Goal: Share content: Share content

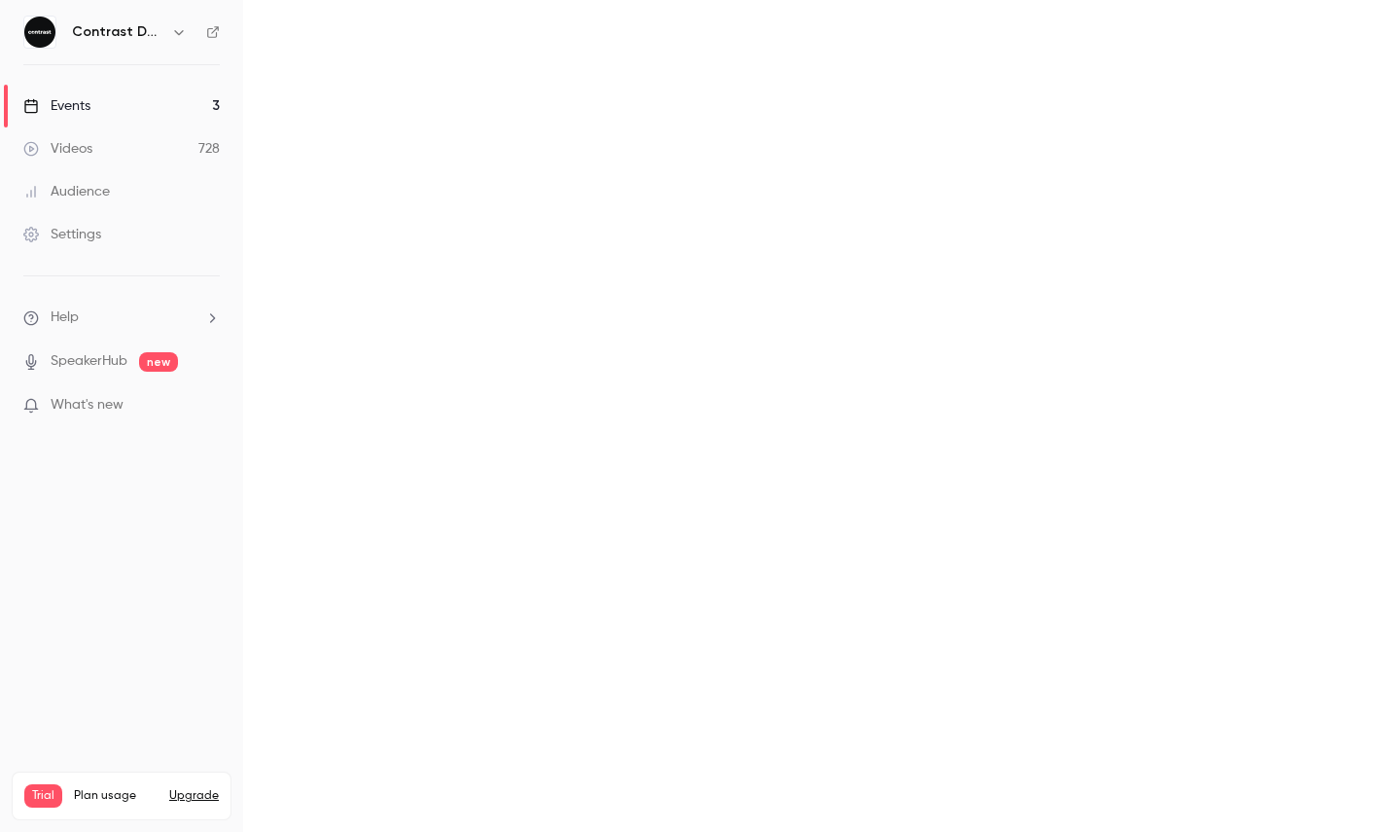
click at [176, 31] on icon "button" at bounding box center [178, 32] width 9 height 5
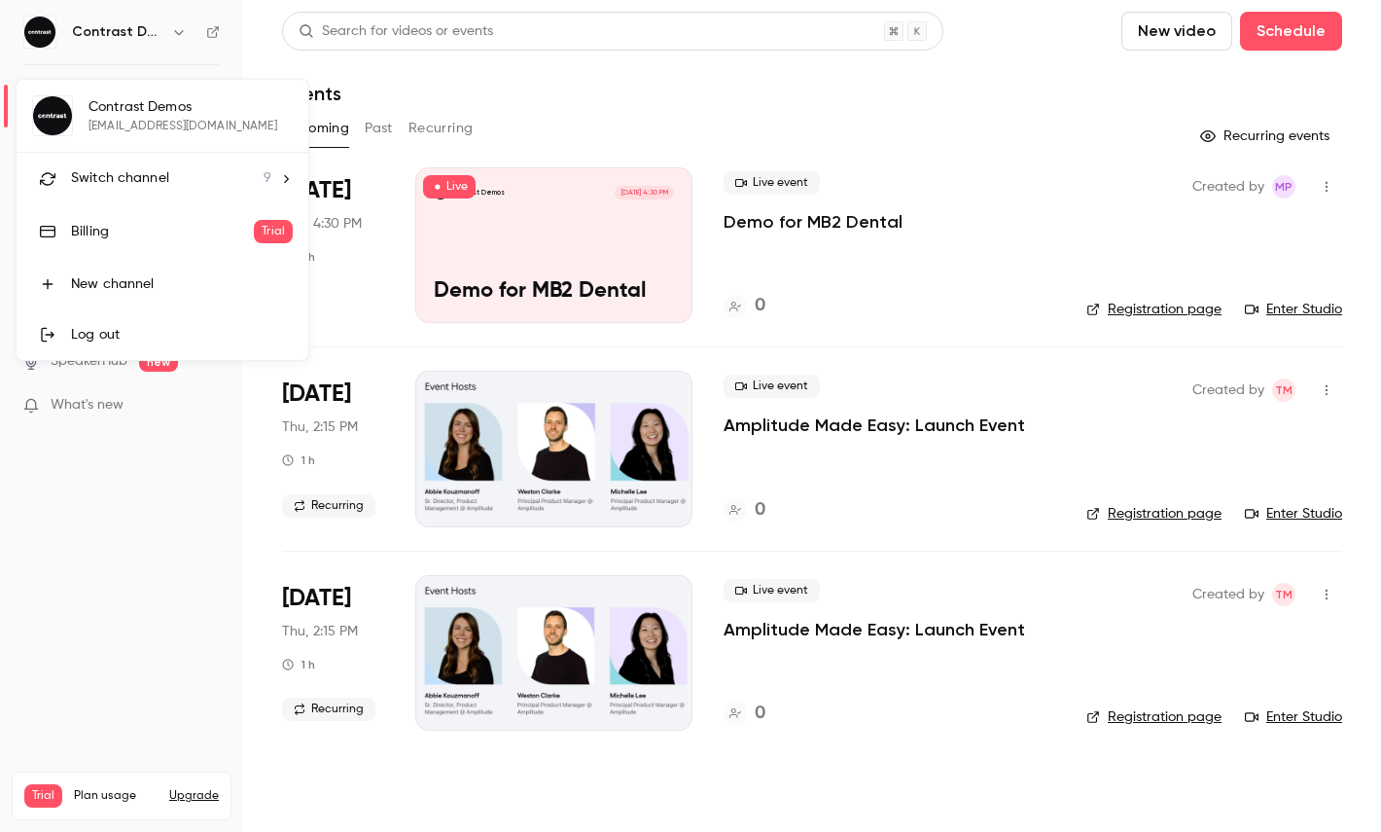
click at [165, 189] on li "Switch channel 9" at bounding box center [163, 179] width 292 height 52
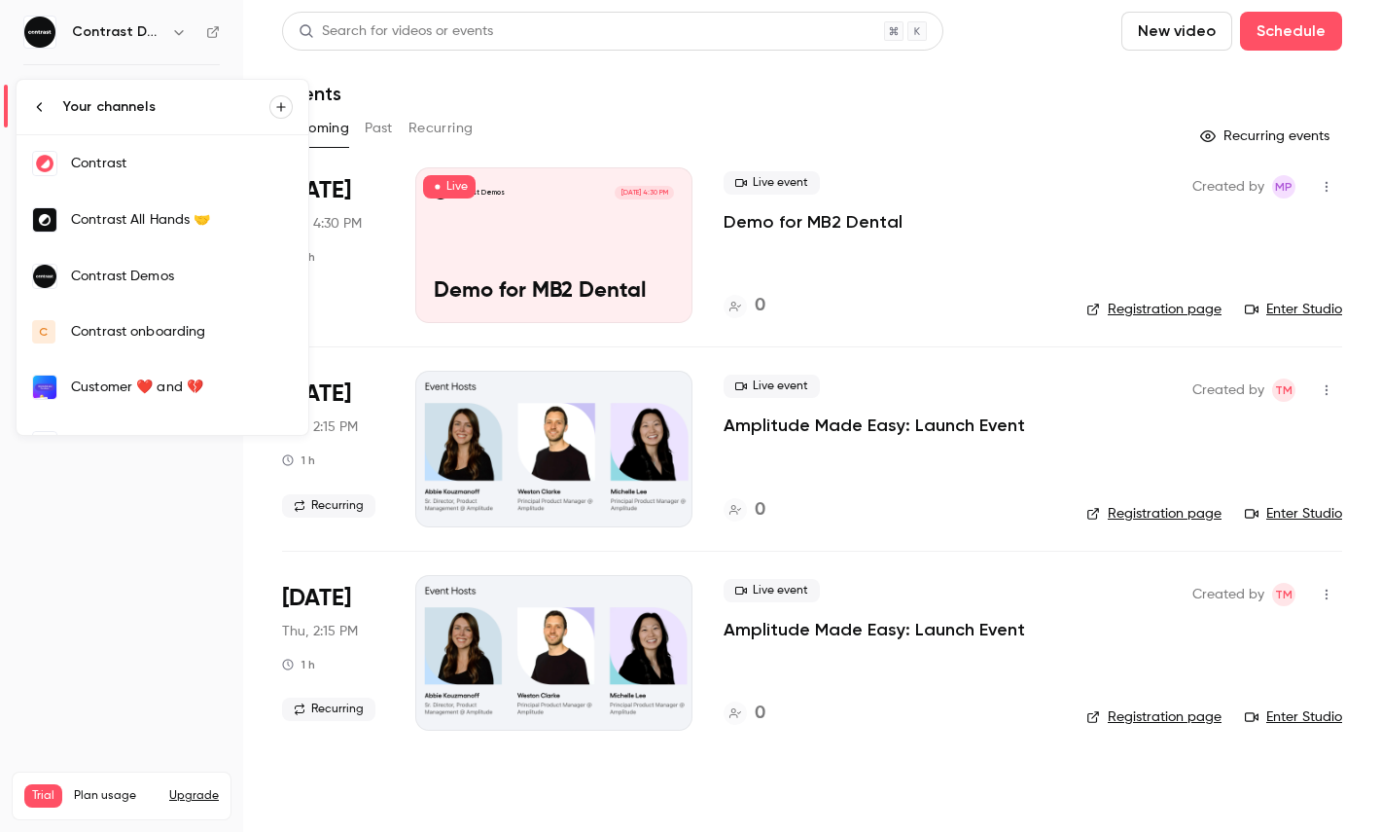
click at [160, 162] on div "Contrast" at bounding box center [182, 163] width 222 height 19
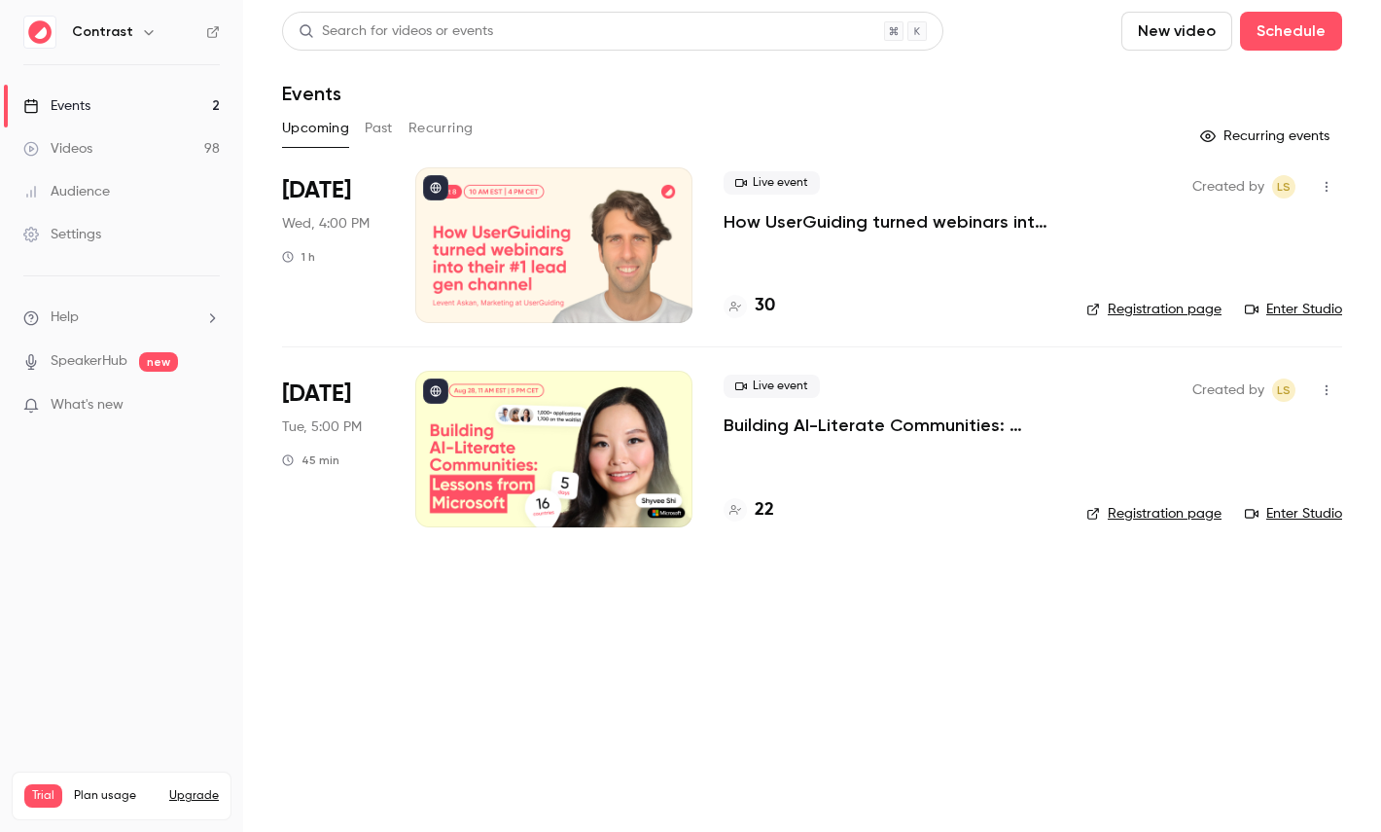
click at [136, 153] on link "Videos 98" at bounding box center [121, 148] width 243 height 43
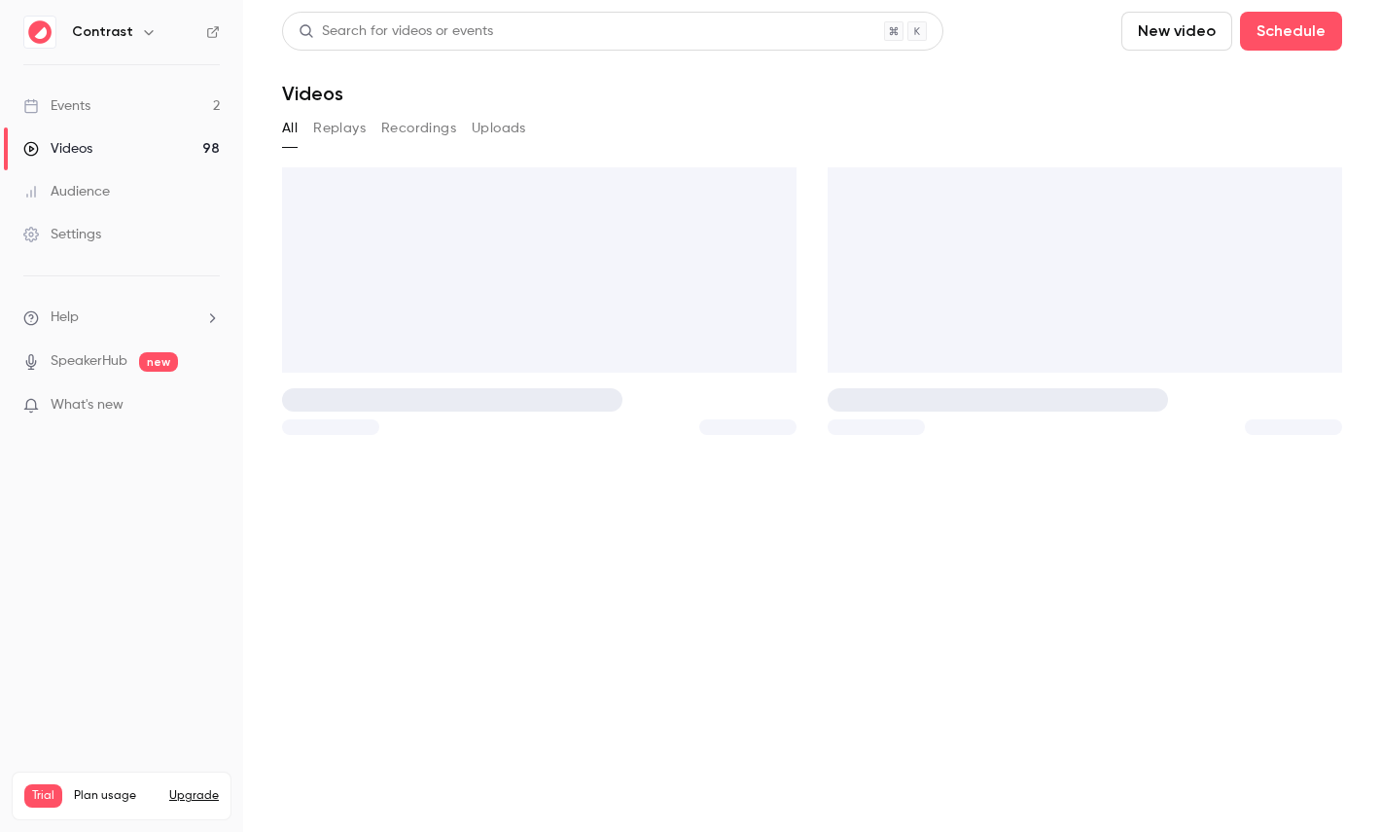
click at [117, 249] on link "Settings" at bounding box center [121, 234] width 243 height 43
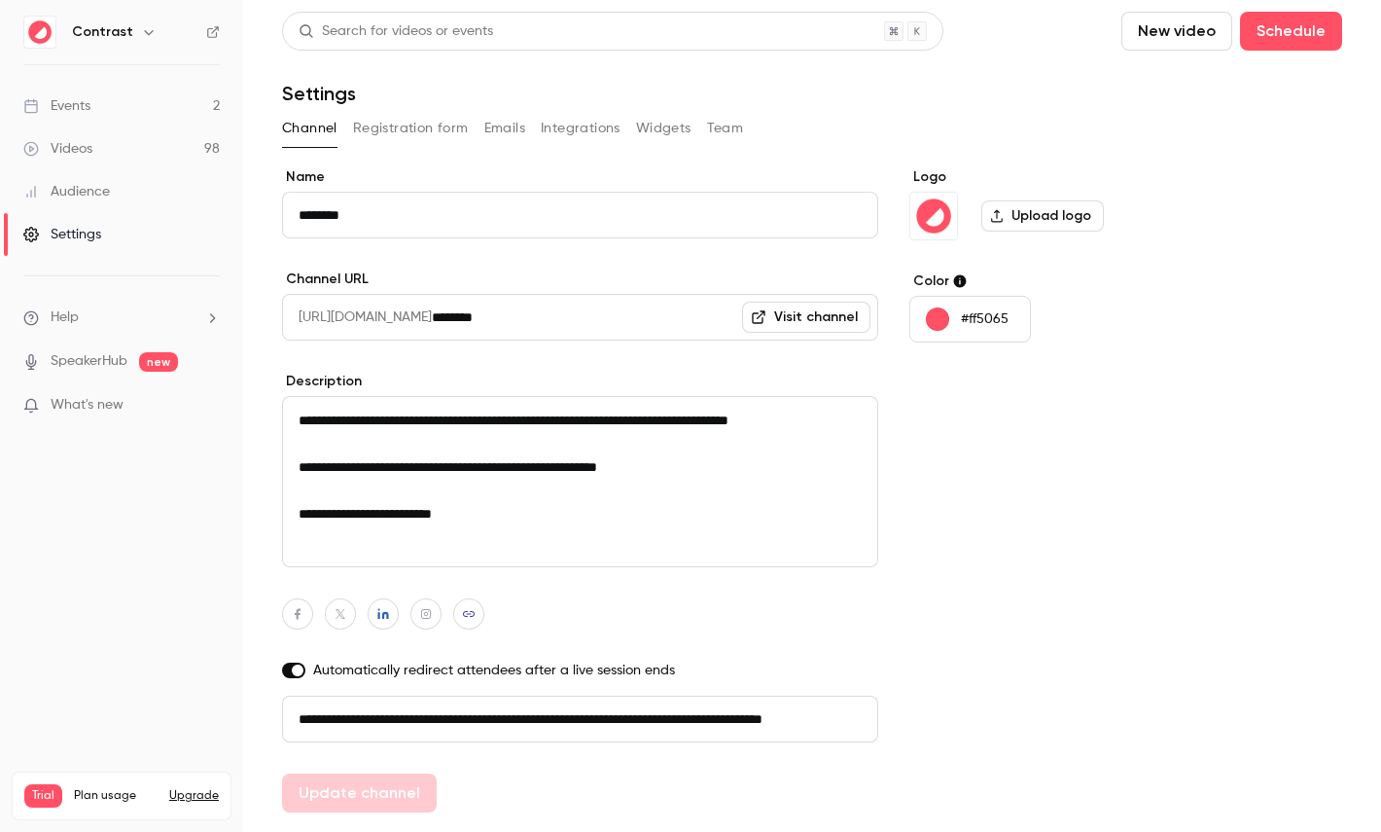
click at [149, 206] on link "Audience" at bounding box center [121, 191] width 243 height 43
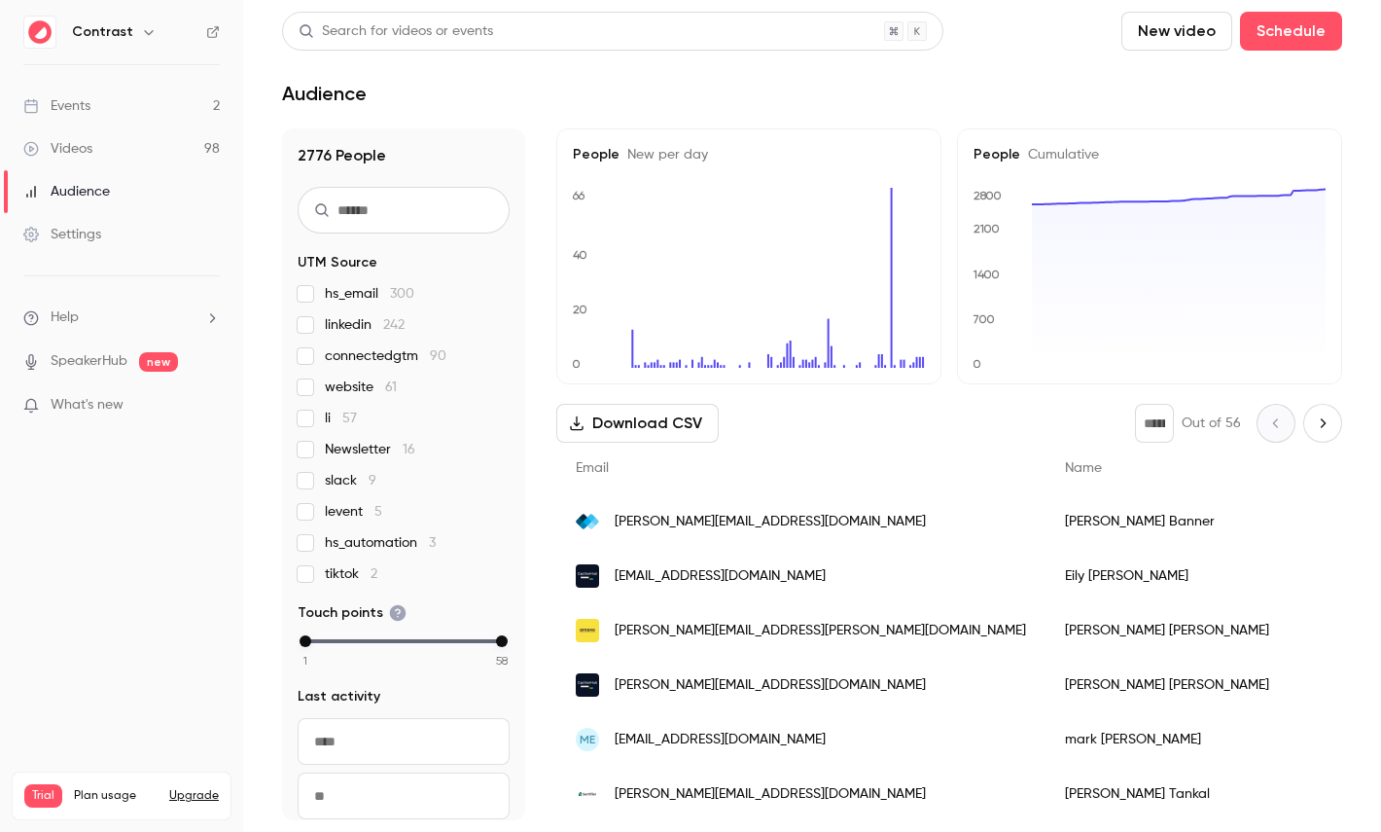
click at [174, 149] on link "Videos 98" at bounding box center [121, 148] width 243 height 43
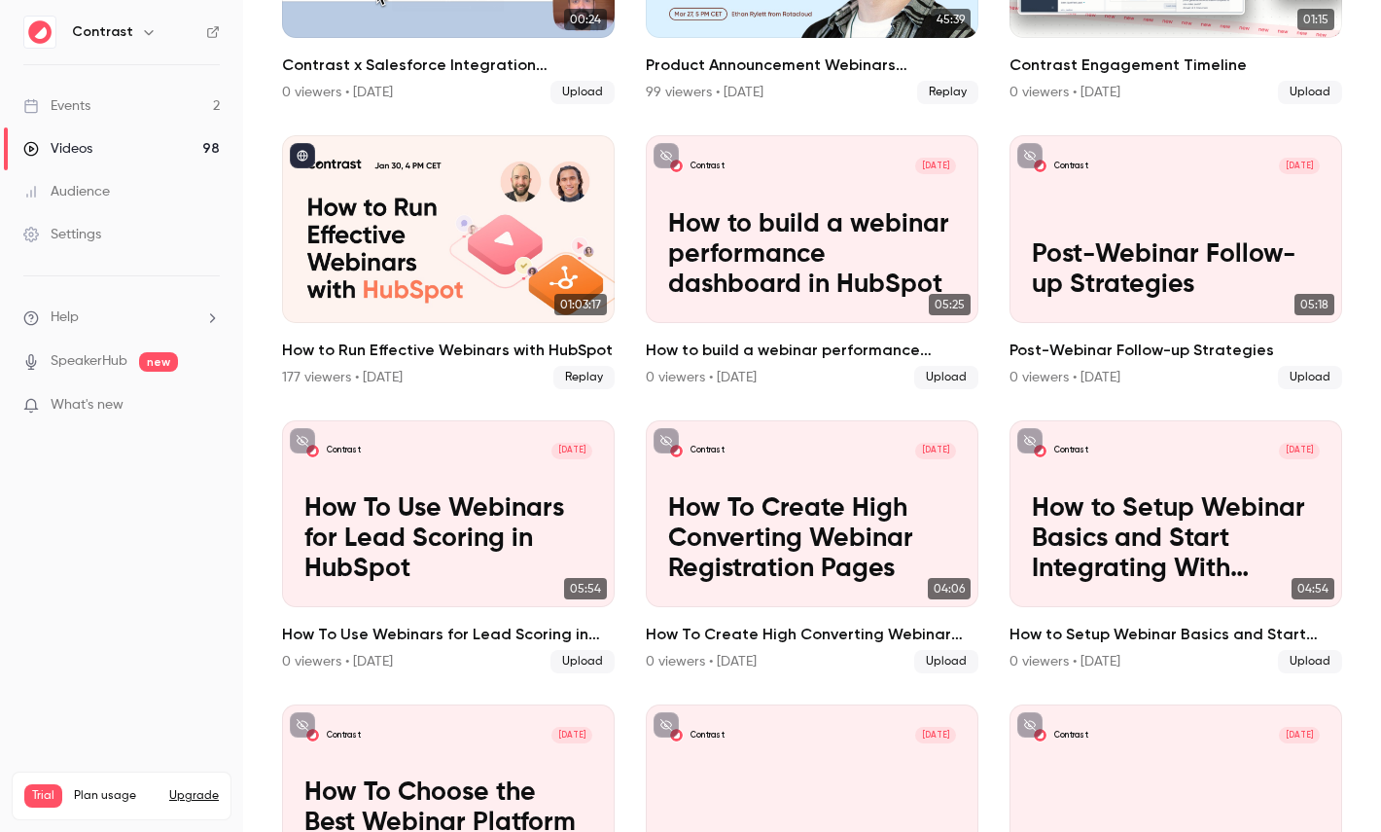
scroll to position [1628, 0]
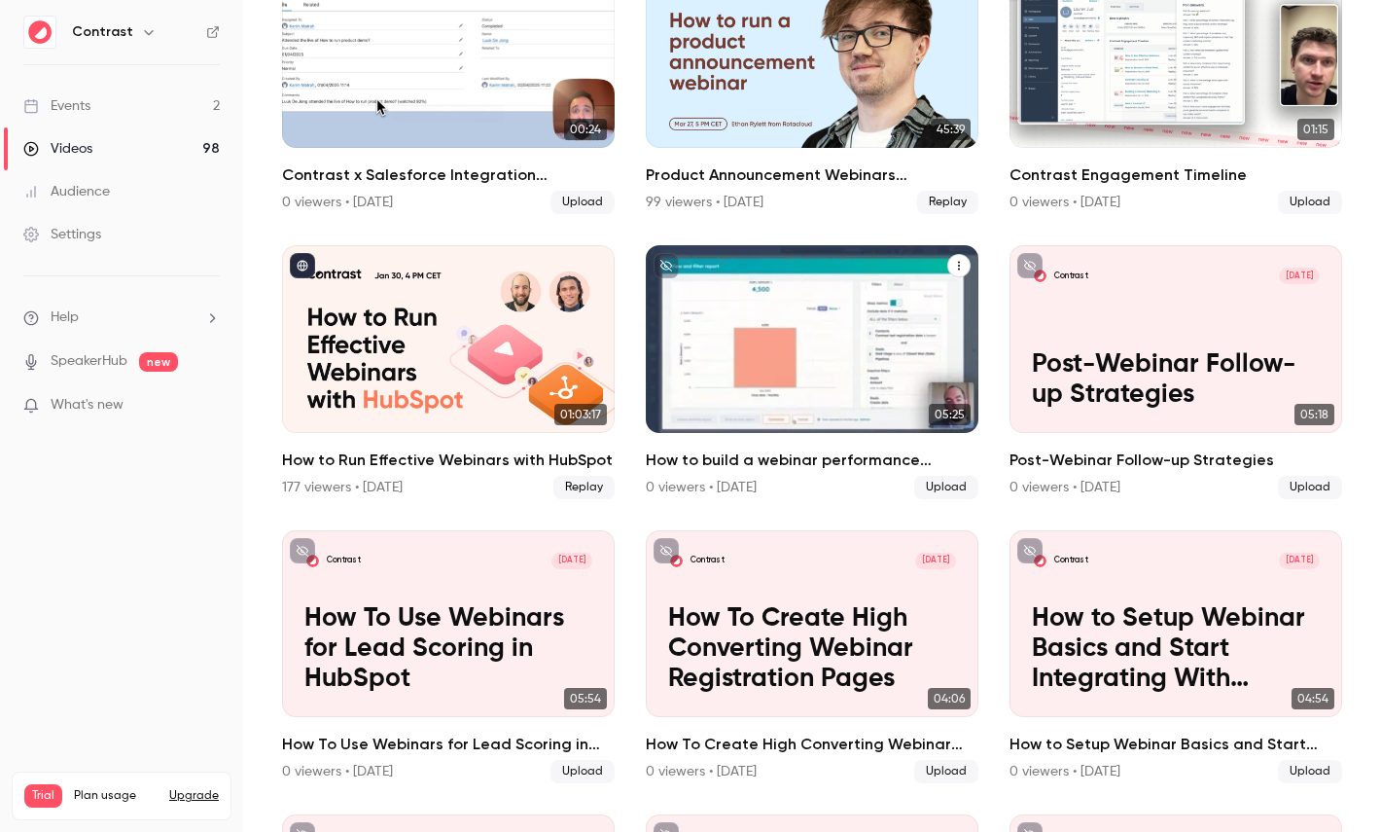
click at [845, 354] on p "How to build a webinar performance dashboard in HubSpot" at bounding box center [812, 365] width 288 height 90
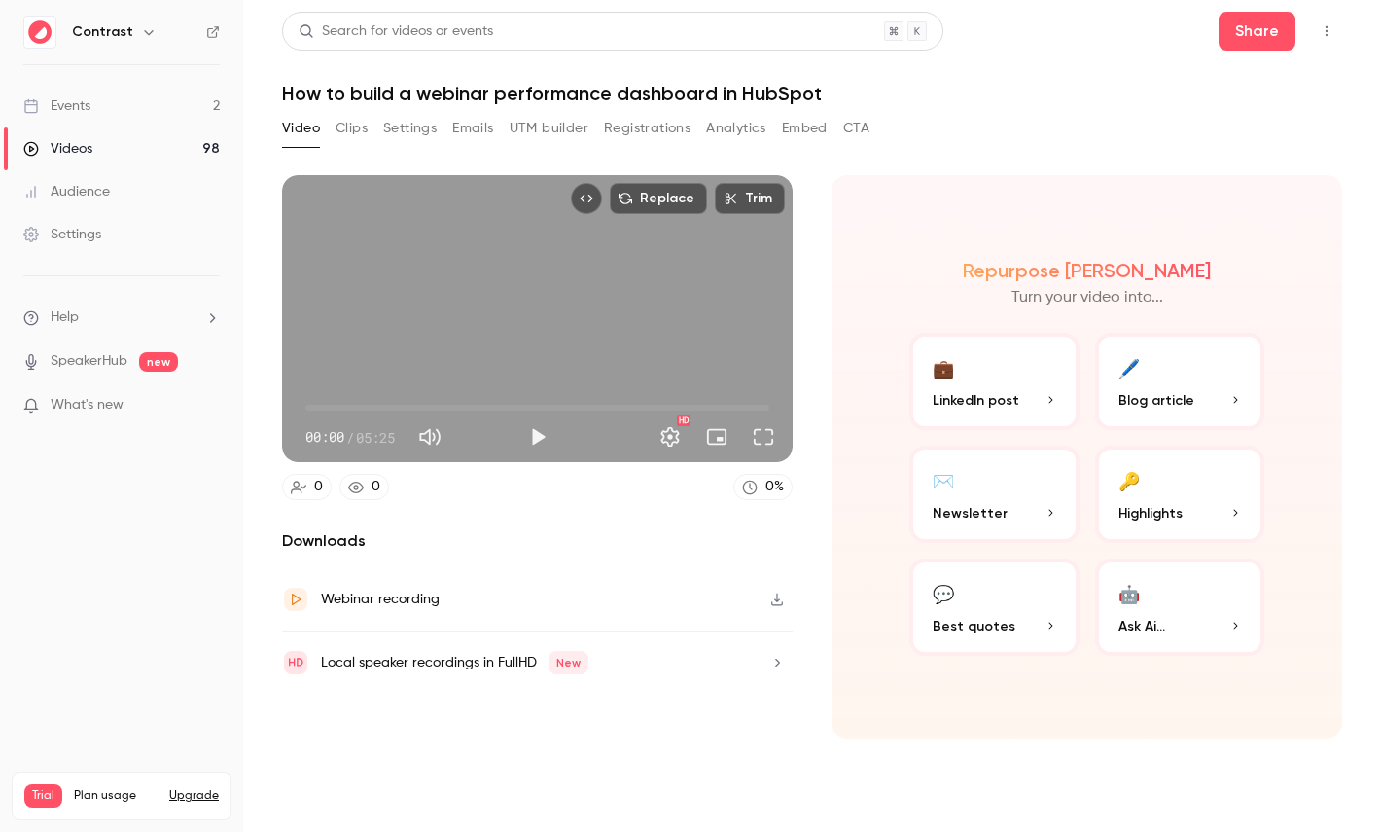
click at [353, 138] on button "Clips" at bounding box center [352, 128] width 32 height 31
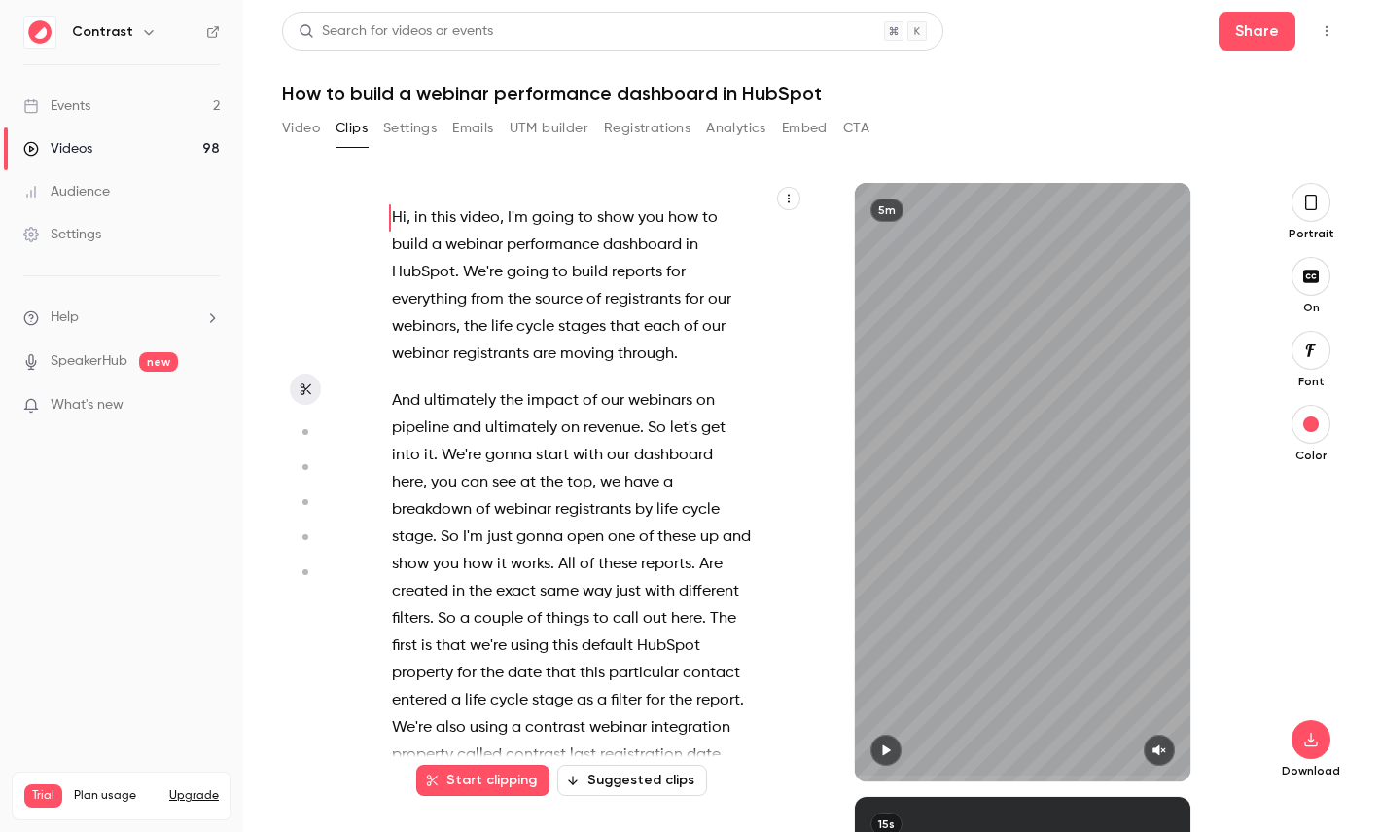
click at [788, 198] on icon "button" at bounding box center [789, 199] width 2 height 9
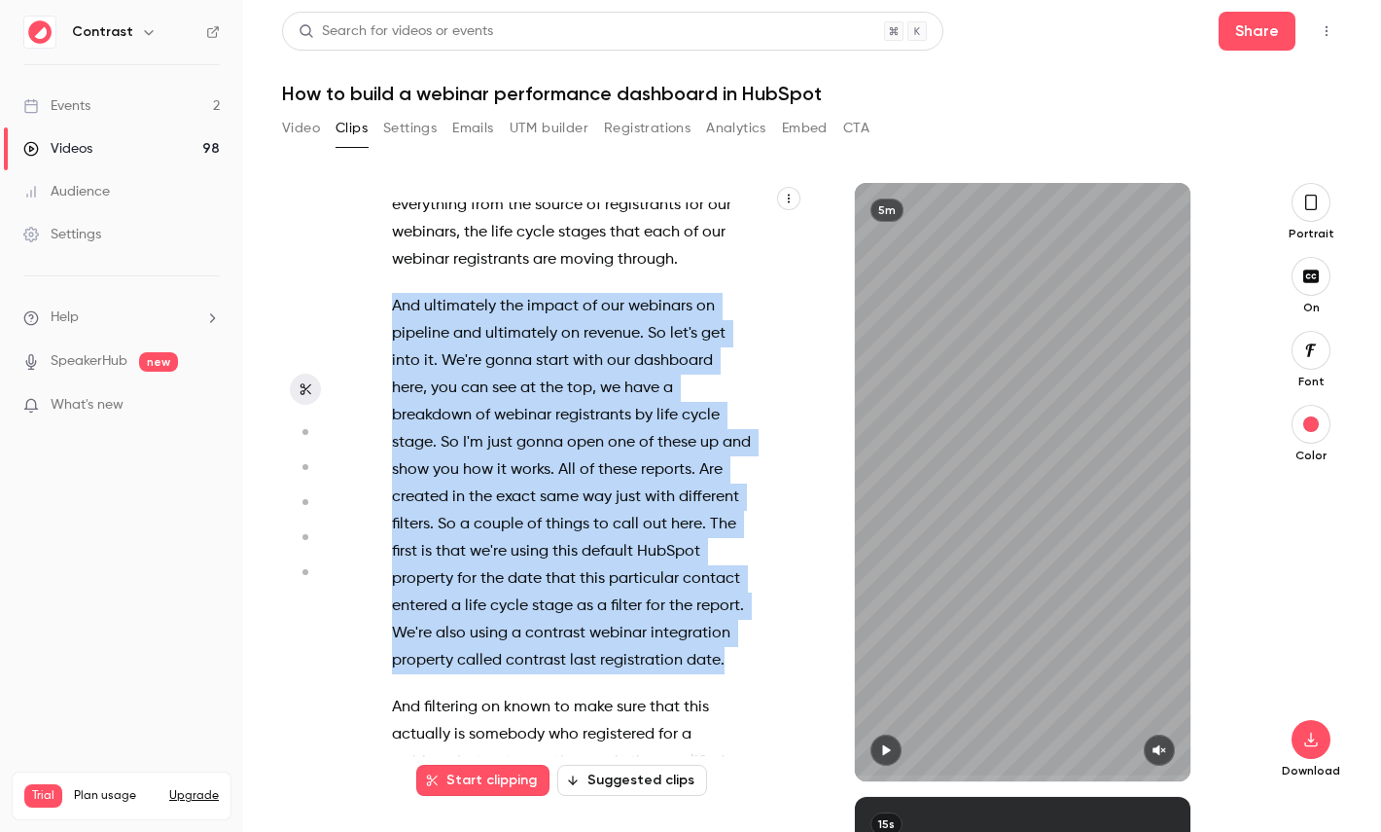
drag, startPoint x: 724, startPoint y: 656, endPoint x: 374, endPoint y: 301, distance: 497.9
click at [374, 301] on div "Hi , in this video , I'm going to show you how to build a webinar performance d…" at bounding box center [581, 491] width 427 height 579
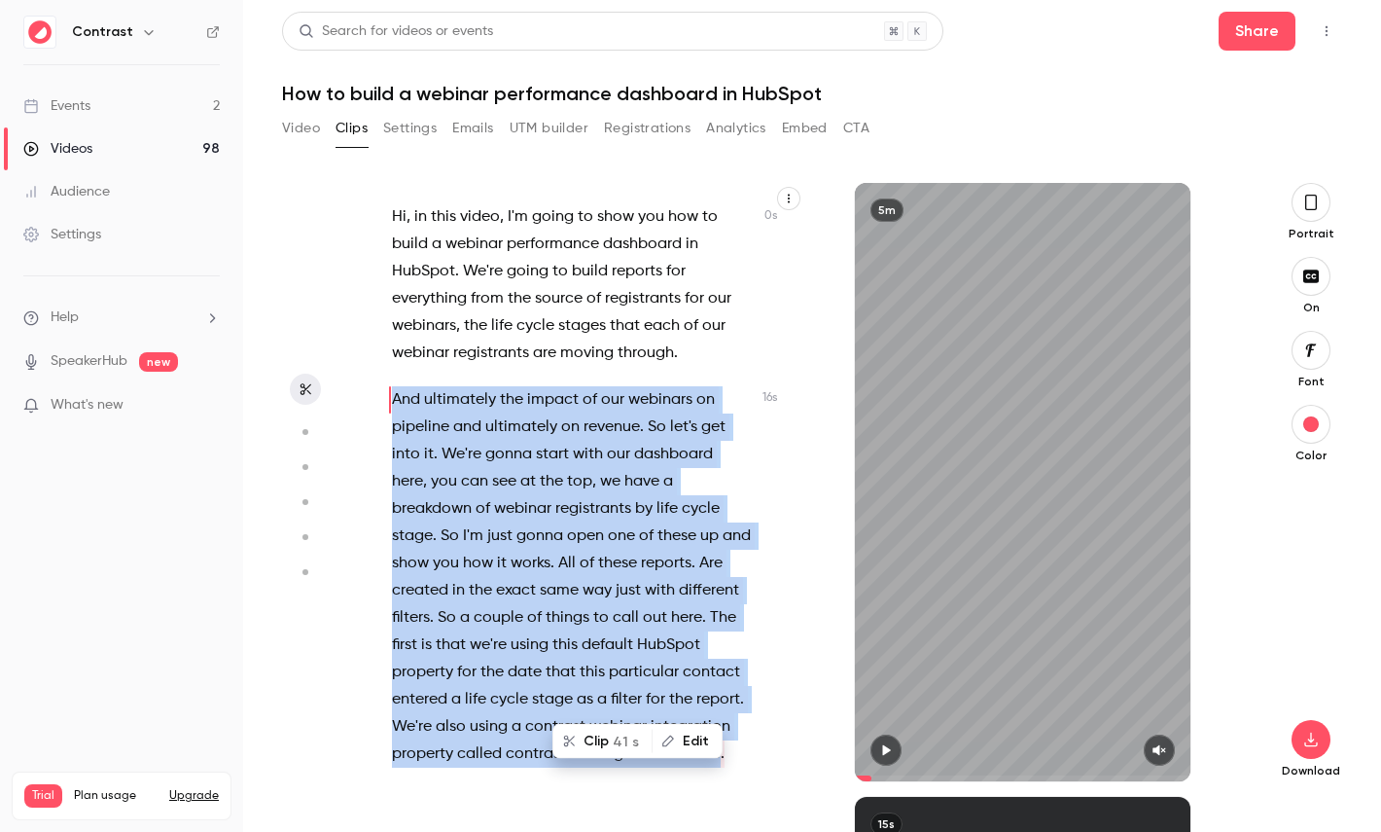
scroll to position [0, 0]
click at [599, 708] on button "Clip 41 s" at bounding box center [602, 709] width 96 height 31
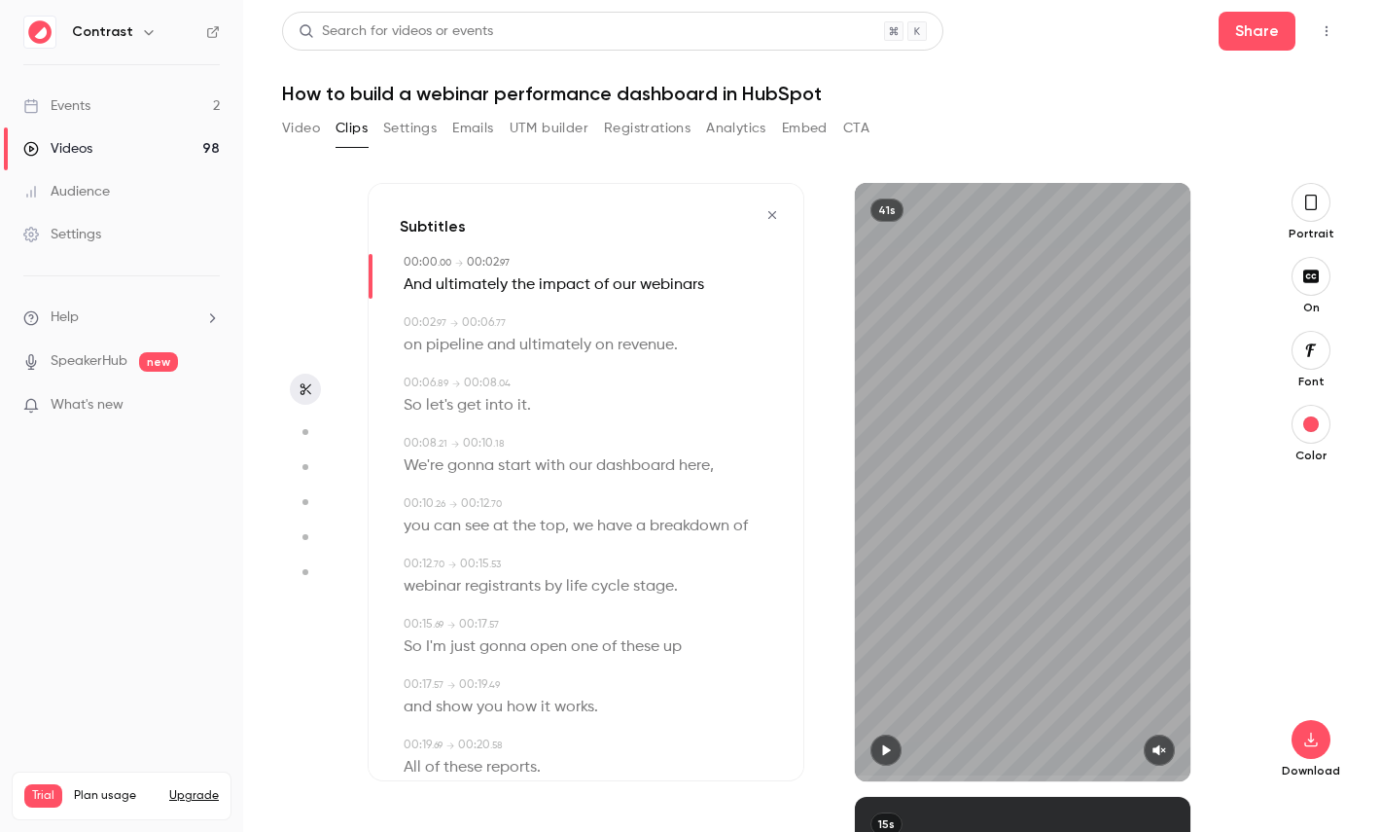
click at [1302, 211] on button "button" at bounding box center [1311, 202] width 39 height 39
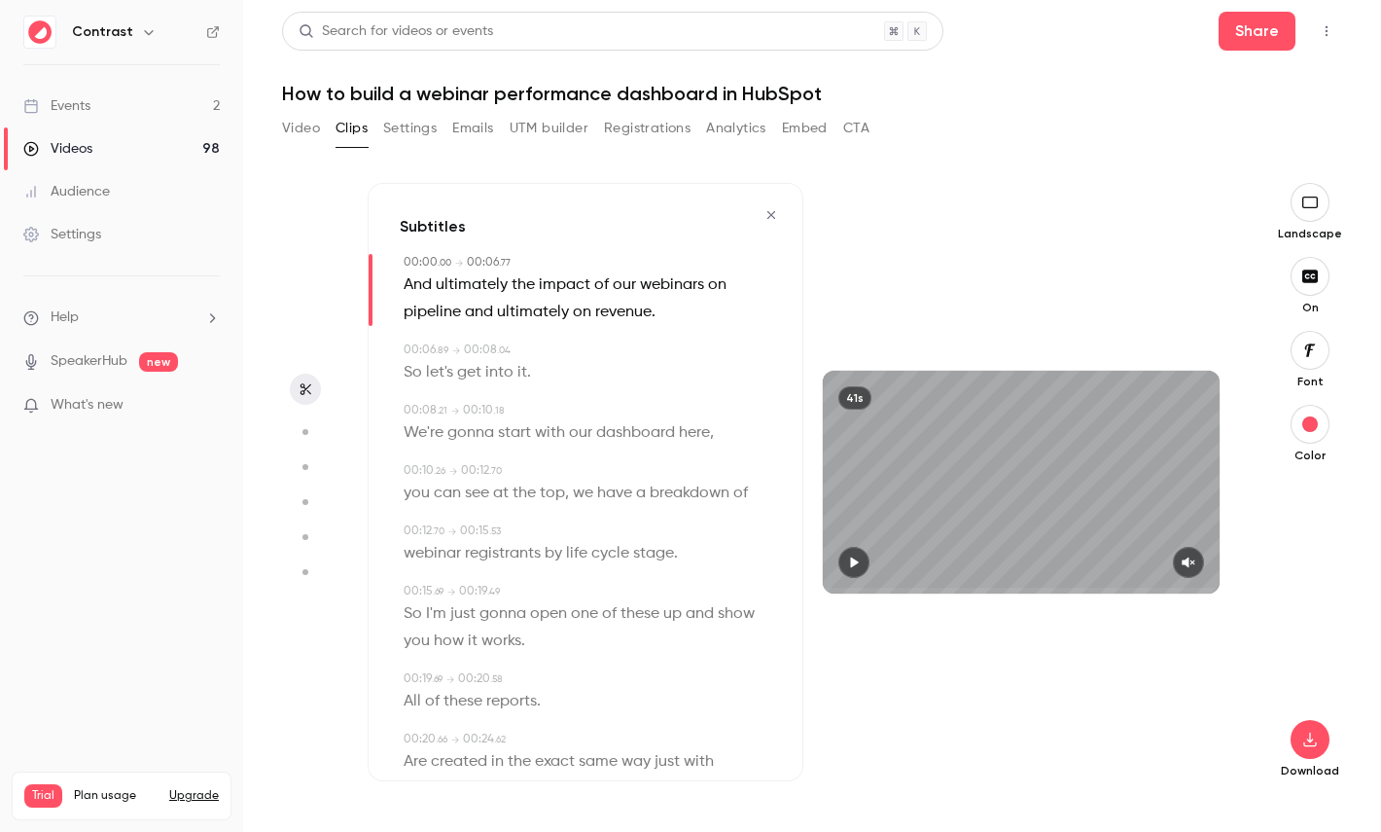
click at [1312, 350] on icon "button" at bounding box center [1309, 350] width 21 height 16
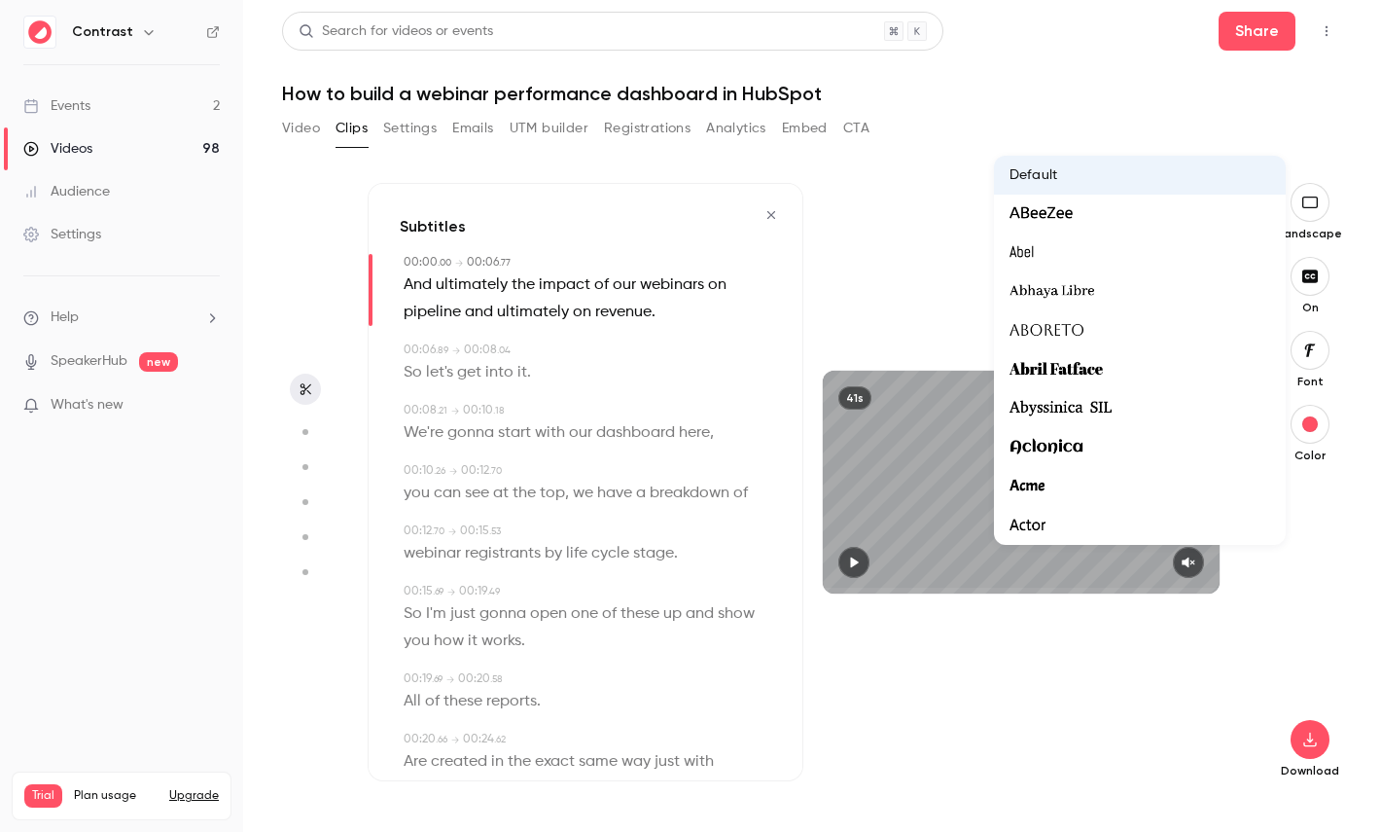
click at [1330, 518] on div at bounding box center [690, 416] width 1381 height 832
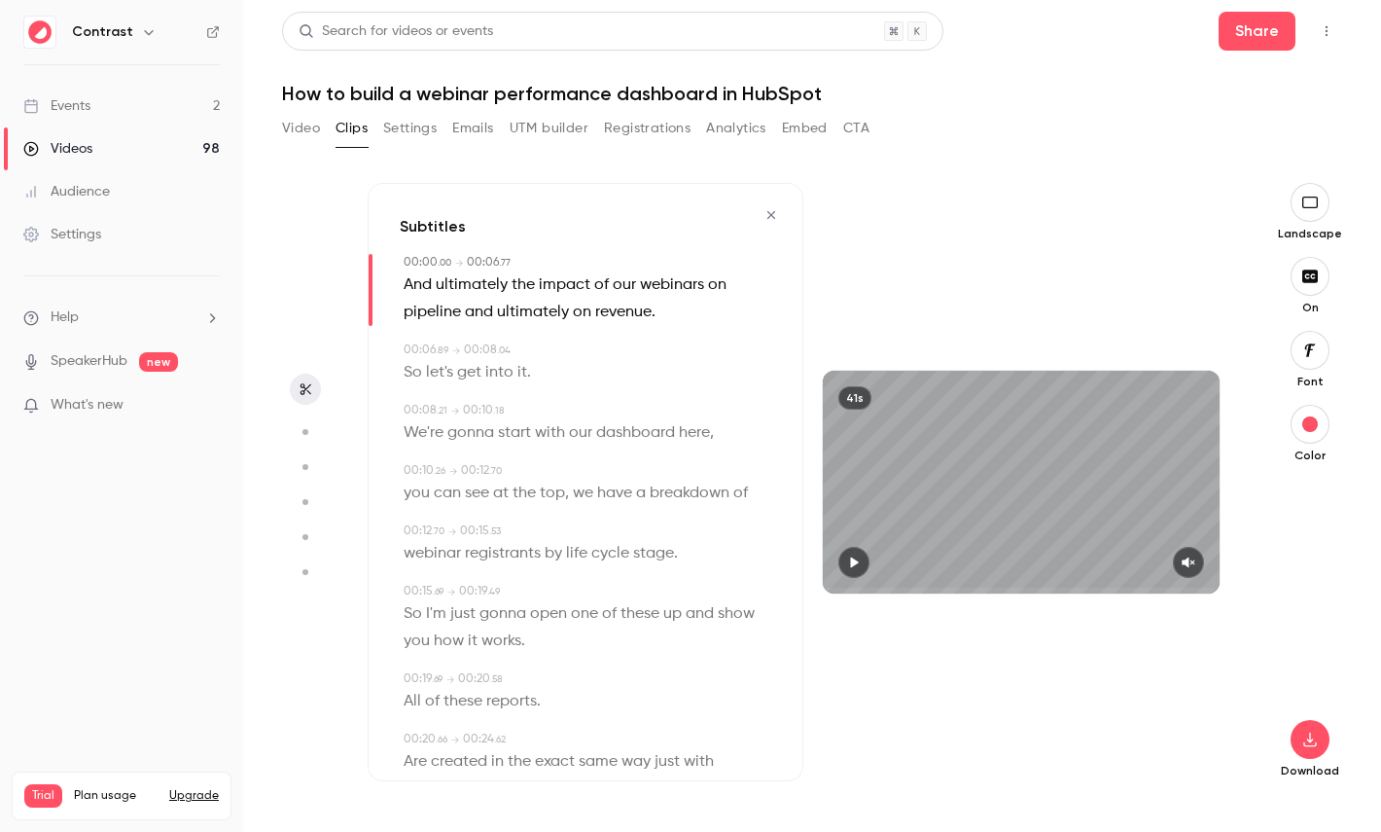
click at [640, 442] on span "dashboard" at bounding box center [635, 432] width 79 height 27
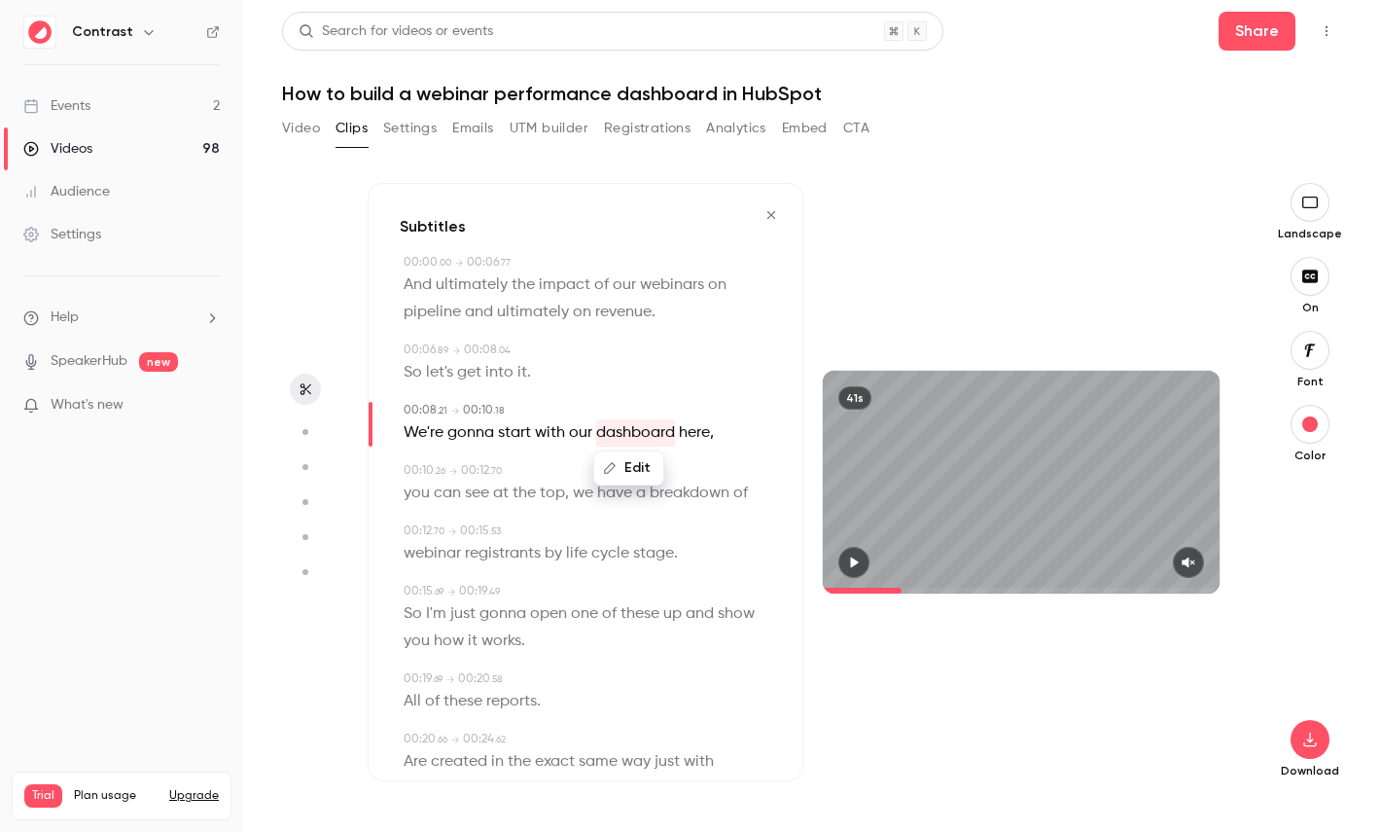
click at [315, 431] on button "button" at bounding box center [305, 431] width 31 height 31
type input "***"
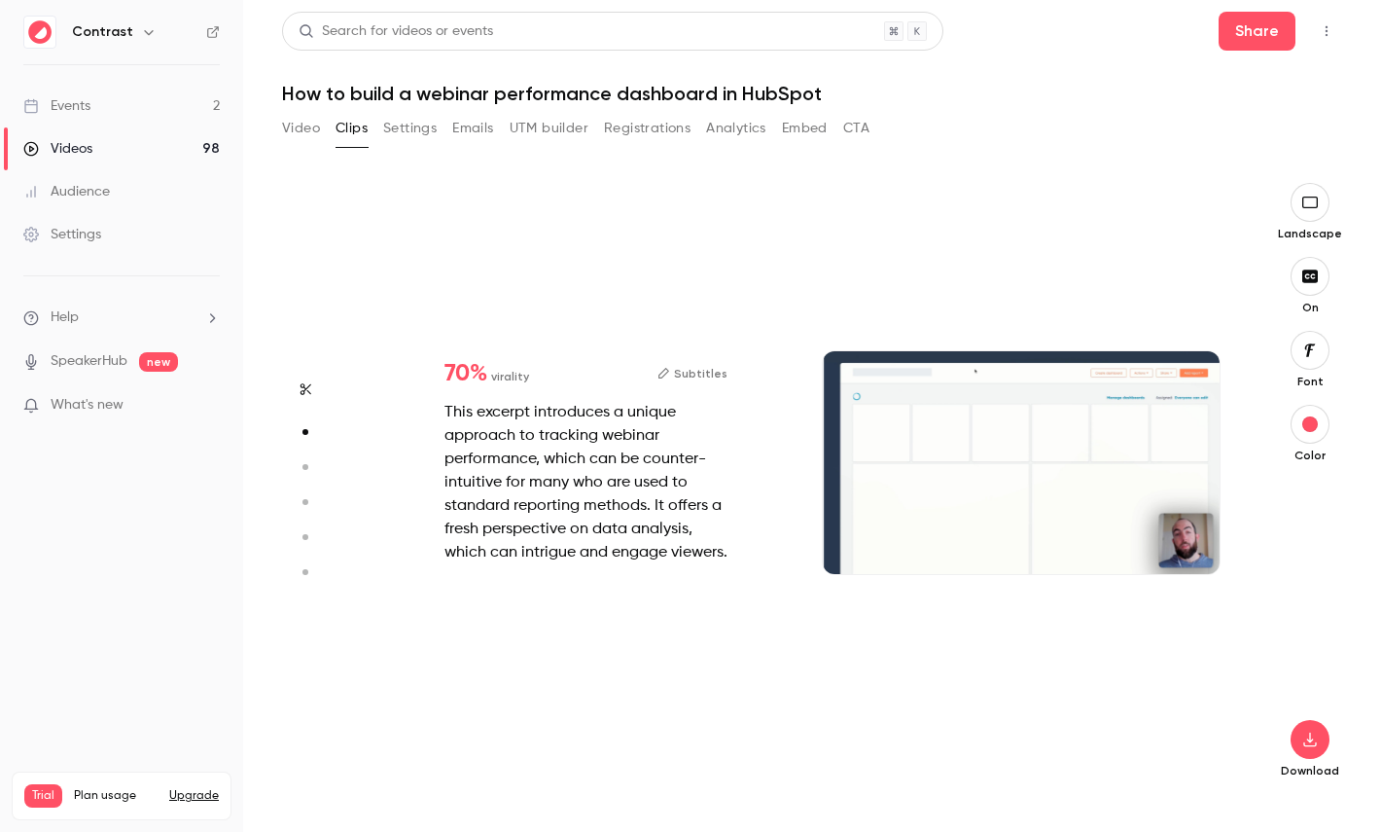
type input "*"
click at [301, 473] on icon "button" at bounding box center [305, 467] width 18 height 14
type input "***"
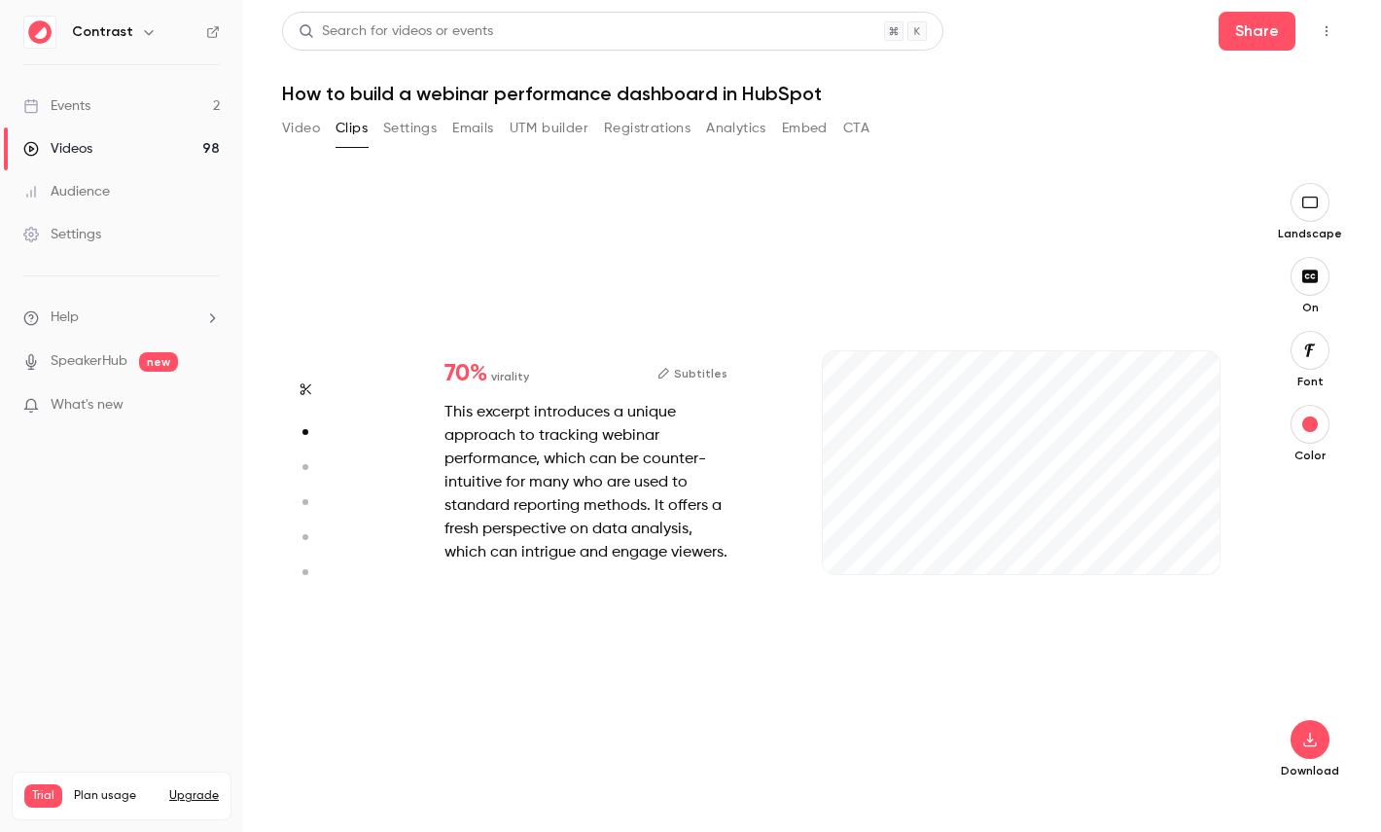
type input "***"
type input "*"
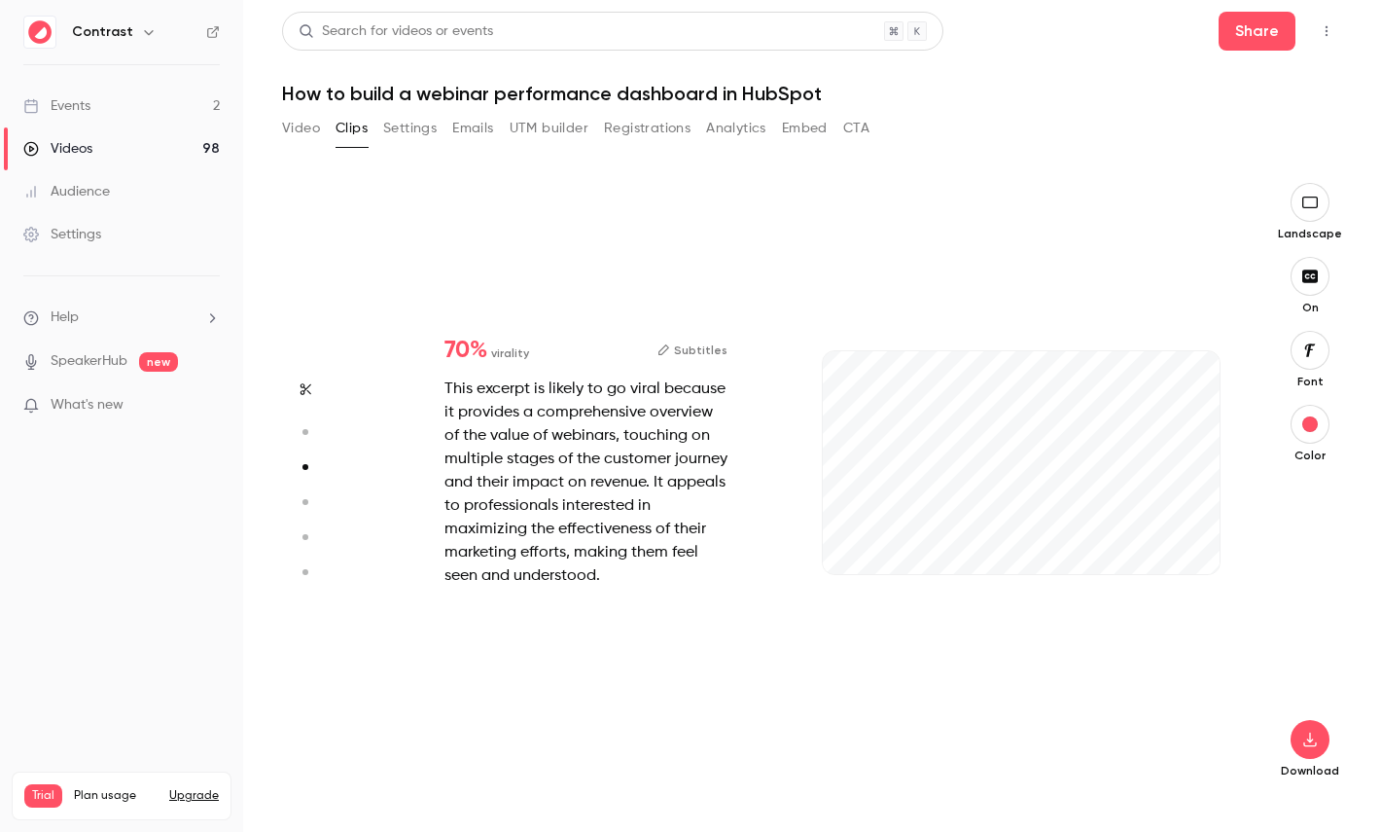
type input "***"
click at [310, 508] on icon "button" at bounding box center [305, 502] width 18 height 14
type input "***"
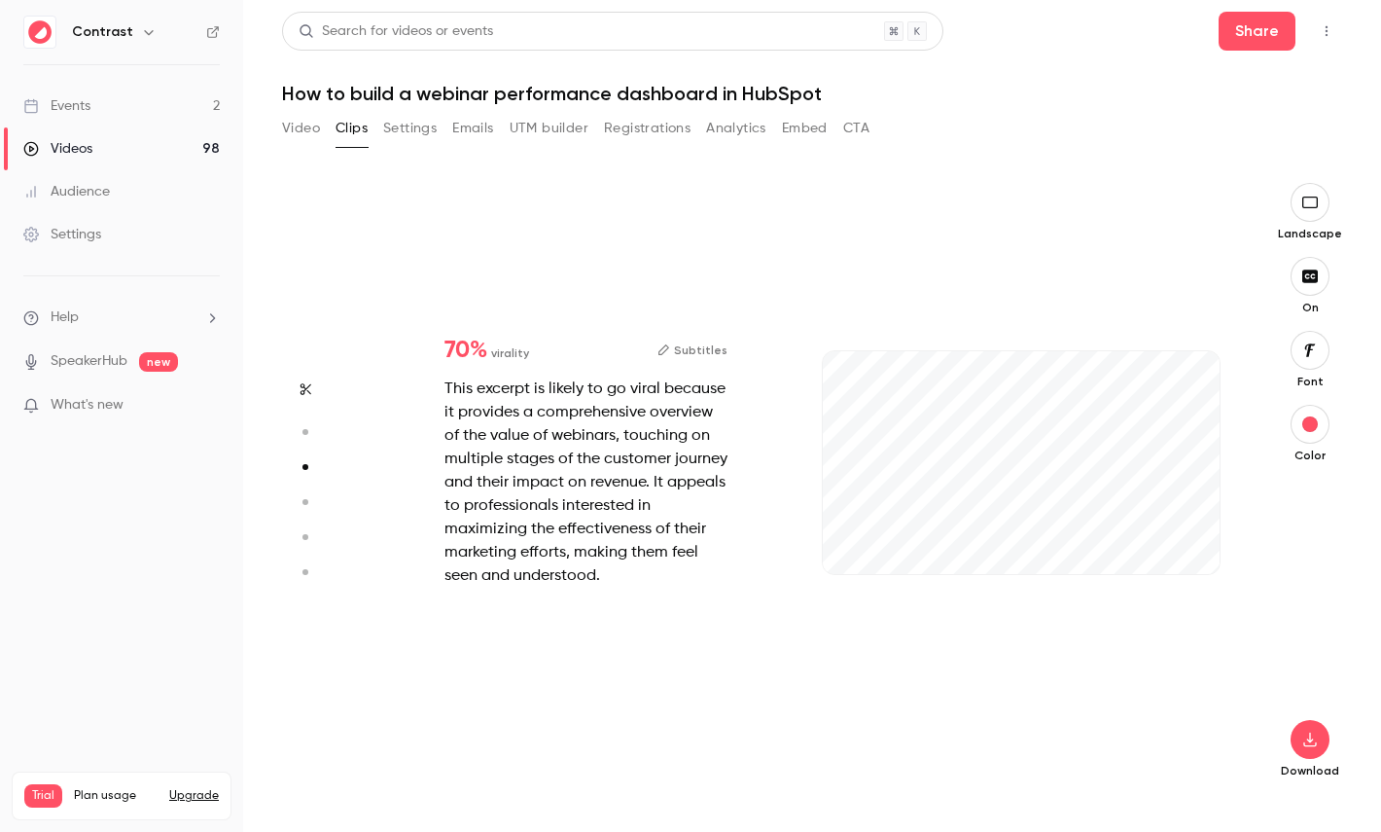
type input "*"
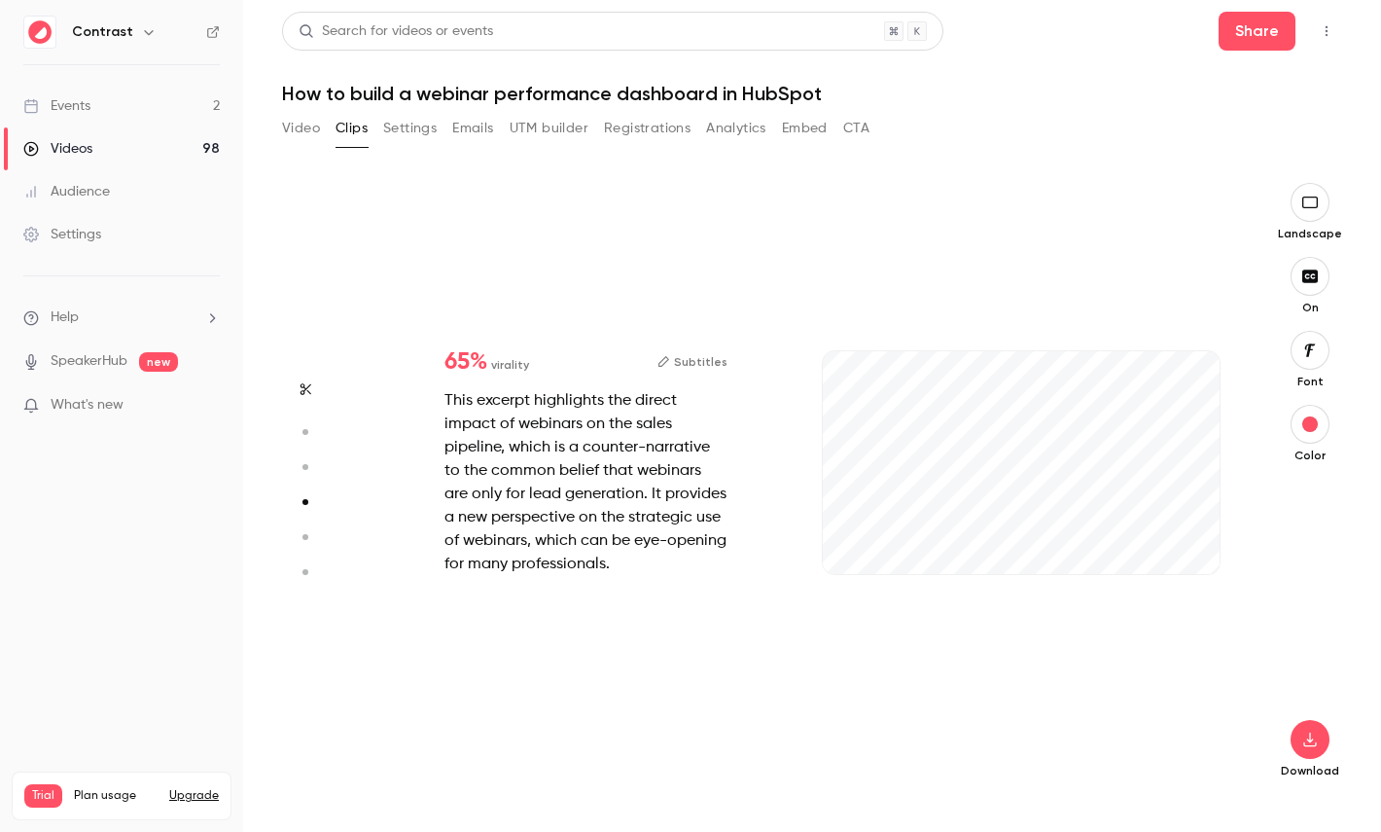
type input "***"
click at [309, 546] on button "button" at bounding box center [305, 536] width 31 height 31
type input "***"
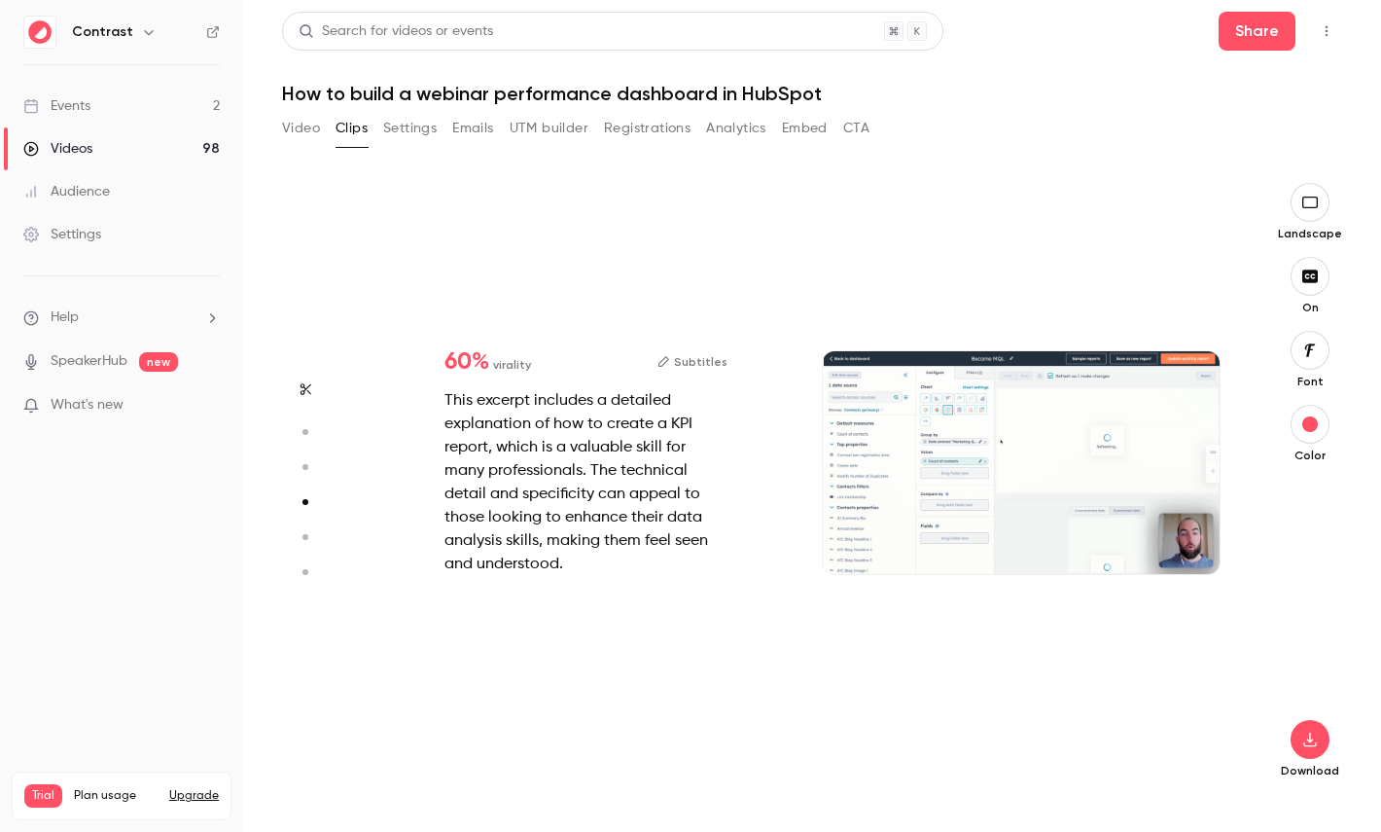
type input "*"
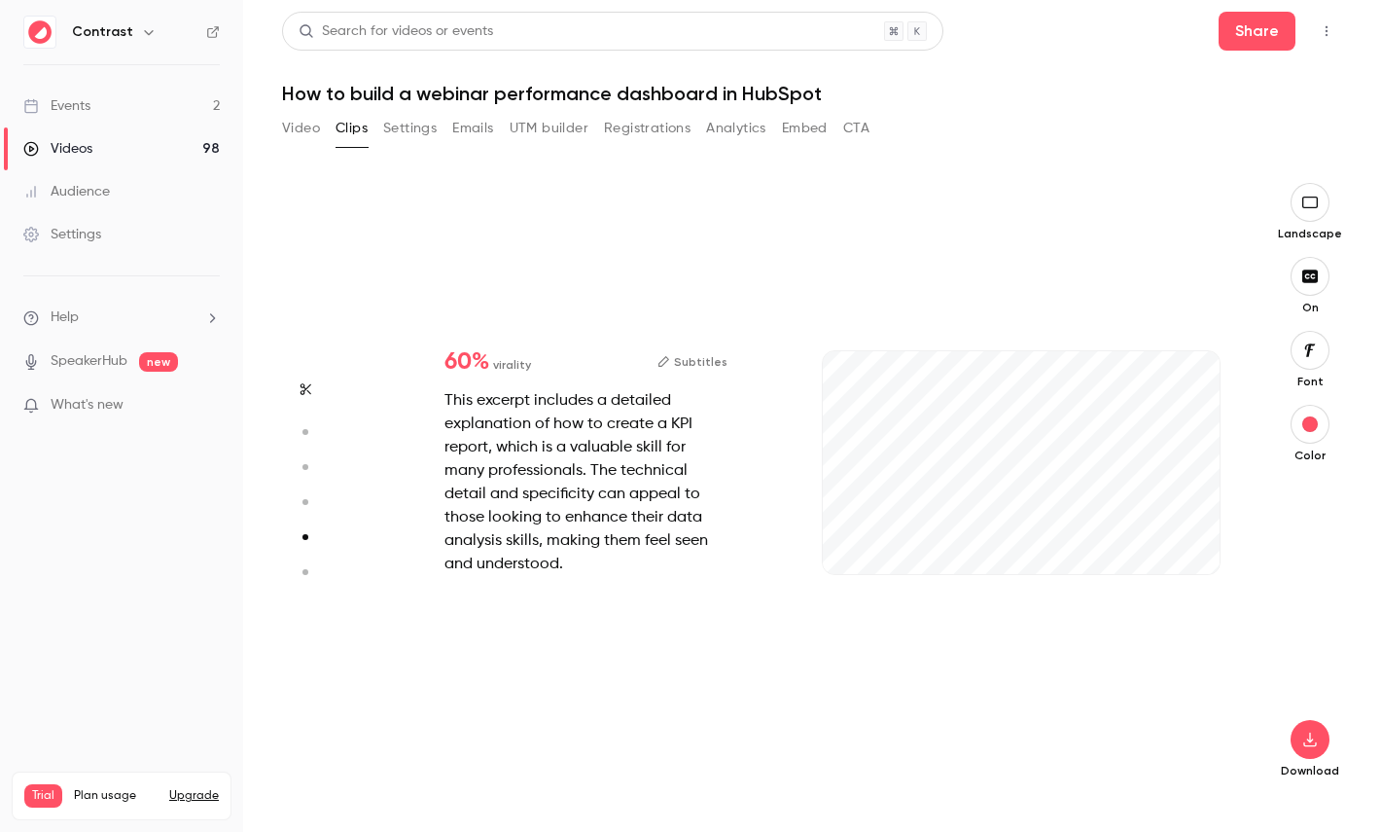
type input "***"
click at [303, 575] on icon "button" at bounding box center [305, 572] width 18 height 14
type input "***"
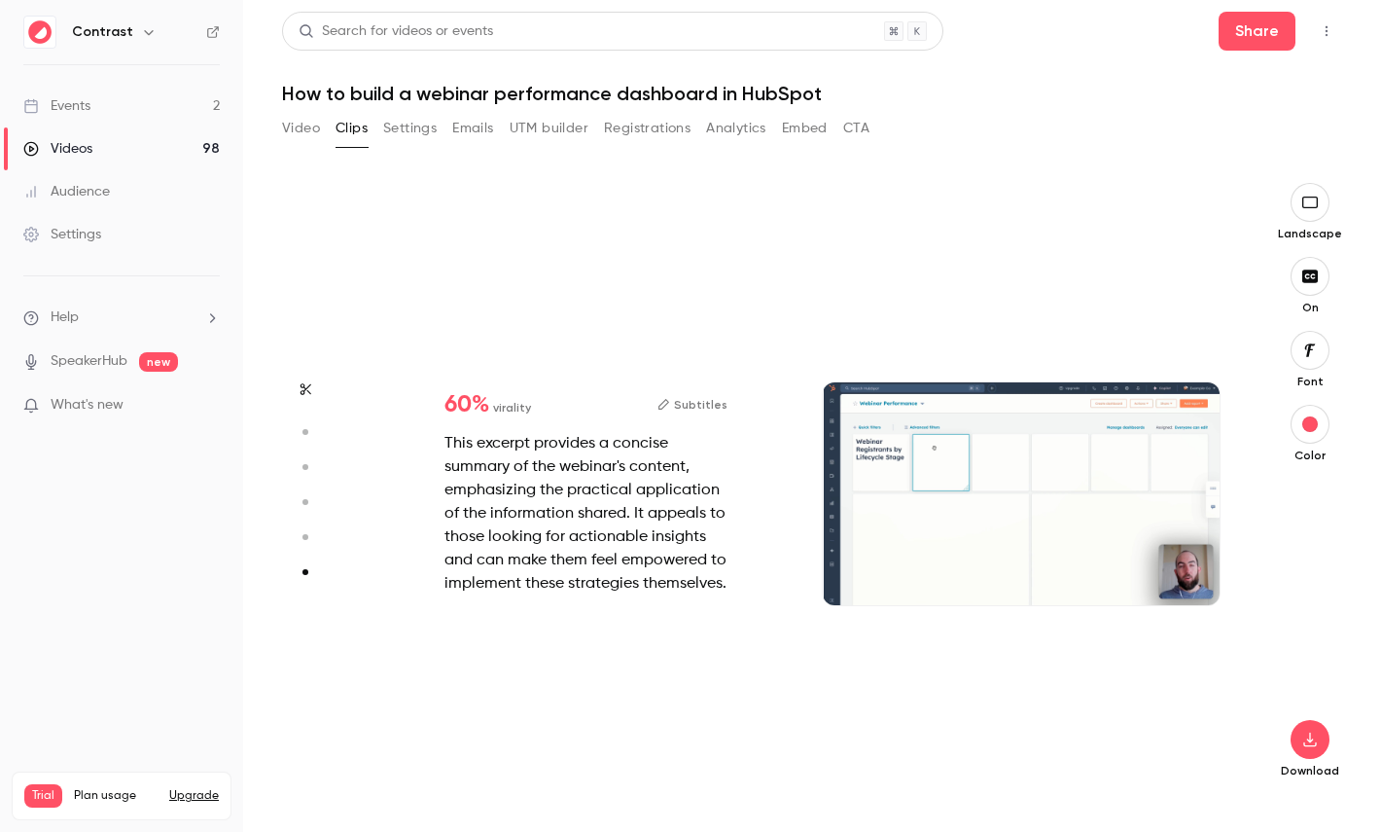
type input "*"
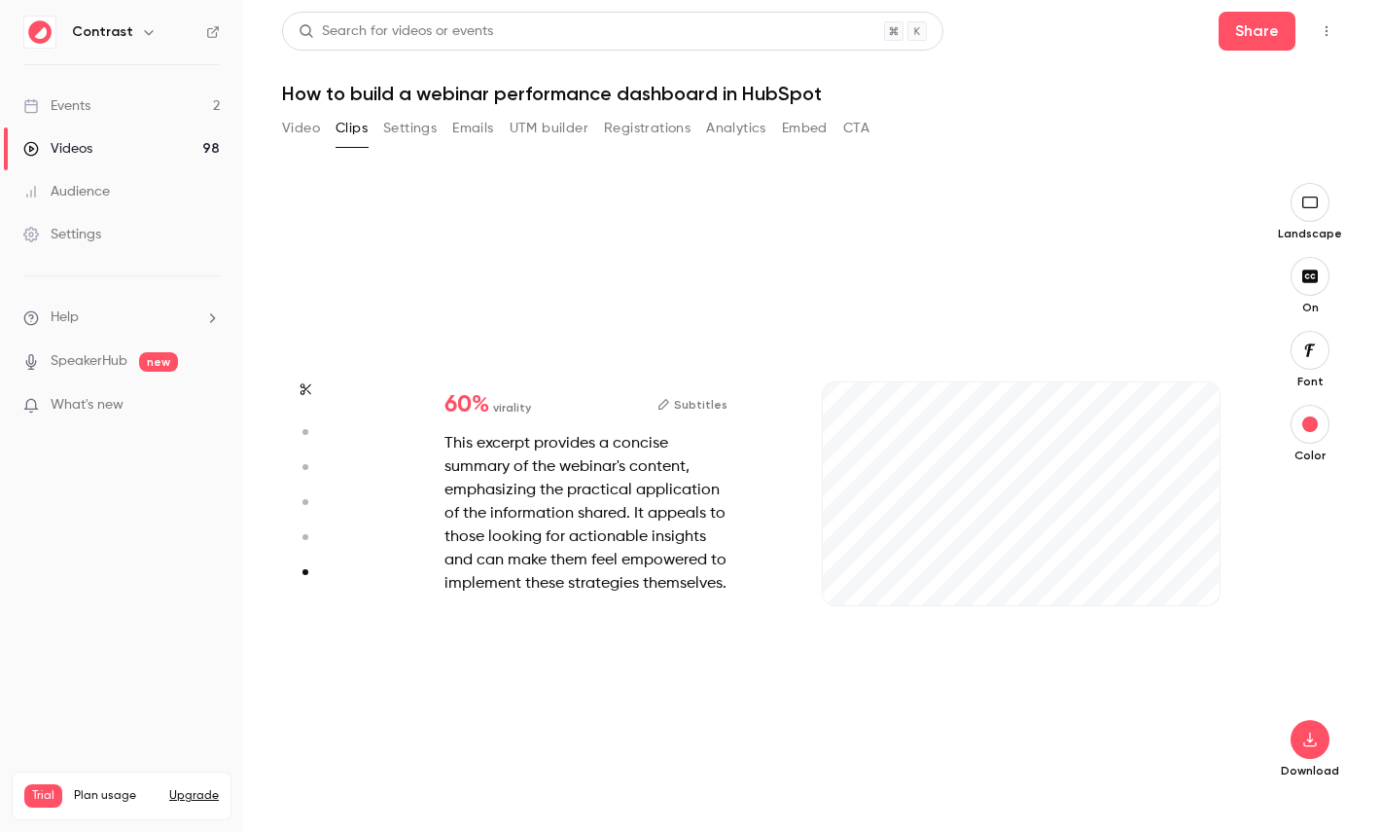
type input "***"
click at [303, 532] on icon "button" at bounding box center [305, 537] width 18 height 14
type input "***"
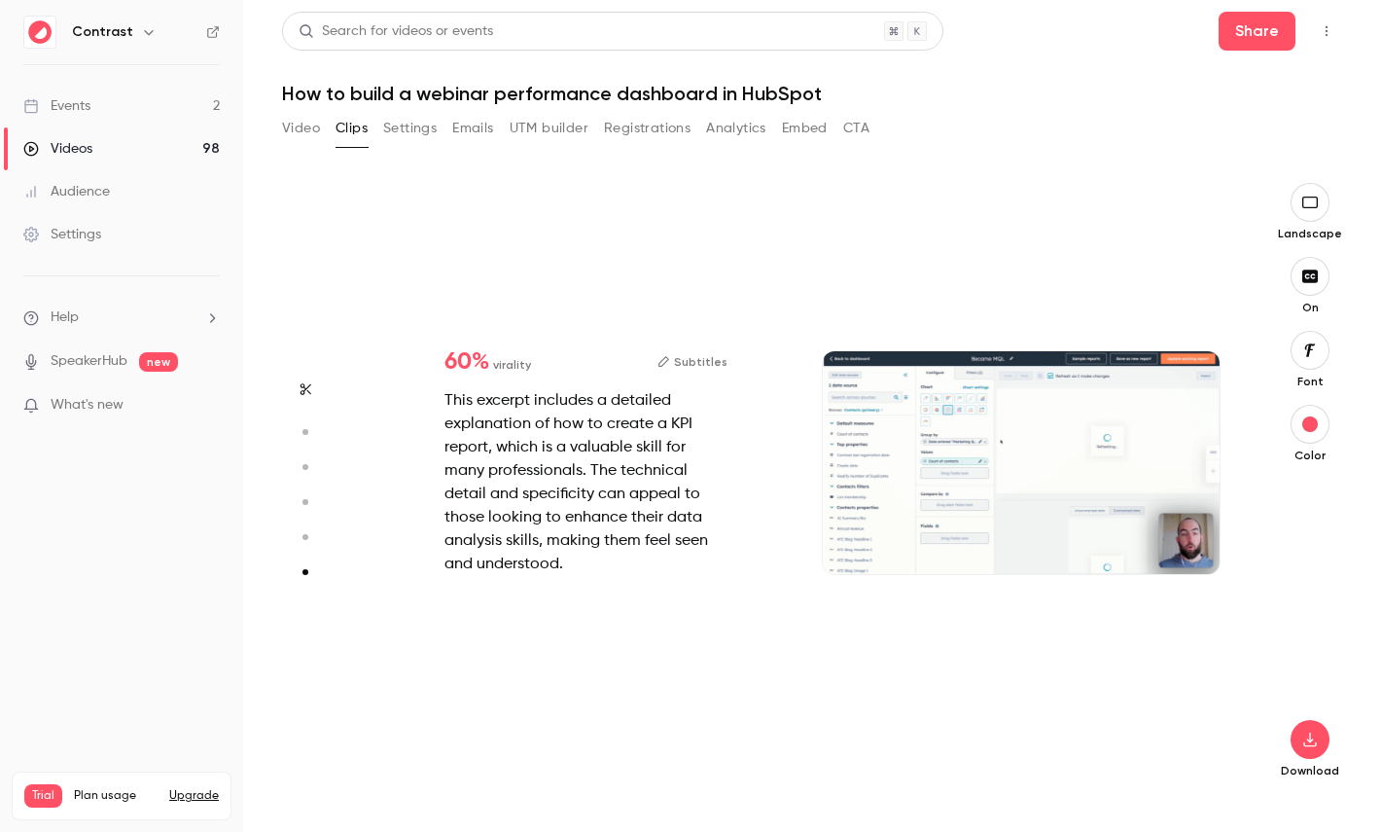
type input "*"
click at [306, 489] on button "button" at bounding box center [305, 501] width 31 height 31
type input "***"
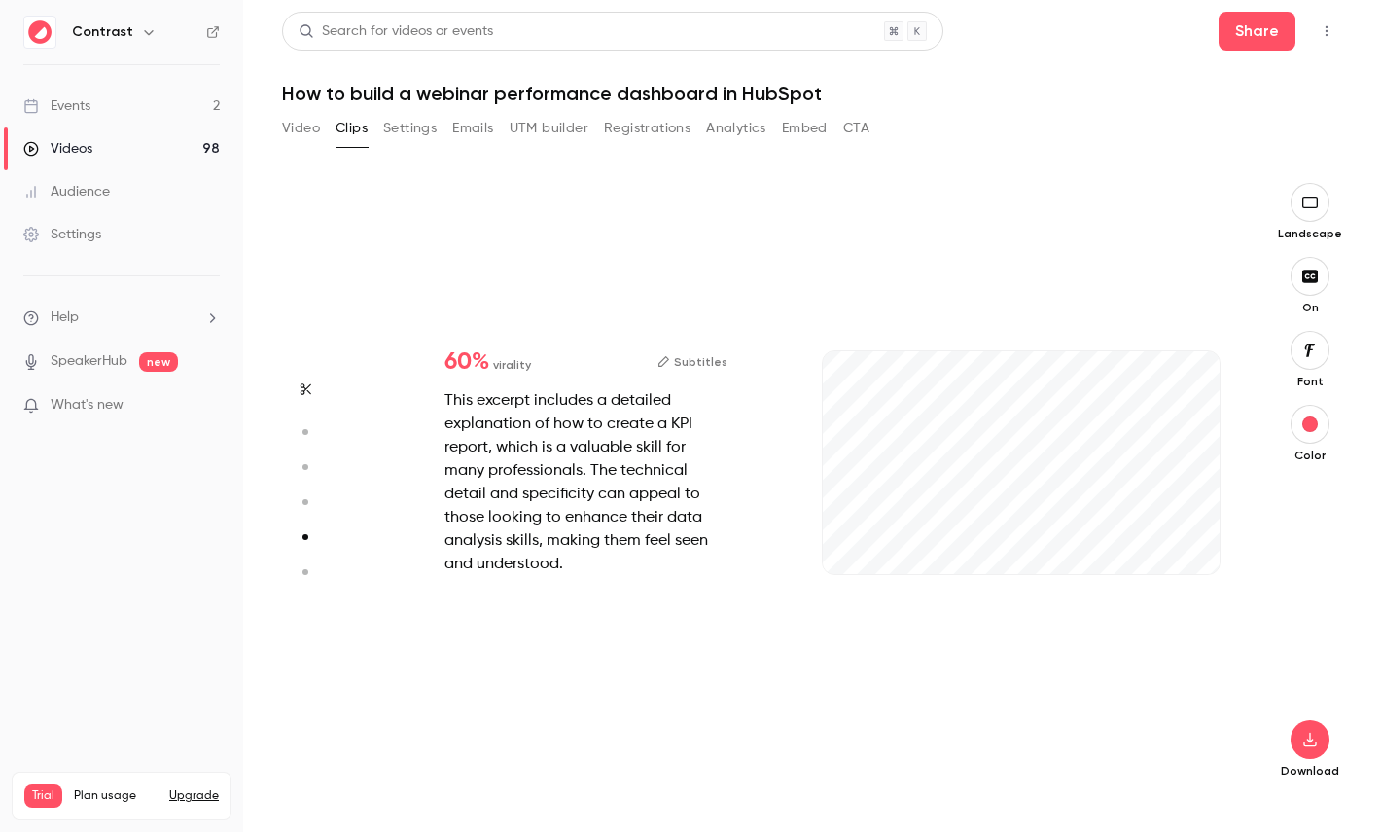
type input "***"
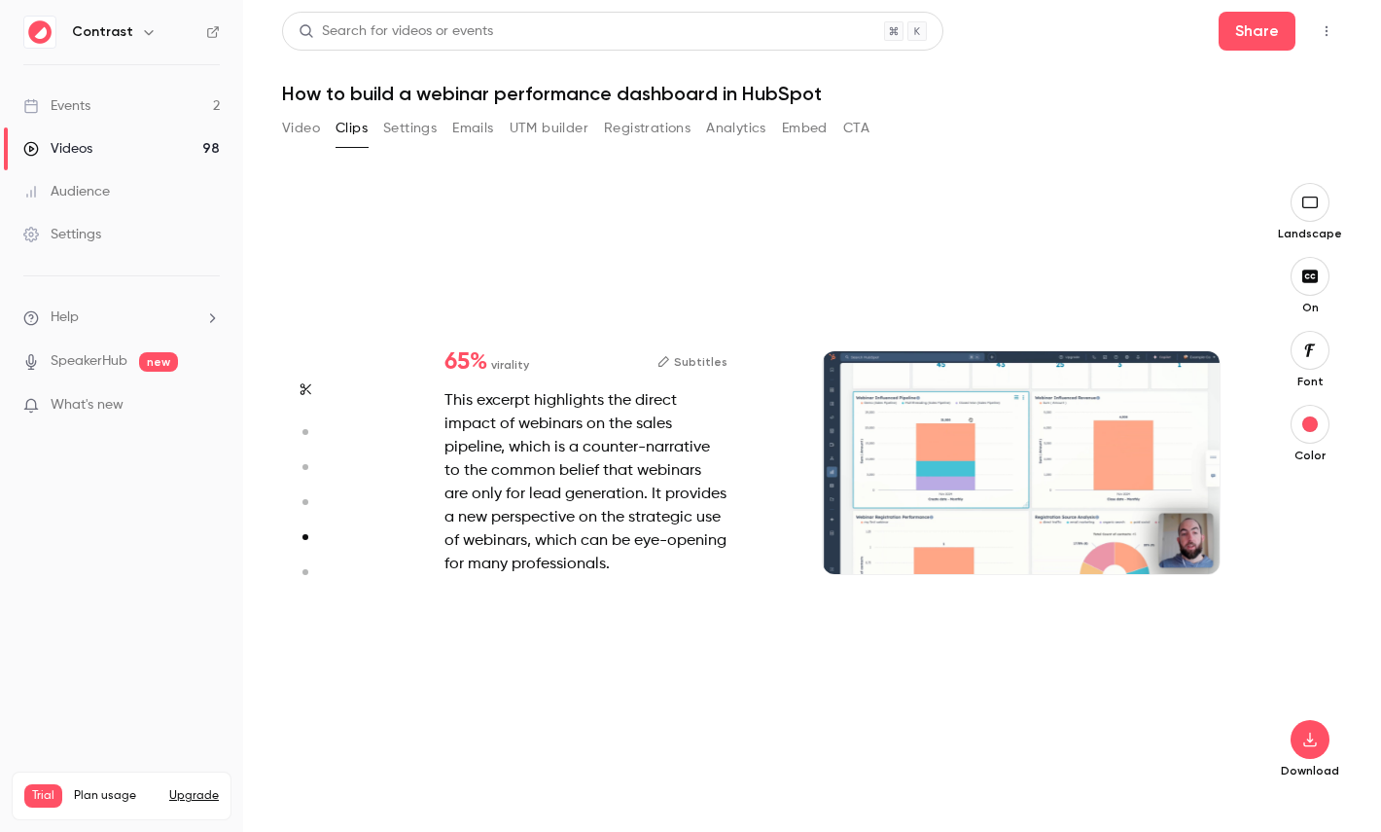
type input "***"
type input "*"
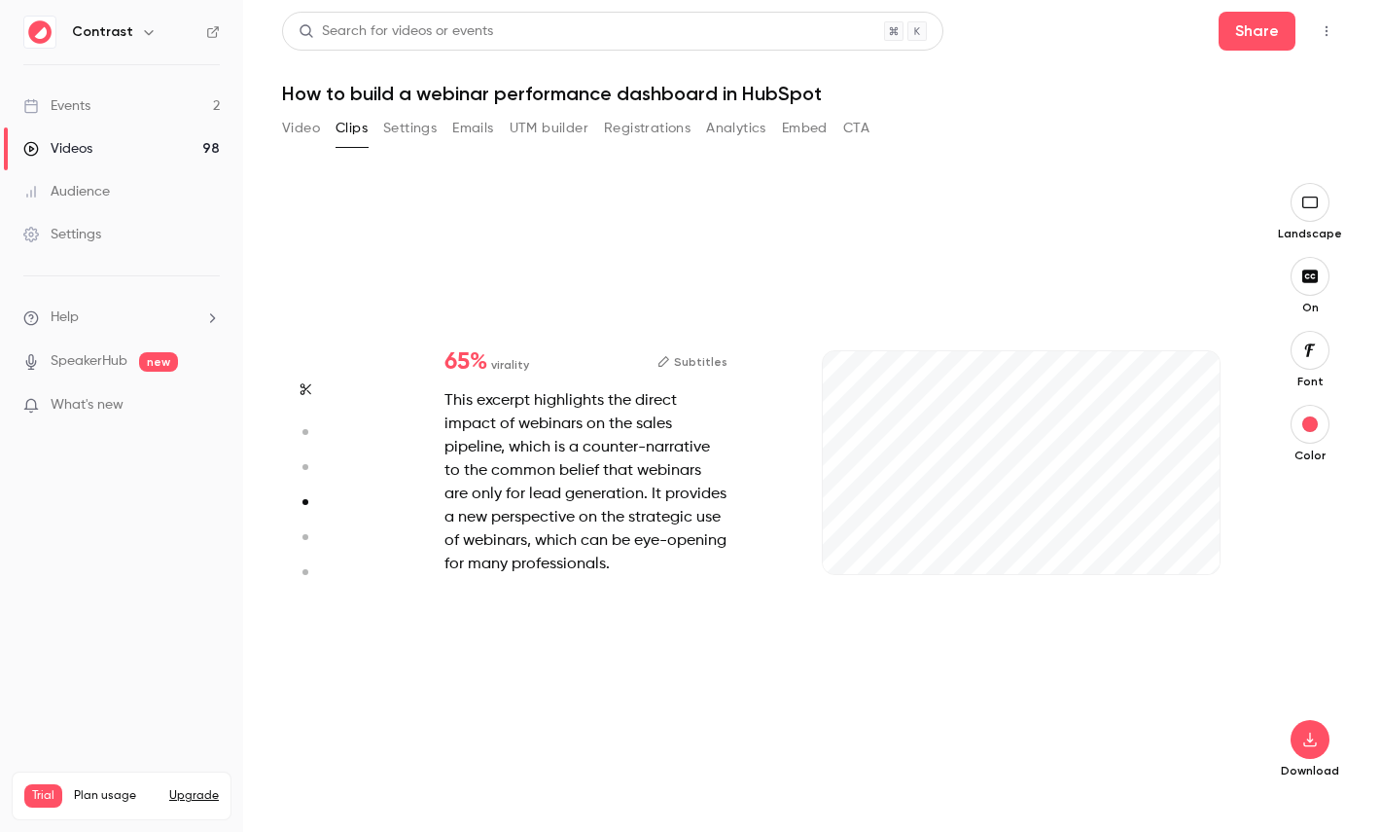
click at [307, 458] on button "button" at bounding box center [305, 466] width 31 height 31
type input "***"
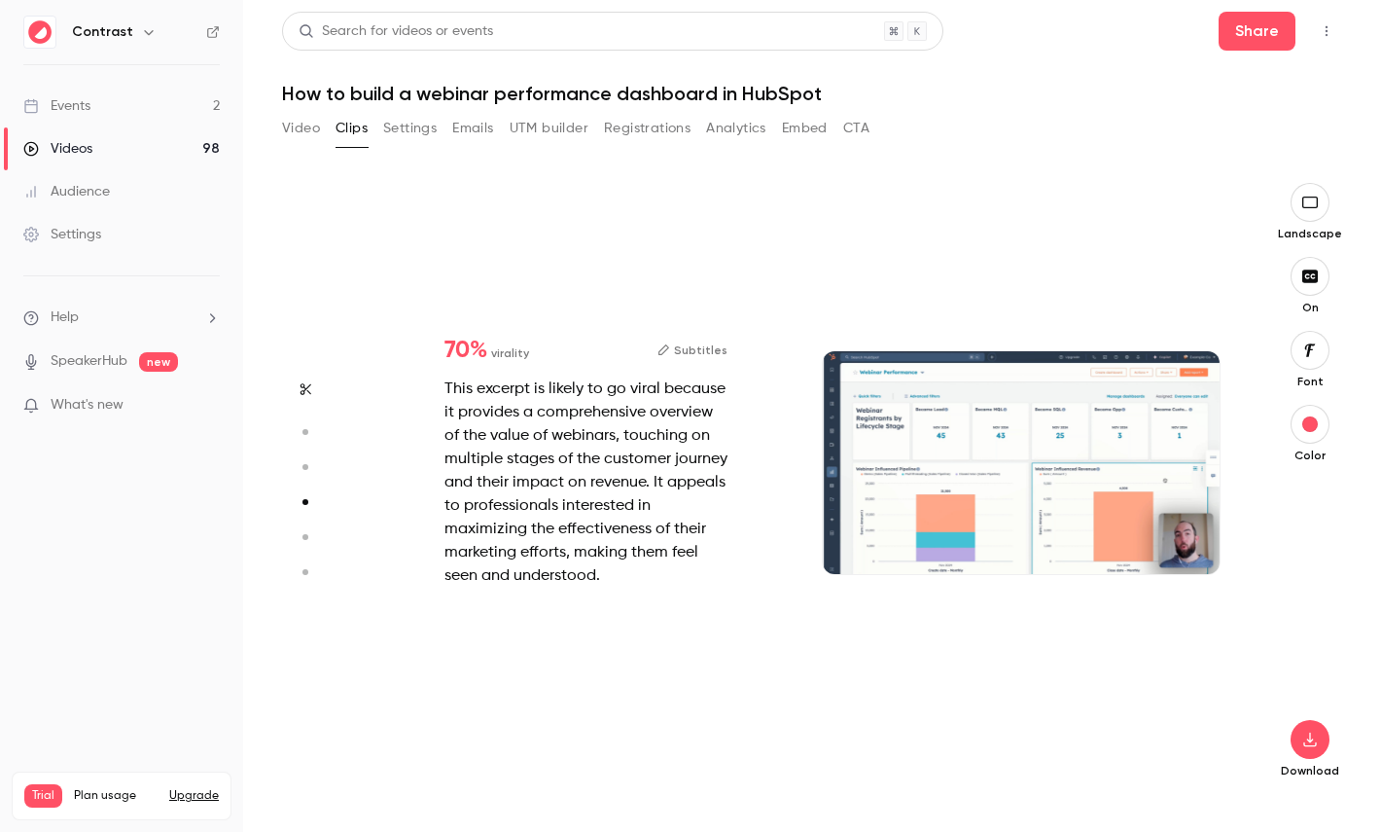
type input "***"
type input "*"
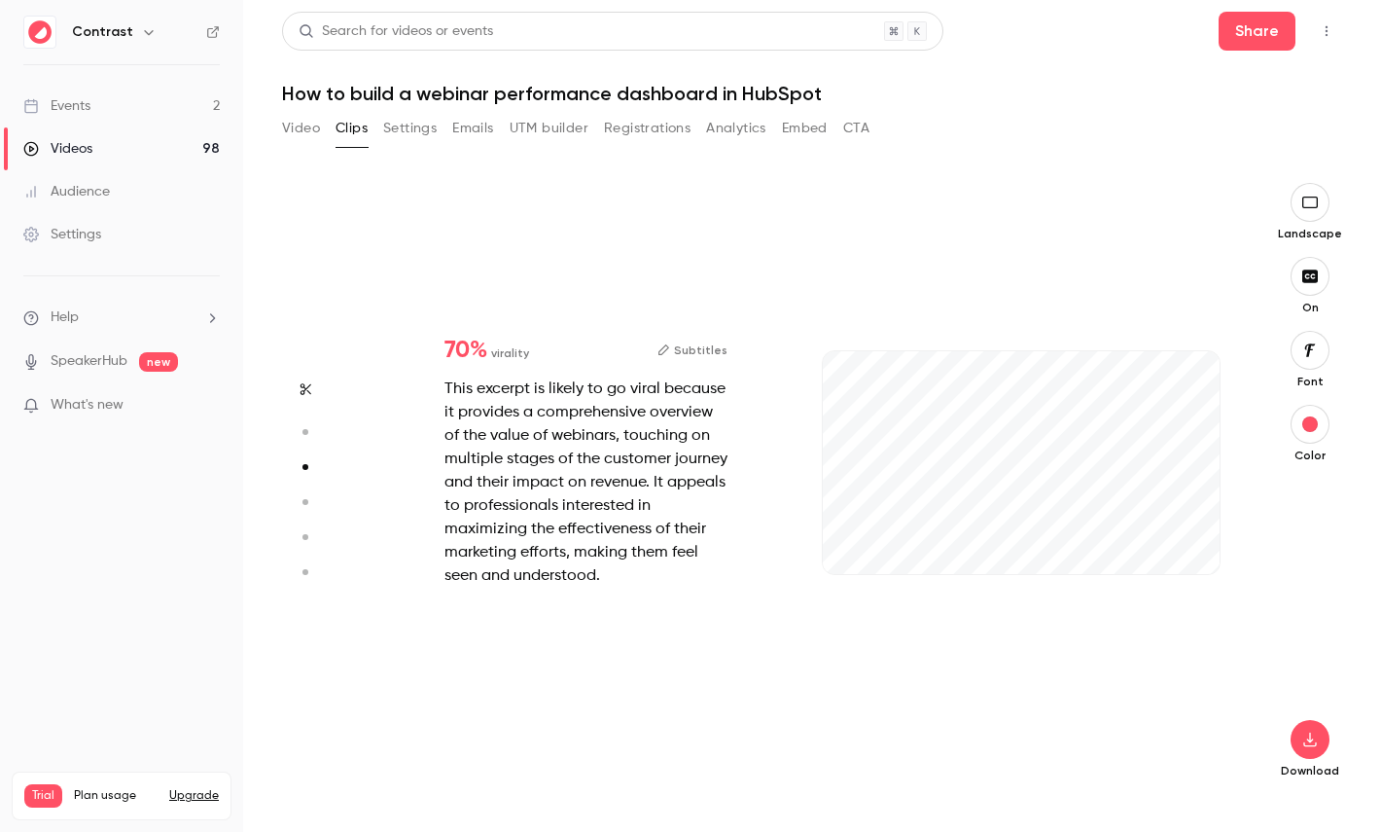
type input "***"
click at [309, 440] on button "button" at bounding box center [305, 431] width 31 height 31
type input "***"
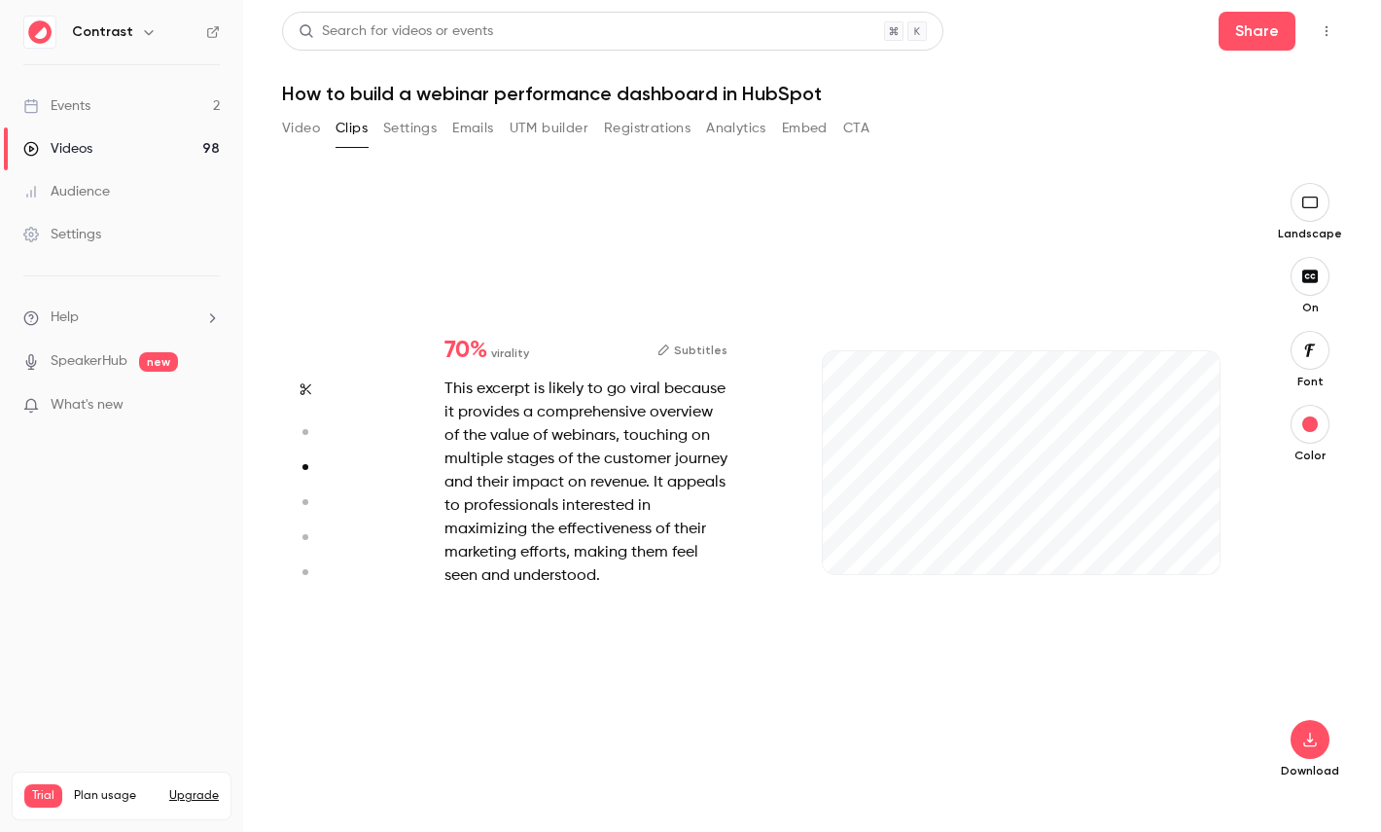
type input "*"
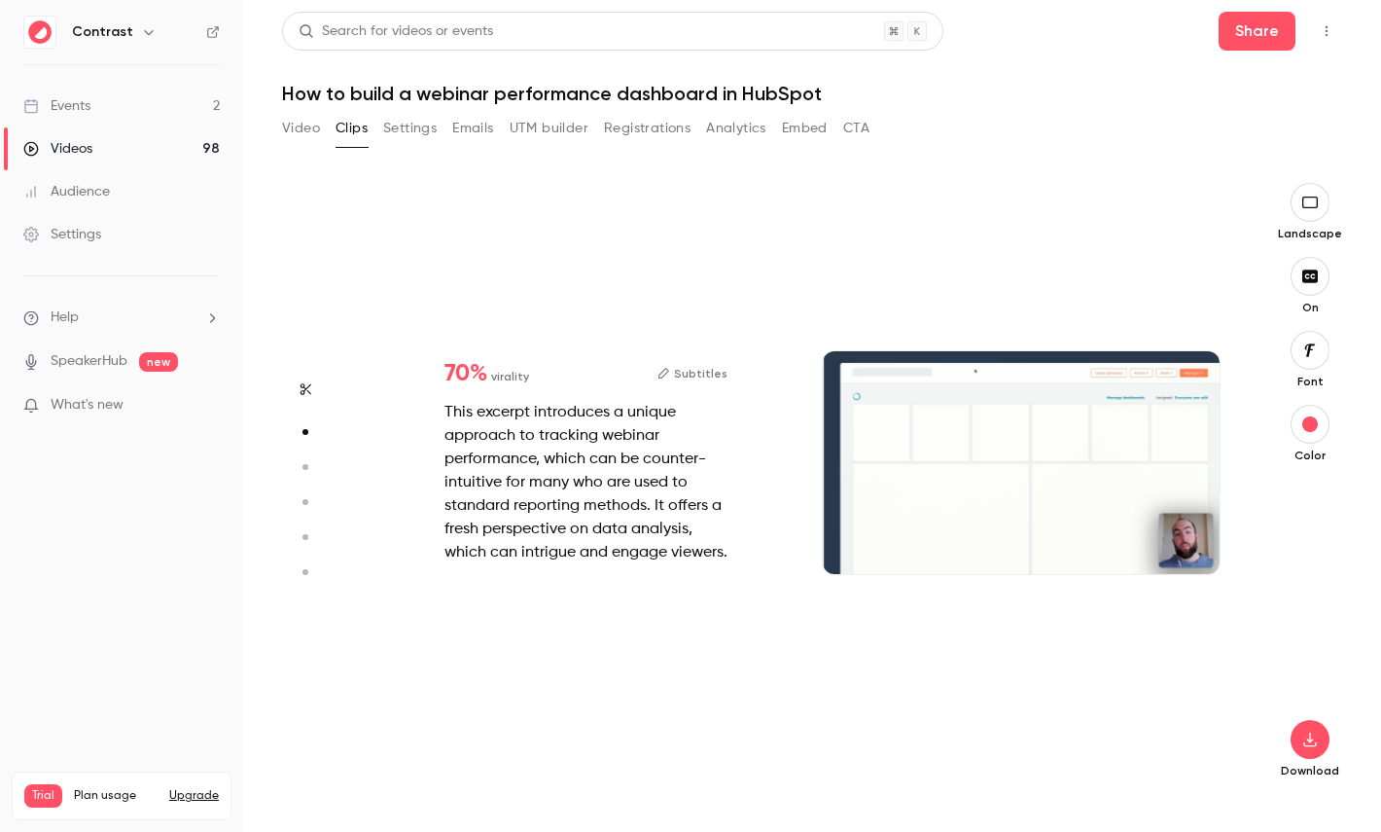
scroll to position [614, 0]
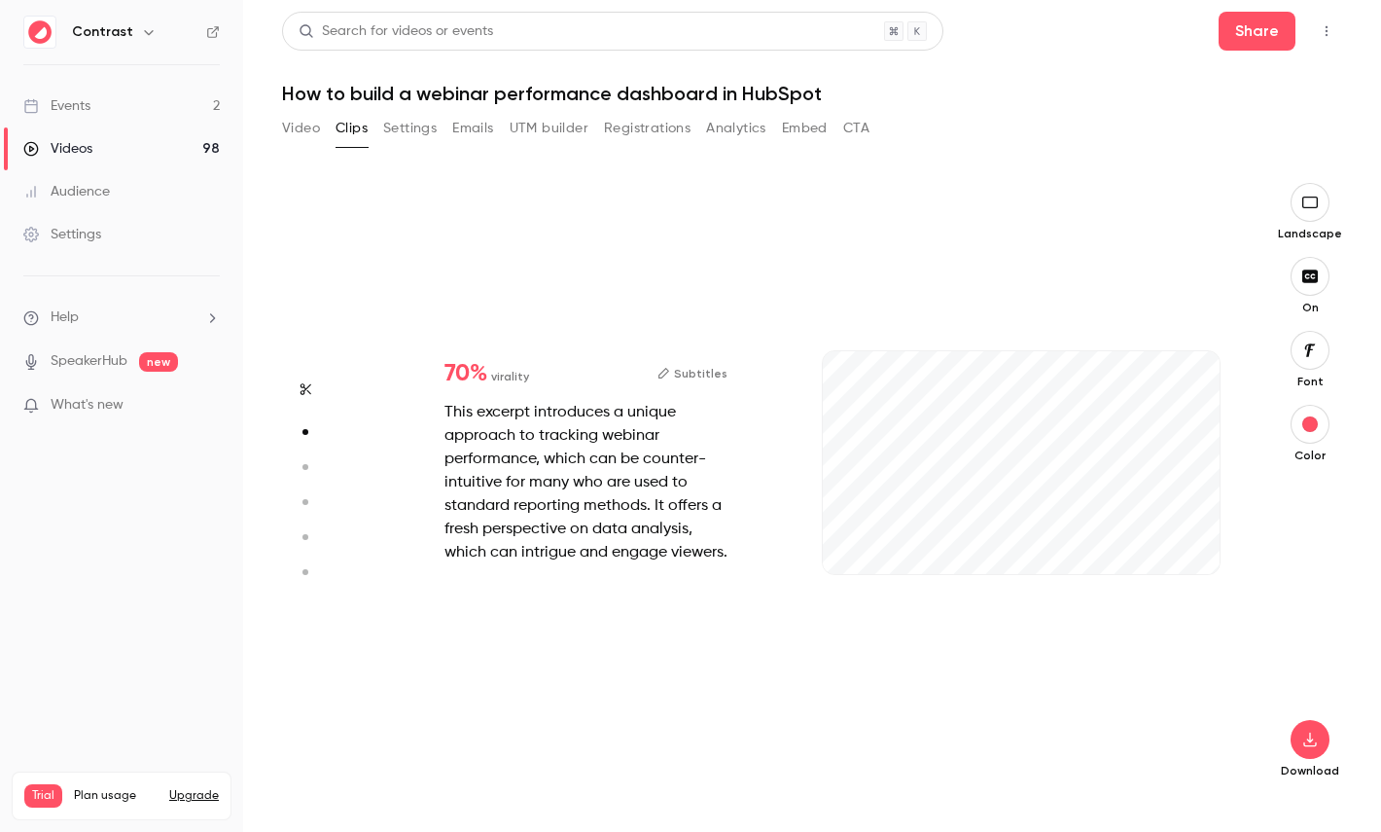
type input "*"
type input "****"
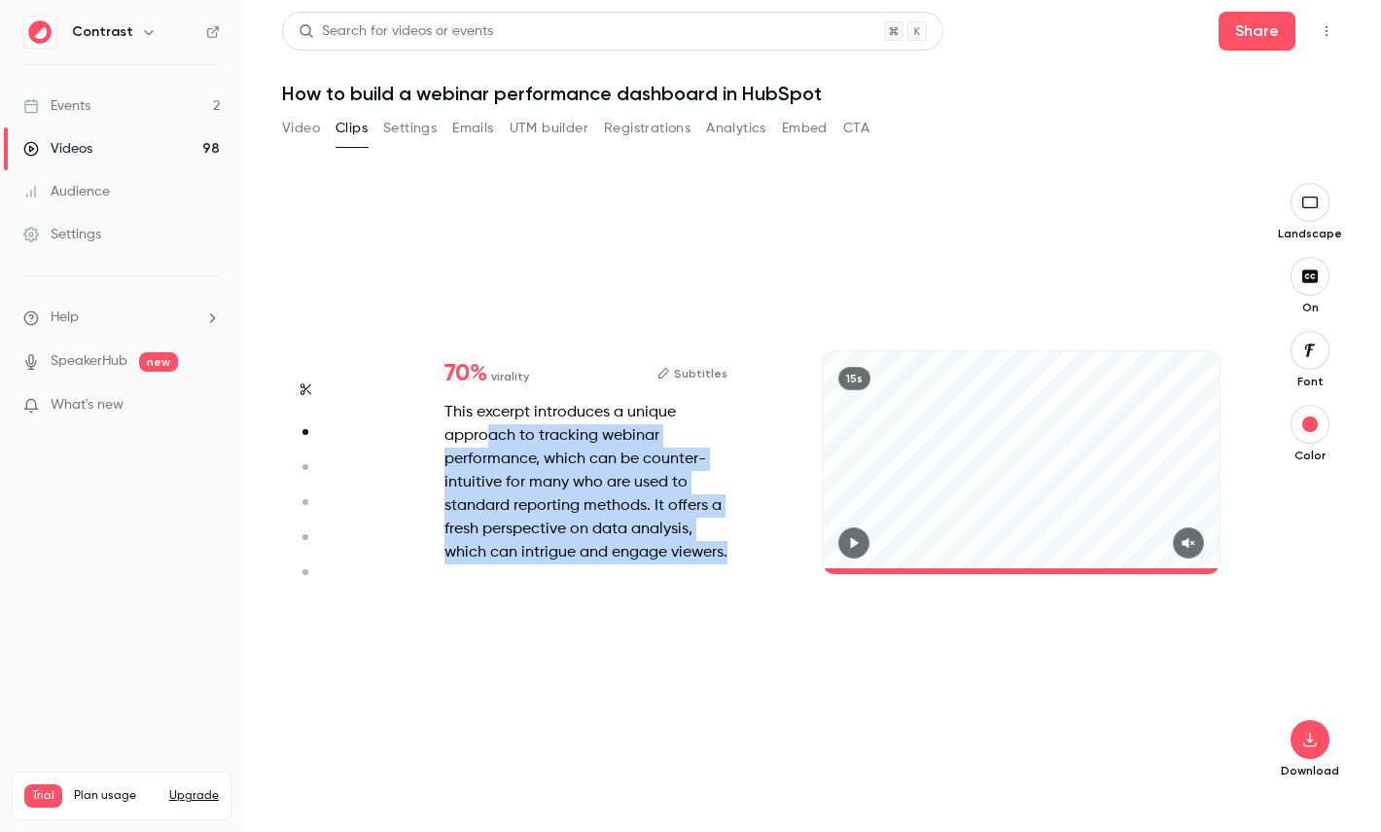
drag, startPoint x: 488, startPoint y: 418, endPoint x: 605, endPoint y: 553, distance: 178.6
click at [605, 553] on div "This excerpt introduces a unique approach to tracking webinar performance, whic…" at bounding box center [585, 482] width 283 height 163
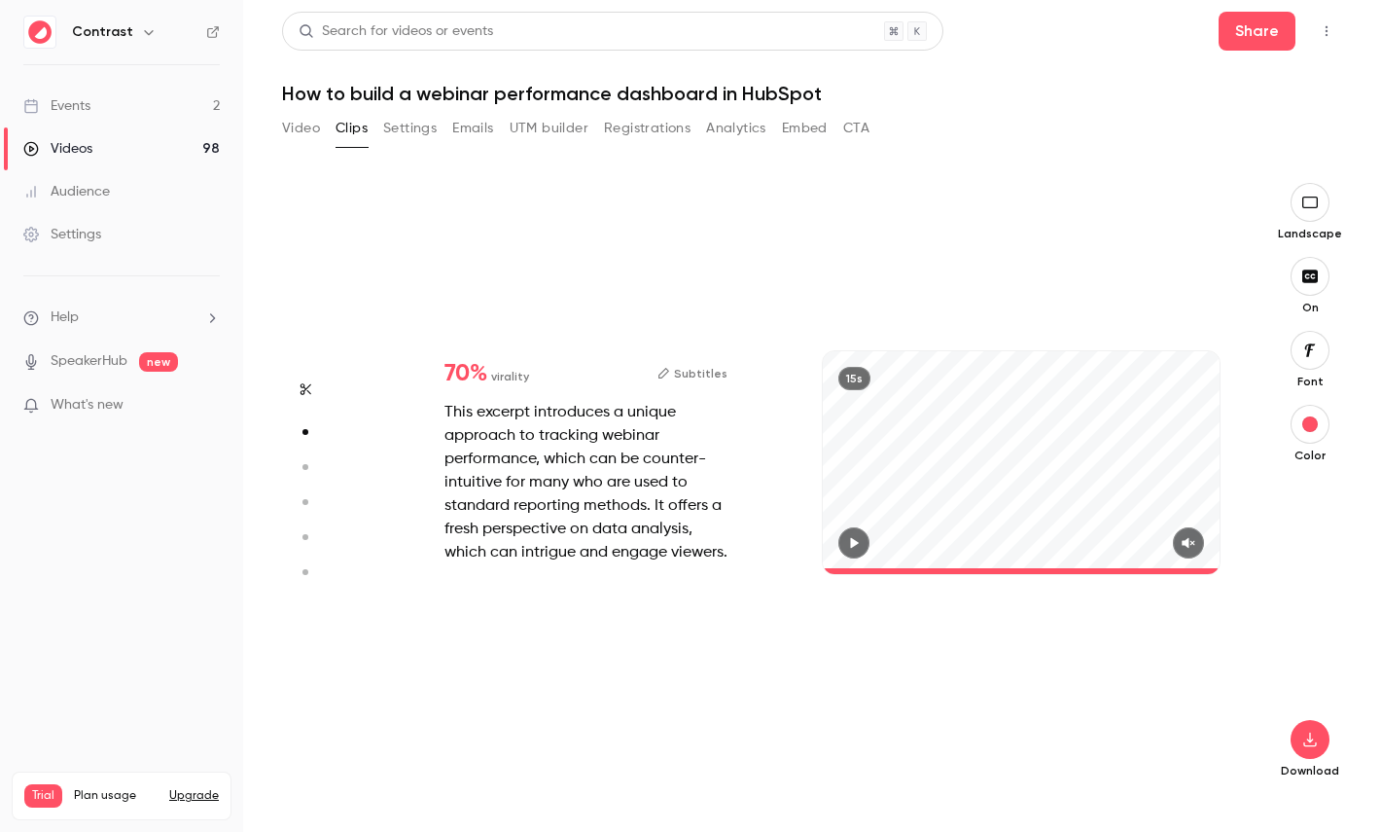
click at [590, 443] on div "This excerpt introduces a unique approach to tracking webinar performance, whic…" at bounding box center [585, 482] width 283 height 163
click at [137, 146] on link "Videos 98" at bounding box center [121, 148] width 243 height 43
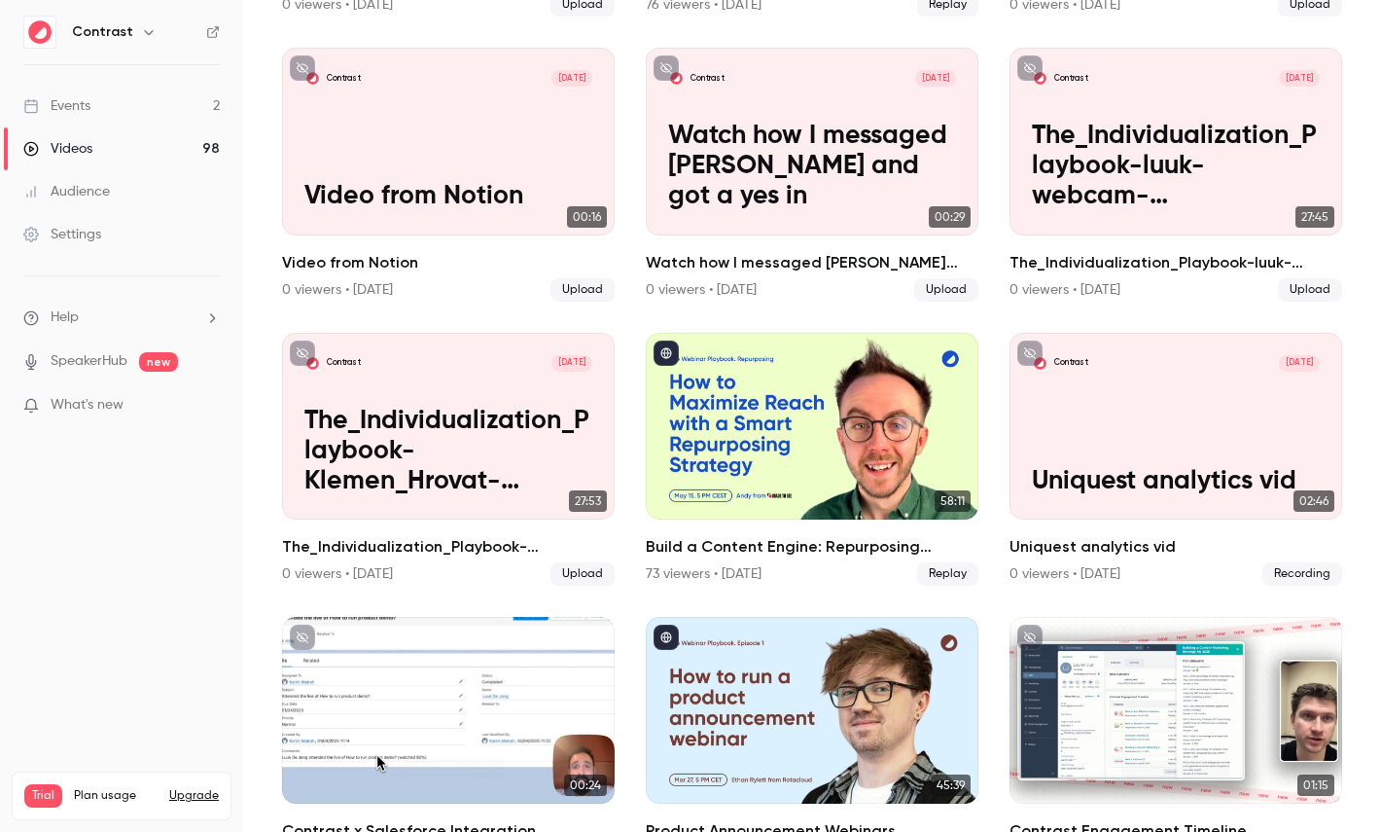
scroll to position [982, 0]
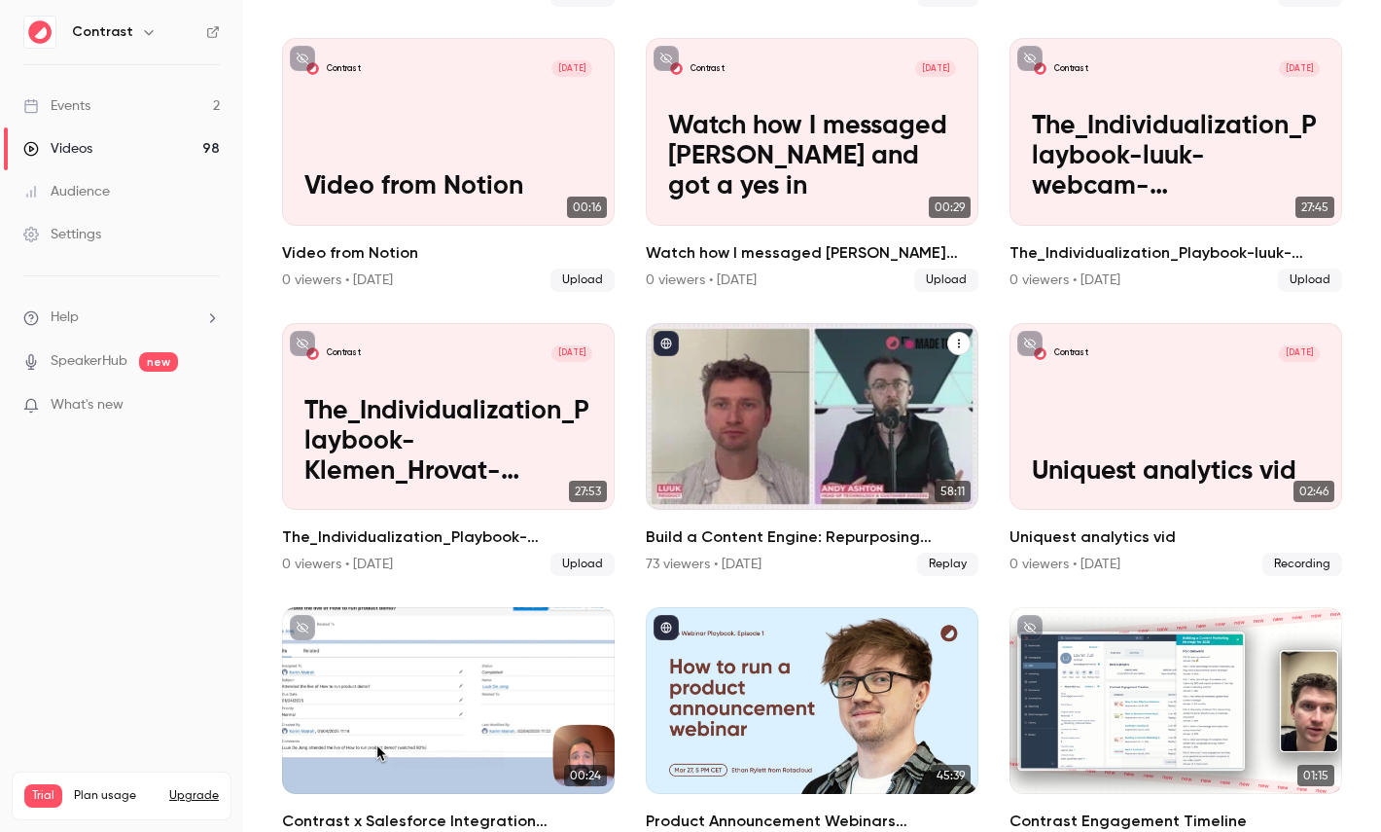
click at [821, 396] on div "Build a Content Engine: Repurposing Strategies for SaaS Teams" at bounding box center [812, 416] width 333 height 187
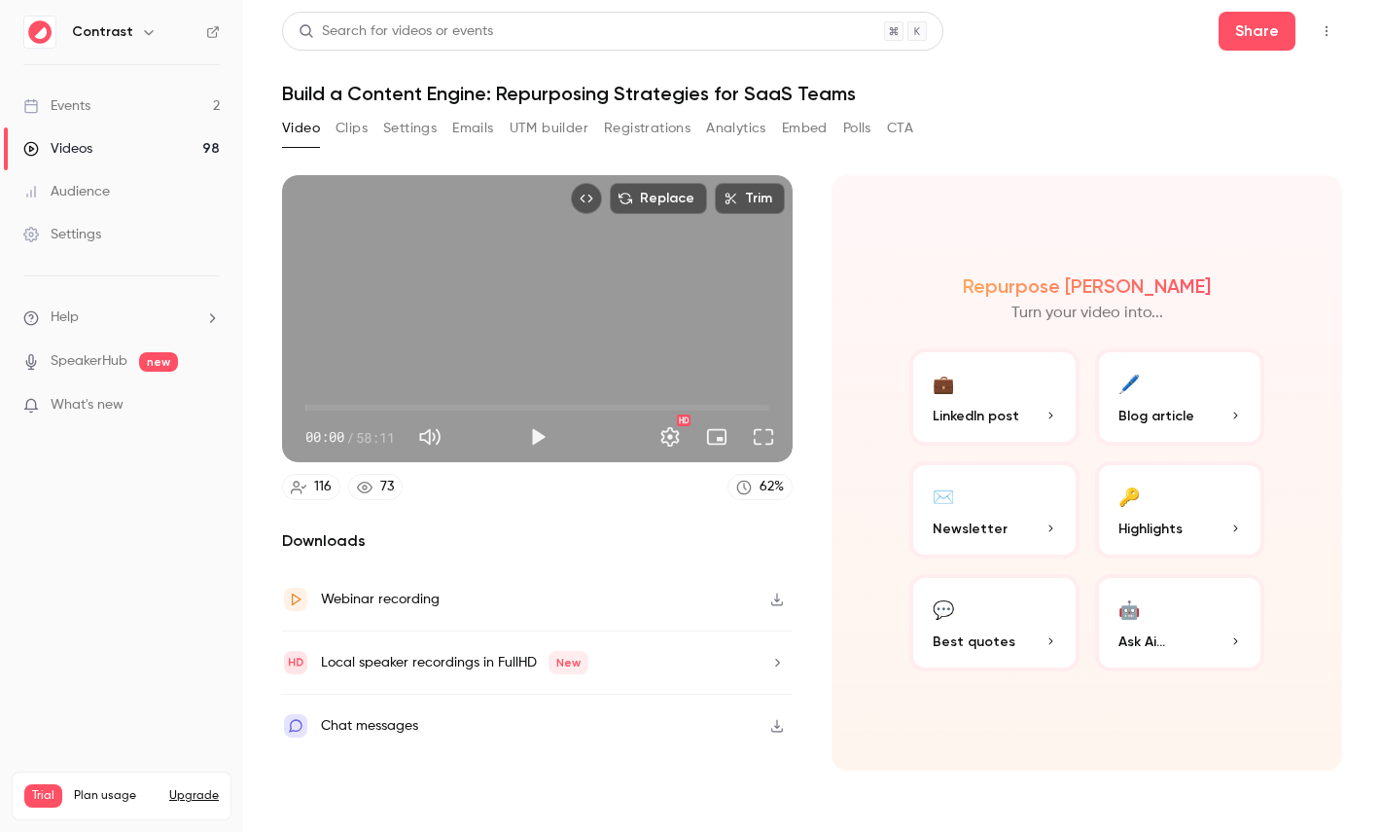
click at [366, 439] on span "58:11" at bounding box center [375, 437] width 39 height 20
drag, startPoint x: 366, startPoint y: 439, endPoint x: 398, endPoint y: 438, distance: 32.1
click at [395, 438] on span "58:11" at bounding box center [375, 437] width 39 height 20
type input "*****"
click at [370, 406] on span "08:03" at bounding box center [537, 407] width 464 height 31
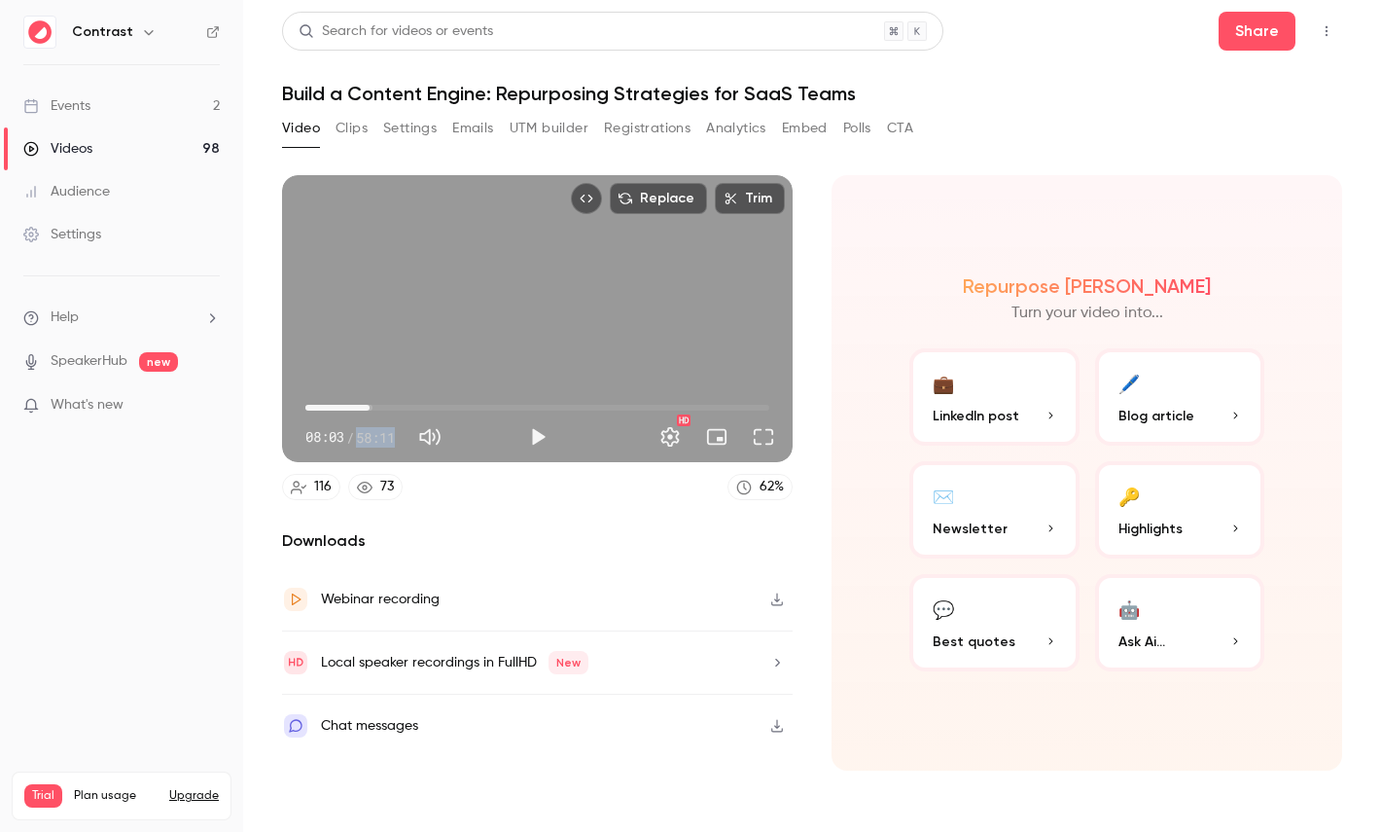
click at [1152, 510] on button "🔑 Highlights" at bounding box center [1180, 509] width 170 height 97
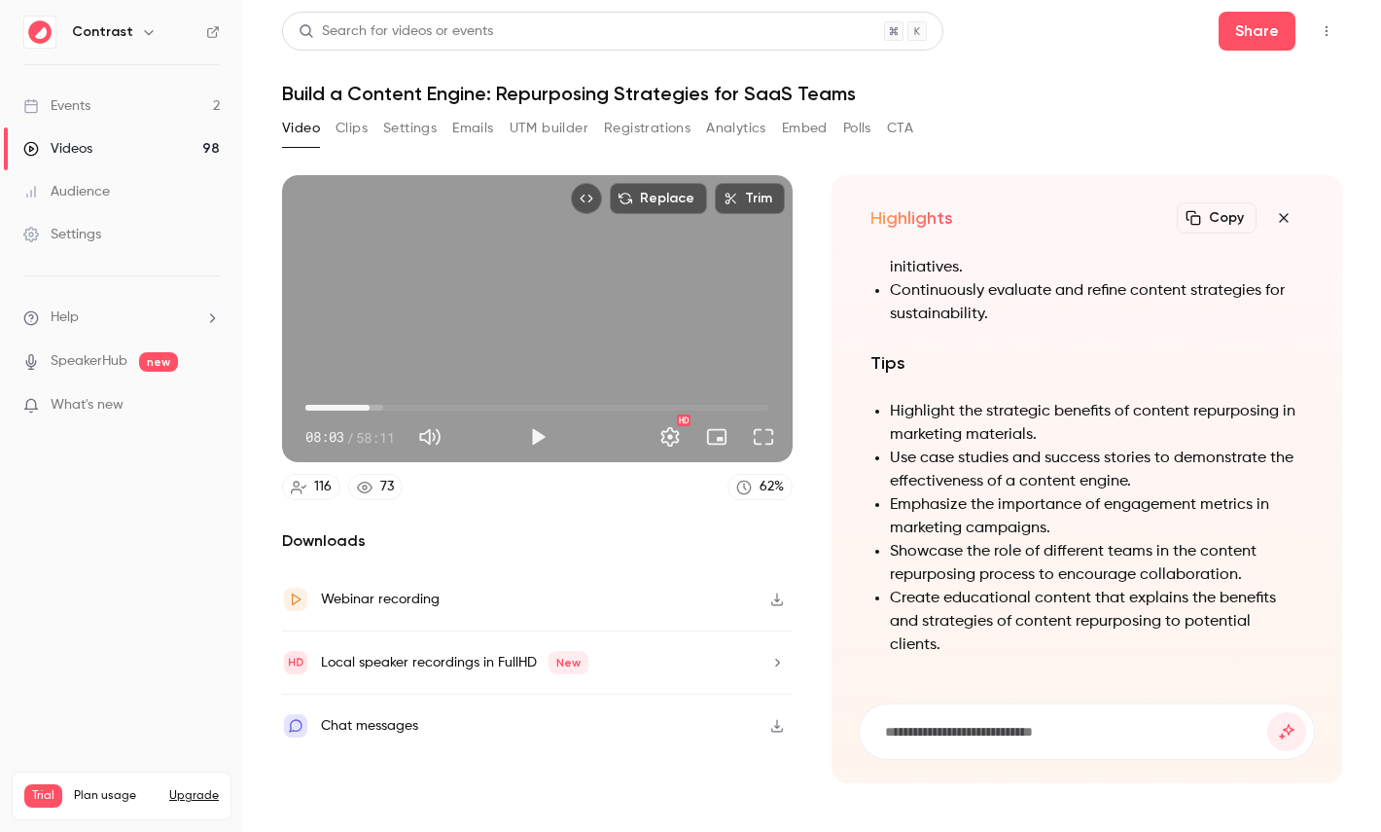
click at [396, 94] on h1 "Build a Content Engine: Repurposing Strategies for SaaS Teams" at bounding box center [812, 93] width 1060 height 23
drag, startPoint x: 396, startPoint y: 94, endPoint x: 437, endPoint y: 94, distance: 40.8
click at [437, 94] on h1 "Build a Content Engine: Repurposing Strategies for SaaS Teams" at bounding box center [812, 93] width 1060 height 23
copy h1 "Content Engine"
click at [939, 739] on input at bounding box center [1075, 731] width 384 height 21
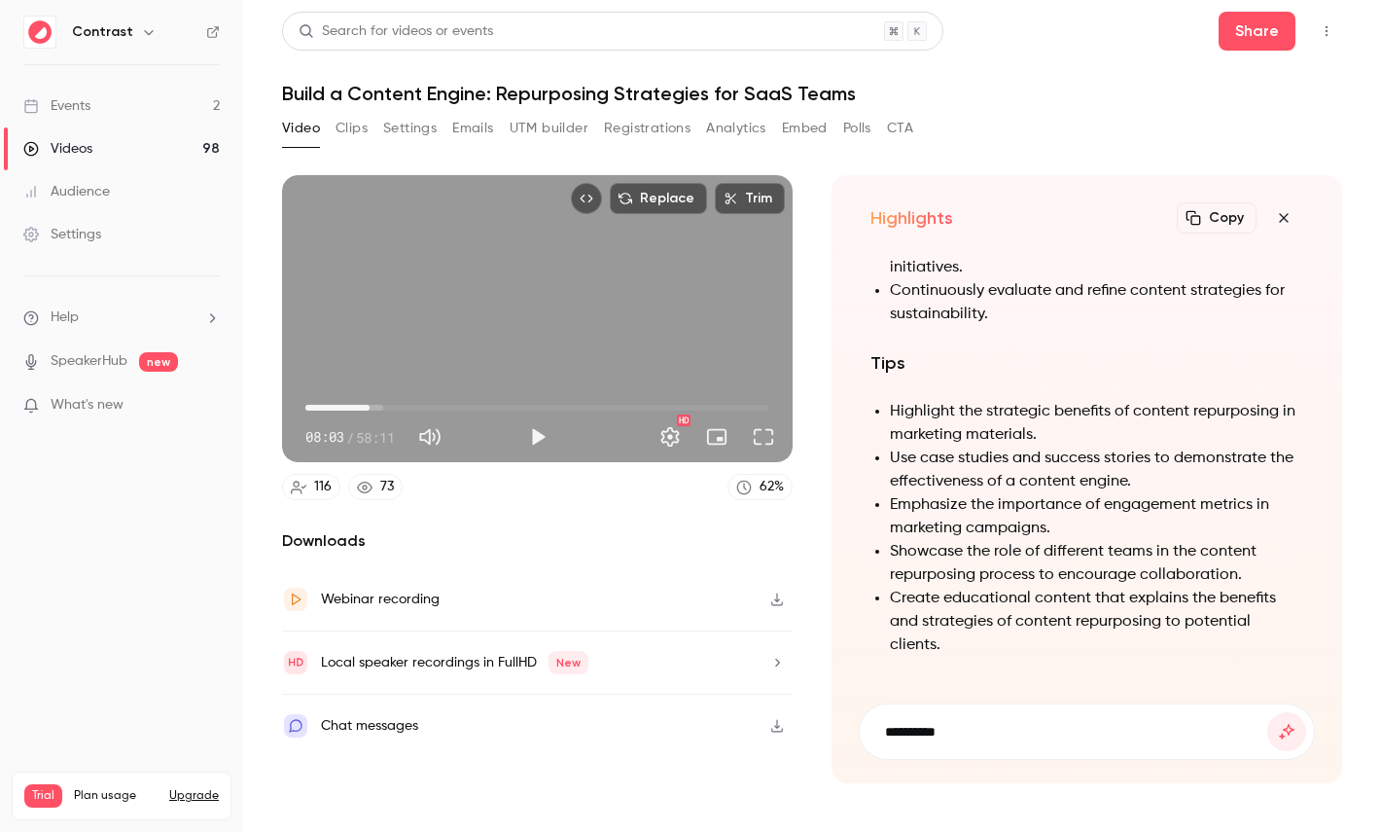
paste input "**********"
type input "**********"
click at [1267, 712] on button "submit" at bounding box center [1286, 731] width 39 height 39
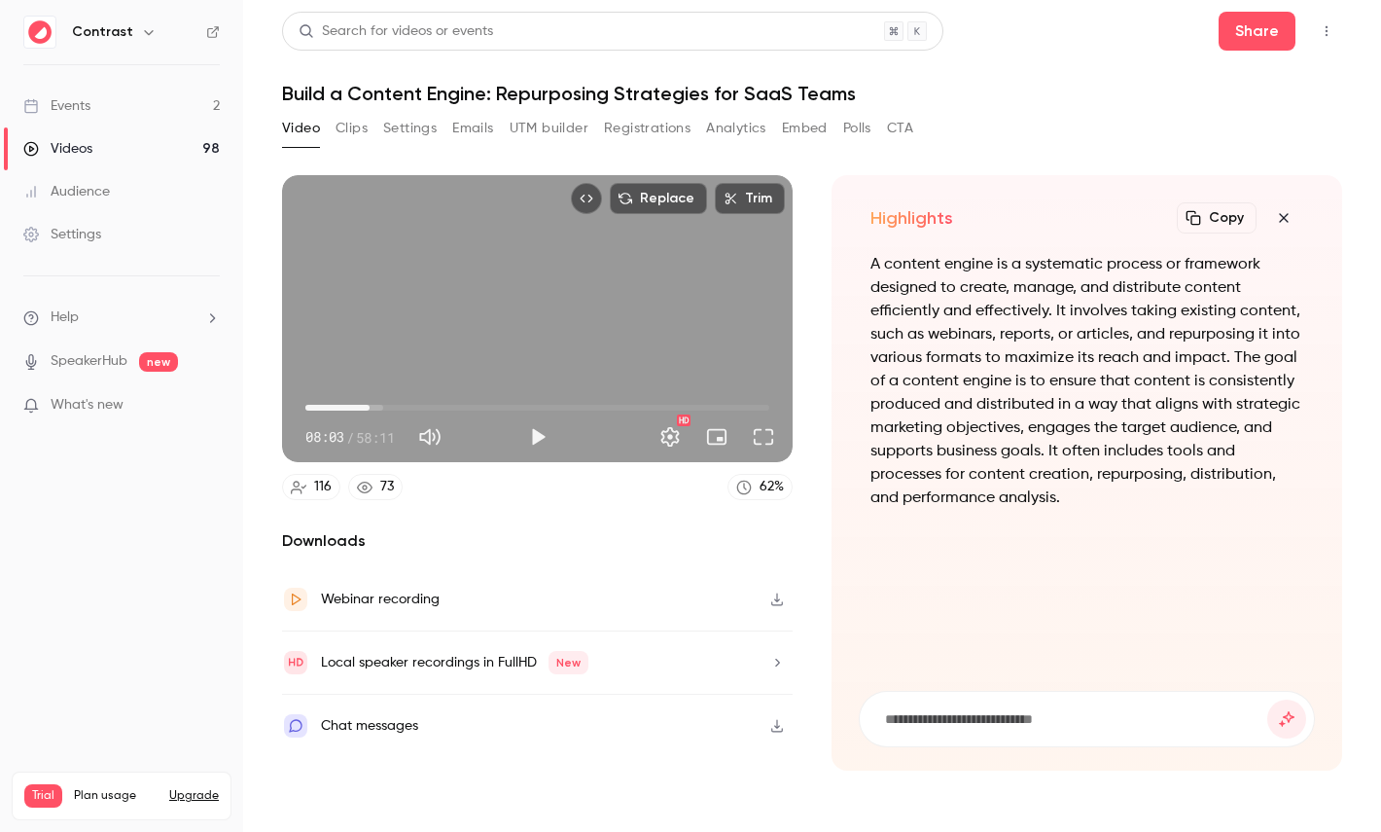
click at [1284, 227] on button "button" at bounding box center [1283, 217] width 39 height 39
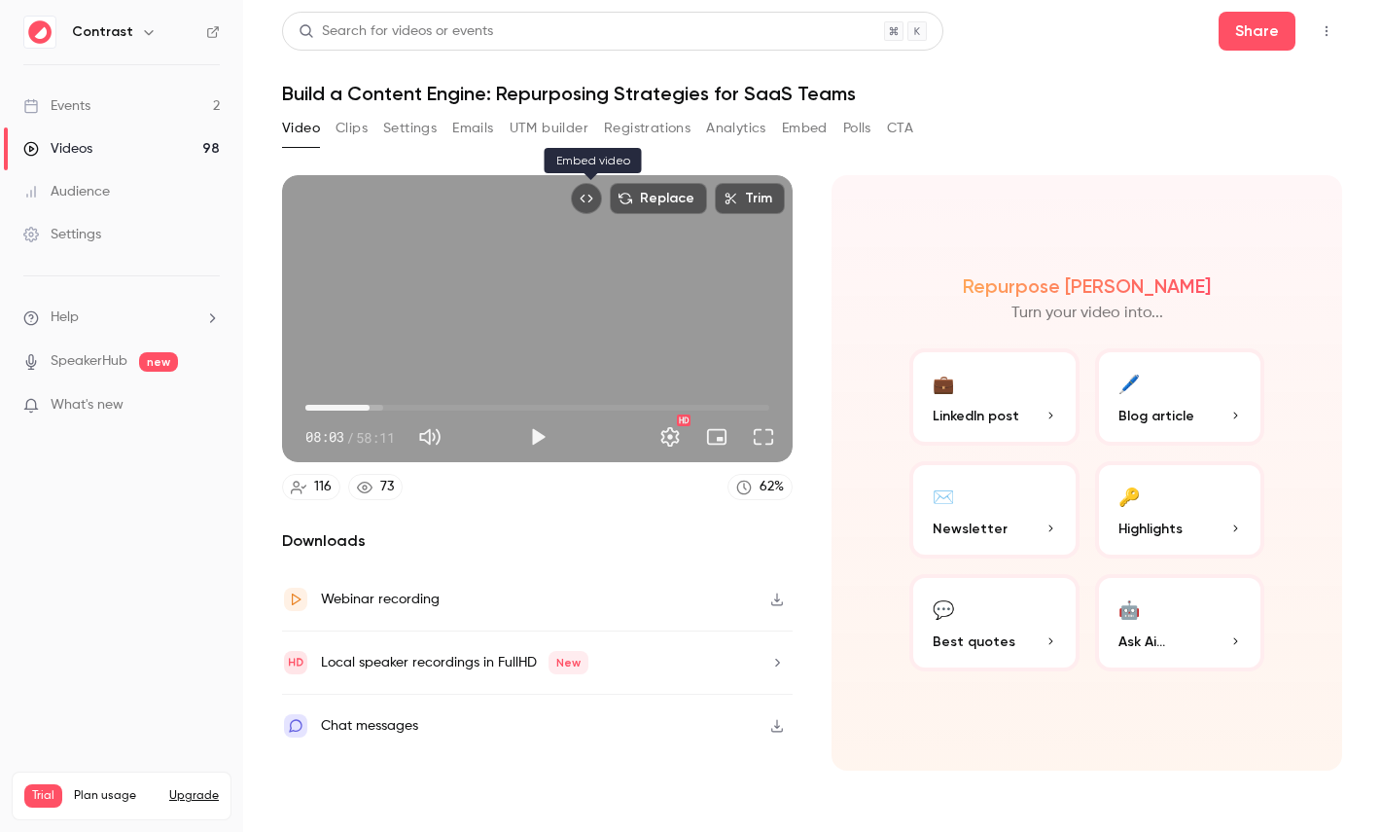
click at [598, 200] on button "Embed video" at bounding box center [586, 198] width 31 height 31
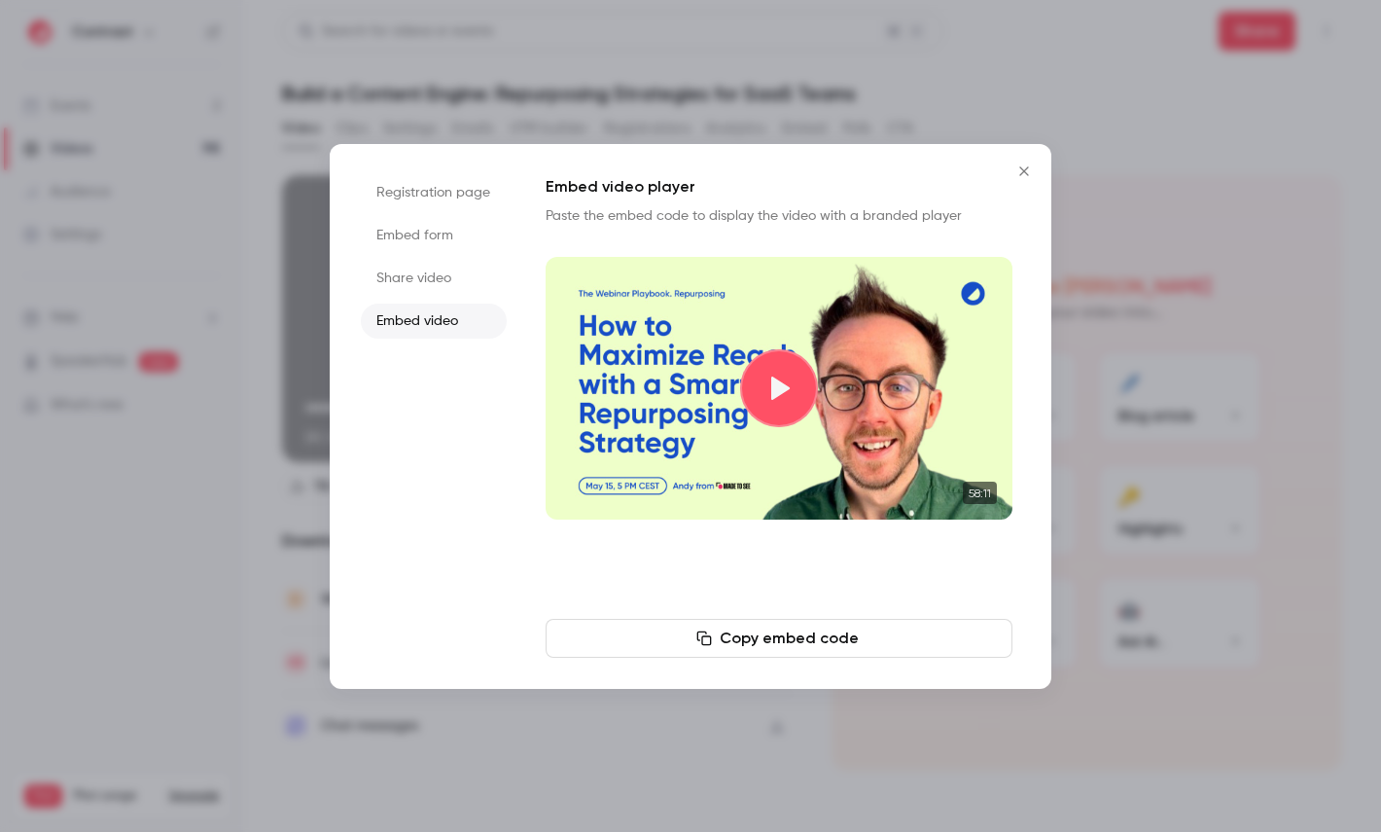
click at [728, 80] on div at bounding box center [690, 416] width 1381 height 832
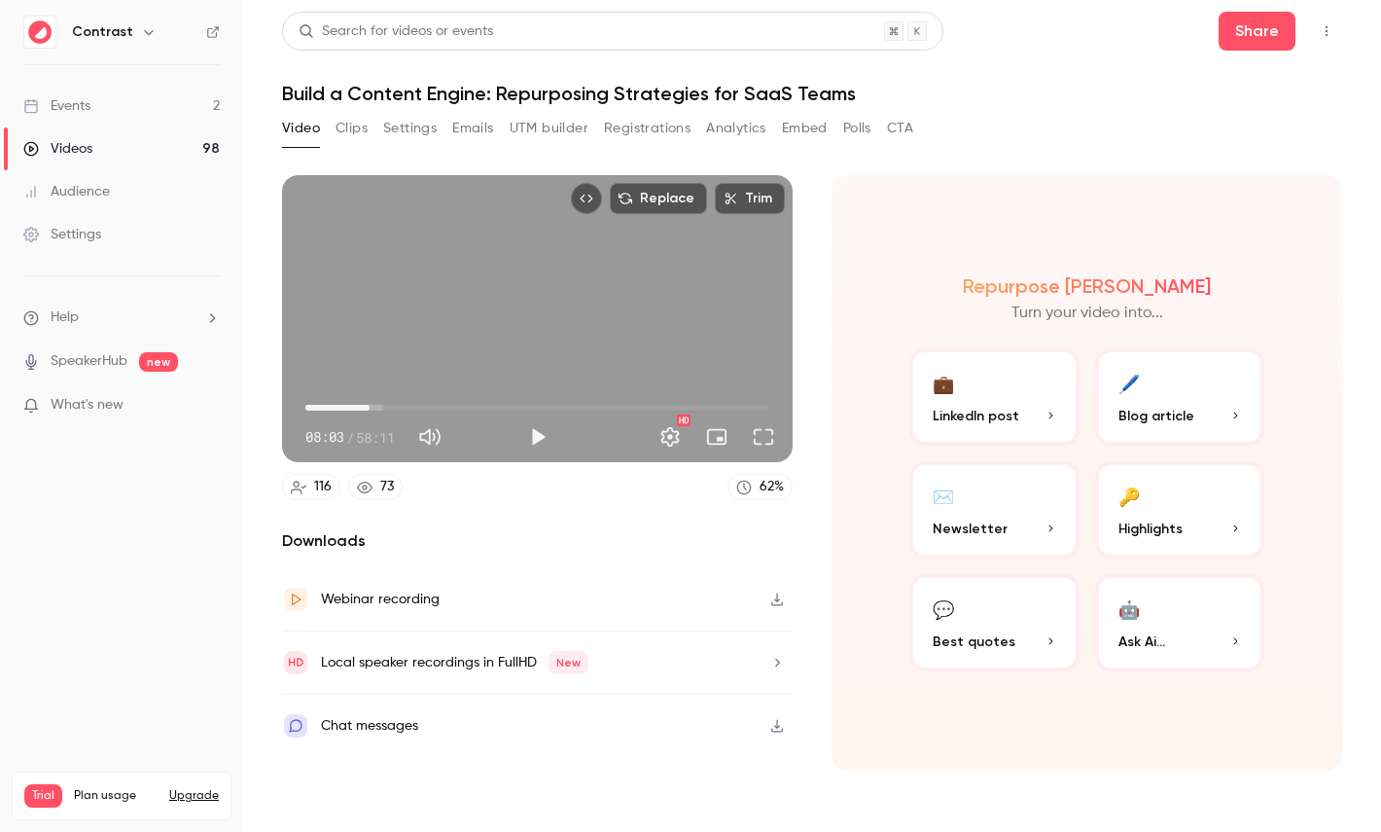
click at [217, 31] on icon at bounding box center [213, 32] width 14 height 14
click at [102, 245] on link "Settings" at bounding box center [121, 234] width 243 height 43
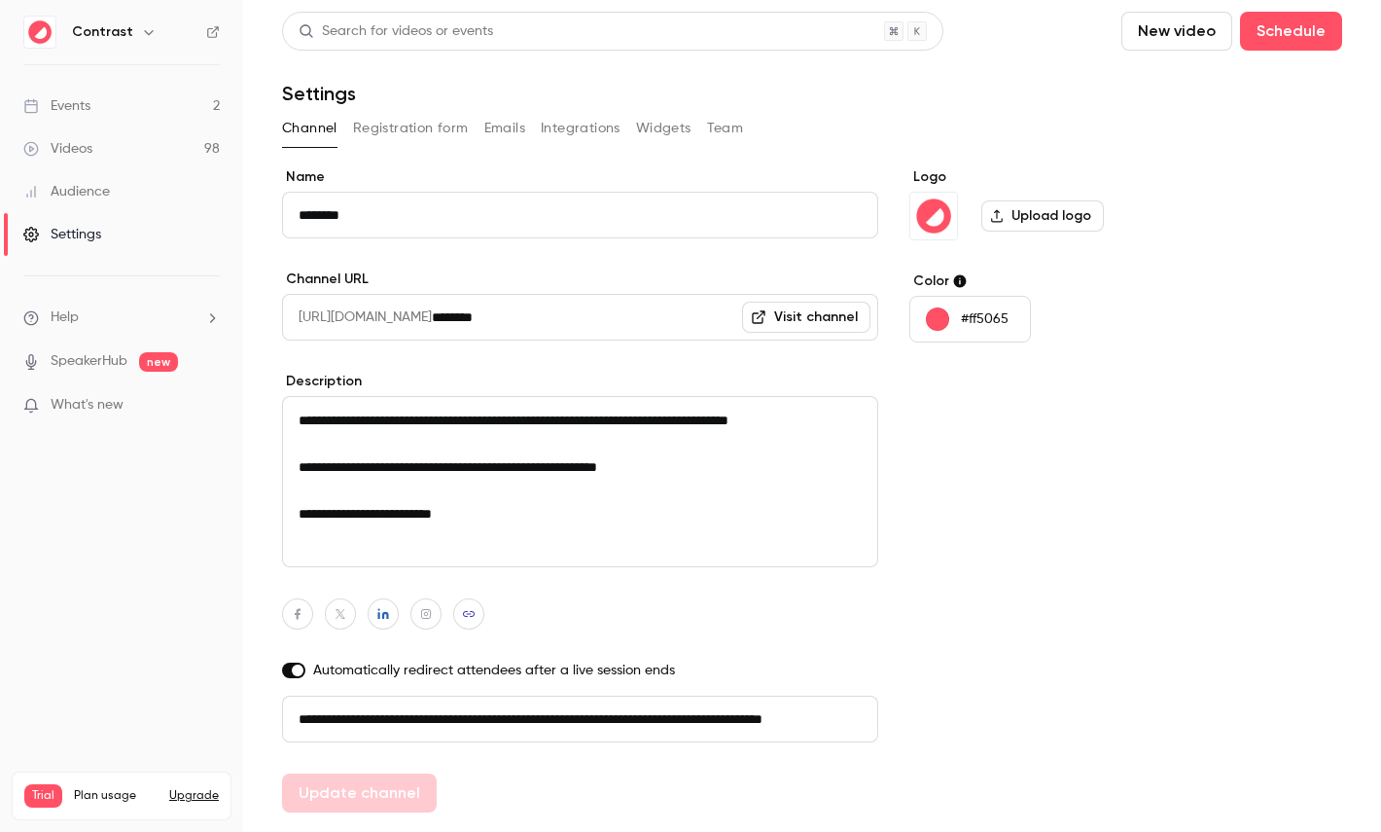
drag, startPoint x: 388, startPoint y: 711, endPoint x: 297, endPoint y: 710, distance: 91.4
click at [297, 710] on input "**********" at bounding box center [580, 718] width 596 height 47
click at [432, 125] on button "Registration form" at bounding box center [411, 128] width 116 height 31
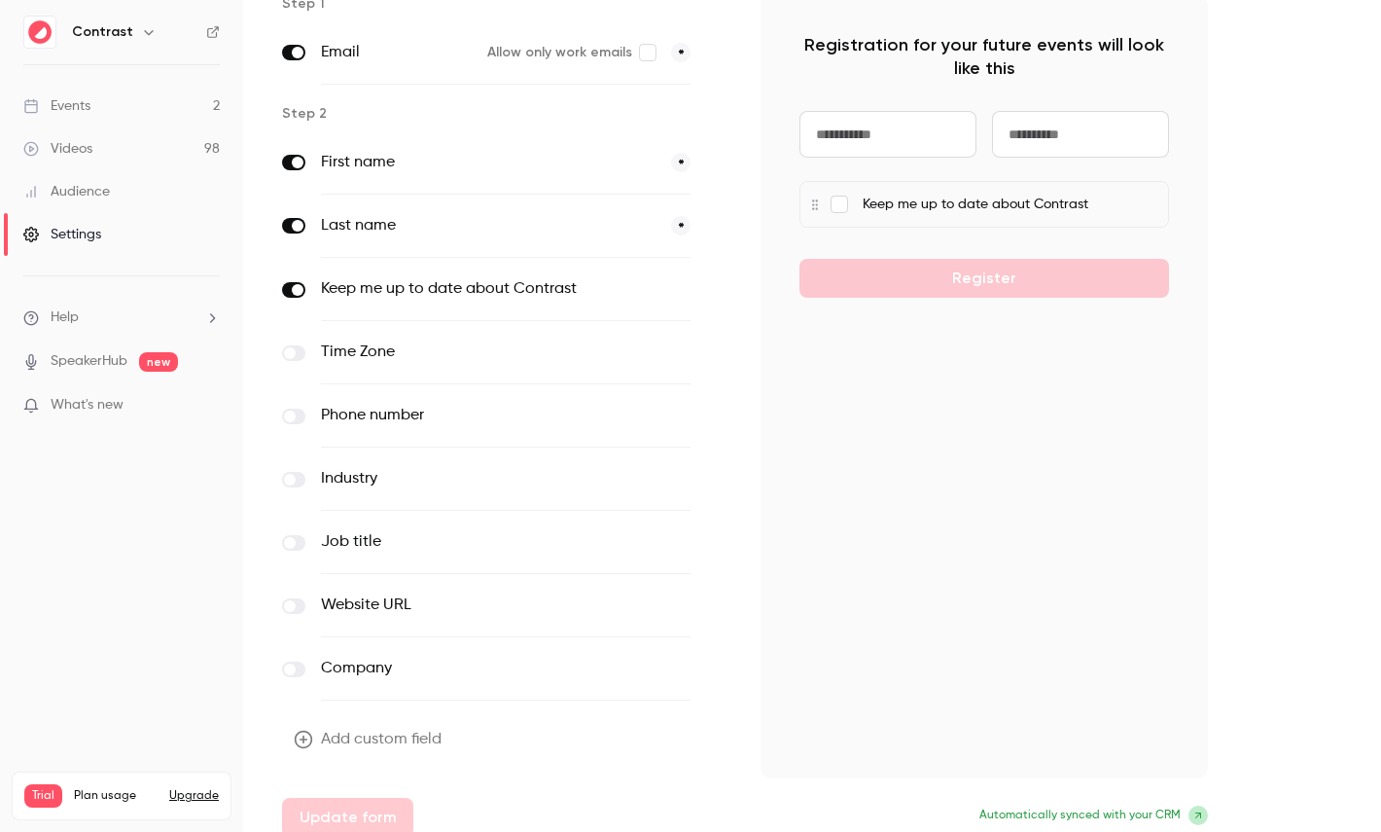
scroll to position [190, 0]
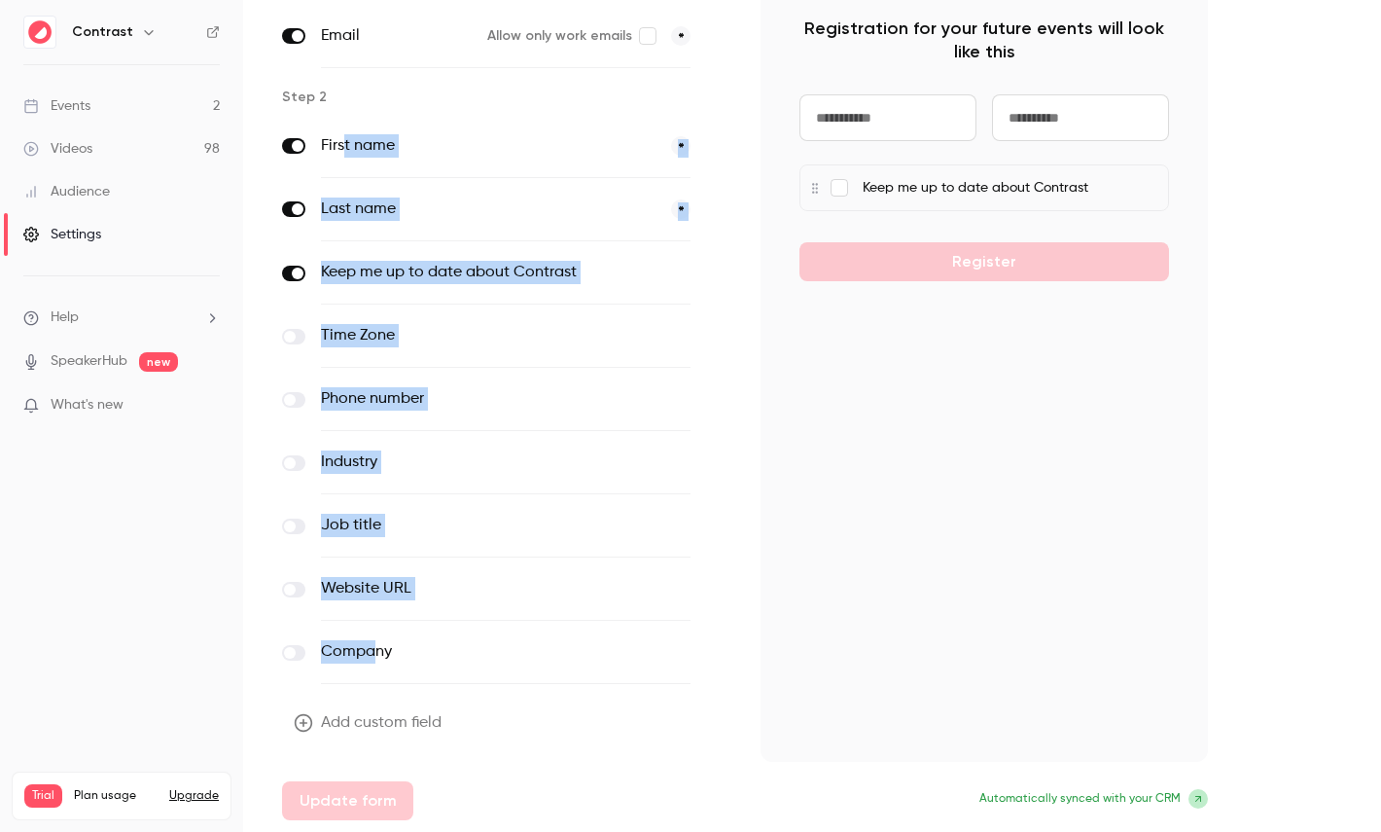
drag, startPoint x: 343, startPoint y: 148, endPoint x: 373, endPoint y: 649, distance: 501.8
click at [373, 650] on div "First name * Last name * Keep me up to date about Contrast optional Time Zone o…" at bounding box center [505, 399] width 447 height 569
click at [370, 716] on button "Add custom field" at bounding box center [369, 722] width 175 height 39
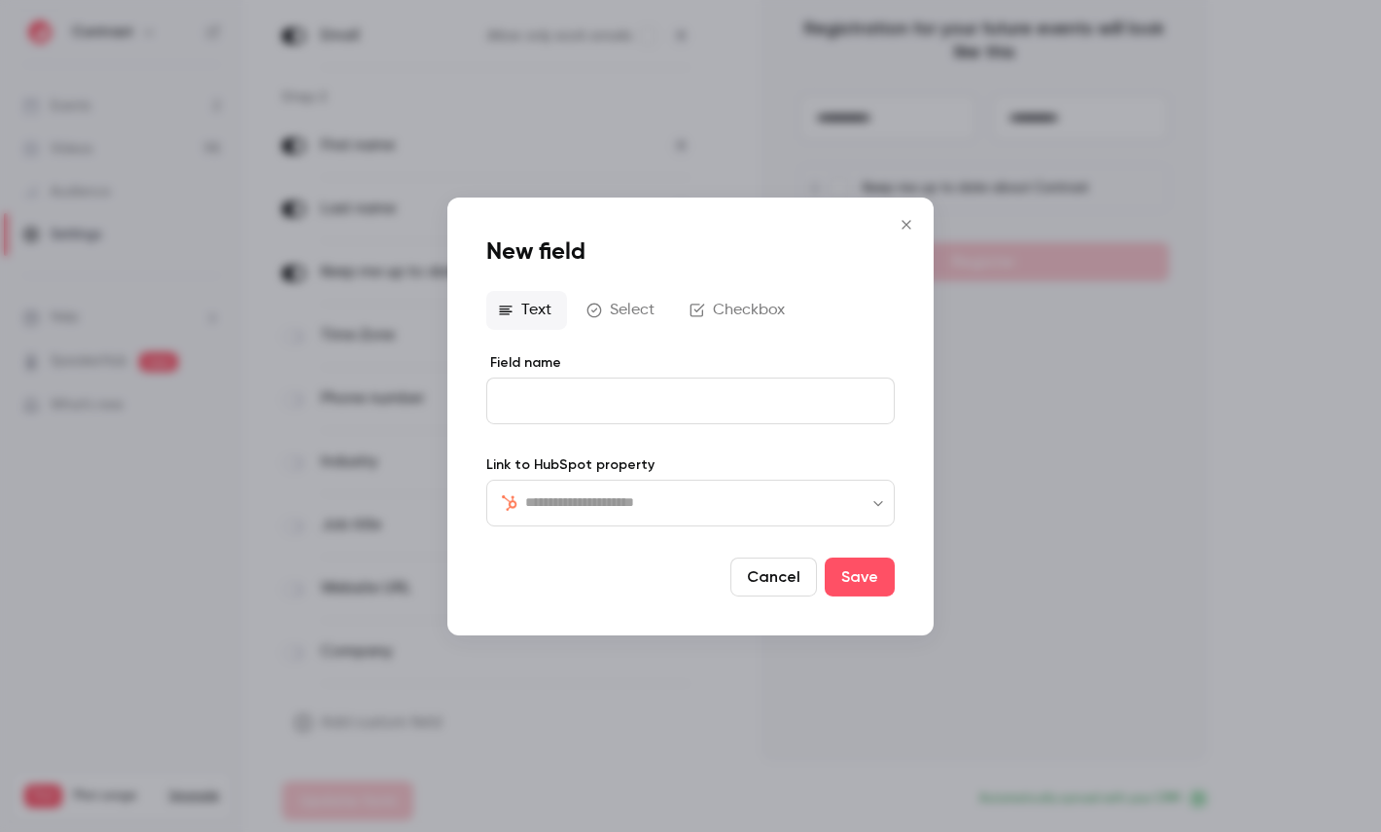
click at [649, 499] on input "text" at bounding box center [702, 501] width 354 height 23
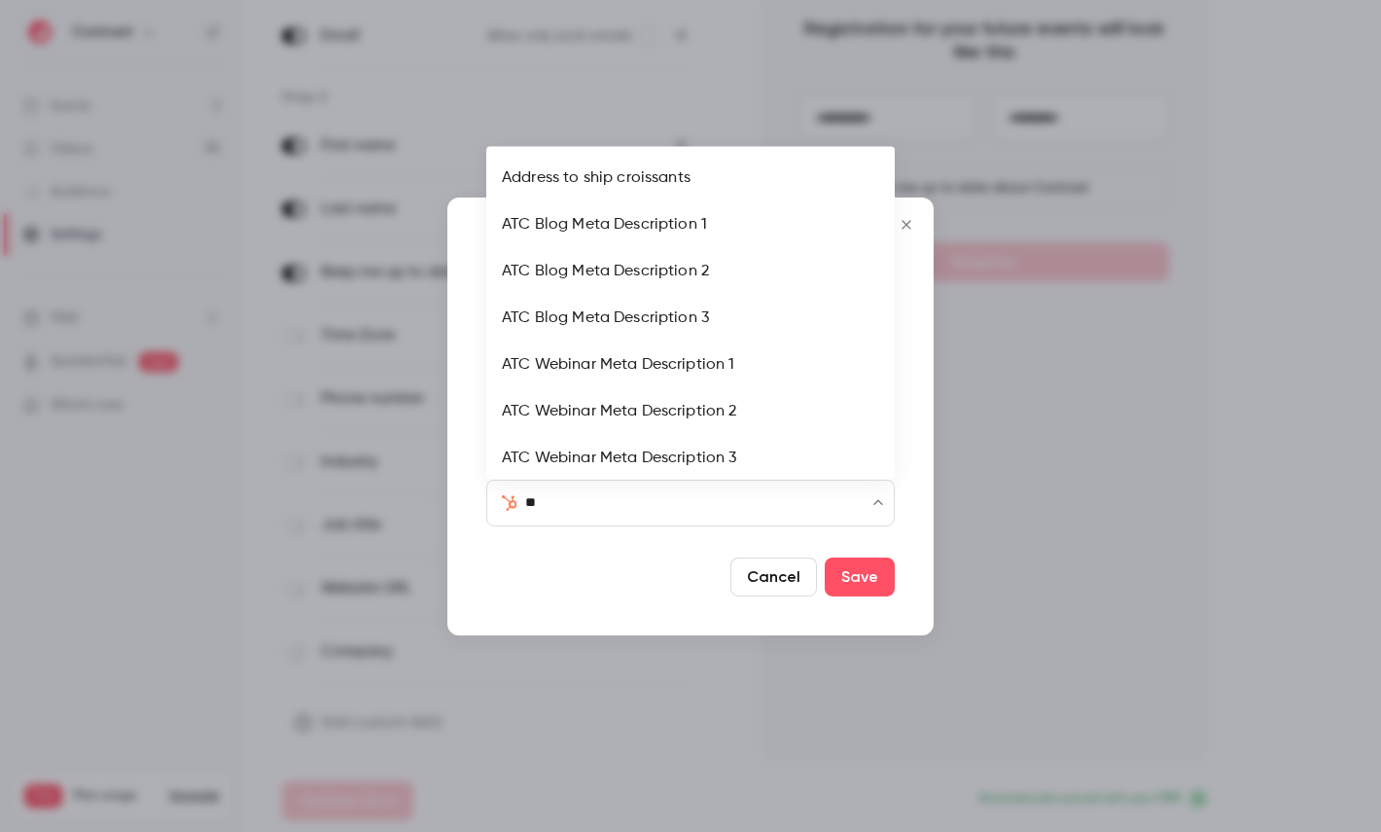
type input "***"
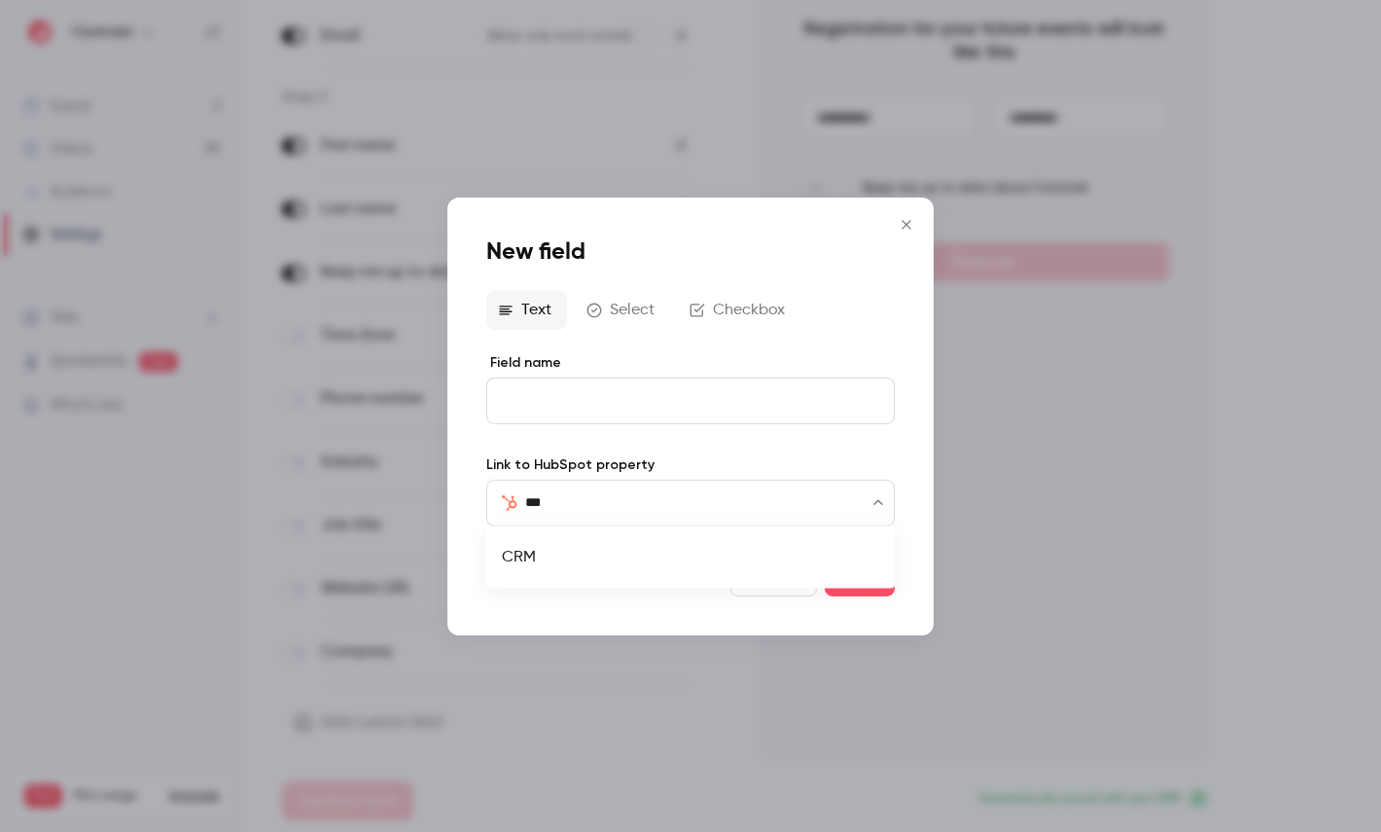
click at [585, 551] on li "CRM" at bounding box center [690, 557] width 408 height 47
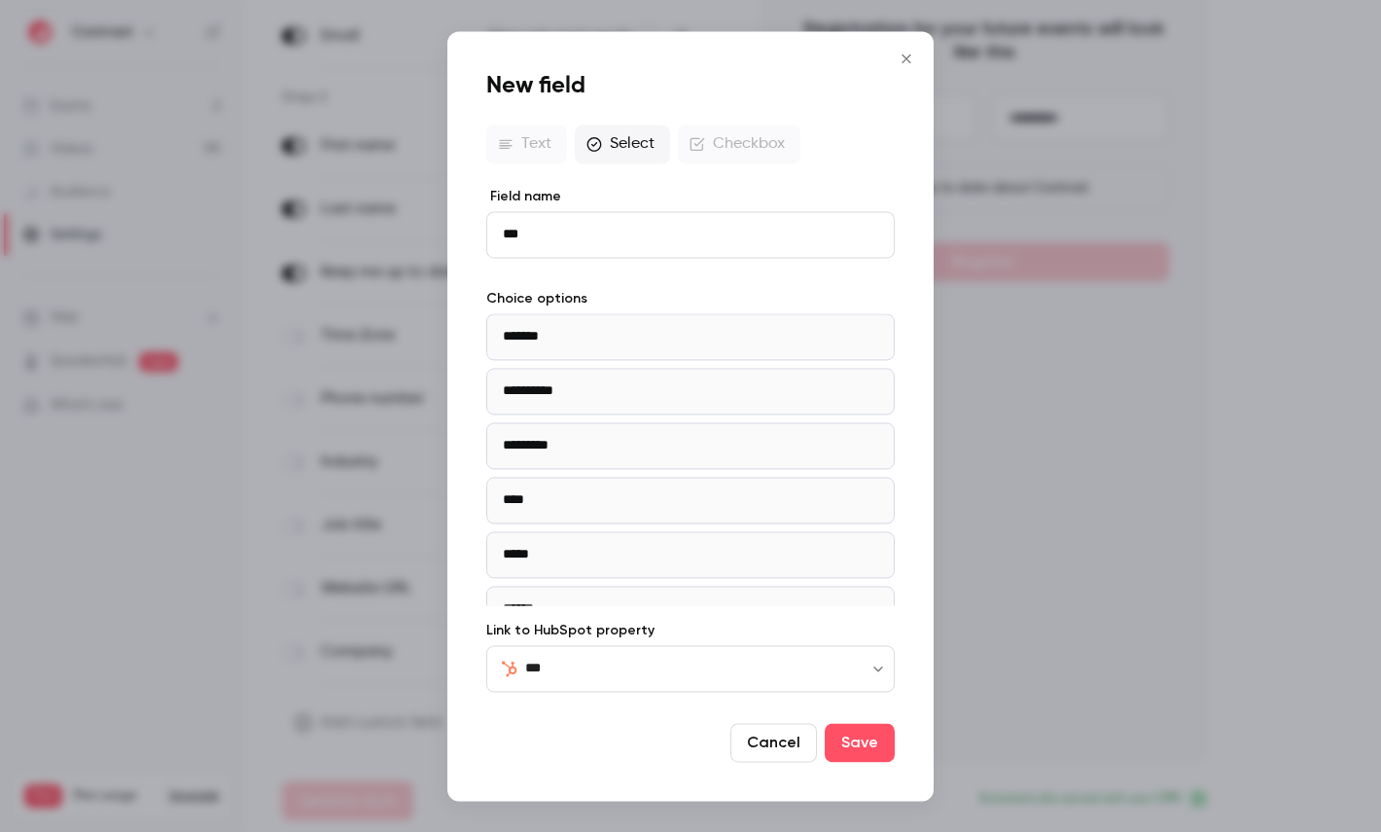
click at [347, 316] on div at bounding box center [690, 416] width 1381 height 832
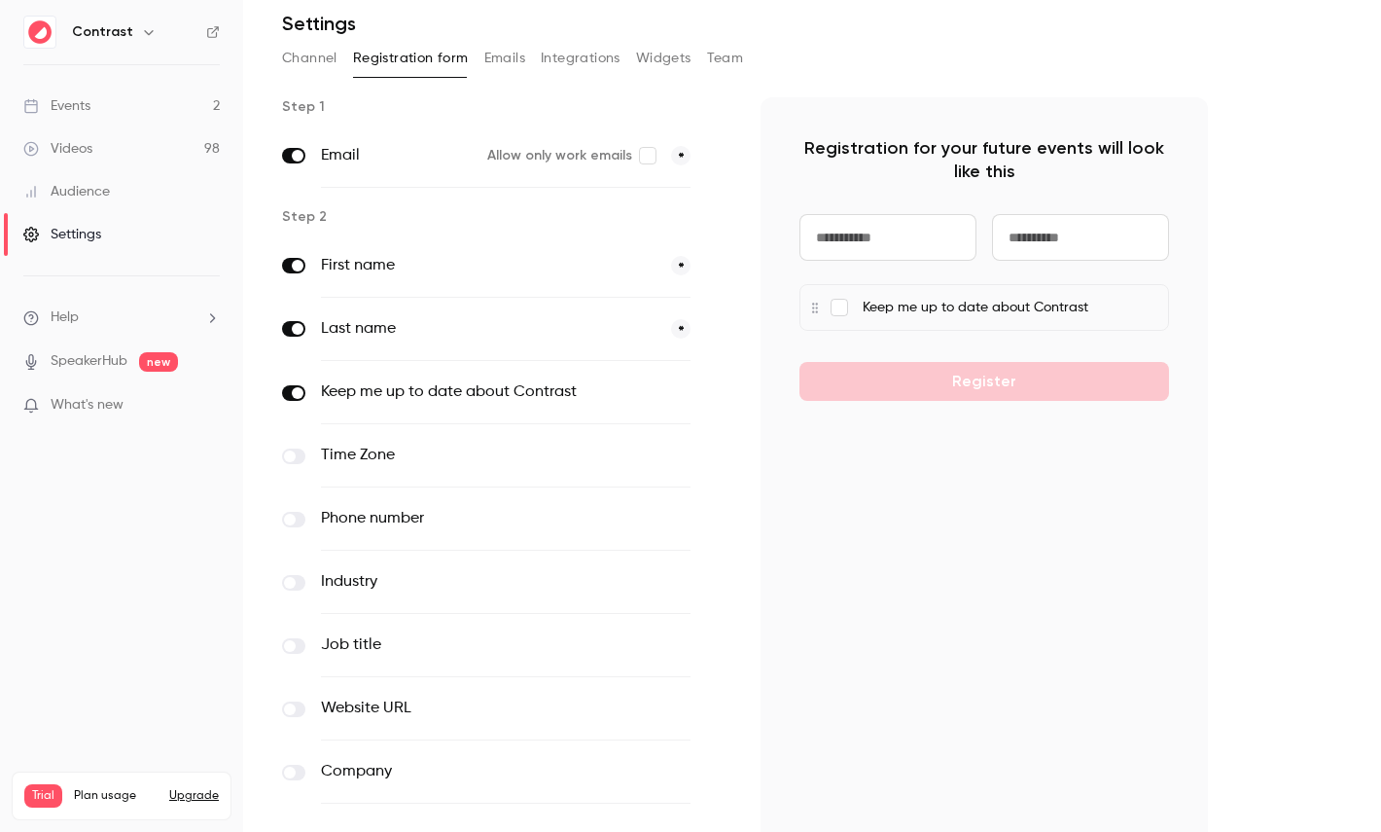
scroll to position [0, 0]
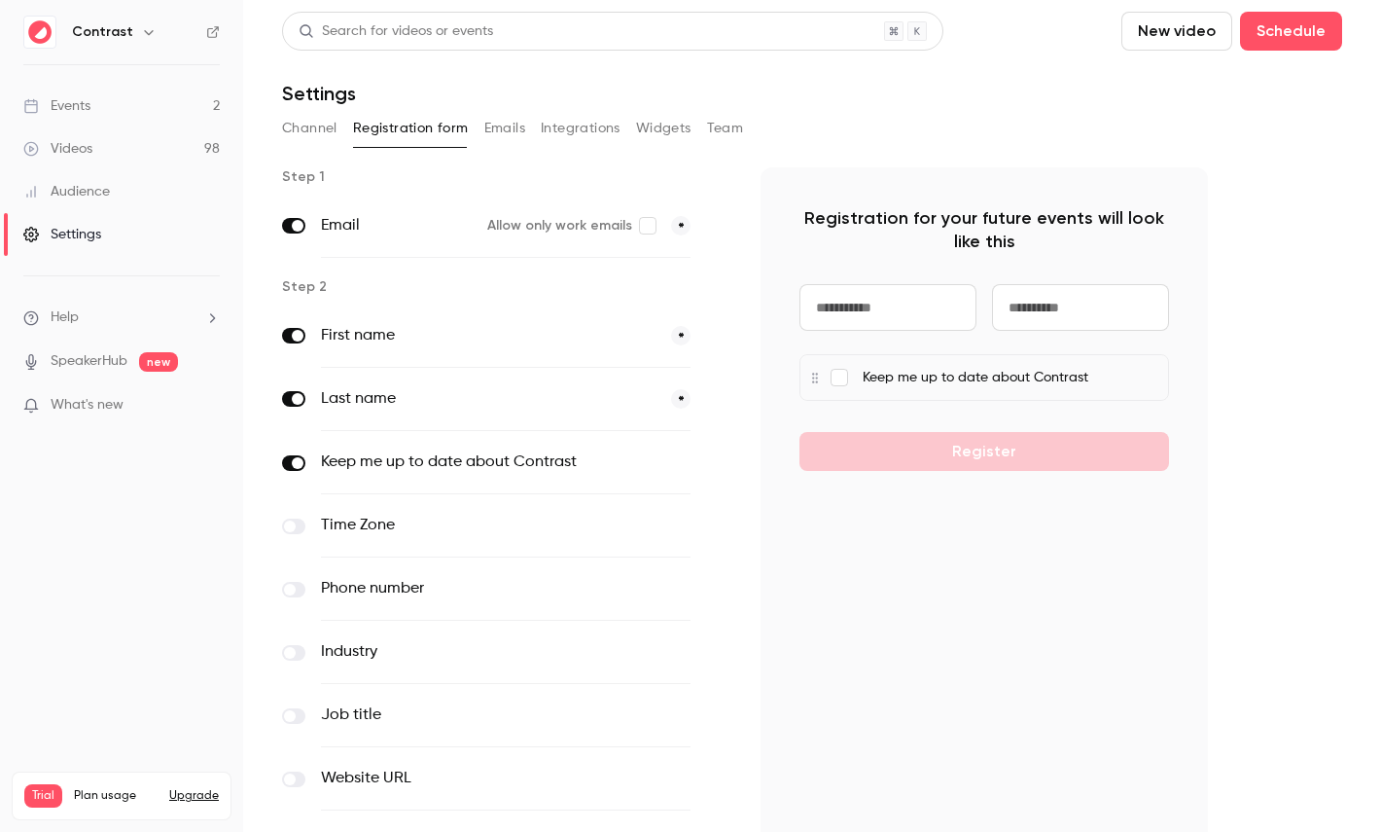
click at [513, 136] on button "Emails" at bounding box center [504, 128] width 41 height 31
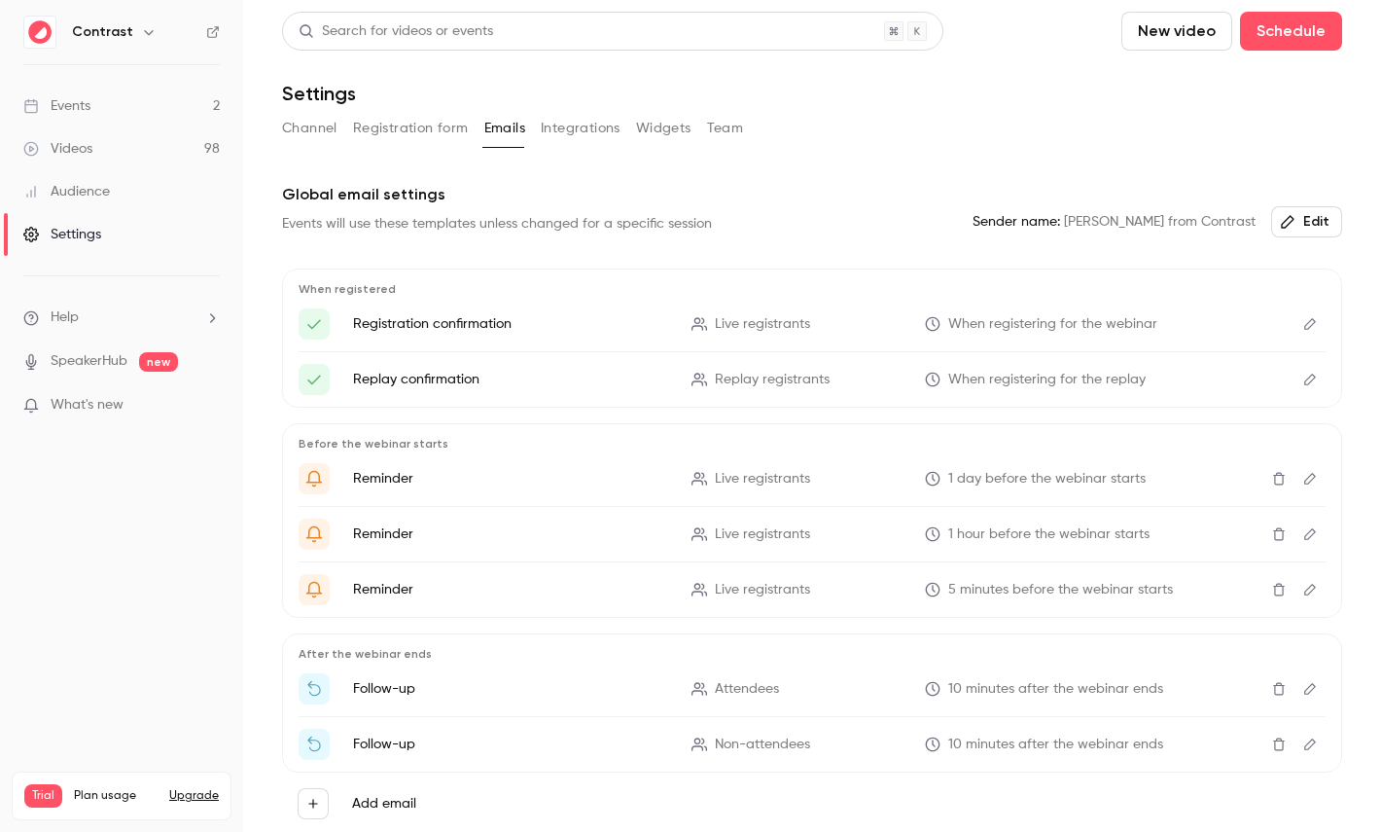
scroll to position [85, 0]
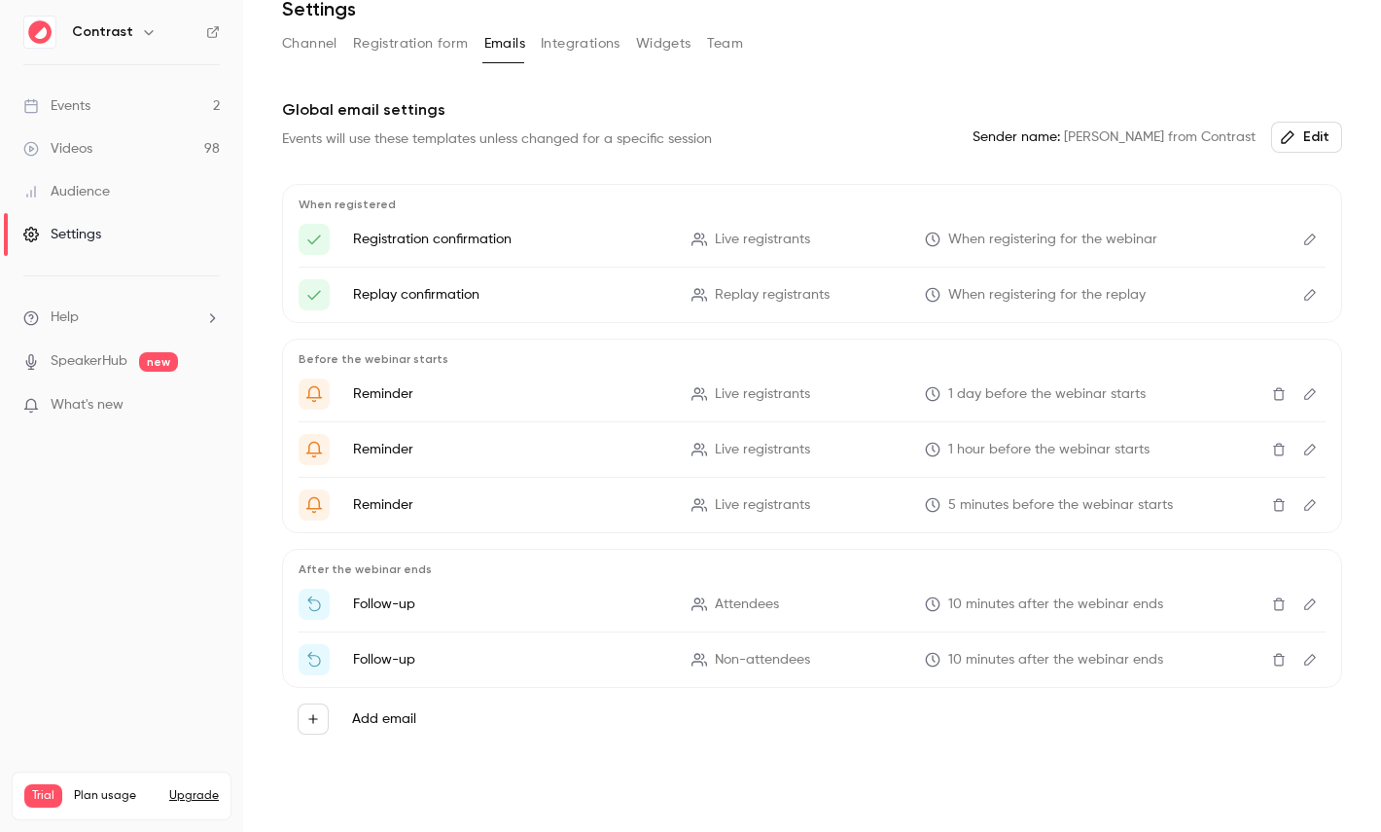
click at [1316, 232] on icon "Edit" at bounding box center [1310, 239] width 16 height 14
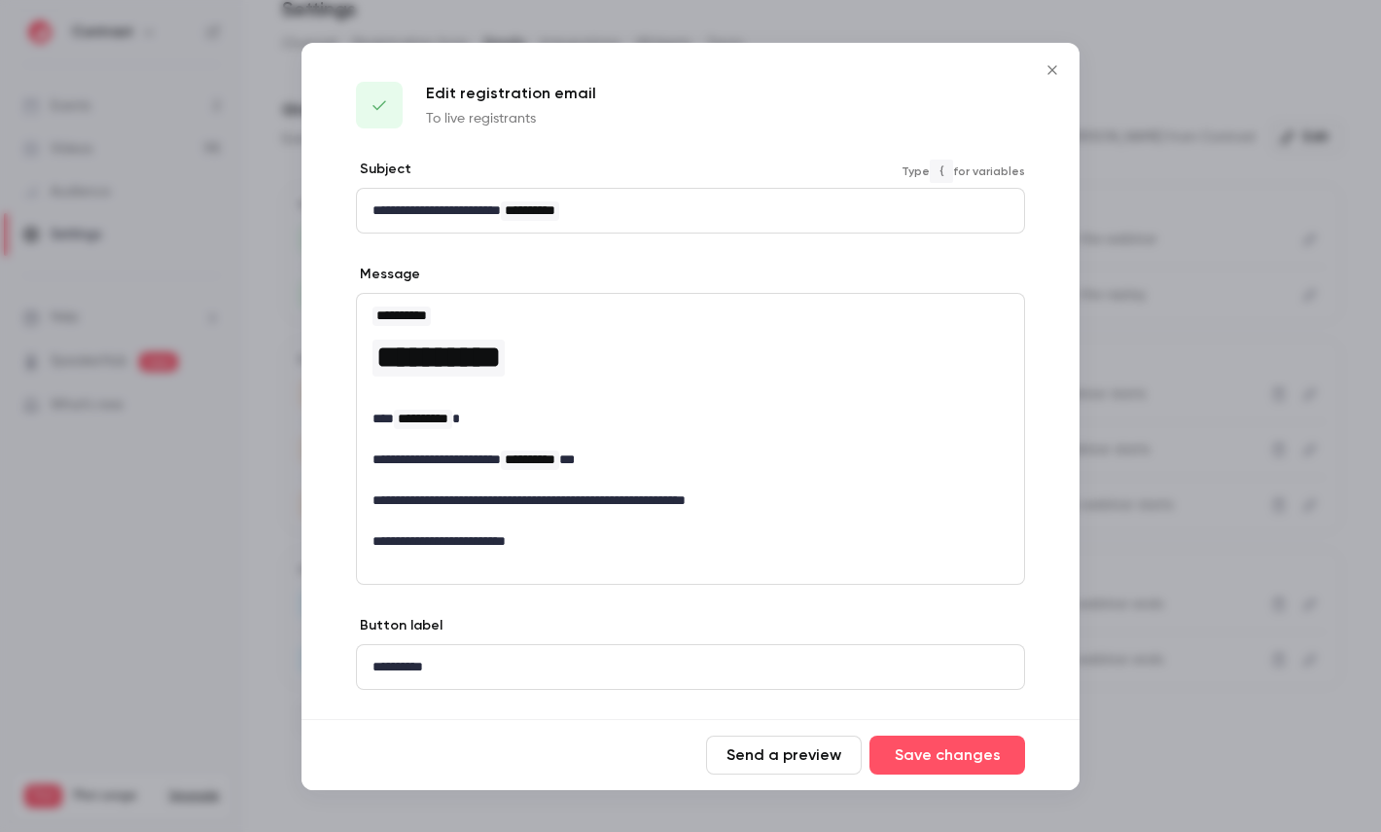
drag, startPoint x: 460, startPoint y: 196, endPoint x: 658, endPoint y: 196, distance: 198.4
click at [657, 196] on div "**********" at bounding box center [690, 211] width 667 height 44
click at [1168, 388] on div at bounding box center [690, 416] width 1381 height 832
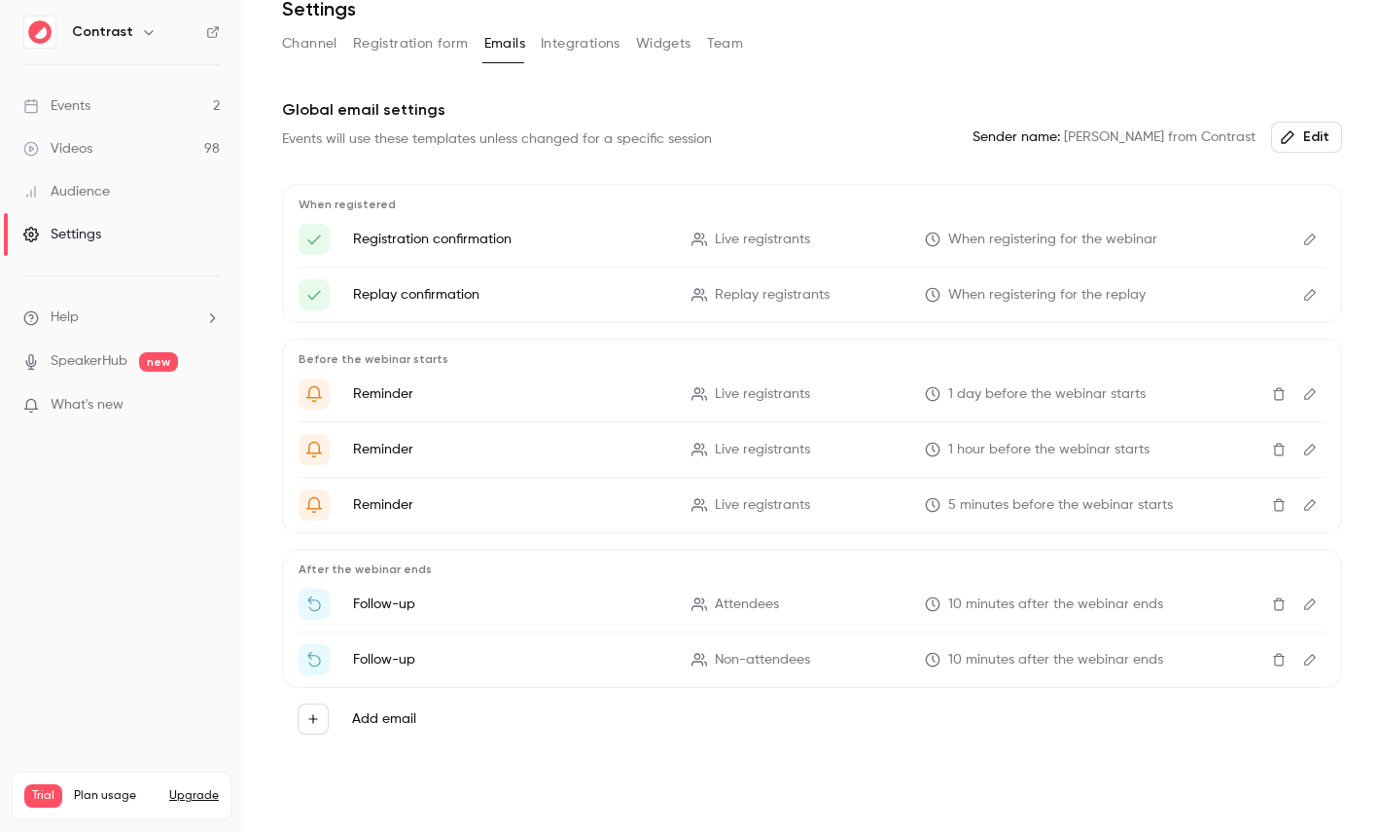
click at [595, 39] on button "Integrations" at bounding box center [581, 43] width 80 height 31
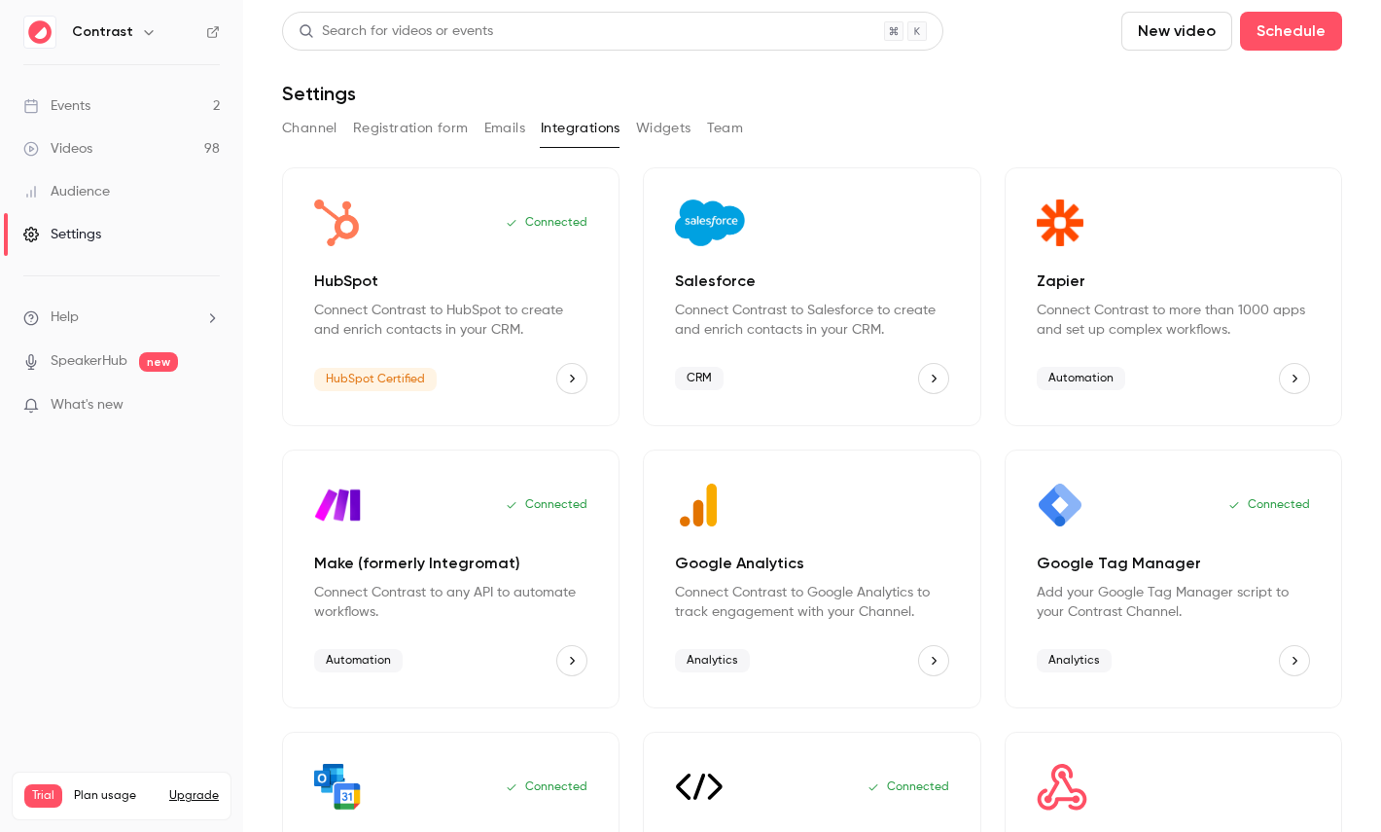
click at [736, 132] on button "Team" at bounding box center [725, 128] width 37 height 31
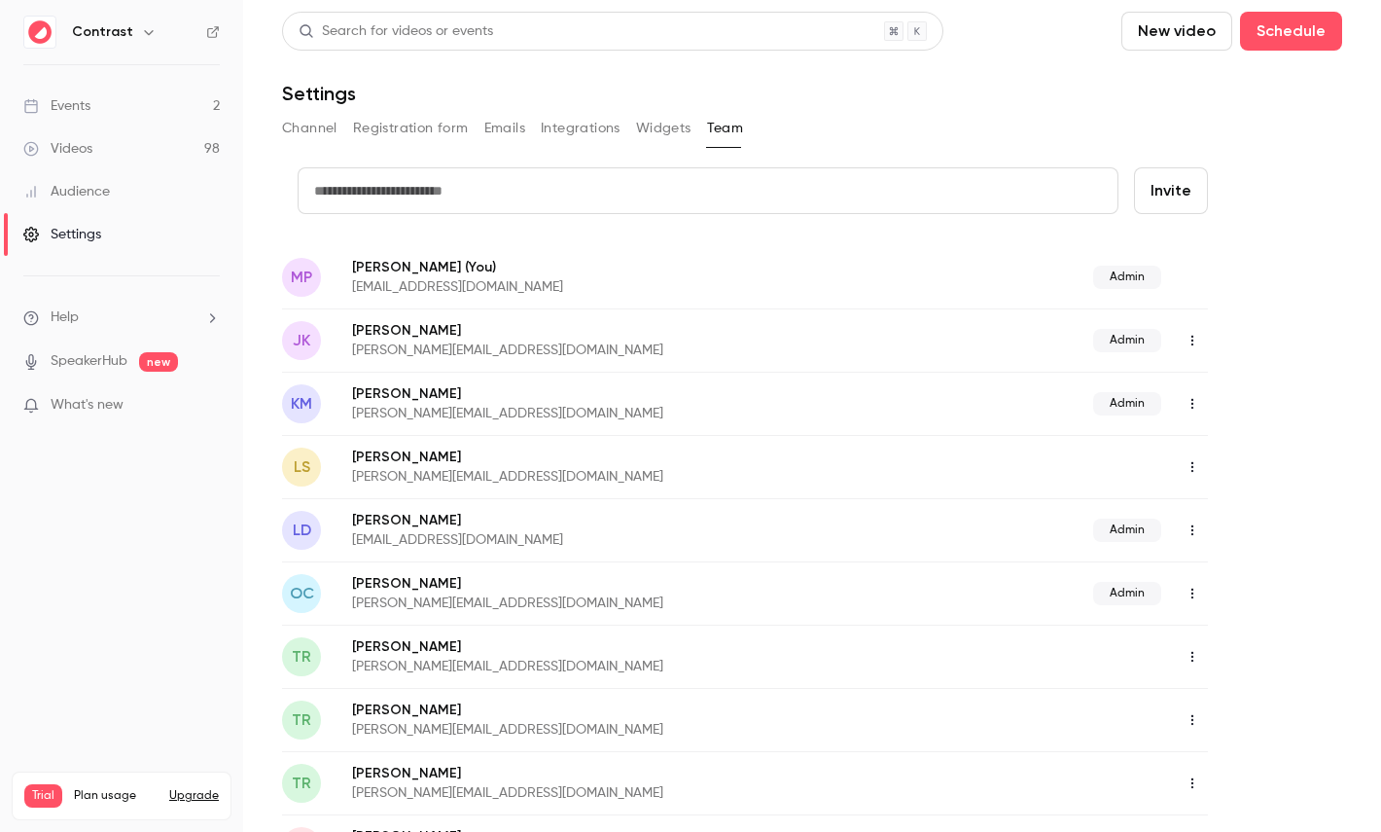
click at [89, 183] on div "Audience" at bounding box center [66, 191] width 87 height 19
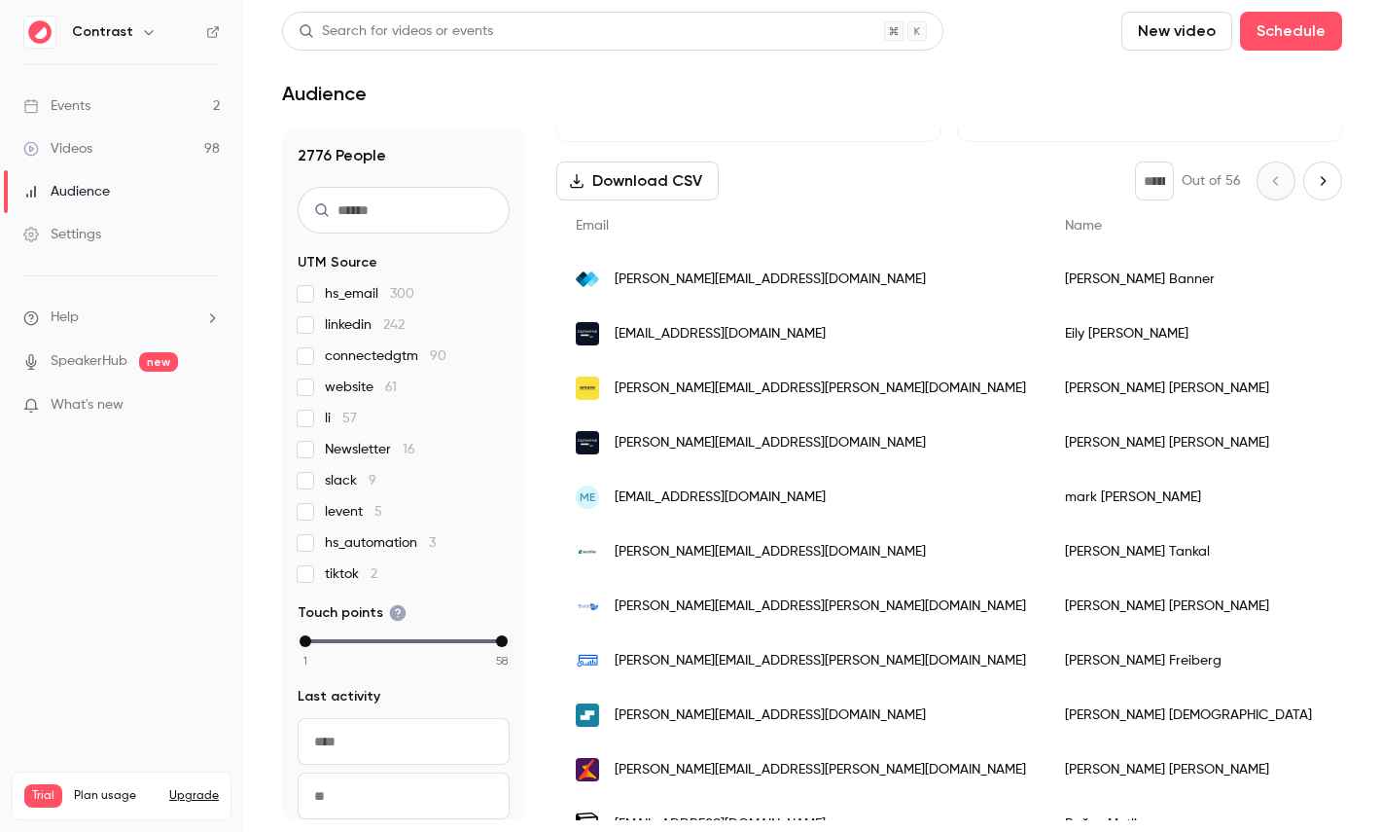
scroll to position [255, 0]
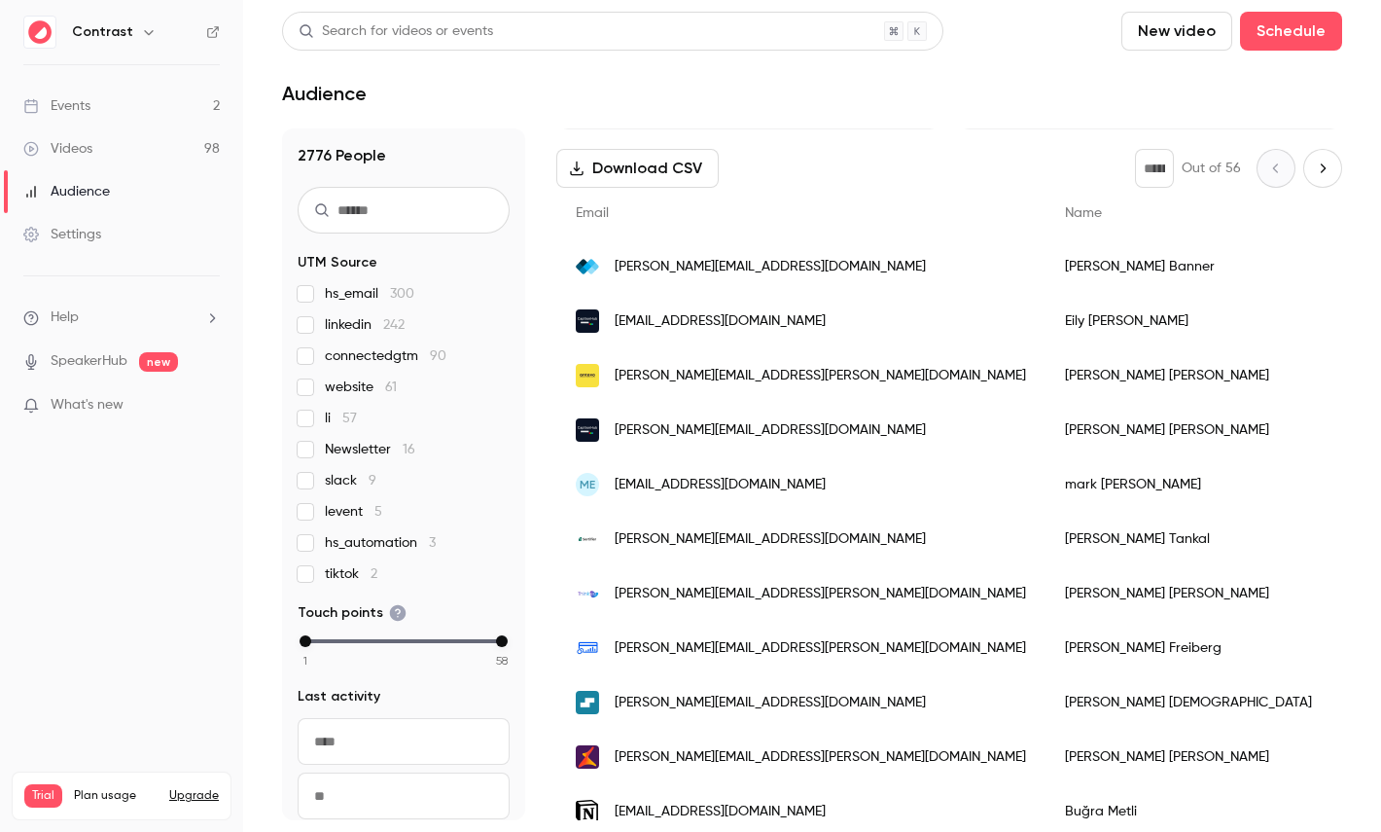
click at [1046, 401] on div "Barbara Kekes Szabo" at bounding box center [1189, 375] width 286 height 54
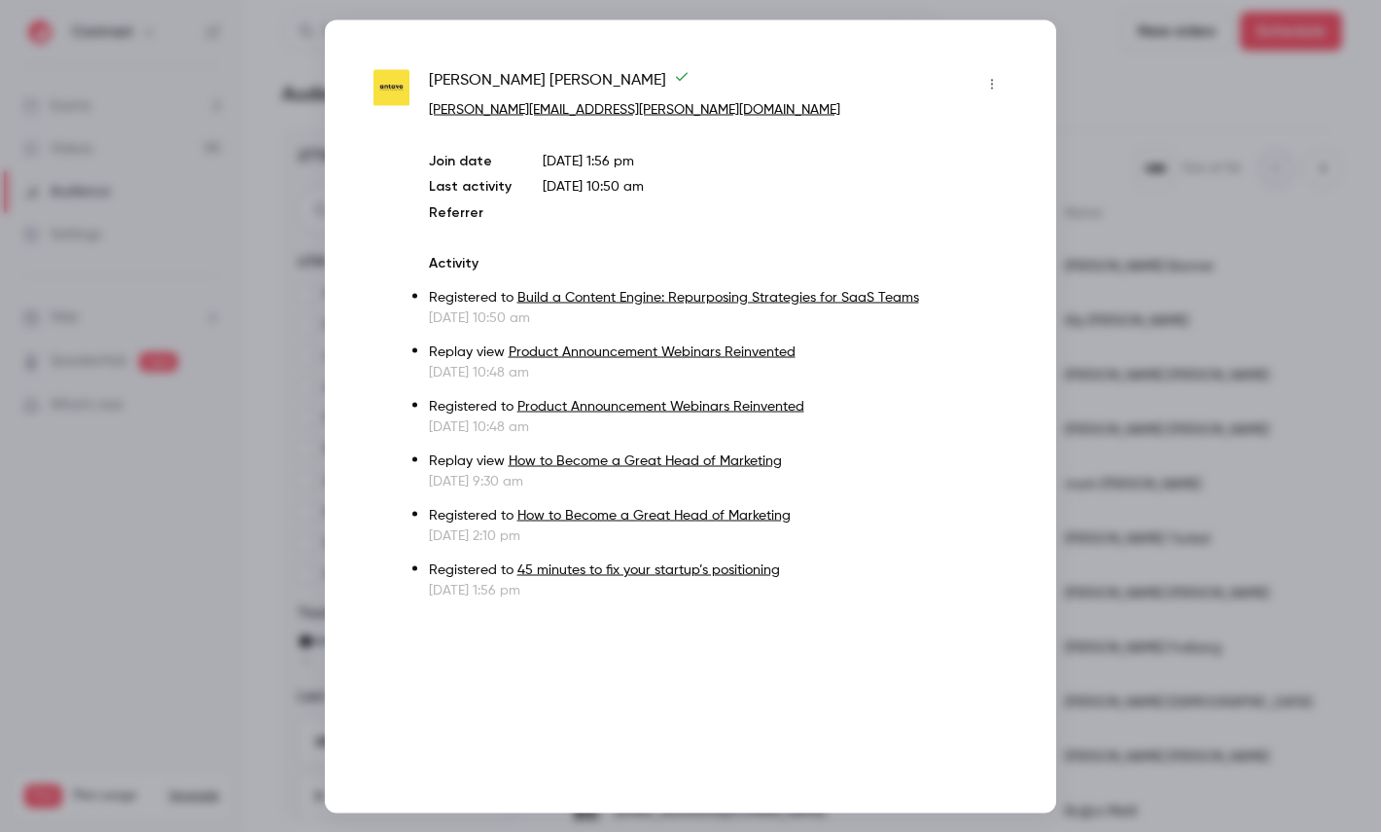
click at [1124, 320] on div at bounding box center [690, 416] width 1381 height 832
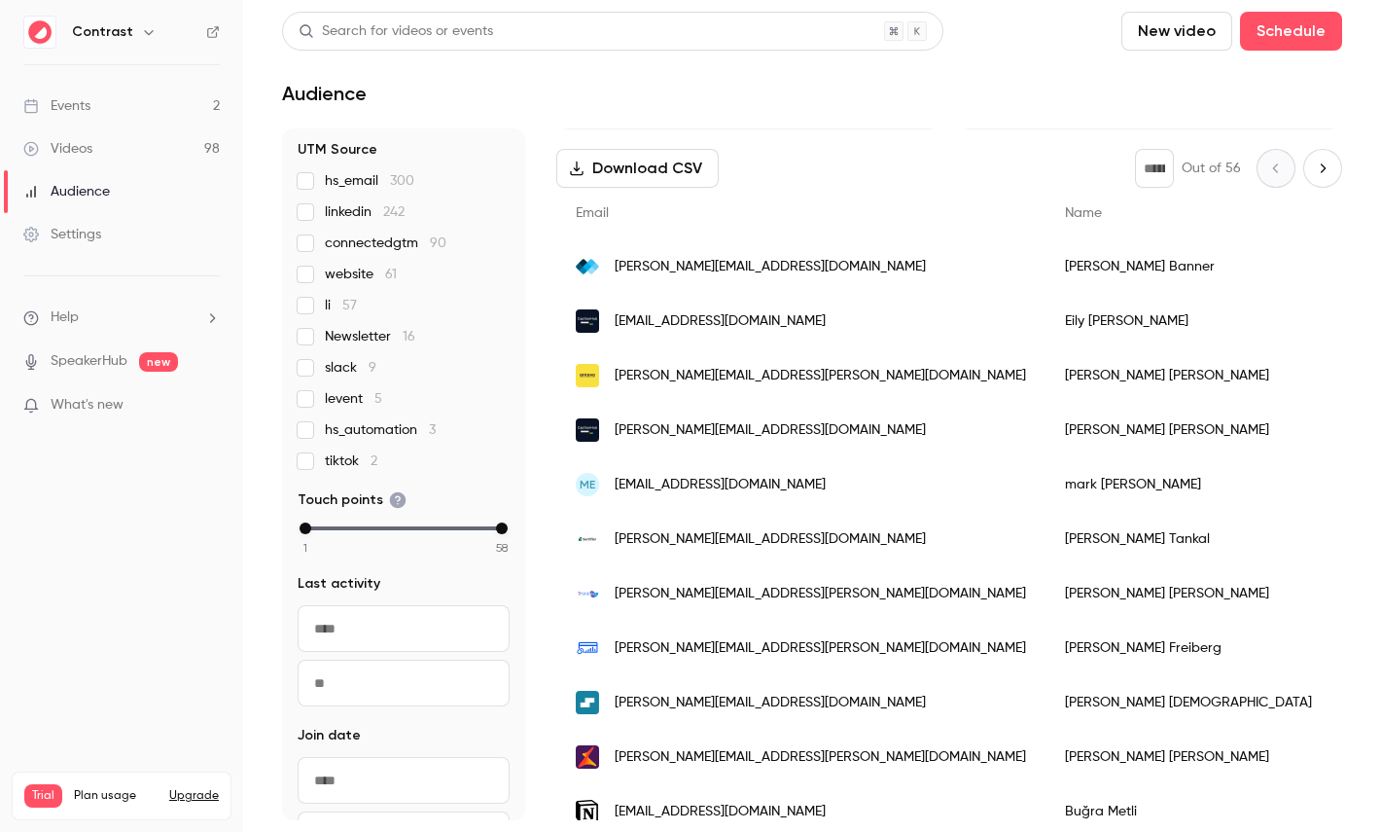
scroll to position [165, 0]
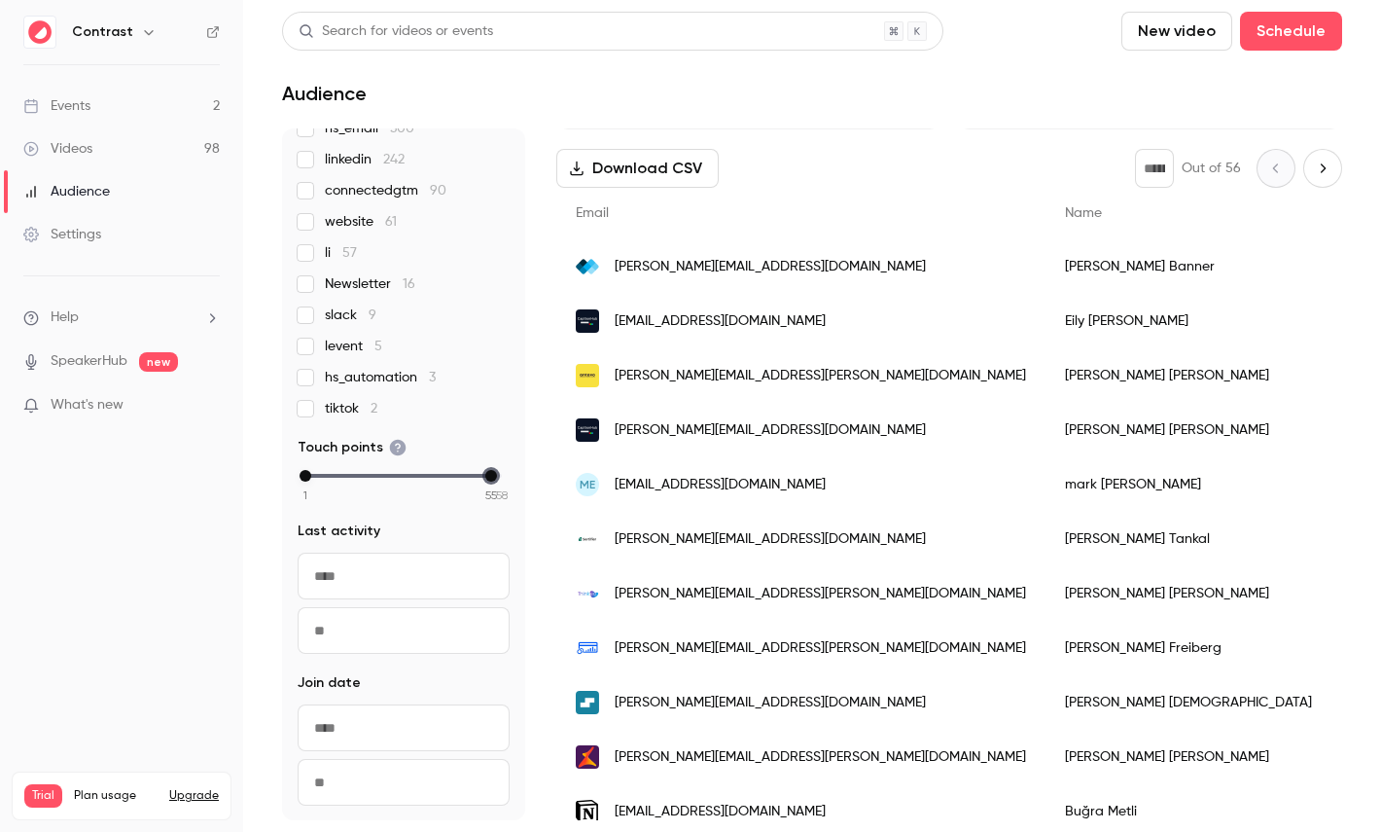
drag, startPoint x: 498, startPoint y: 475, endPoint x: 430, endPoint y: 475, distance: 68.1
click at [485, 475] on div "max" at bounding box center [491, 476] width 12 height 12
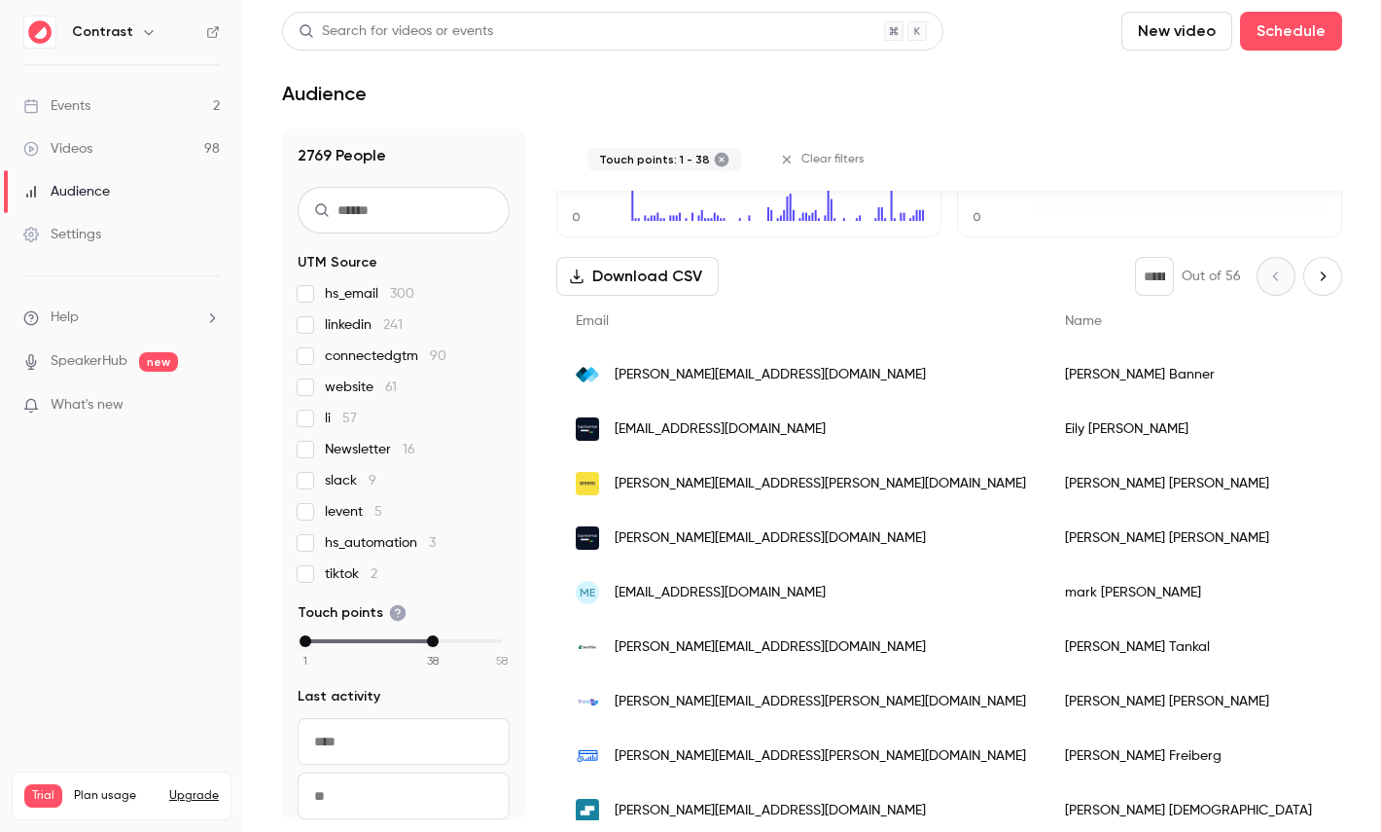
scroll to position [0, 0]
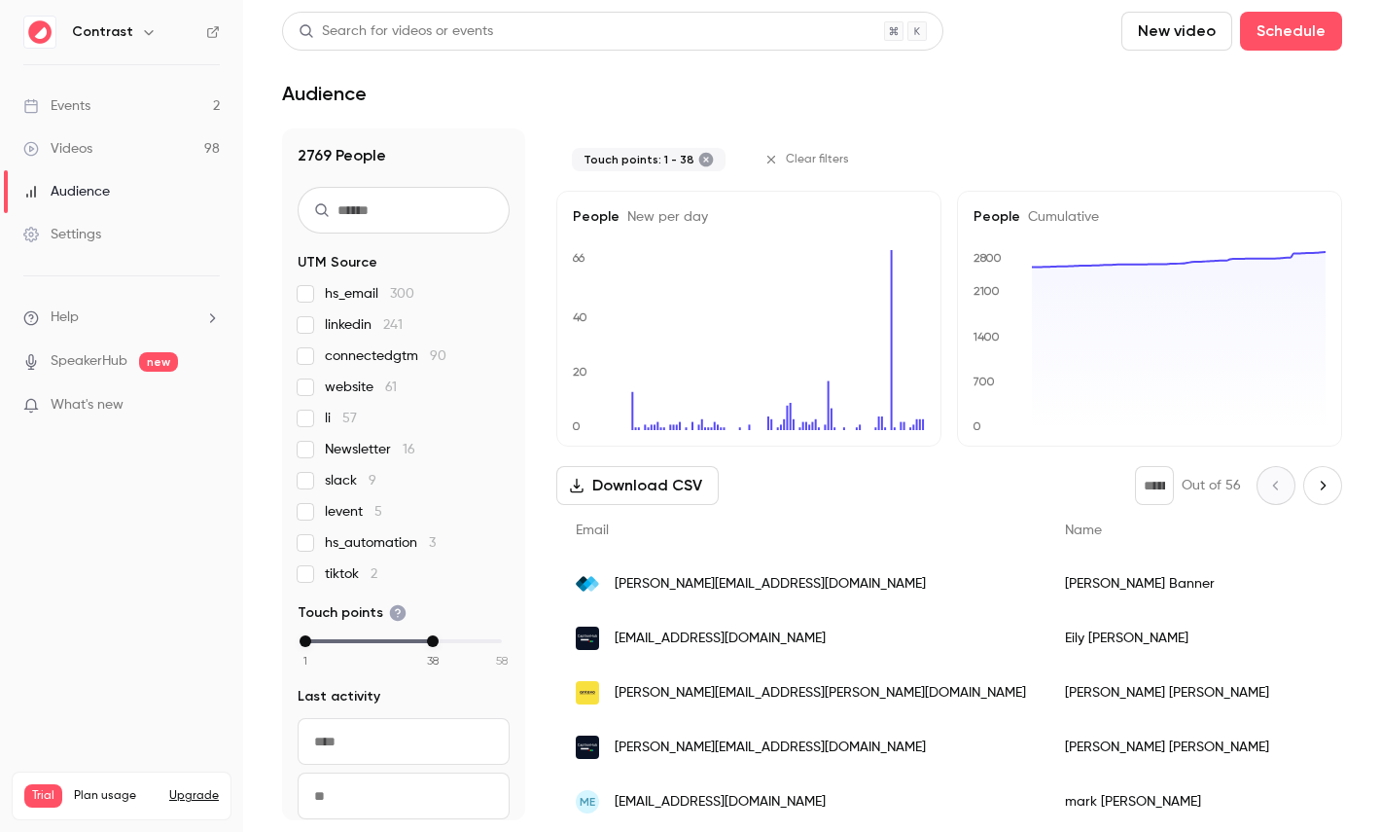
click at [139, 160] on link "Videos 98" at bounding box center [121, 148] width 243 height 43
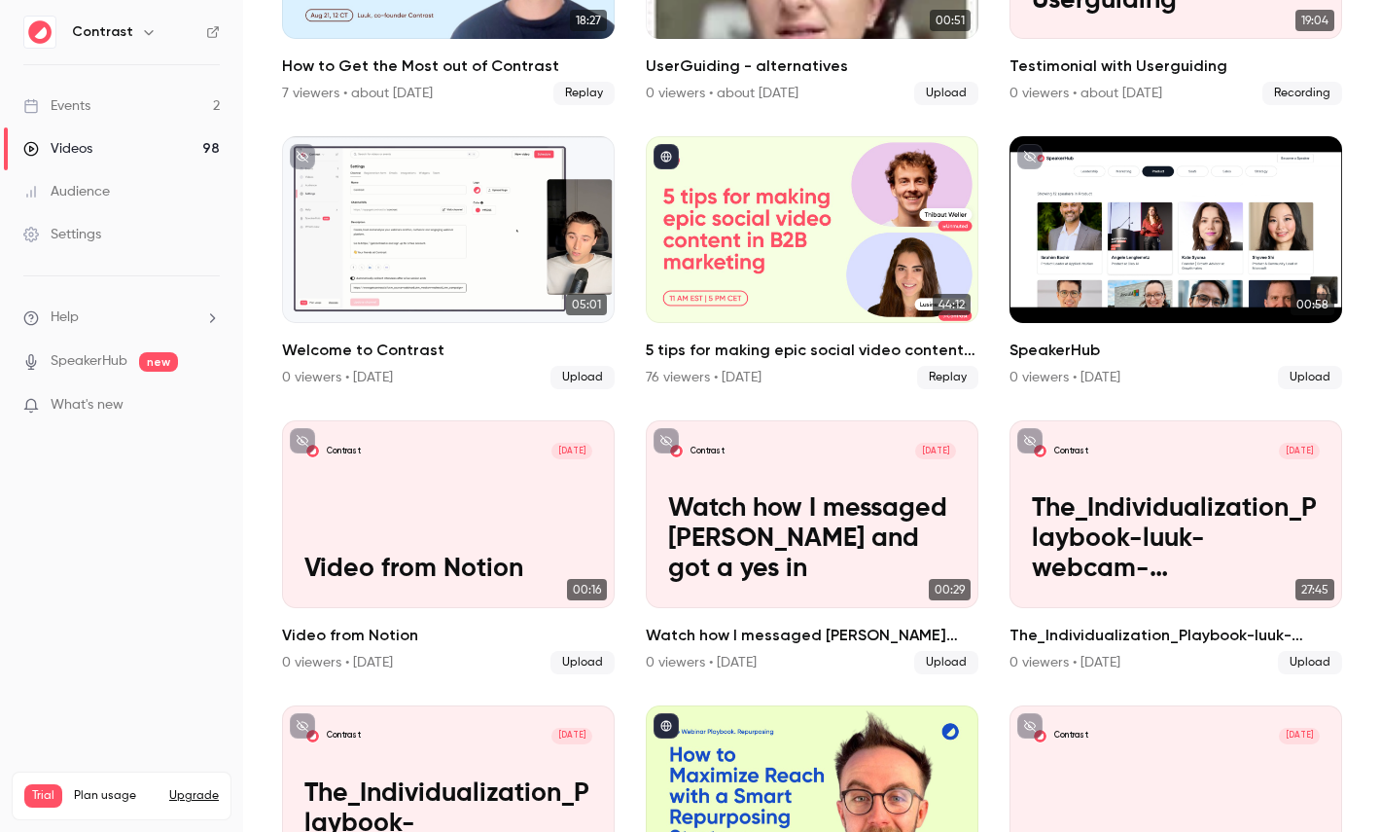
scroll to position [670, 0]
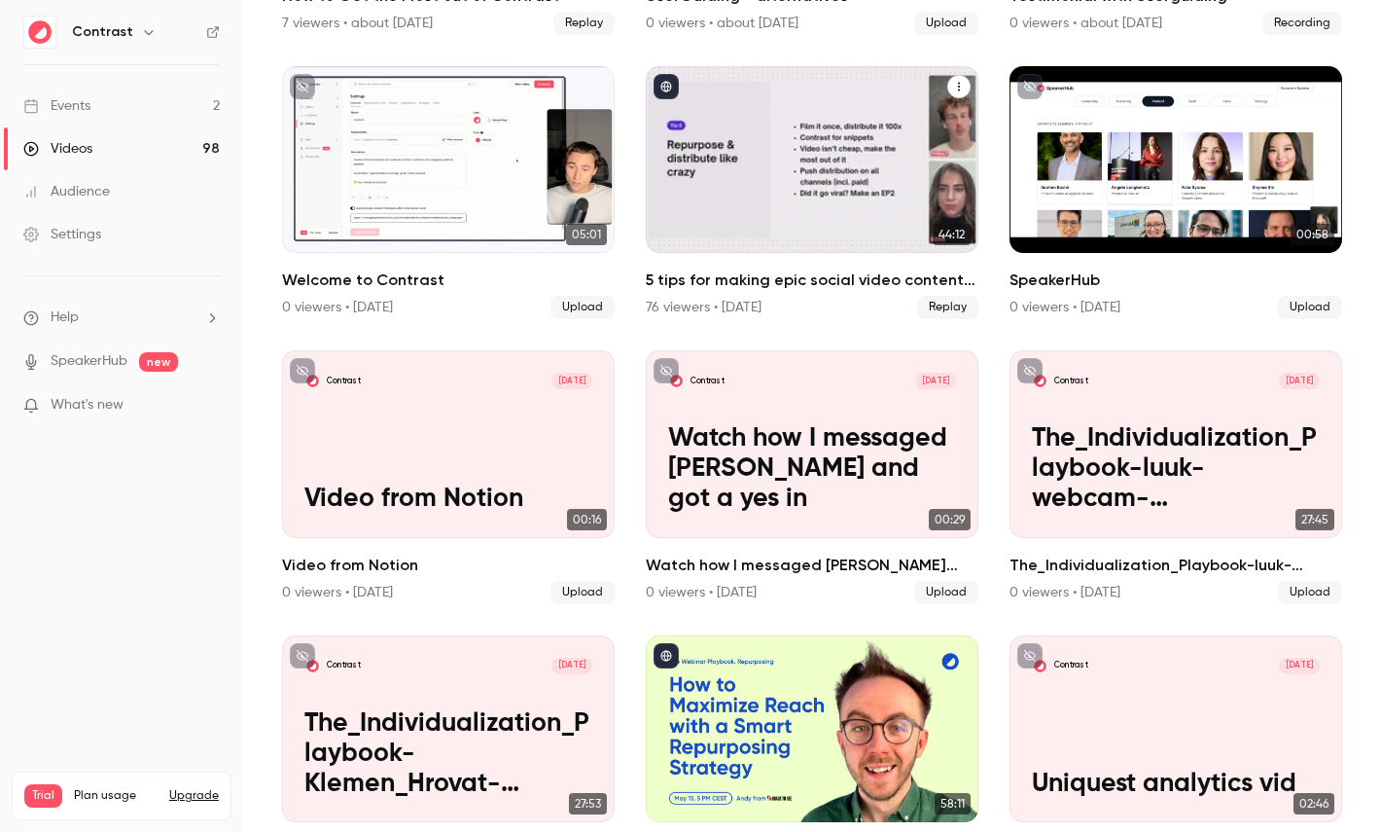
click at [799, 198] on div "5 tips for making epic social video content in B2B marketing" at bounding box center [812, 159] width 333 height 187
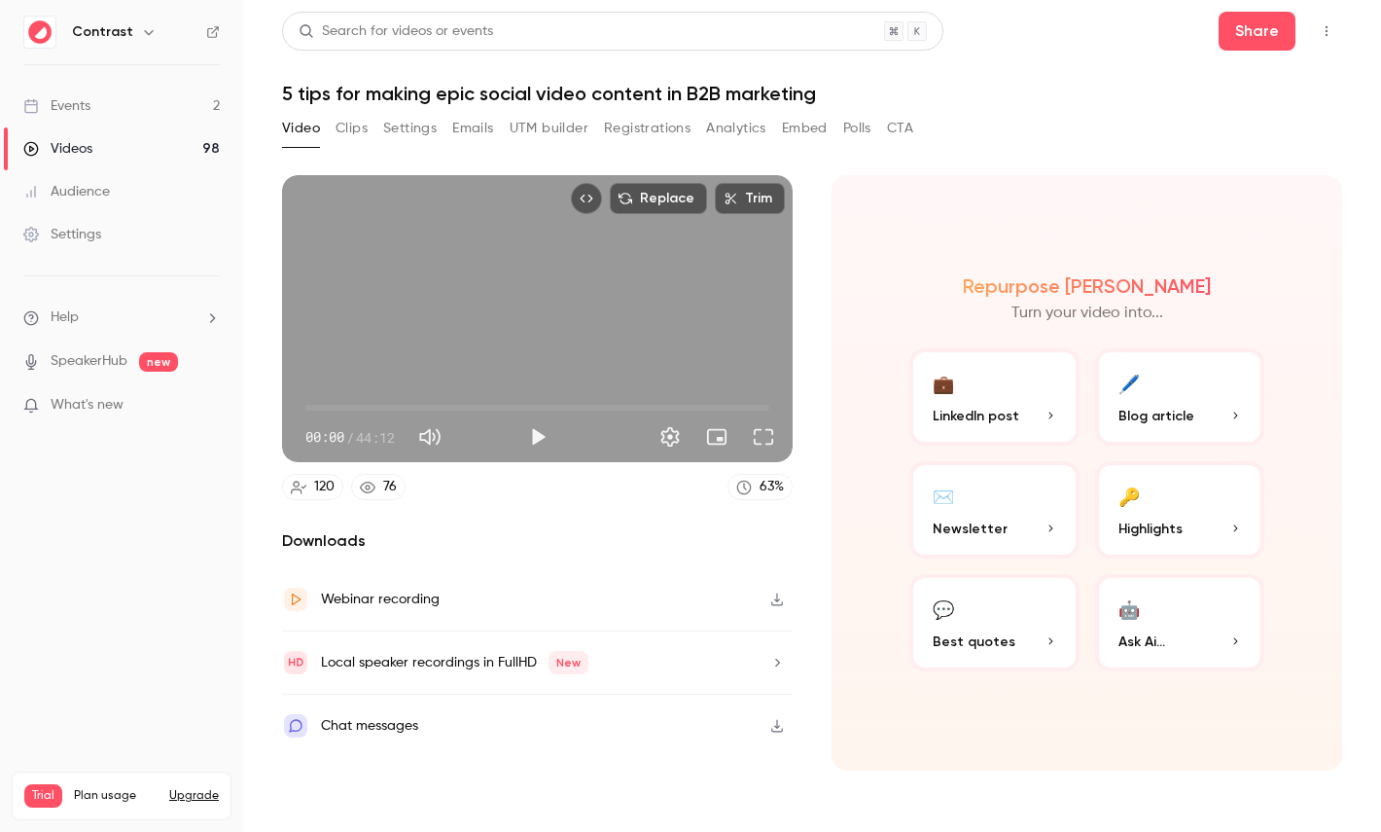
click at [654, 132] on button "Registrations" at bounding box center [647, 128] width 87 height 31
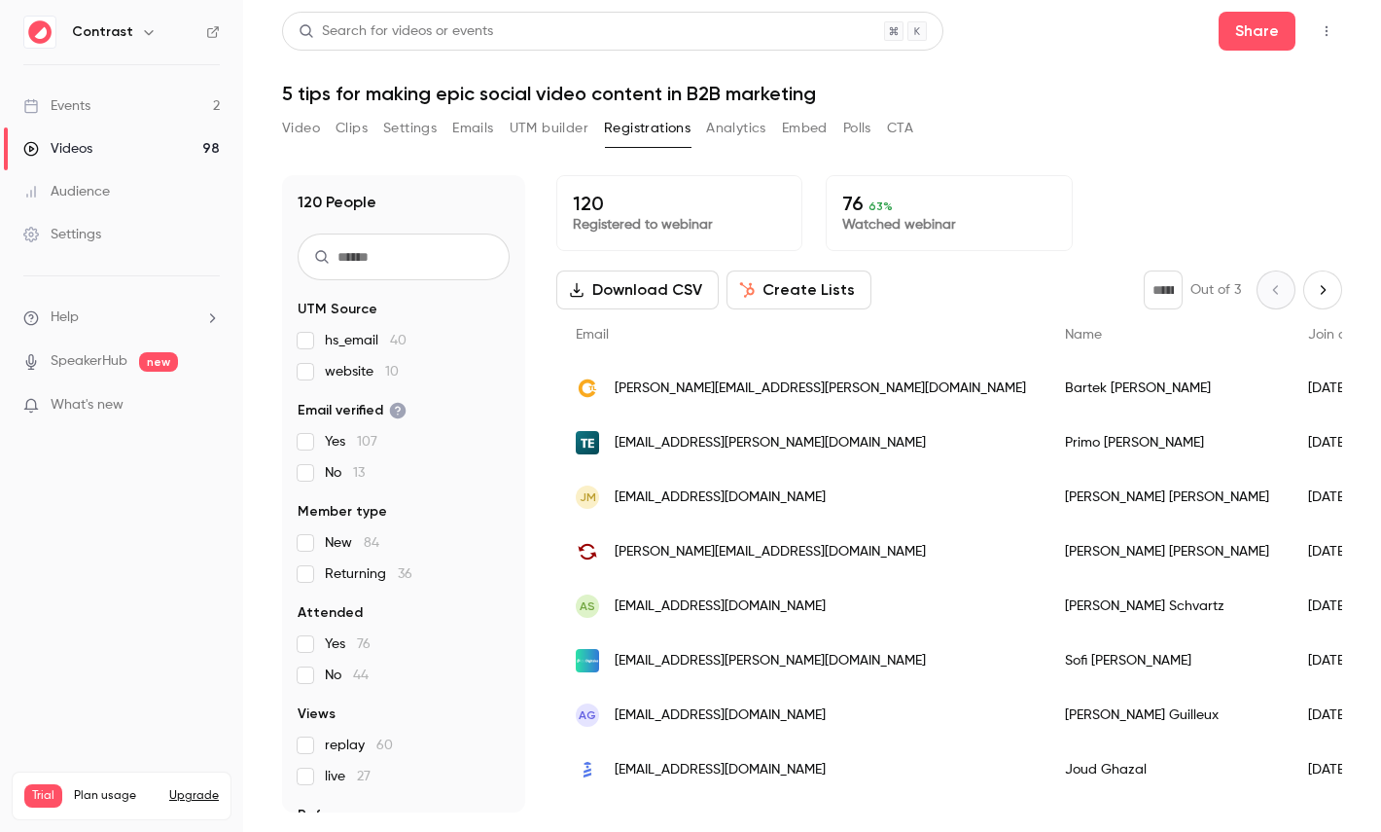
scroll to position [90, 0]
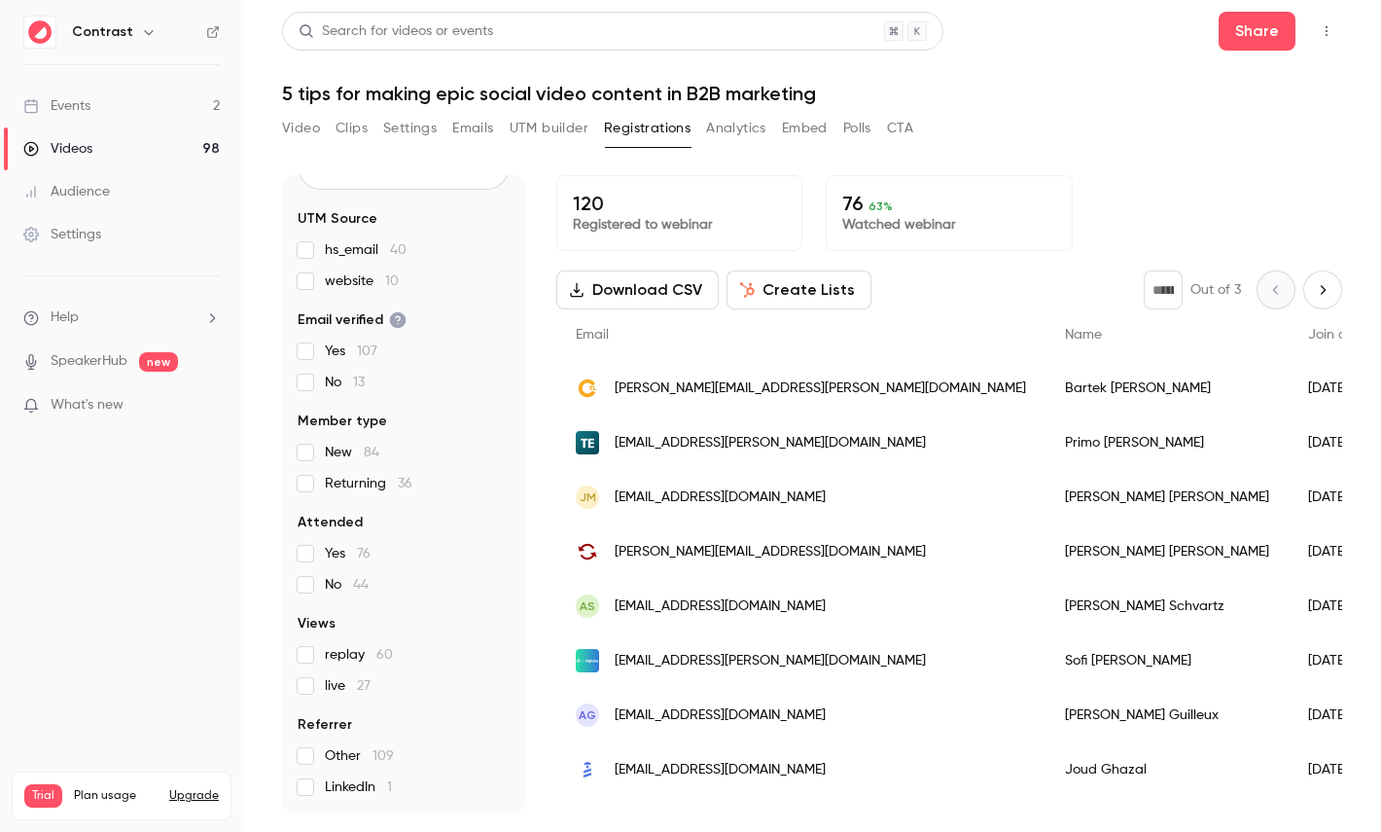
click at [772, 286] on button "Create Lists" at bounding box center [799, 289] width 145 height 39
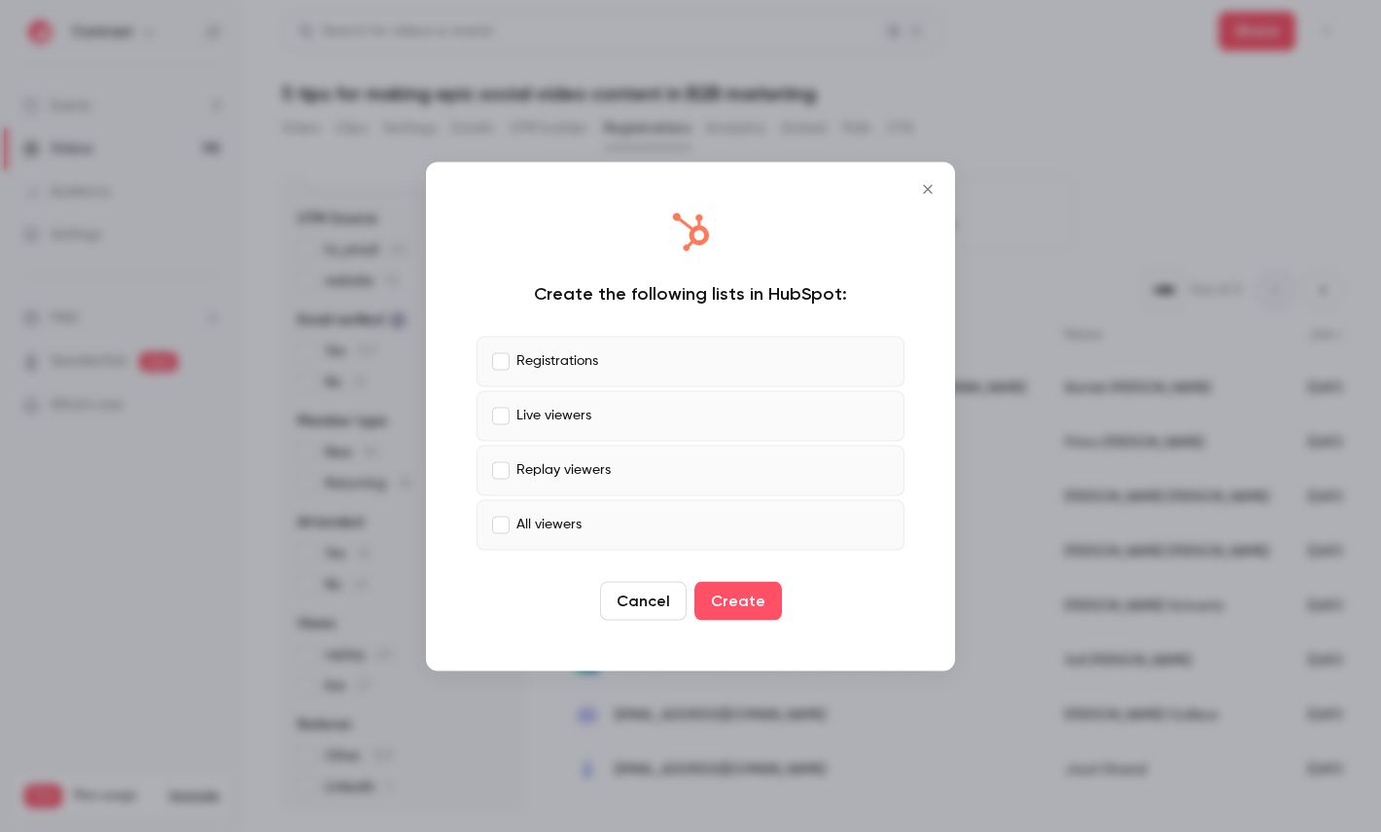
click at [594, 513] on label "All viewers" at bounding box center [691, 524] width 428 height 51
click at [649, 479] on label "Replay viewers" at bounding box center [691, 469] width 428 height 51
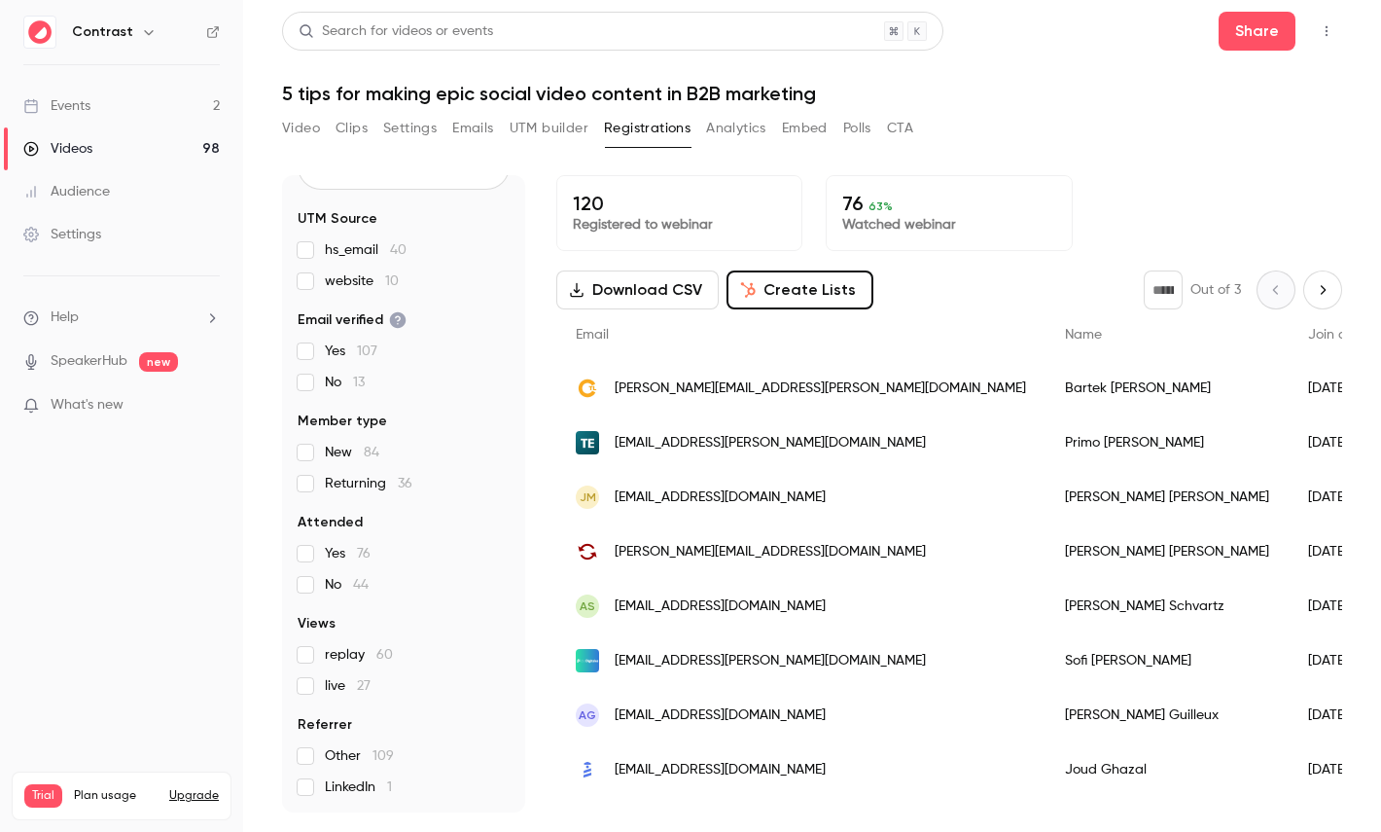
click at [748, 134] on button "Analytics" at bounding box center [736, 128] width 60 height 31
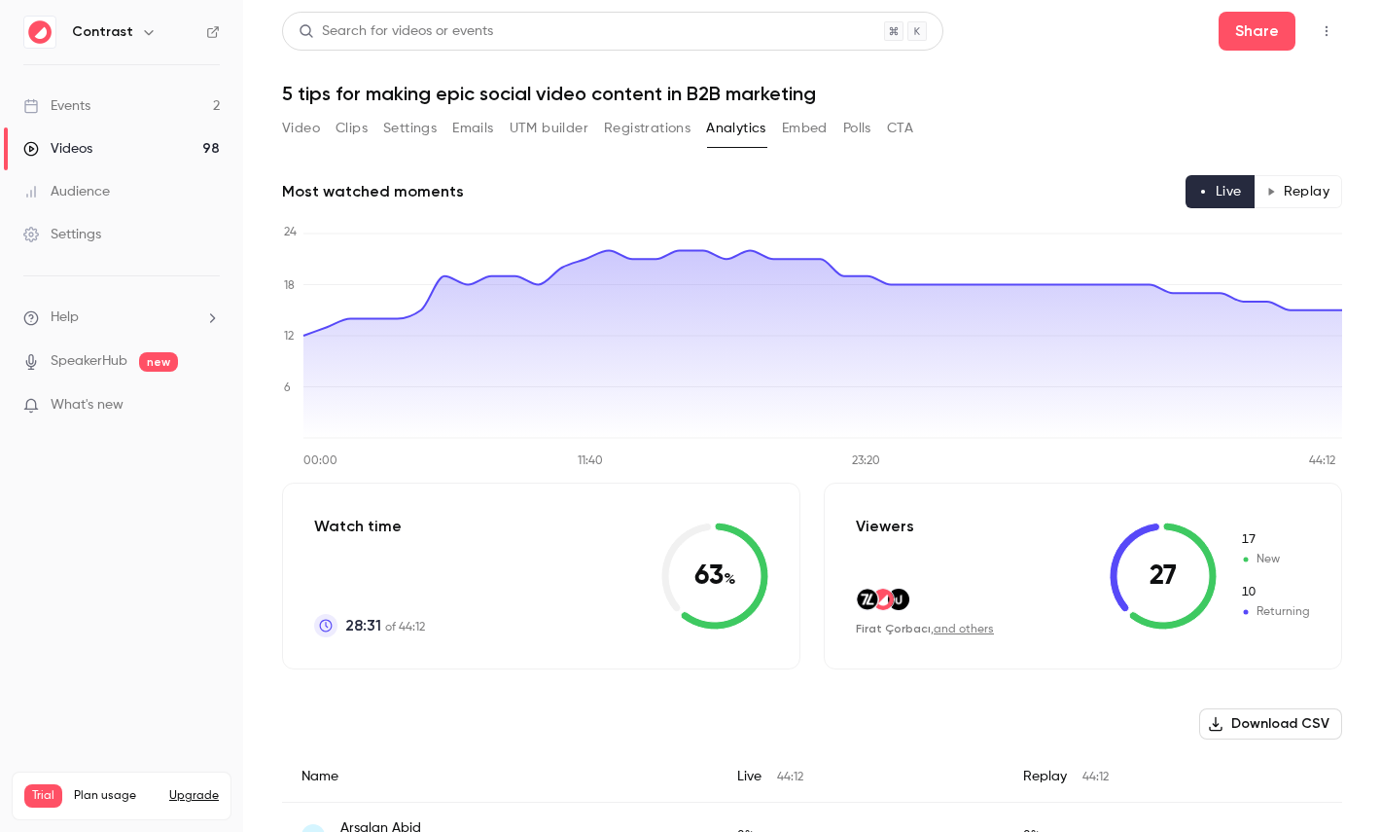
click at [1288, 190] on button "Replay" at bounding box center [1298, 191] width 89 height 33
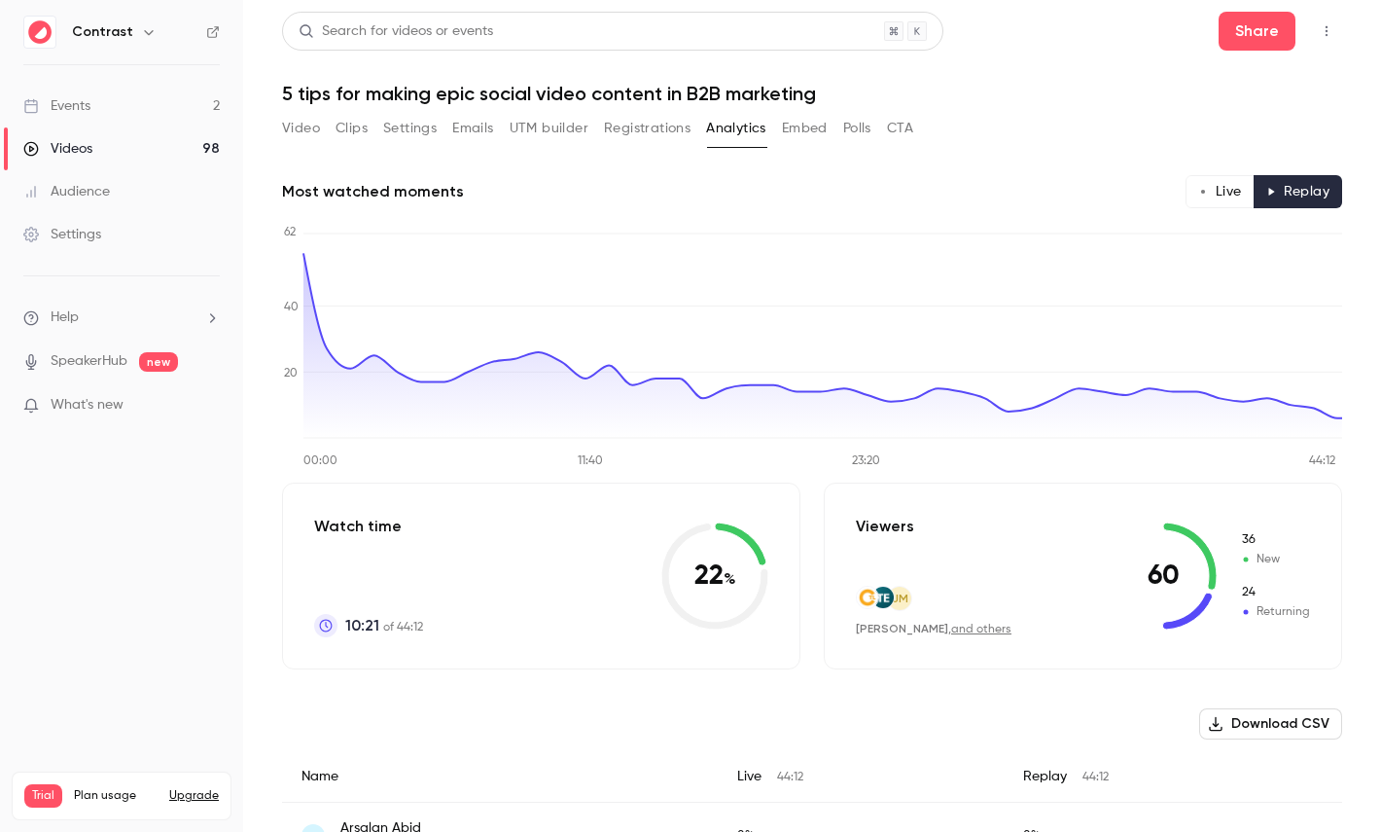
click at [1207, 190] on icon "button" at bounding box center [1203, 192] width 10 height 10
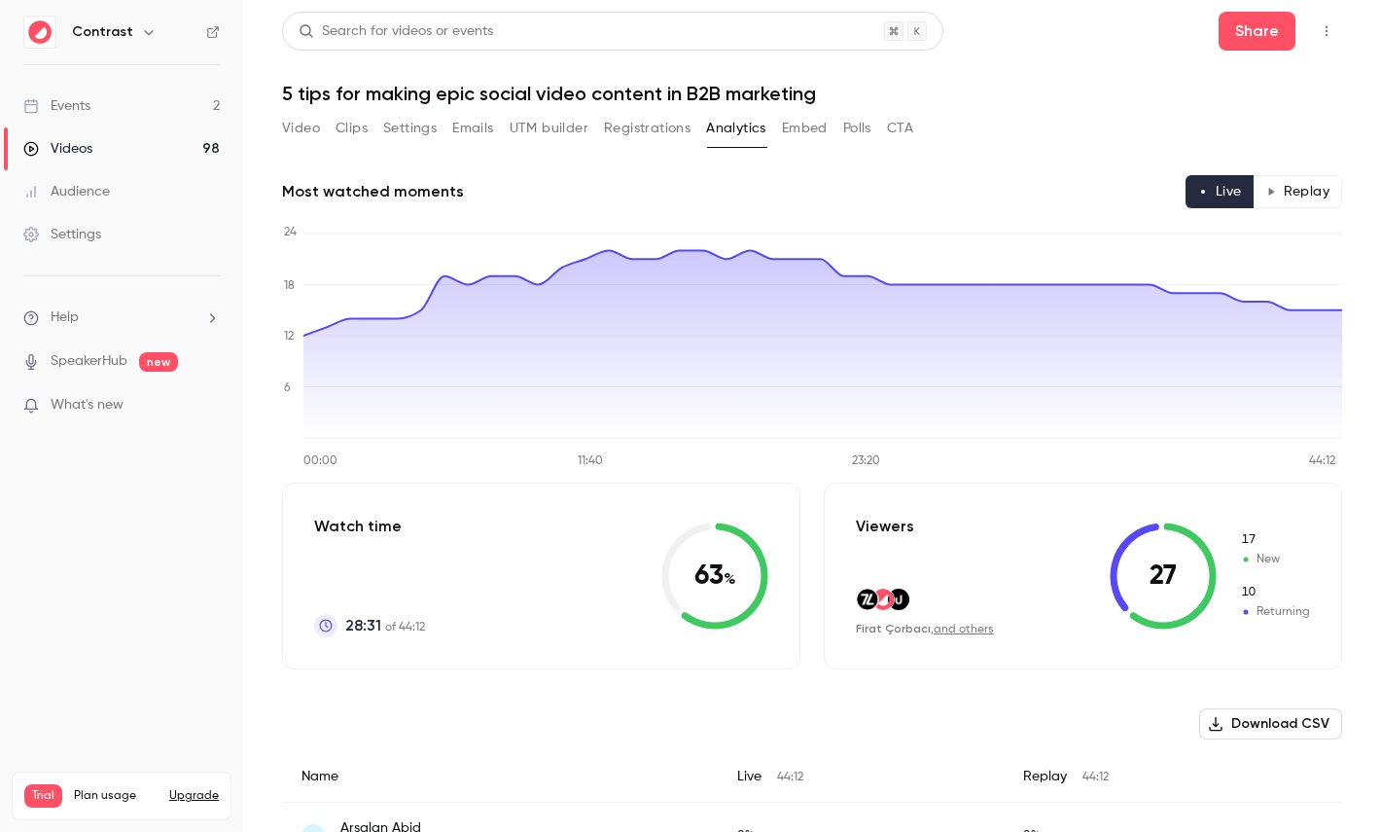
click at [856, 132] on button "Polls" at bounding box center [857, 128] width 28 height 31
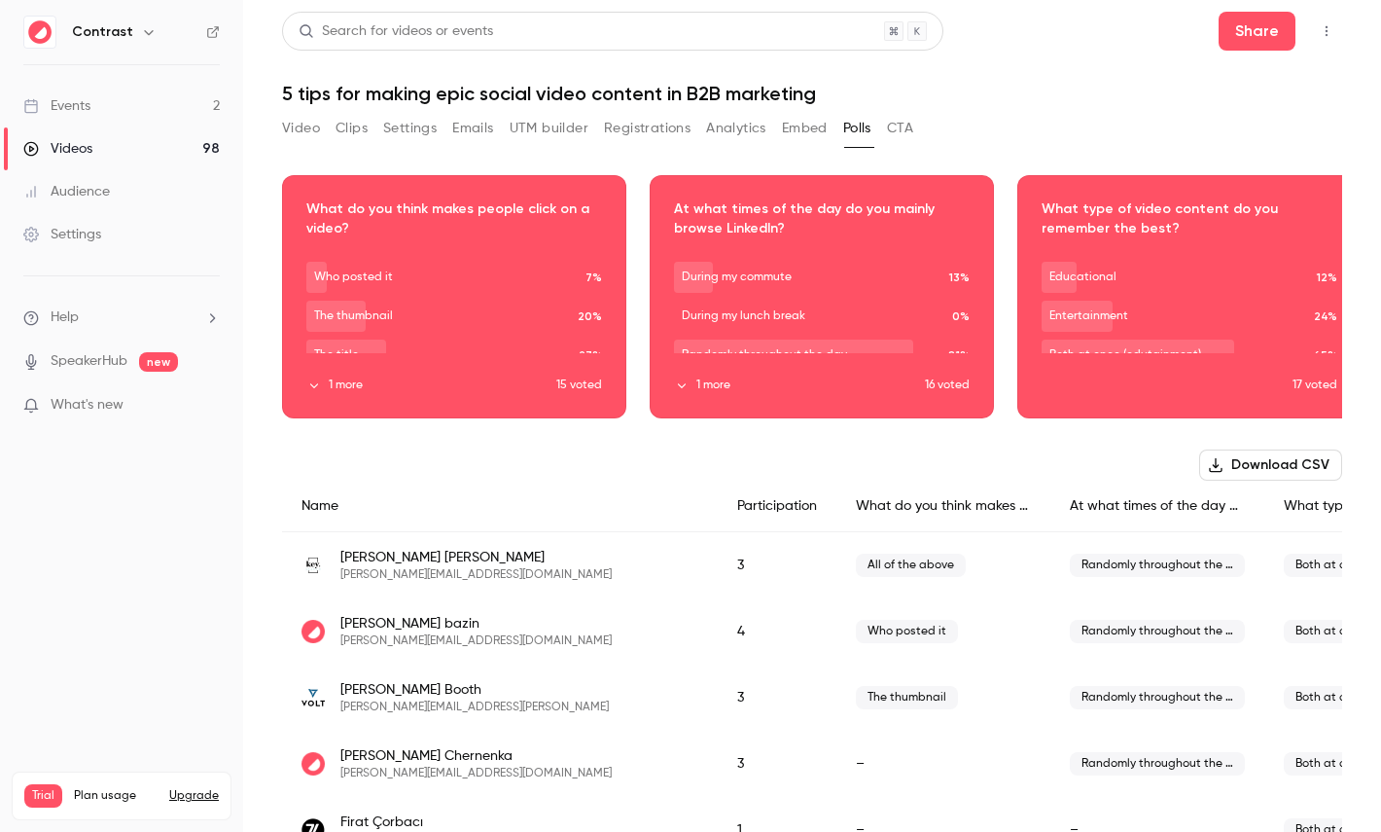
click at [900, 133] on button "CTA" at bounding box center [900, 128] width 26 height 31
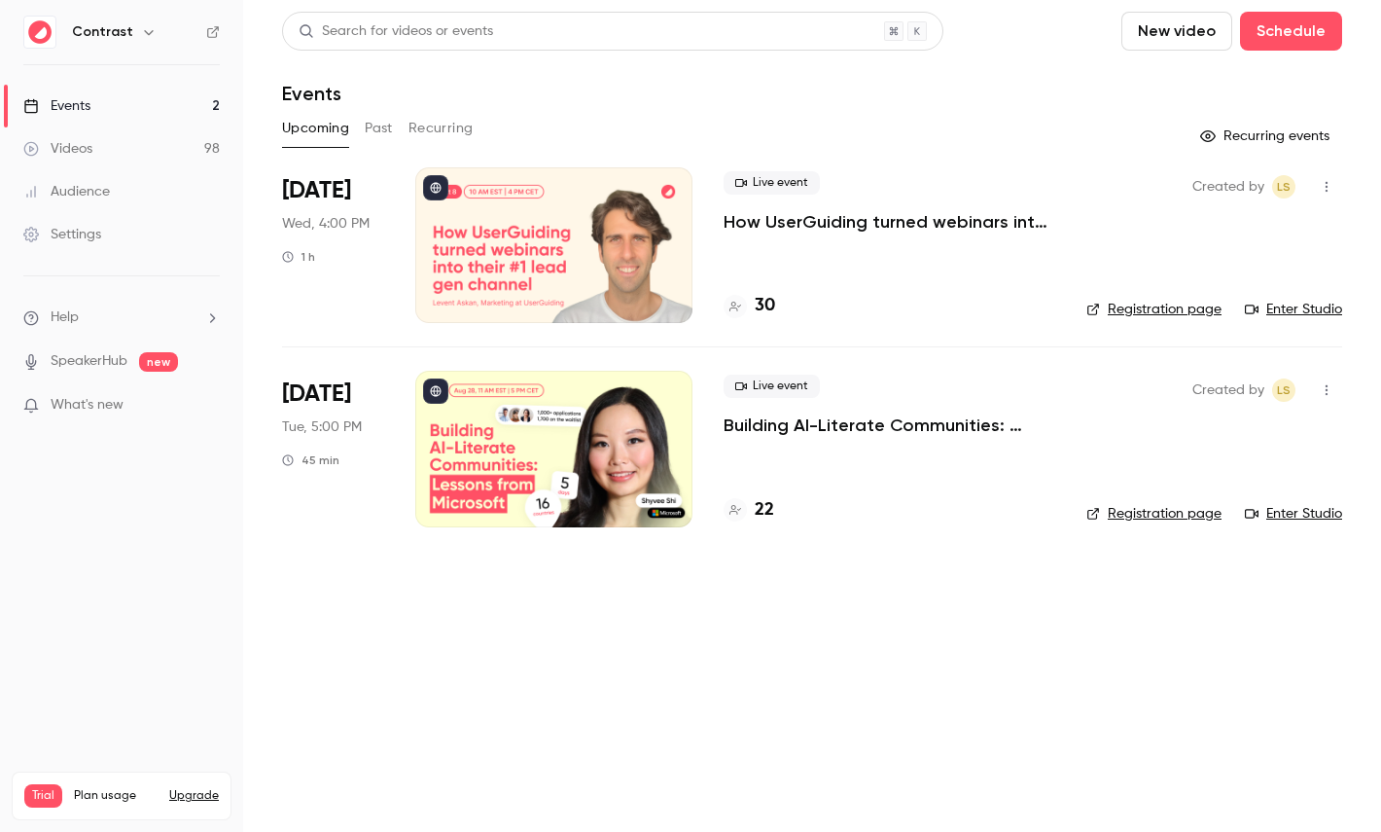
click at [147, 29] on icon "button" at bounding box center [149, 32] width 16 height 16
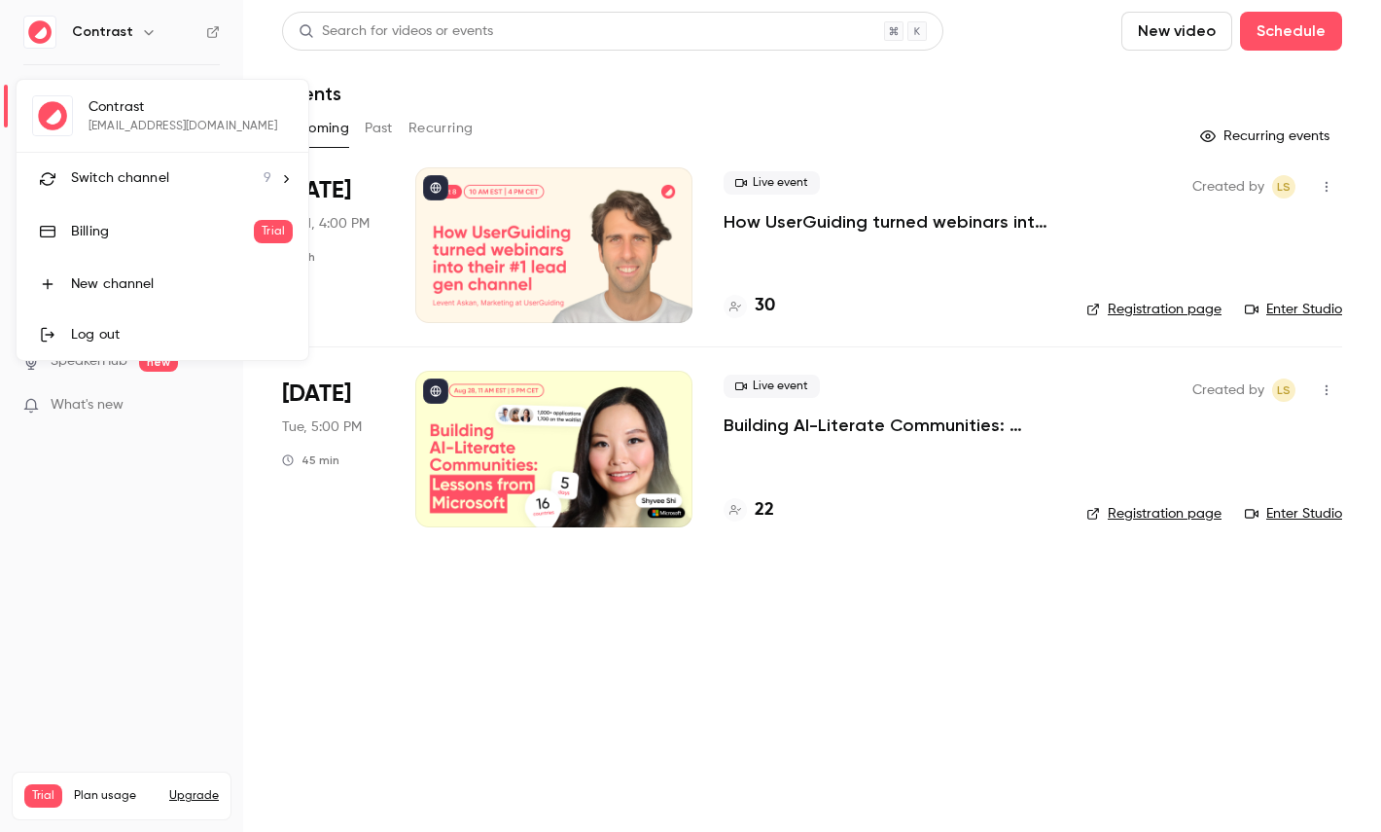
click at [177, 170] on div "Switch channel 9" at bounding box center [171, 178] width 200 height 20
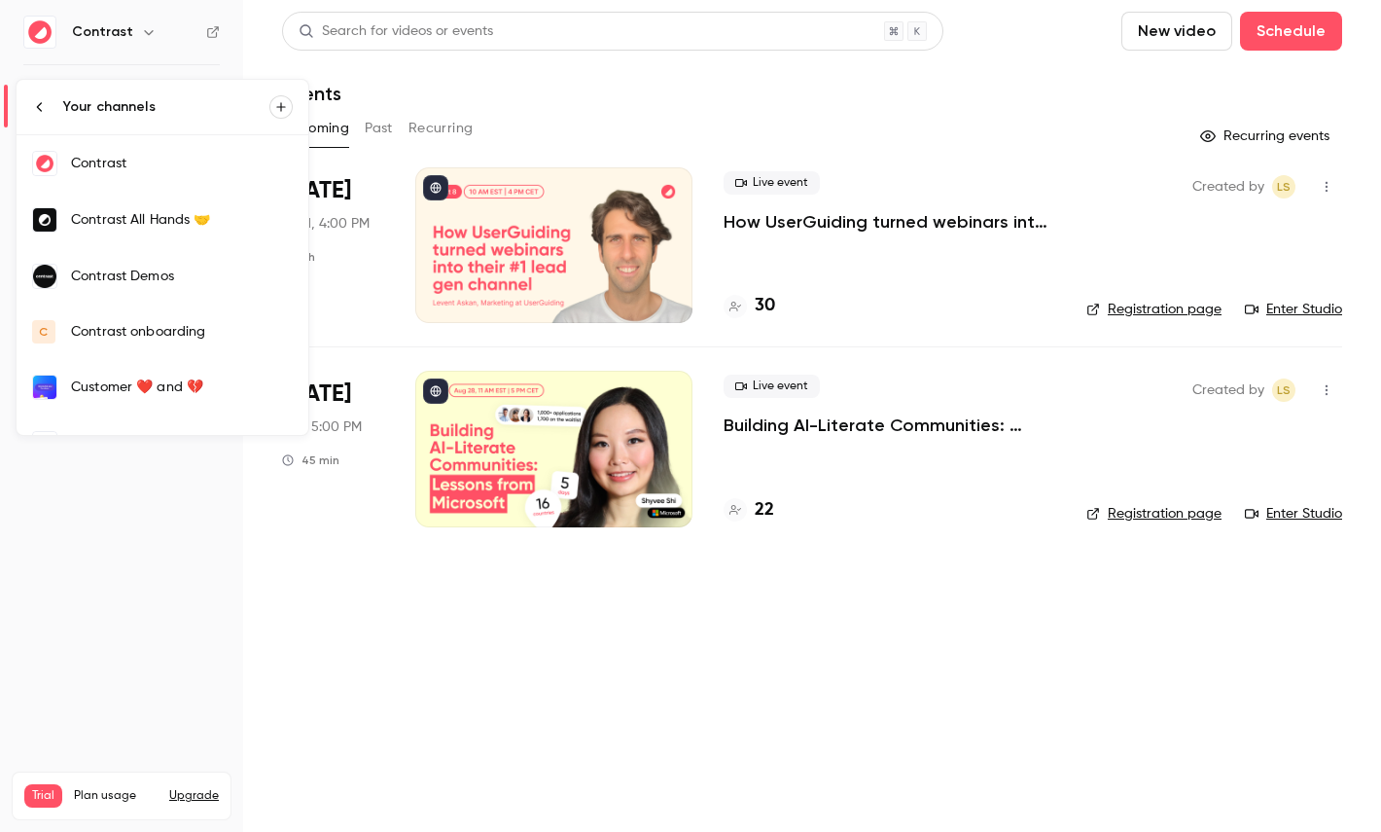
click at [216, 279] on div "Contrast Demos" at bounding box center [182, 275] width 222 height 19
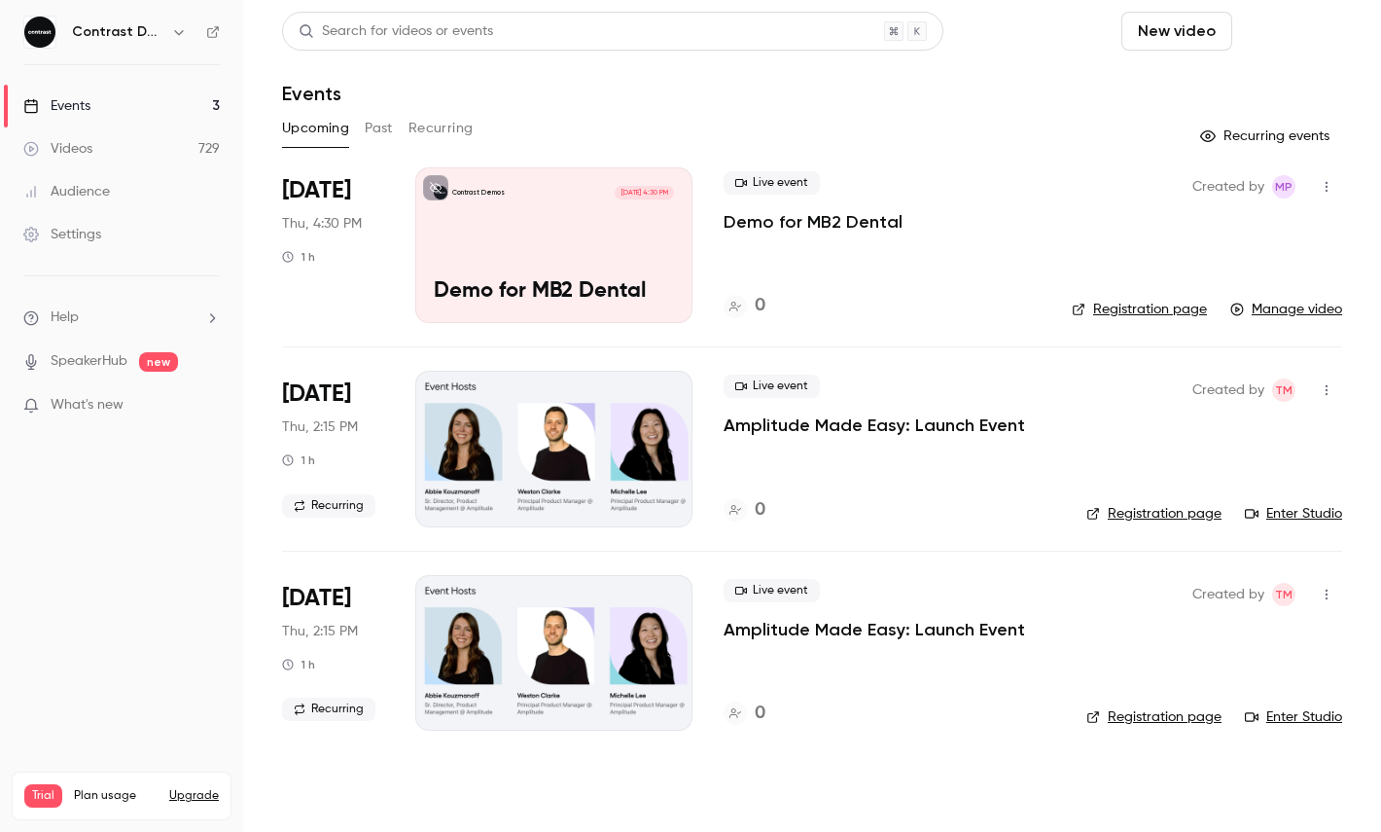
click at [1310, 15] on button "Schedule" at bounding box center [1291, 31] width 102 height 39
click at [1217, 92] on div "One time event" at bounding box center [1252, 84] width 148 height 19
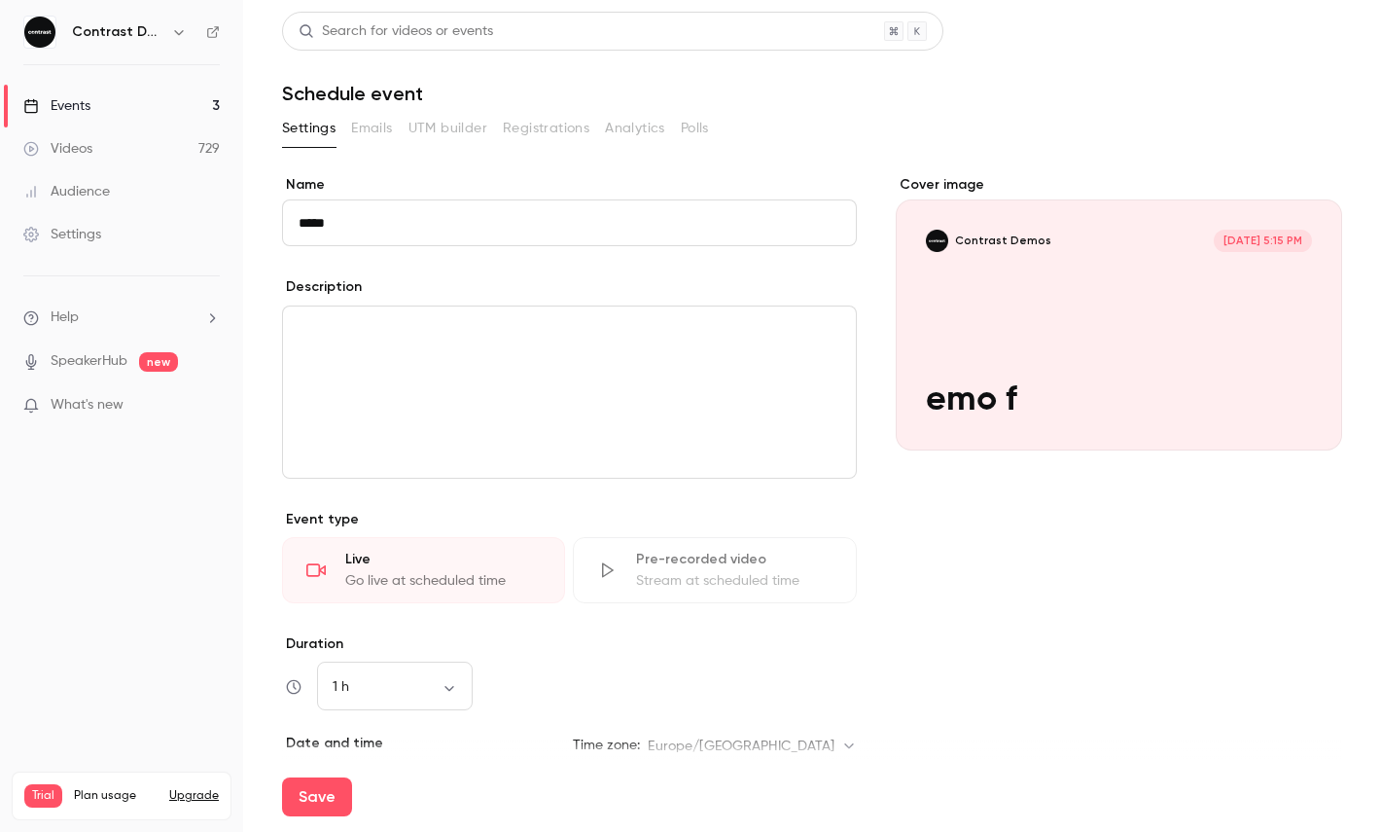
type input "******"
type input "****"
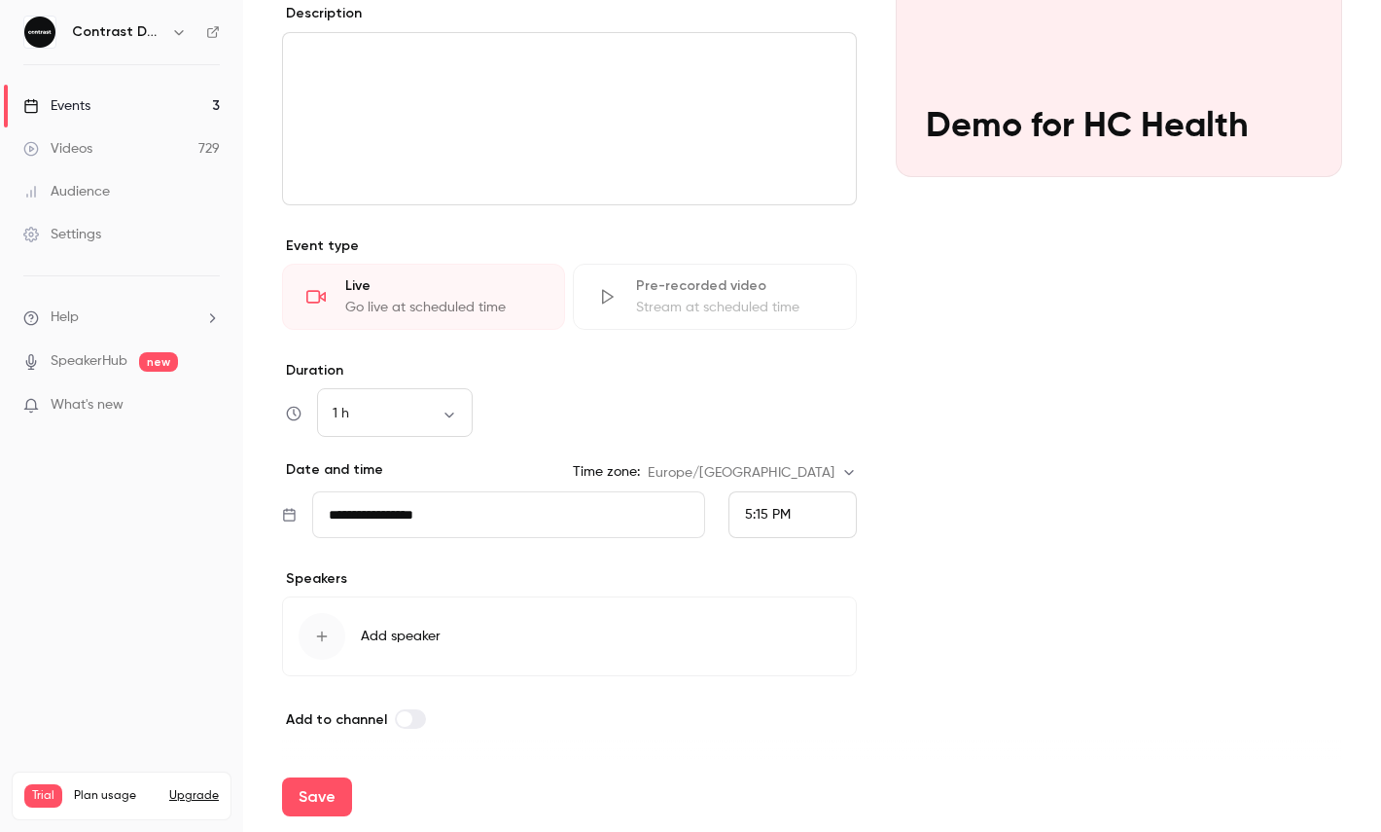
type input "**********"
click at [803, 506] on div "5:15 PM" at bounding box center [792, 514] width 128 height 47
click at [975, 317] on div at bounding box center [690, 416] width 1381 height 832
click at [319, 794] on button "Save" at bounding box center [317, 796] width 70 height 39
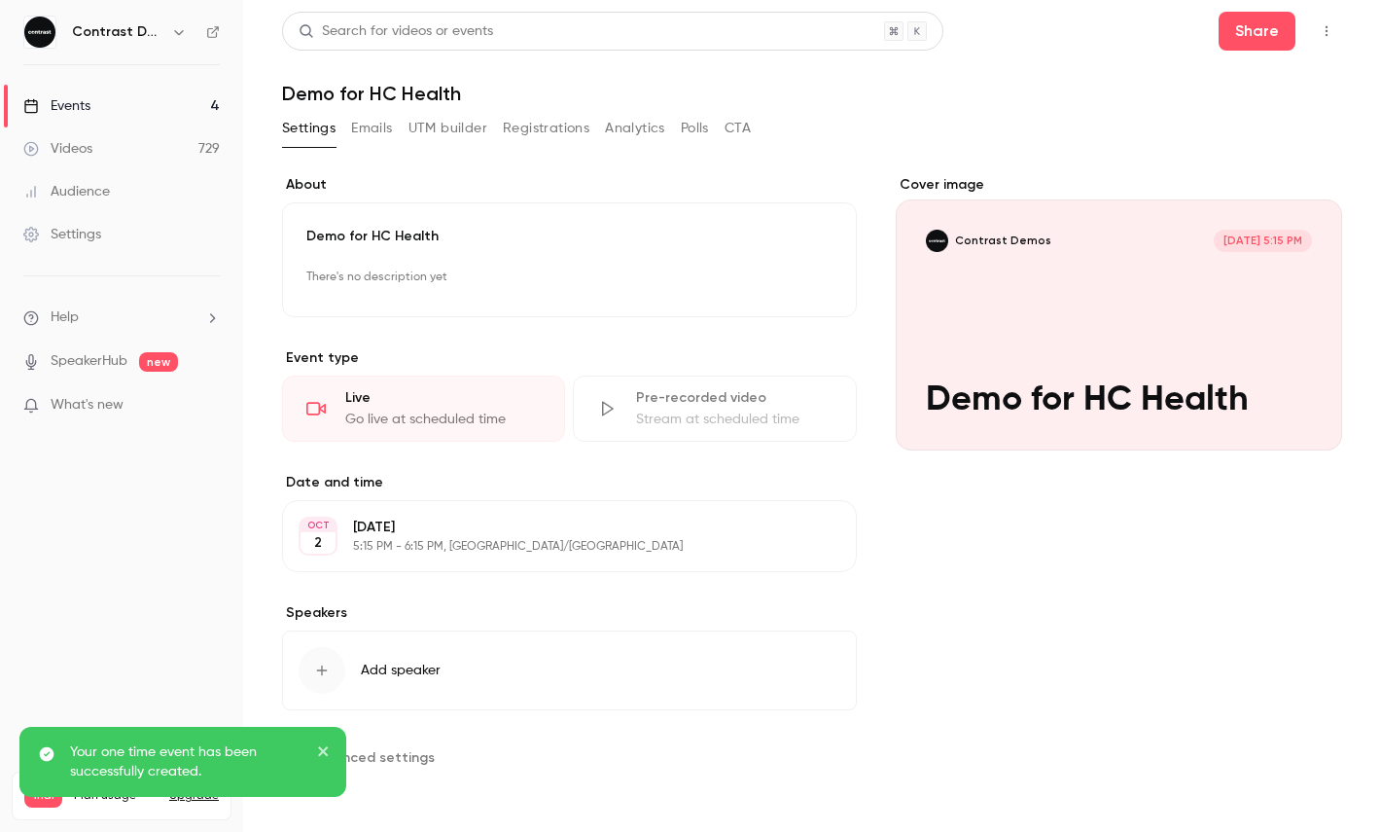
click at [1337, 36] on button "button" at bounding box center [1326, 31] width 31 height 31
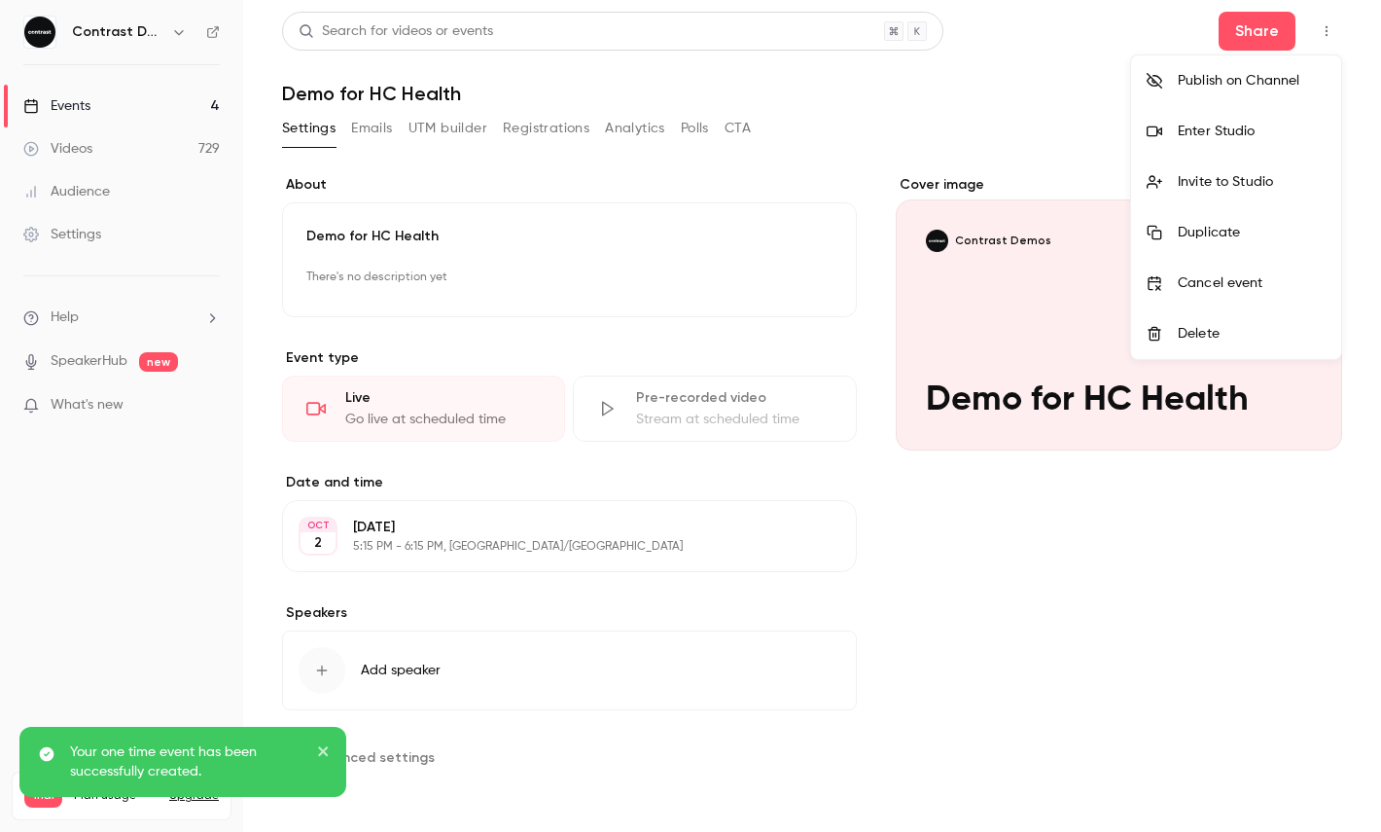
click at [1223, 147] on li "Enter Studio" at bounding box center [1236, 131] width 210 height 51
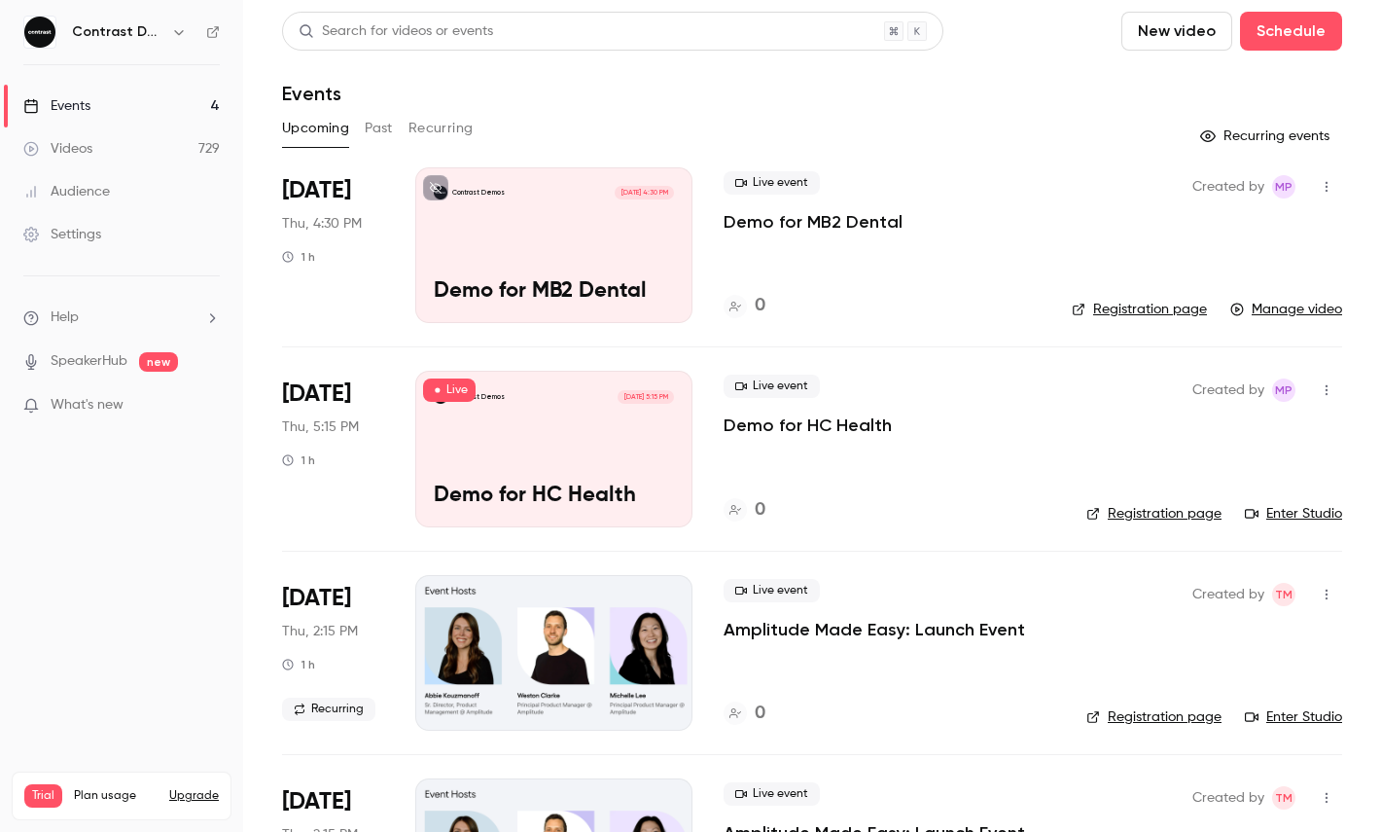
click at [180, 30] on icon "button" at bounding box center [179, 32] width 16 height 16
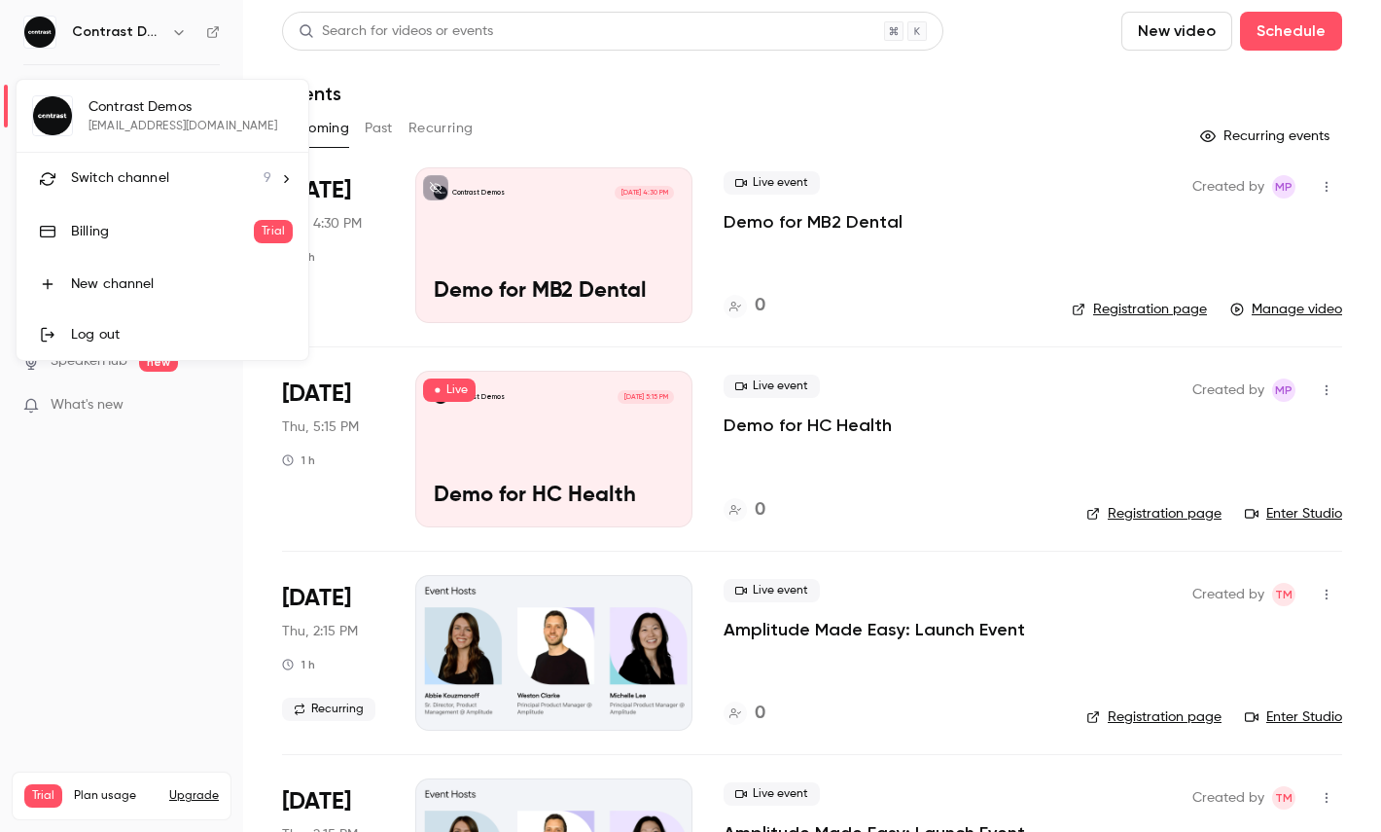
click at [187, 195] on li "Switch channel 9" at bounding box center [163, 179] width 292 height 52
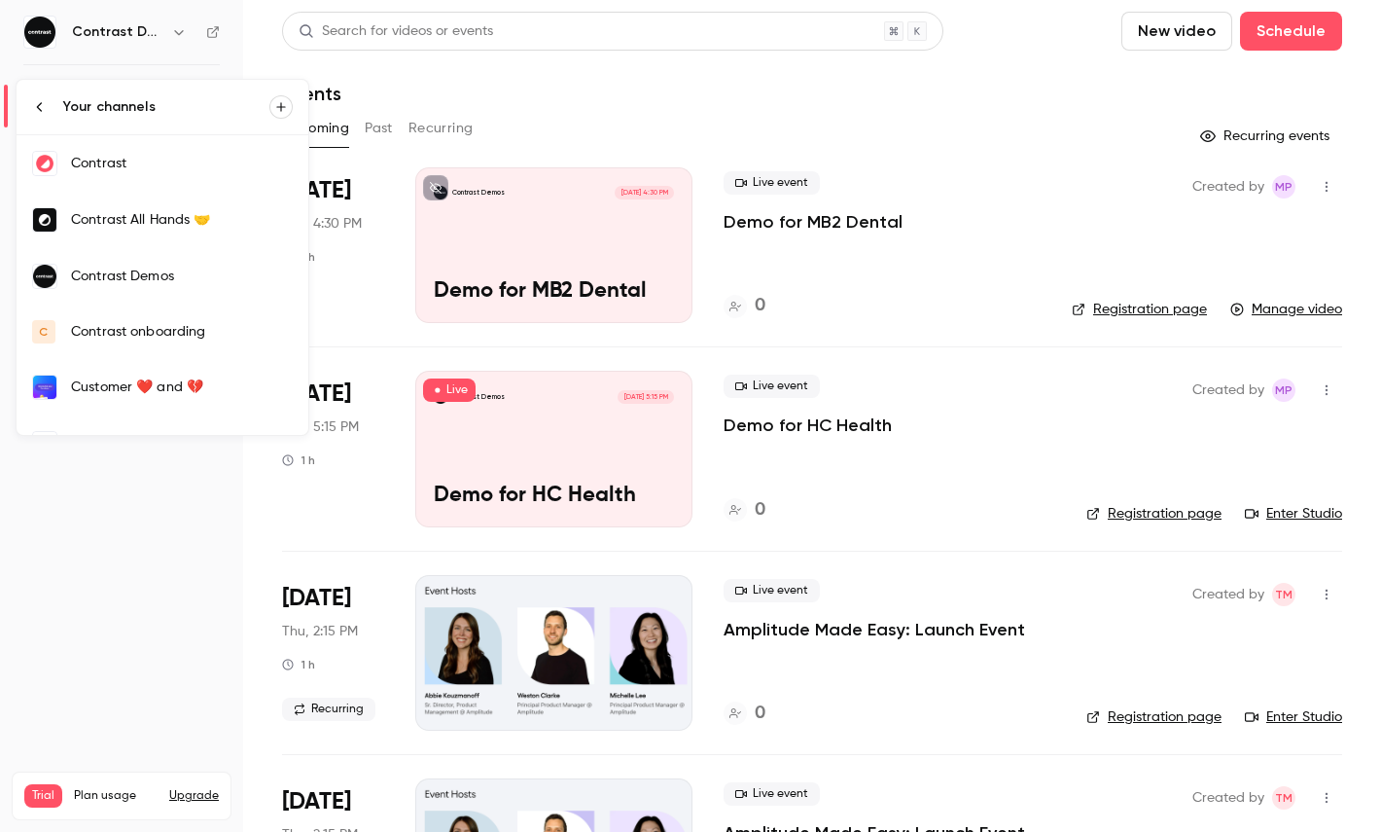
click at [218, 170] on div "Contrast" at bounding box center [182, 163] width 222 height 19
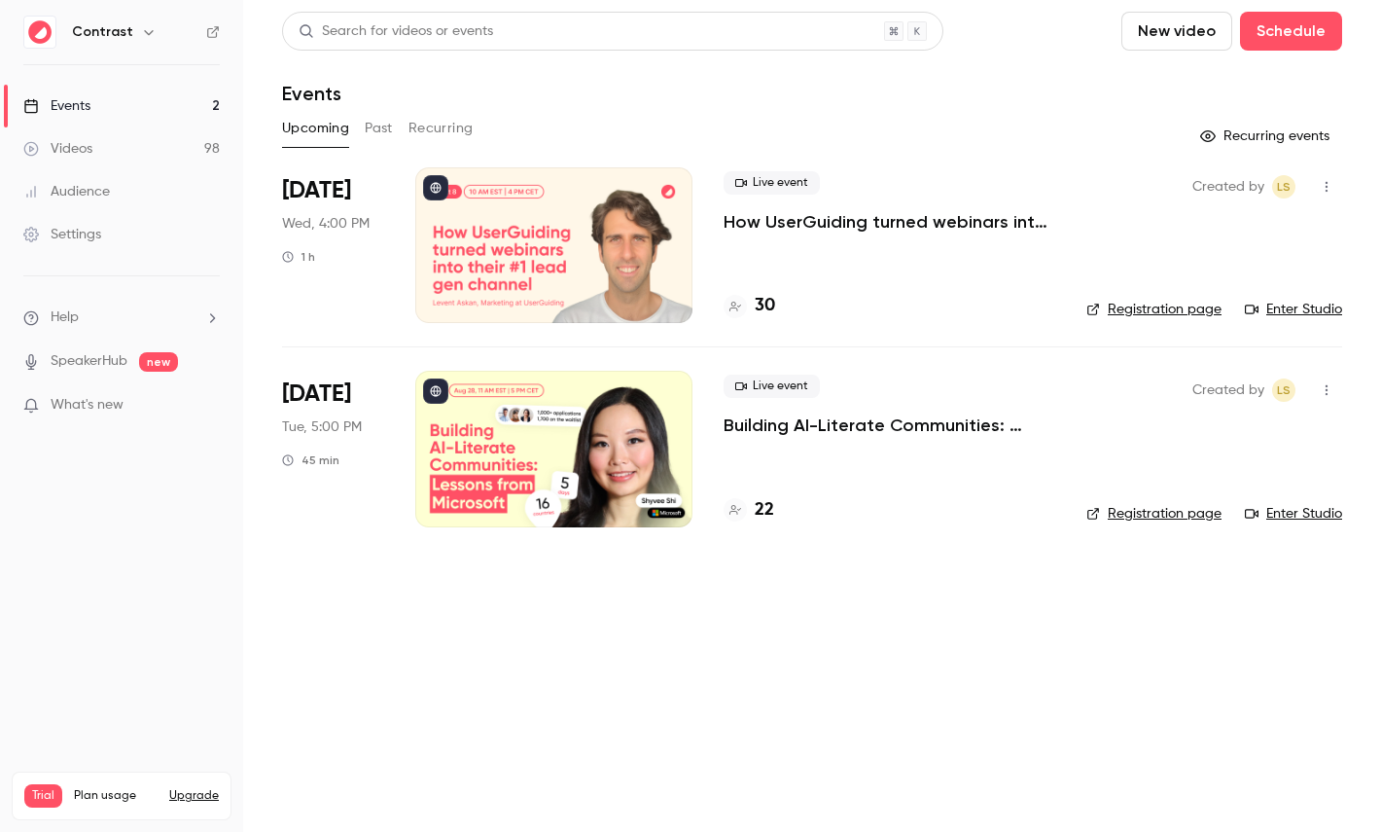
click at [586, 245] on div at bounding box center [553, 245] width 277 height 156
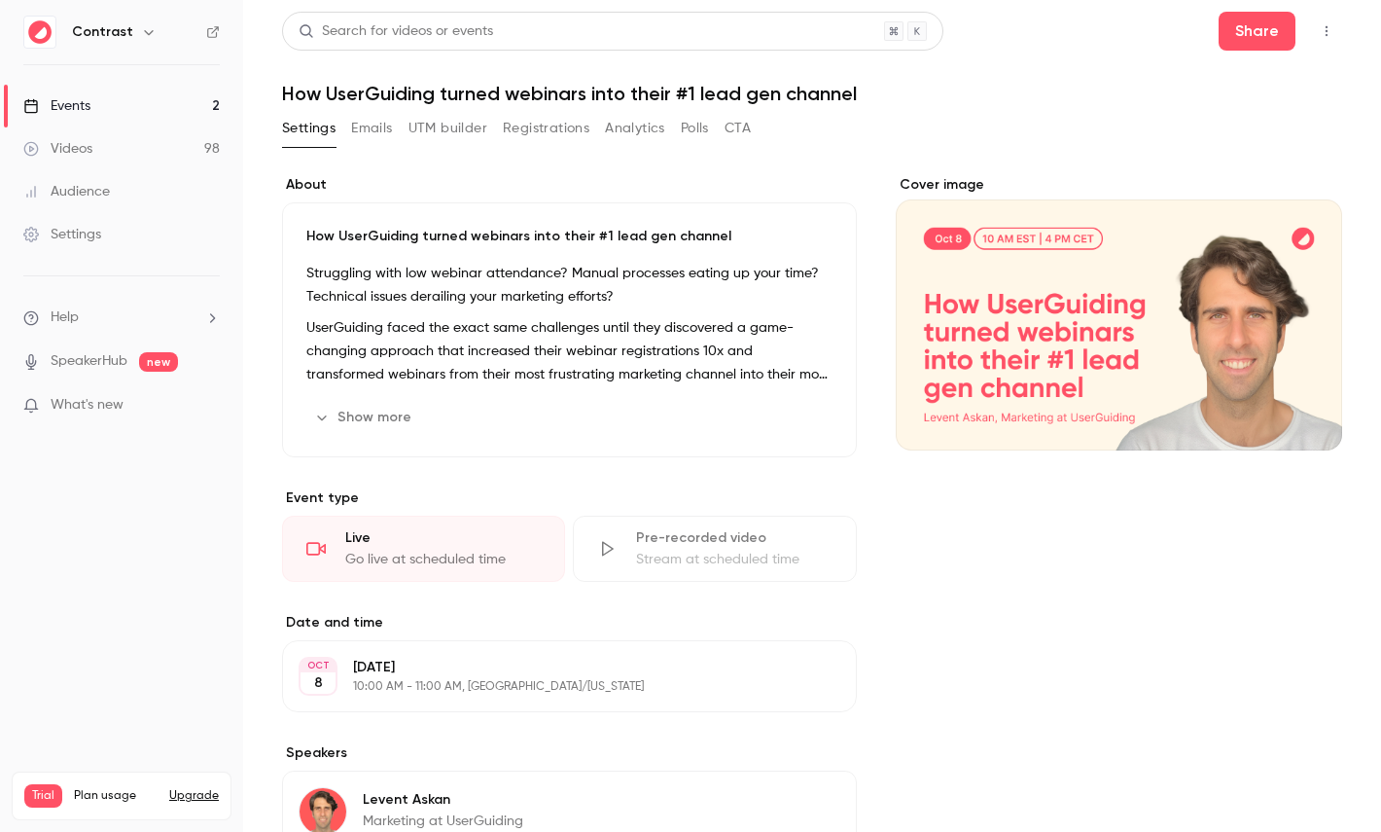
click at [530, 132] on button "Registrations" at bounding box center [546, 128] width 87 height 31
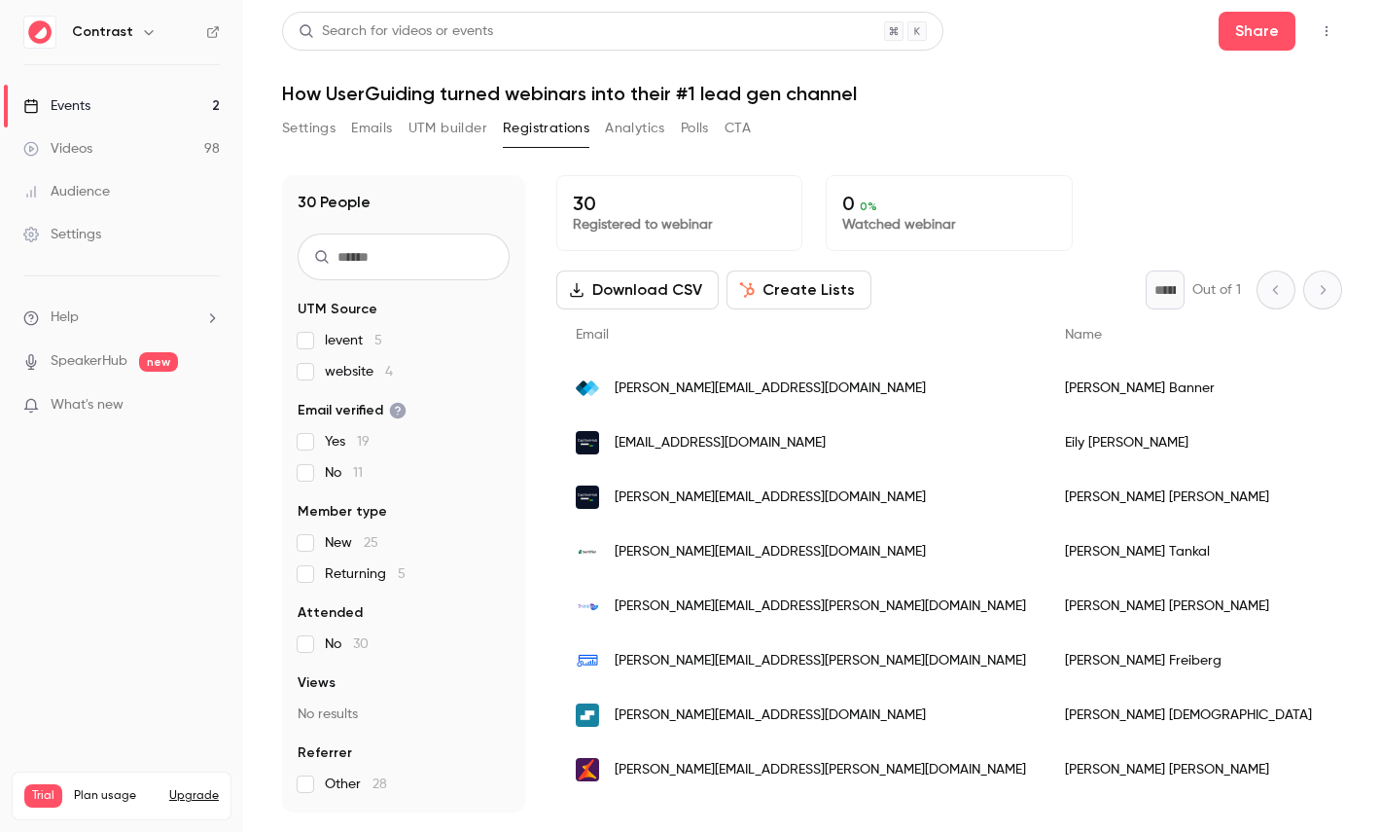
click at [783, 289] on button "Create Lists" at bounding box center [799, 289] width 145 height 39
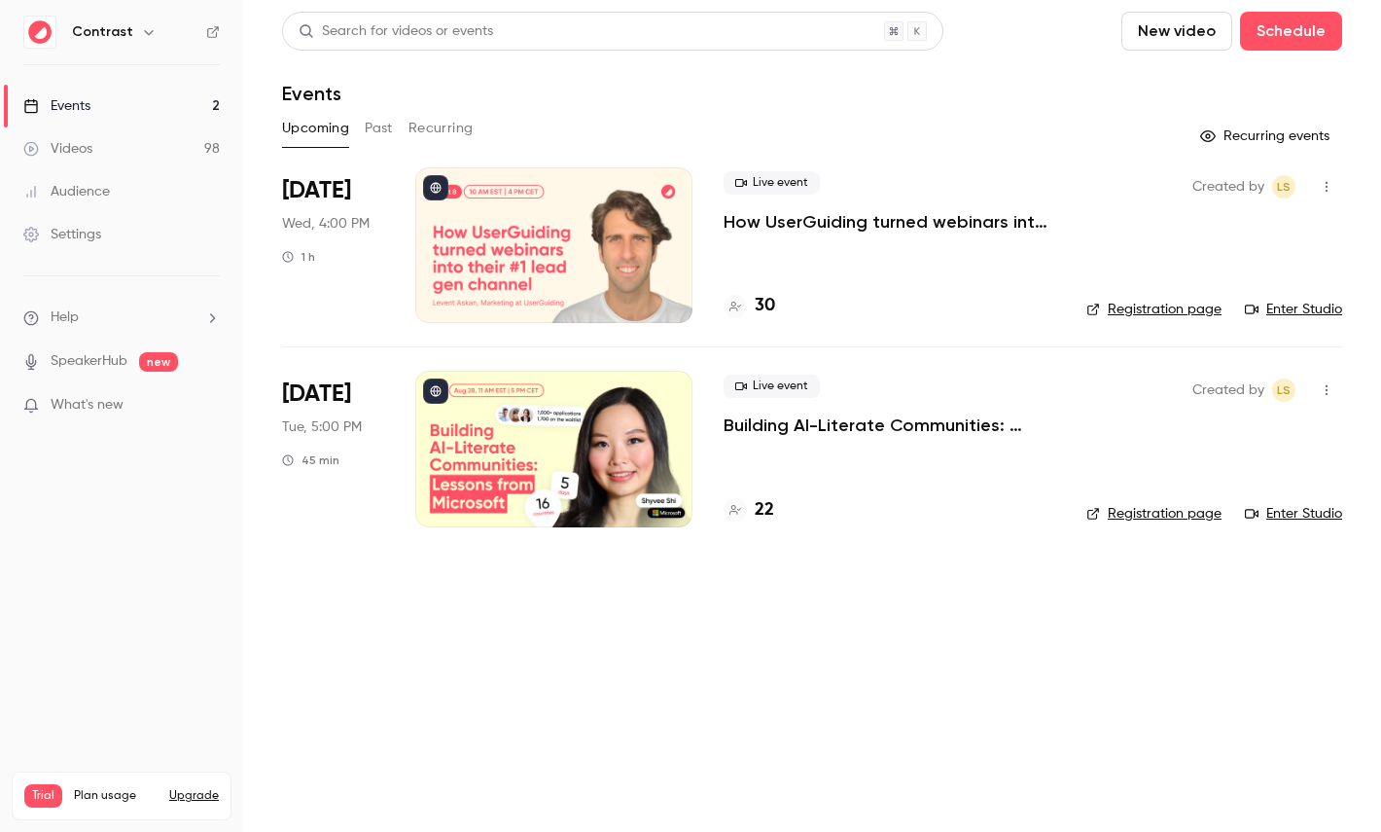
click at [120, 132] on link "Videos 98" at bounding box center [121, 148] width 243 height 43
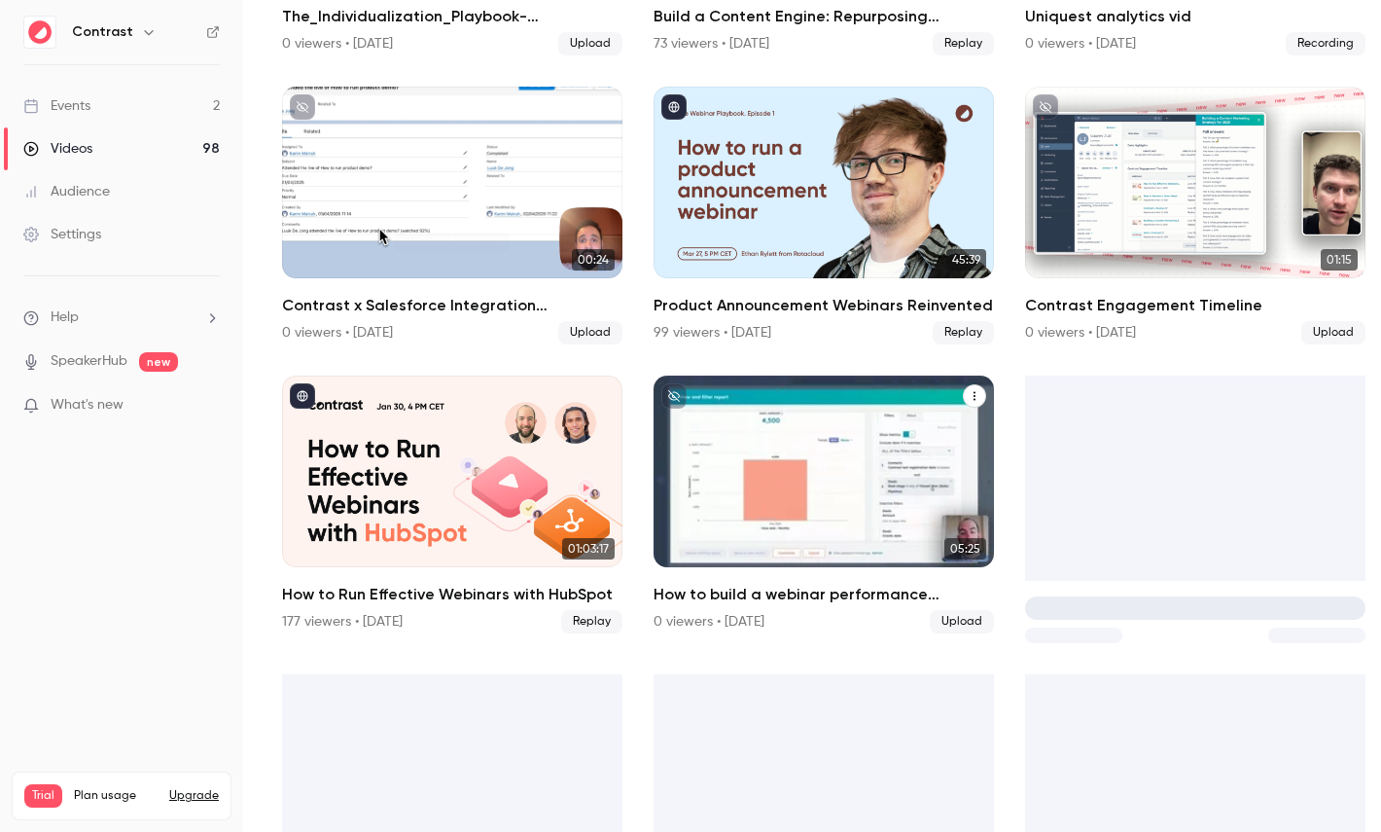
scroll to position [1503, 0]
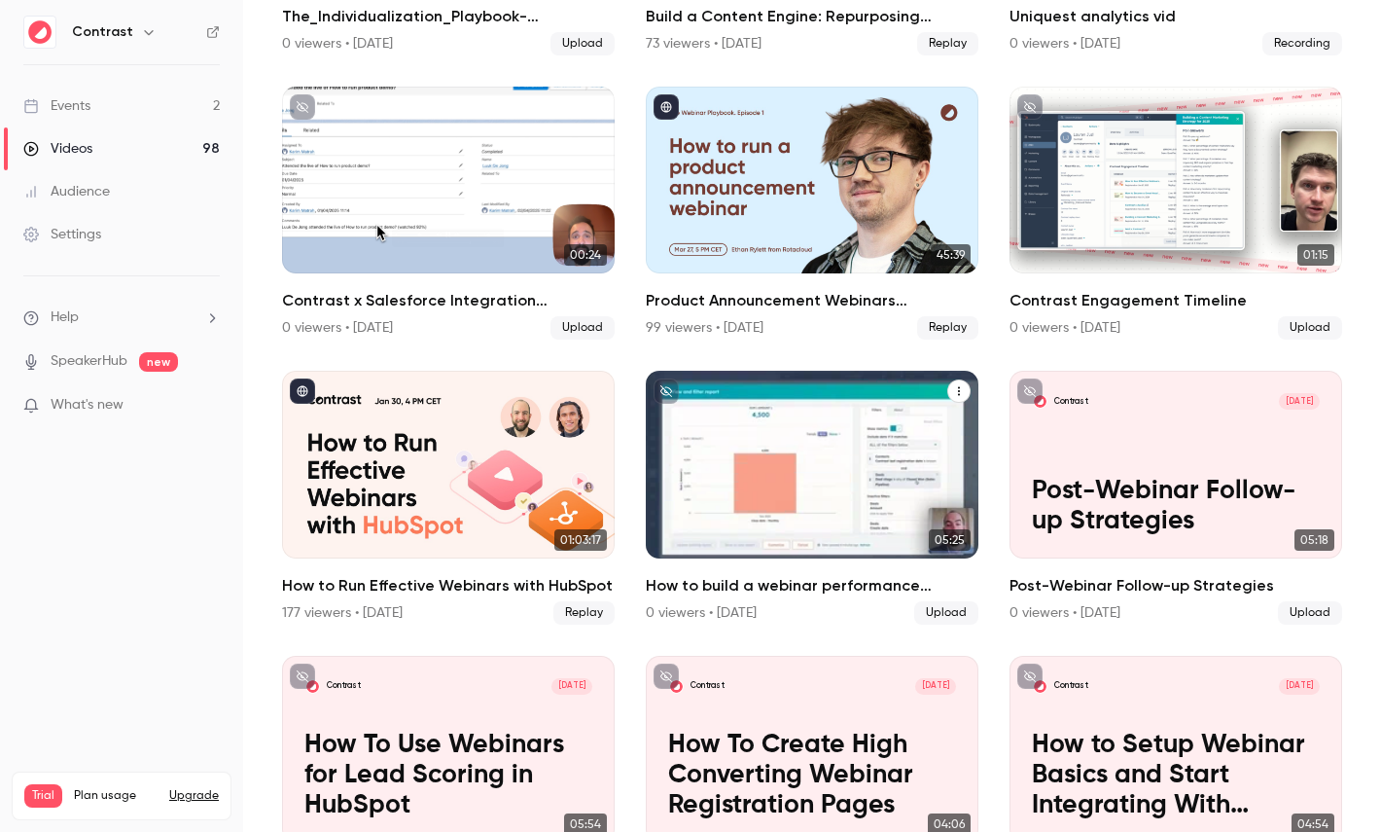
click at [816, 445] on p "How to build a webinar performance dashboard in HubSpot" at bounding box center [812, 490] width 288 height 90
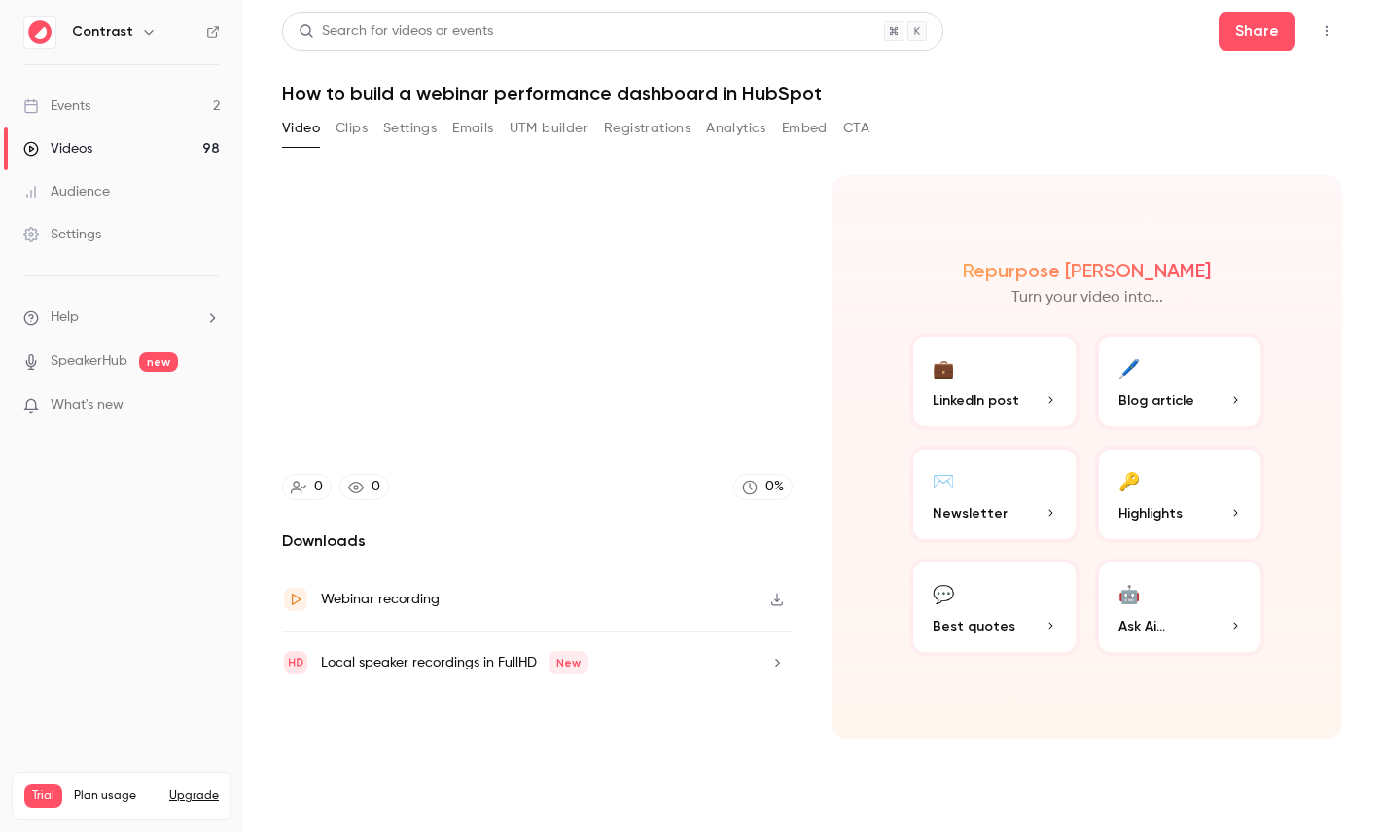
click at [354, 127] on button "Clips" at bounding box center [352, 128] width 32 height 31
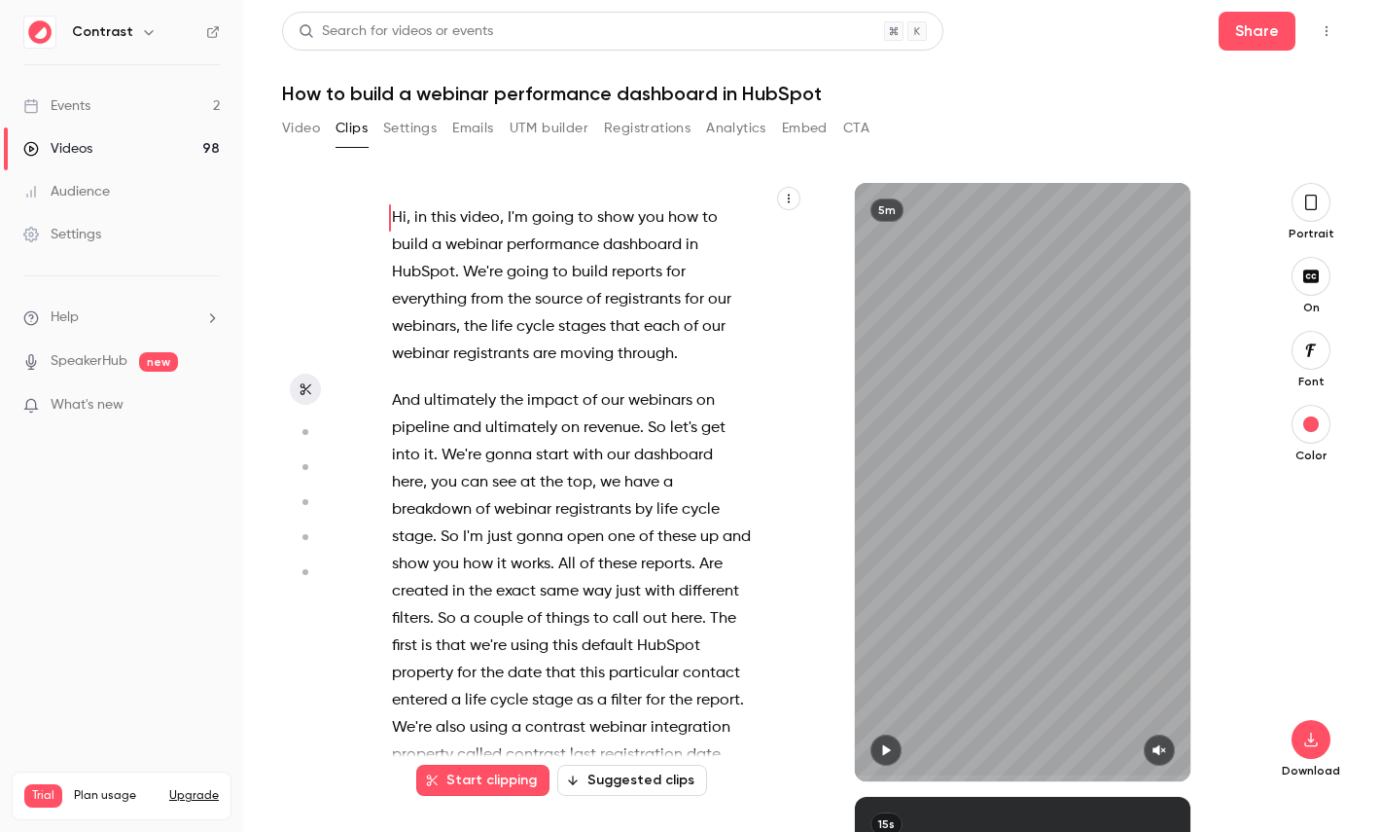
click at [786, 199] on icon "button" at bounding box center [789, 199] width 12 height 12
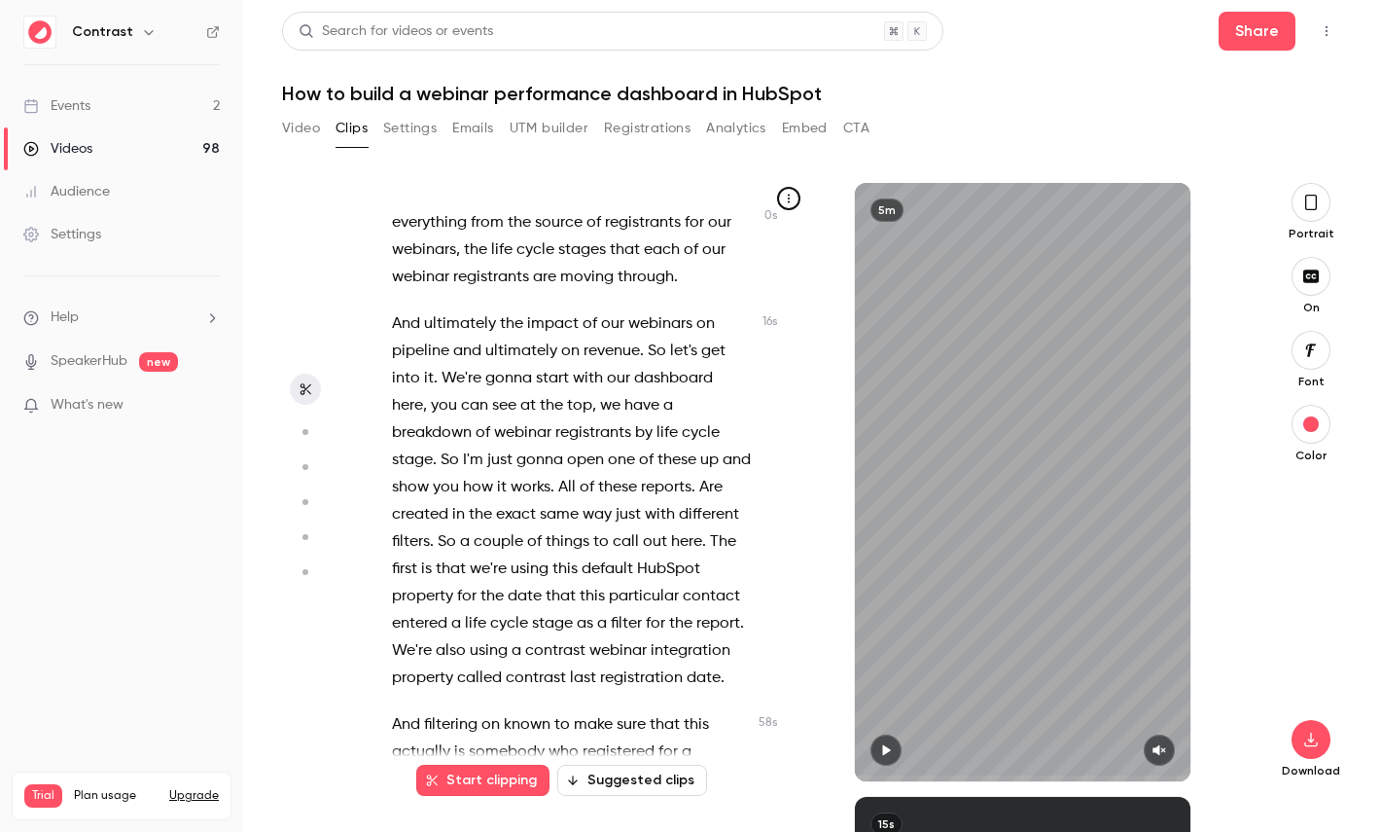
scroll to position [89, 0]
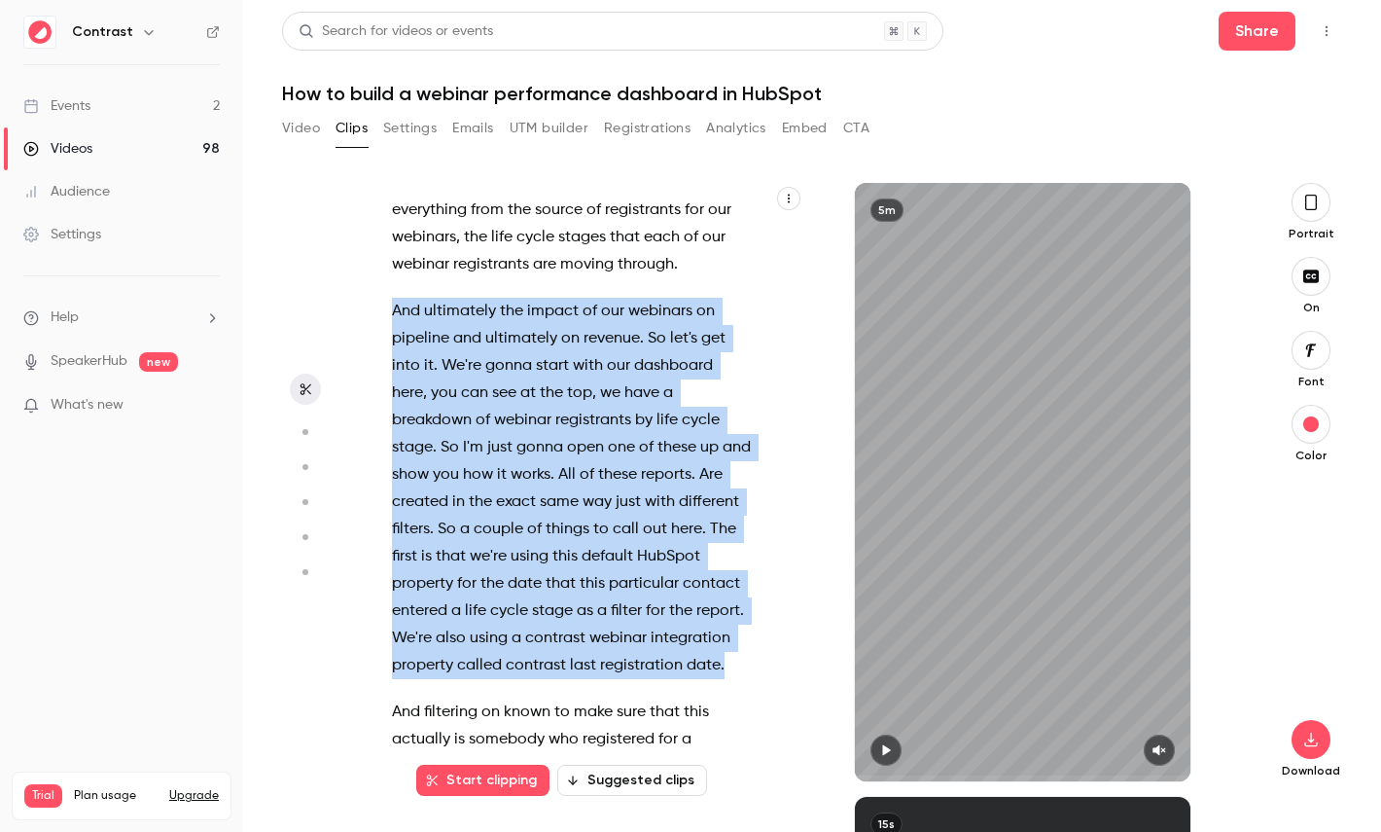
drag, startPoint x: 730, startPoint y: 658, endPoint x: 365, endPoint y: 310, distance: 504.9
click at [365, 310] on section "Hi , in this video , I'm going to show you how to build a webinar performance d…" at bounding box center [812, 507] width 1060 height 649
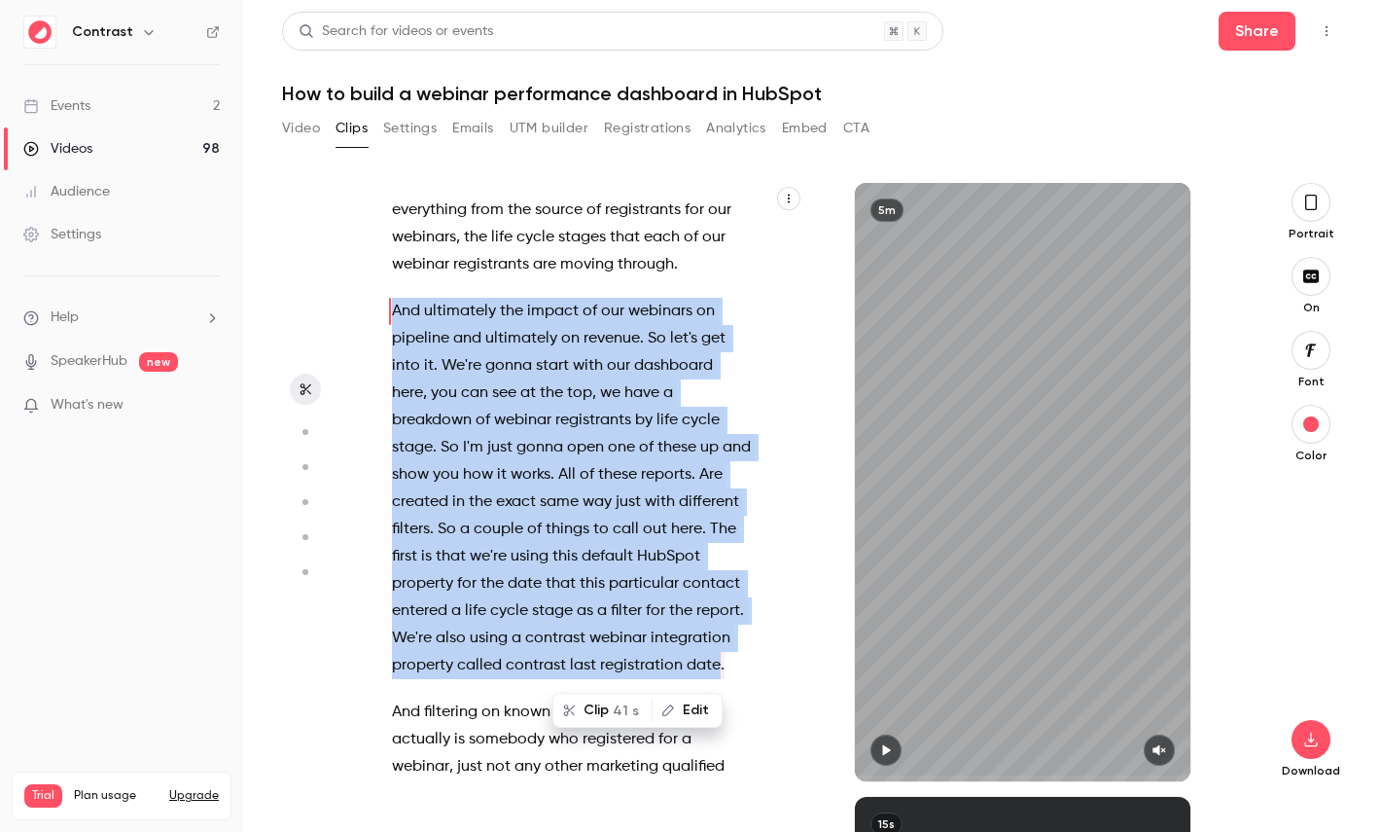
scroll to position [0, 0]
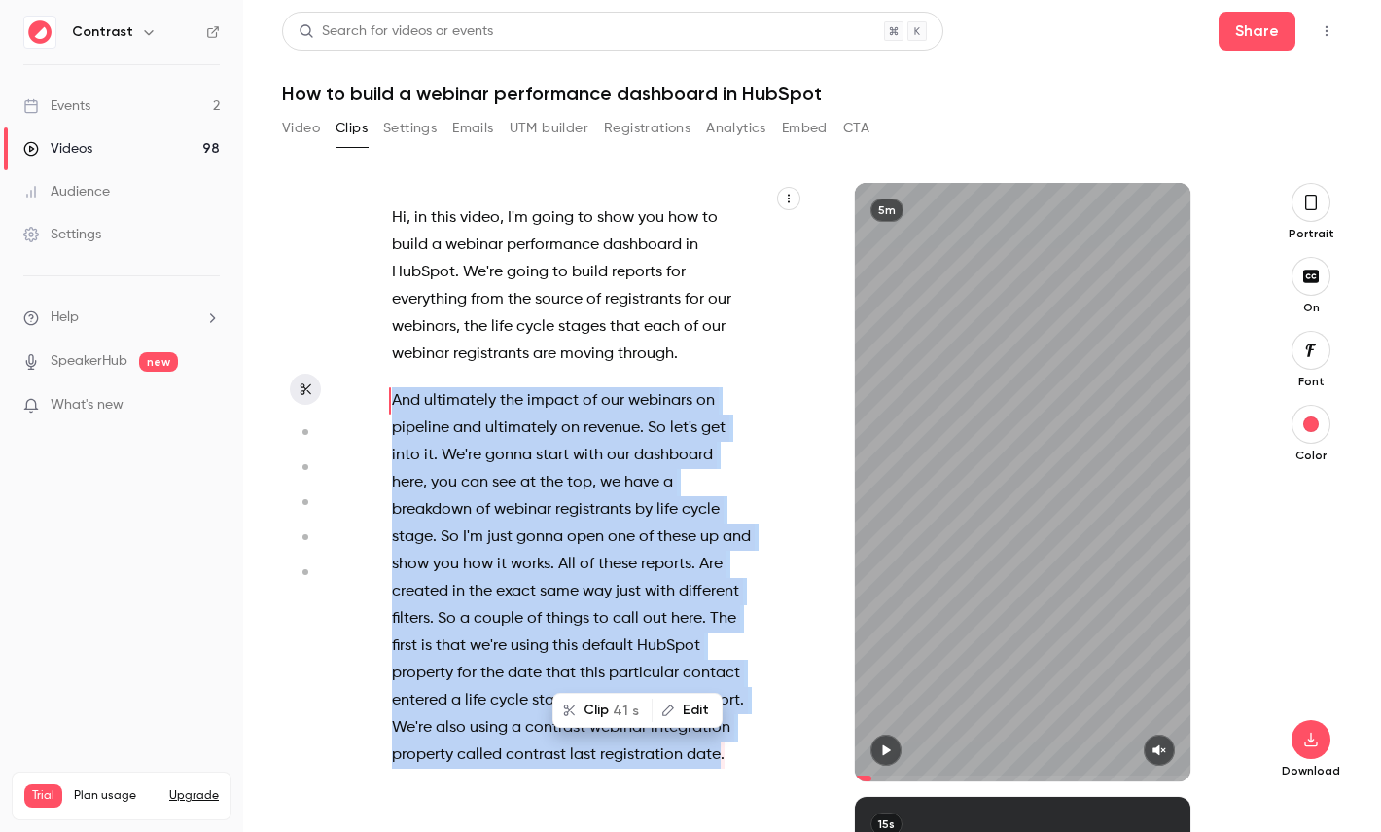
click at [617, 715] on button "Clip 41 s" at bounding box center [602, 709] width 96 height 31
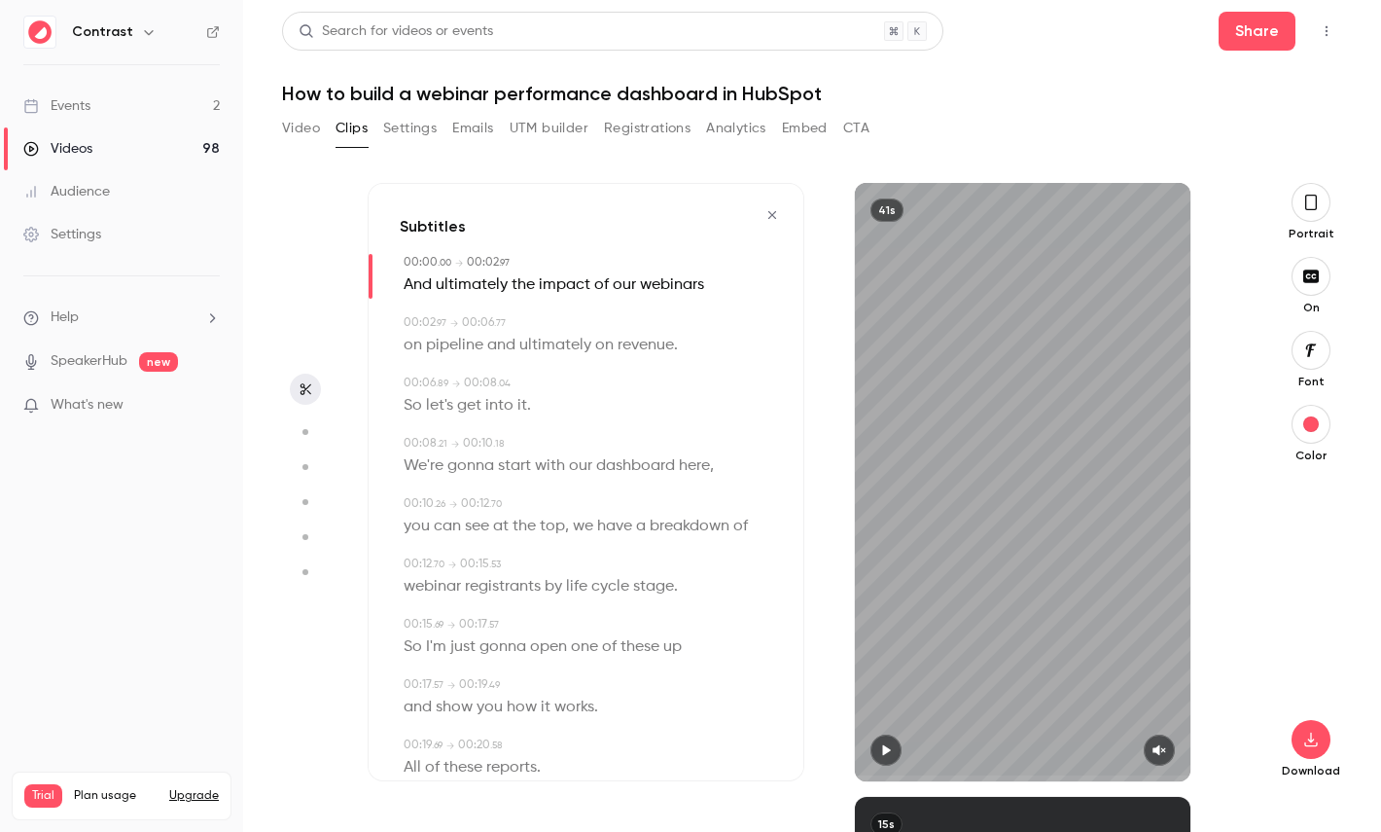
click at [1313, 206] on icon "button" at bounding box center [1311, 202] width 16 height 21
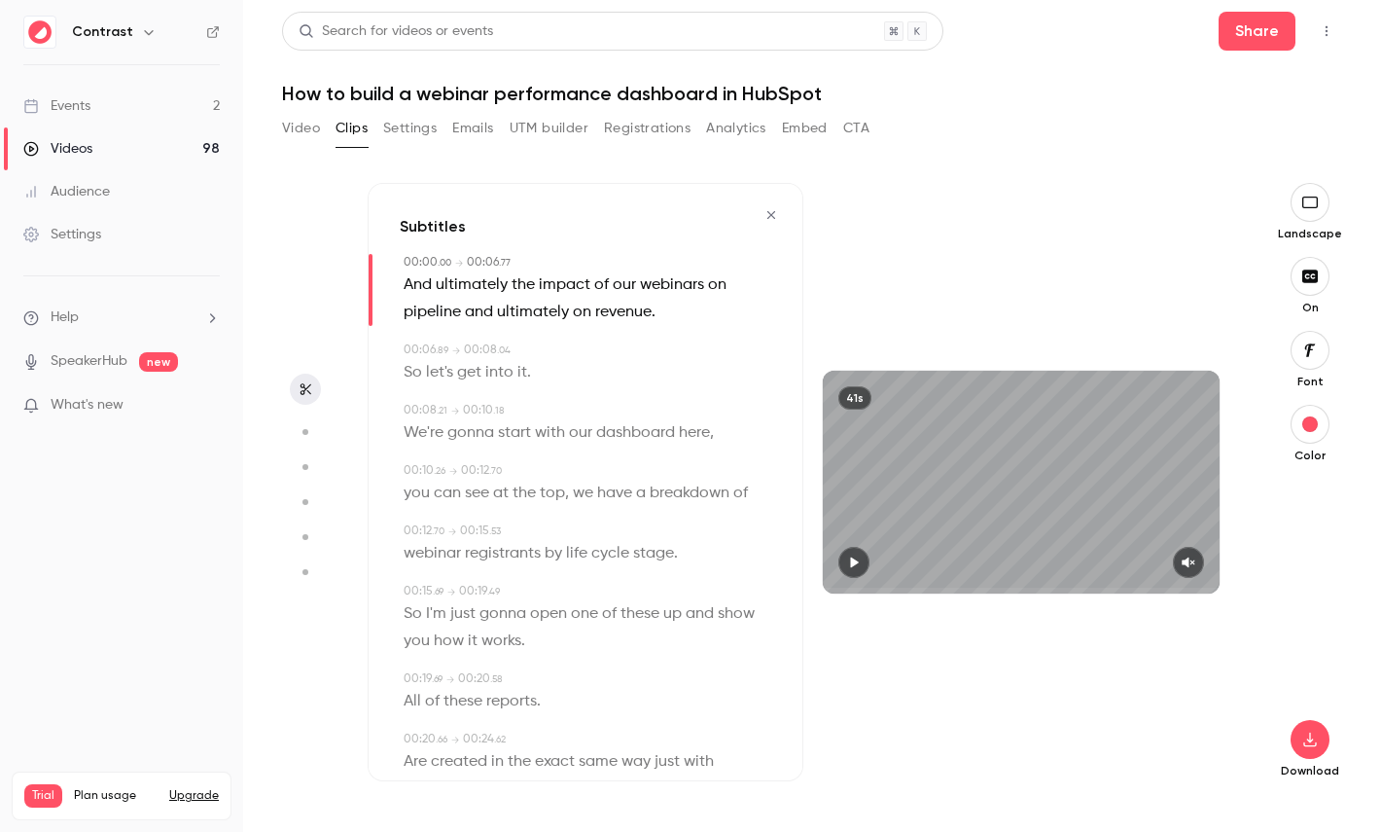
click at [1318, 360] on button "button" at bounding box center [1310, 350] width 39 height 39
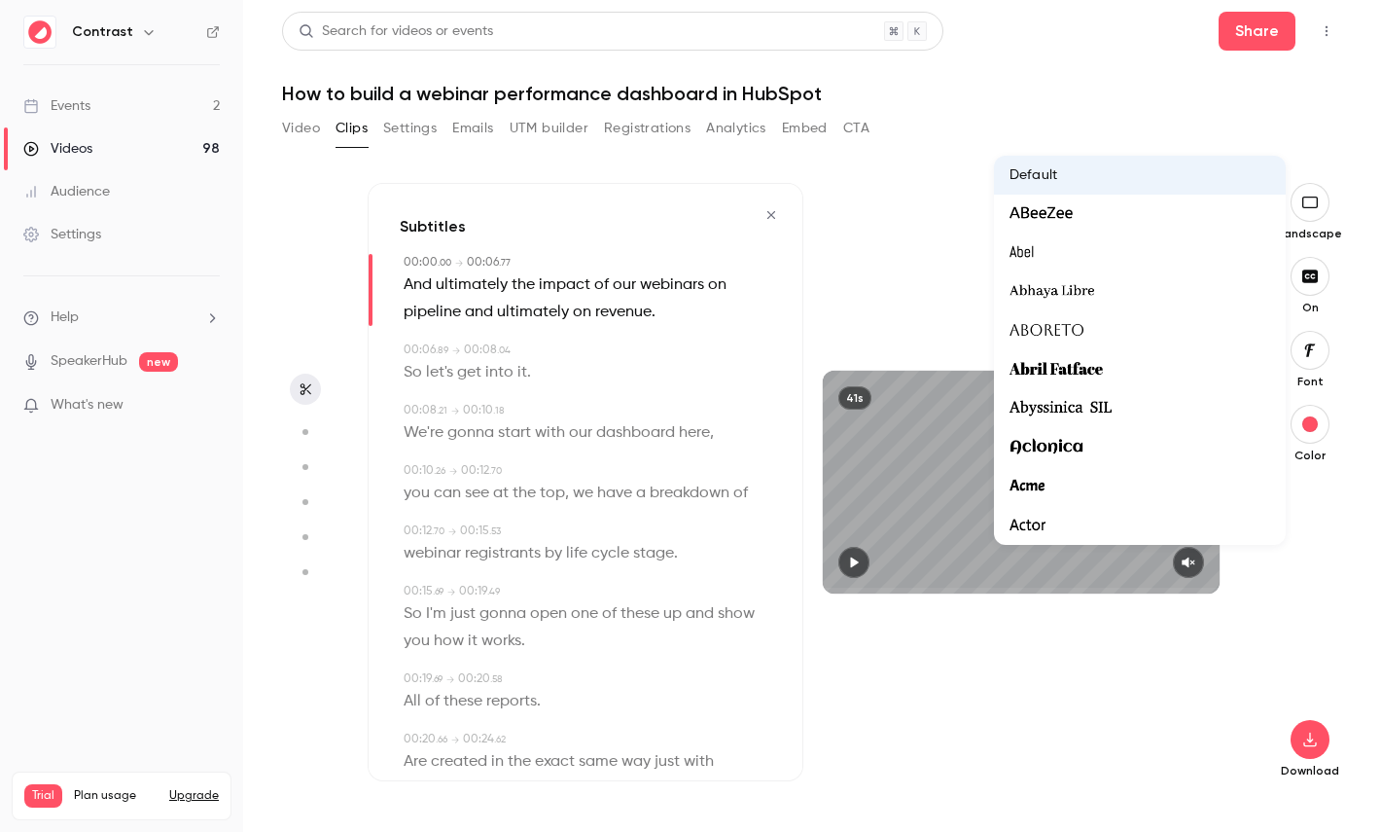
click at [1314, 507] on div at bounding box center [690, 416] width 1381 height 832
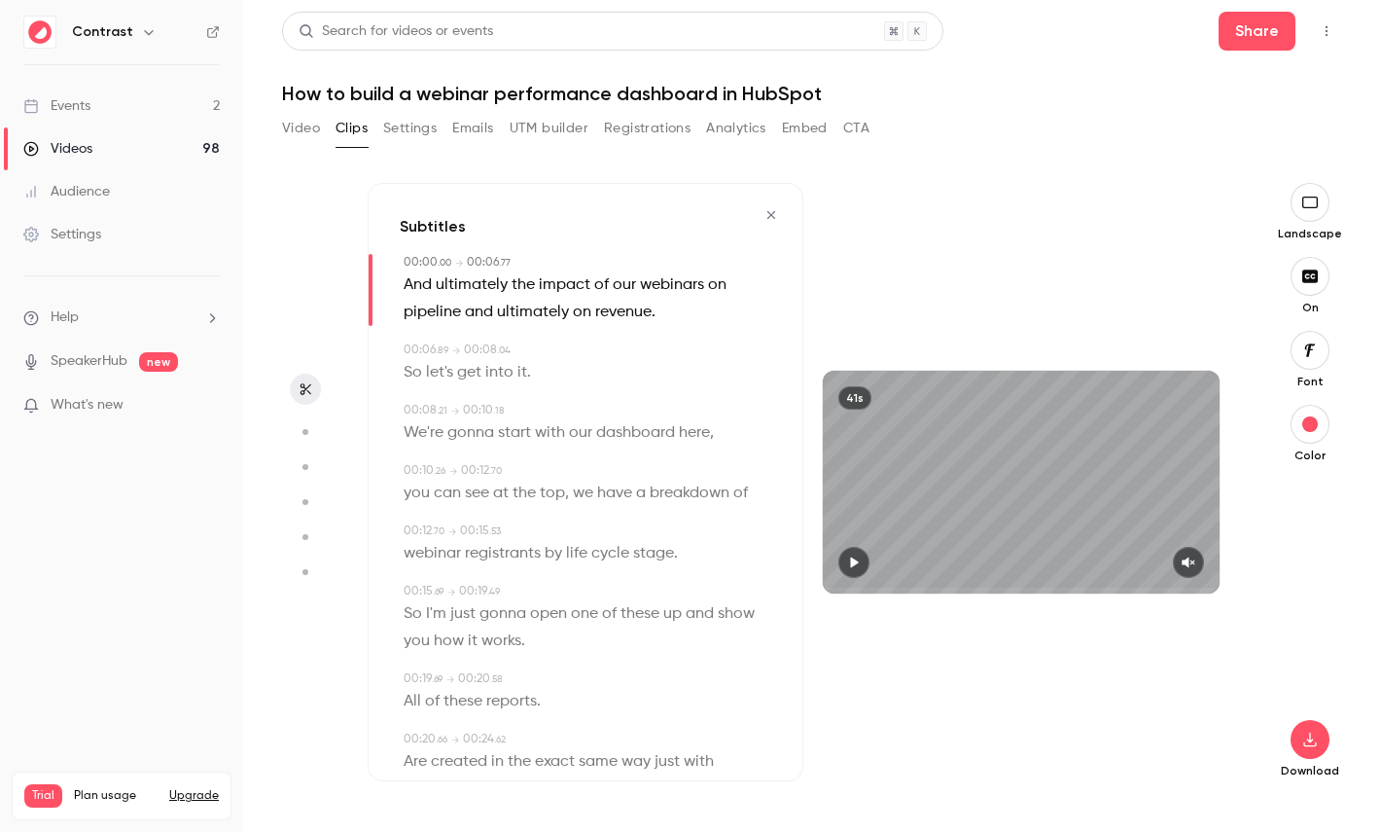
click at [638, 433] on span "dashboard" at bounding box center [635, 432] width 79 height 27
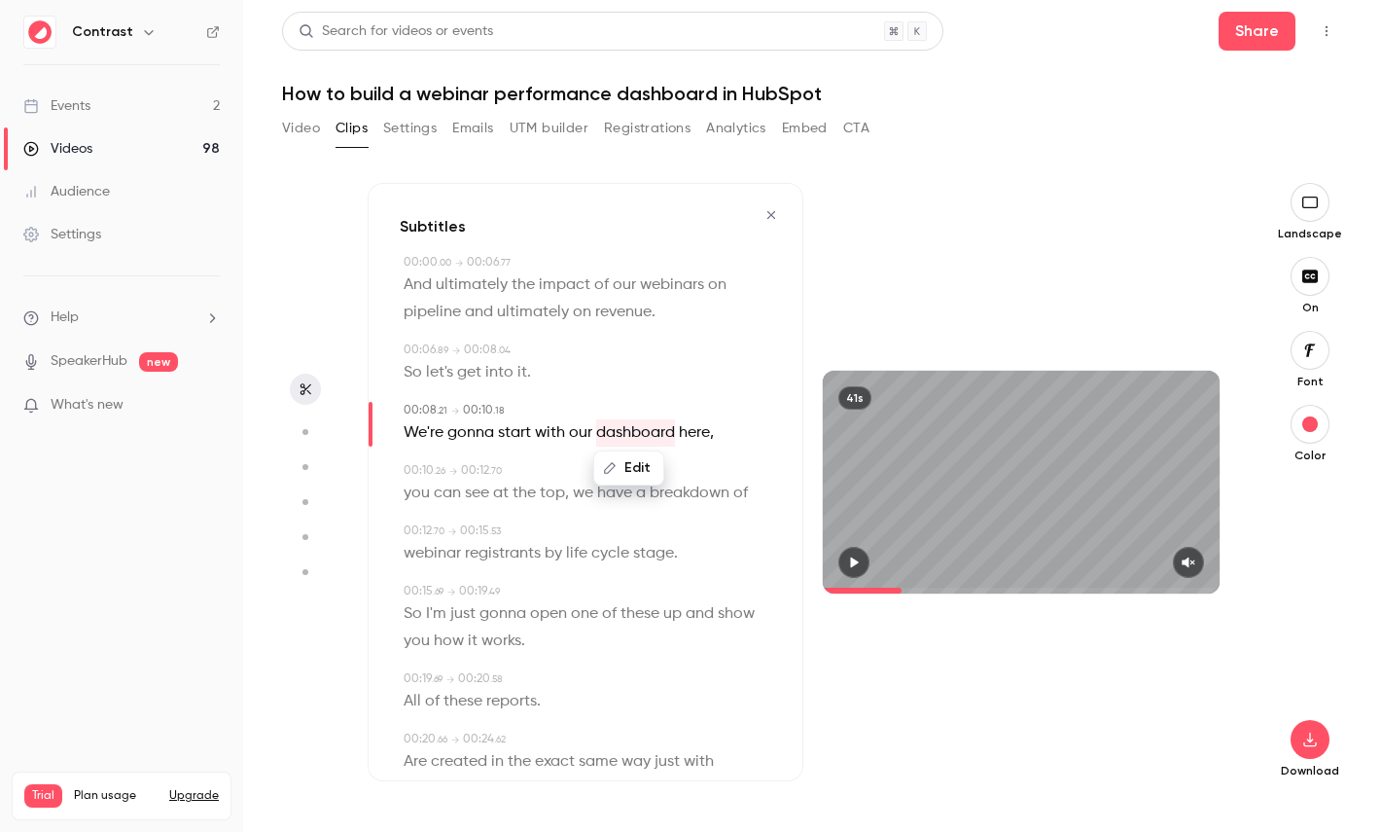
click at [312, 442] on button "button" at bounding box center [305, 431] width 31 height 31
type input "***"
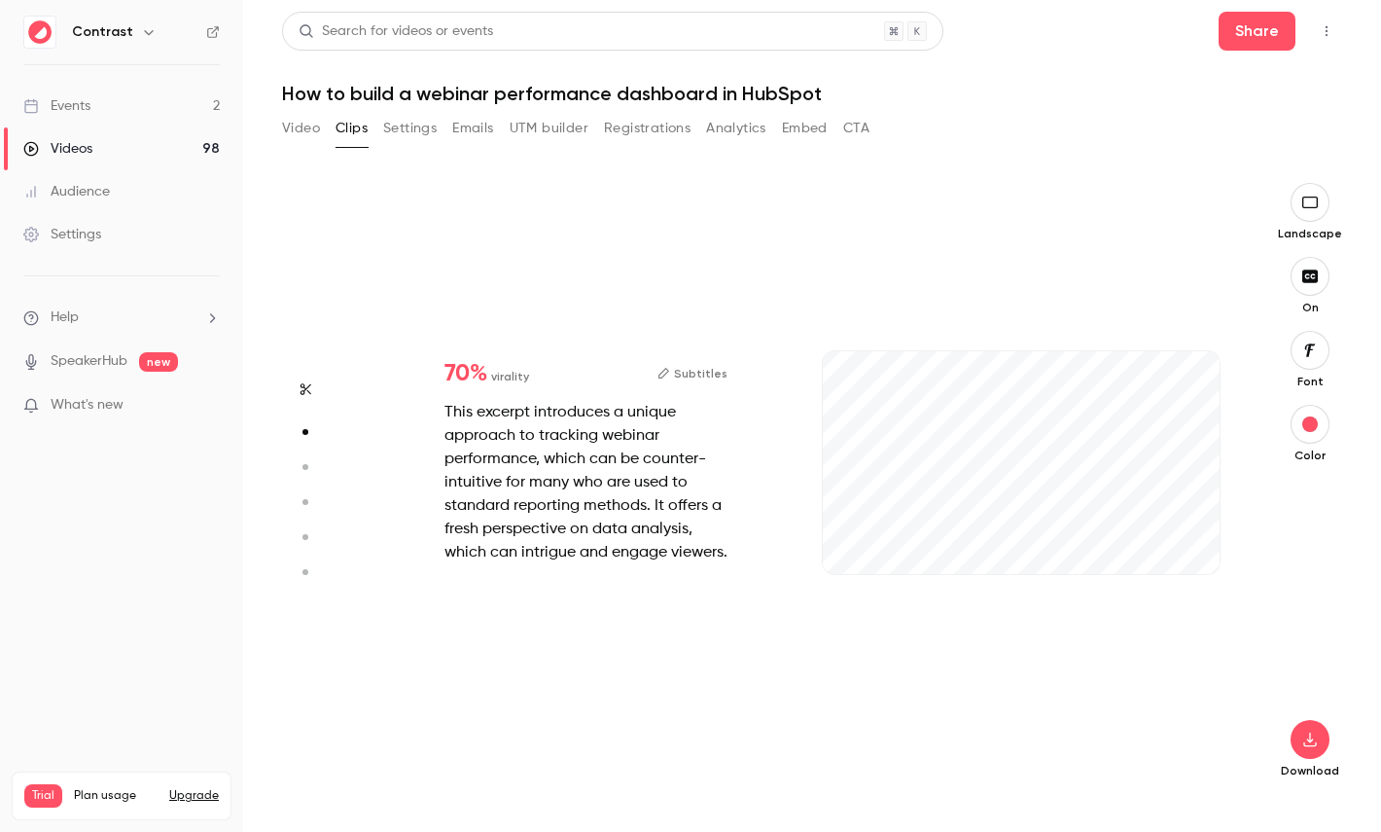
type input "***"
click at [305, 476] on button "button" at bounding box center [305, 466] width 31 height 31
type input "***"
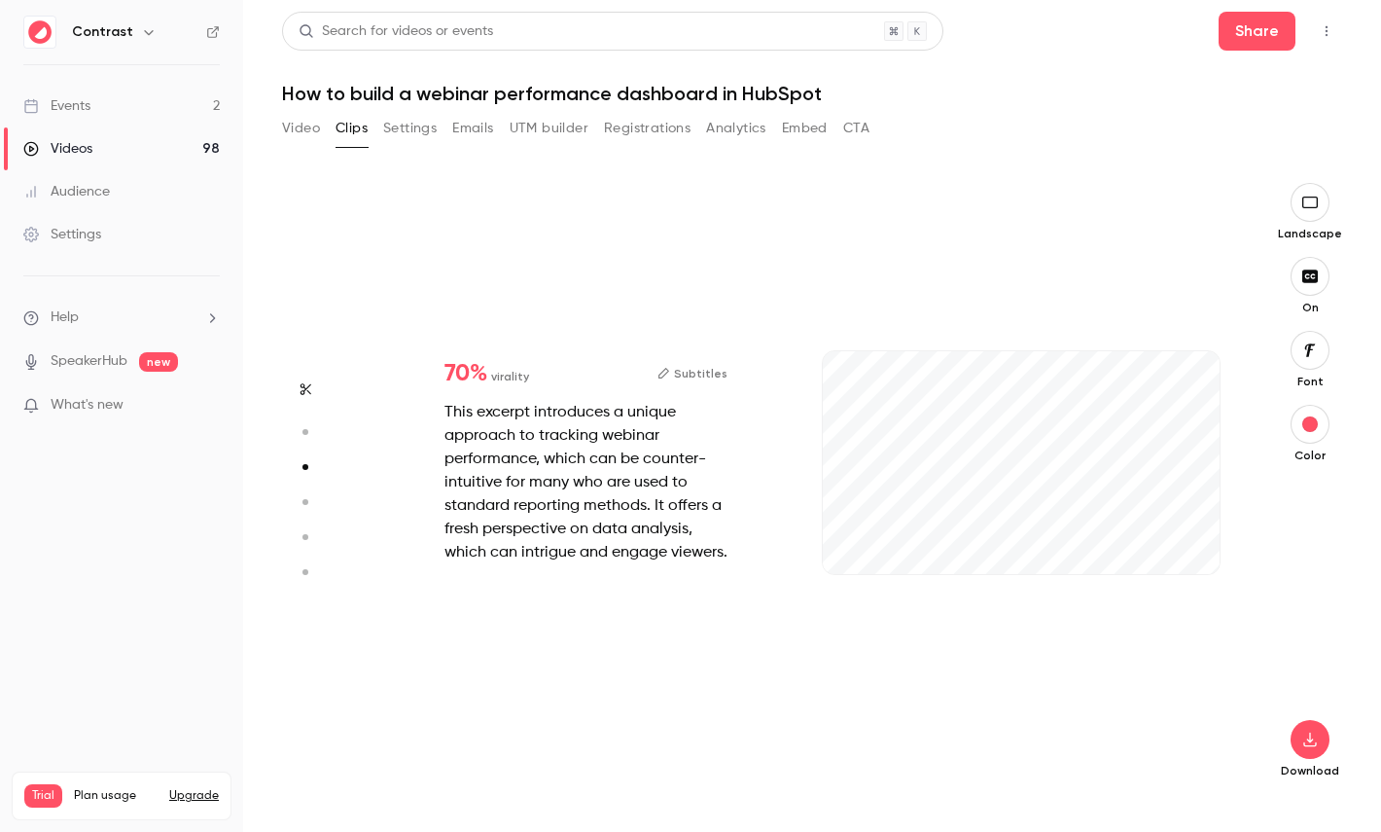
type input "*"
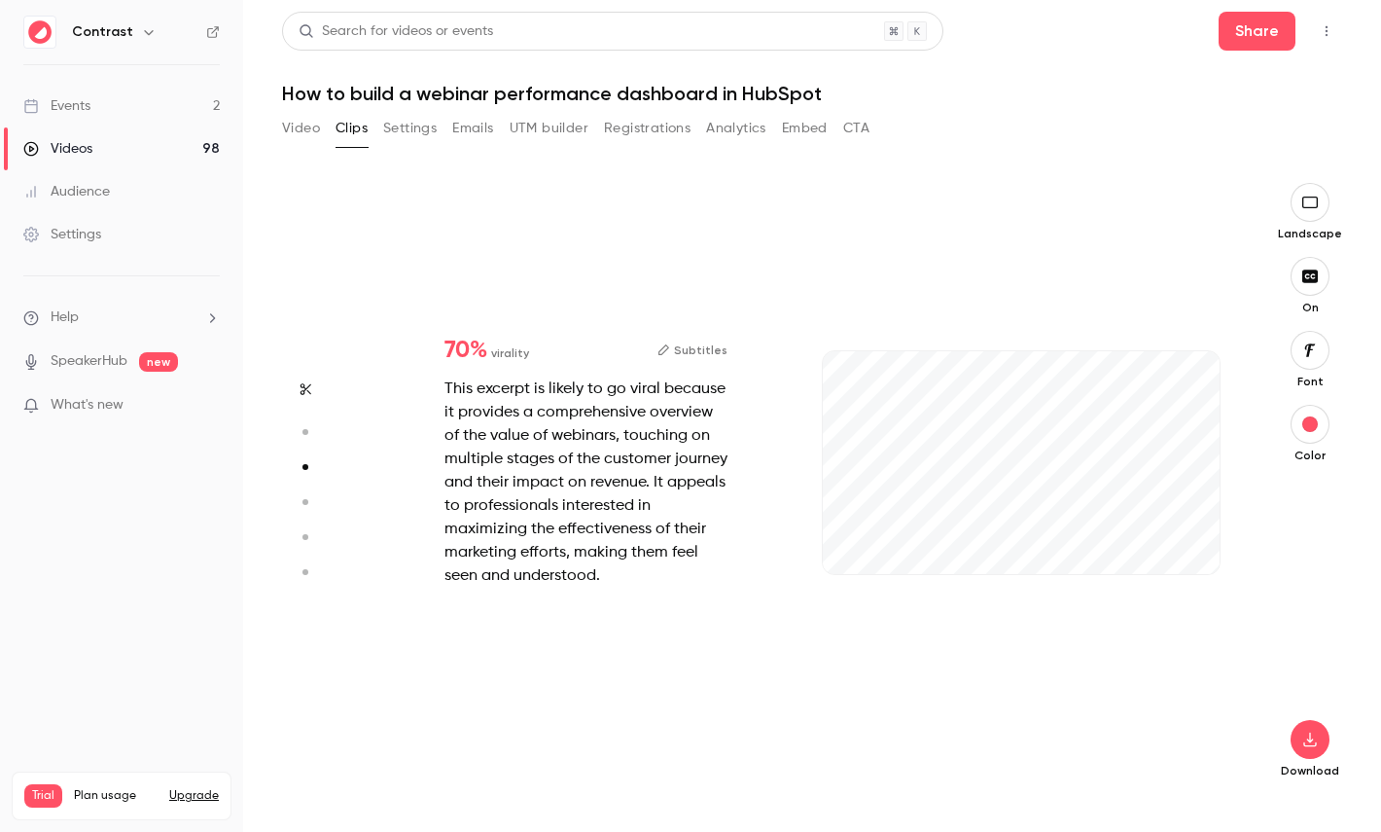
click at [305, 500] on circle "button" at bounding box center [305, 502] width 6 height 6
type input "***"
type input "*"
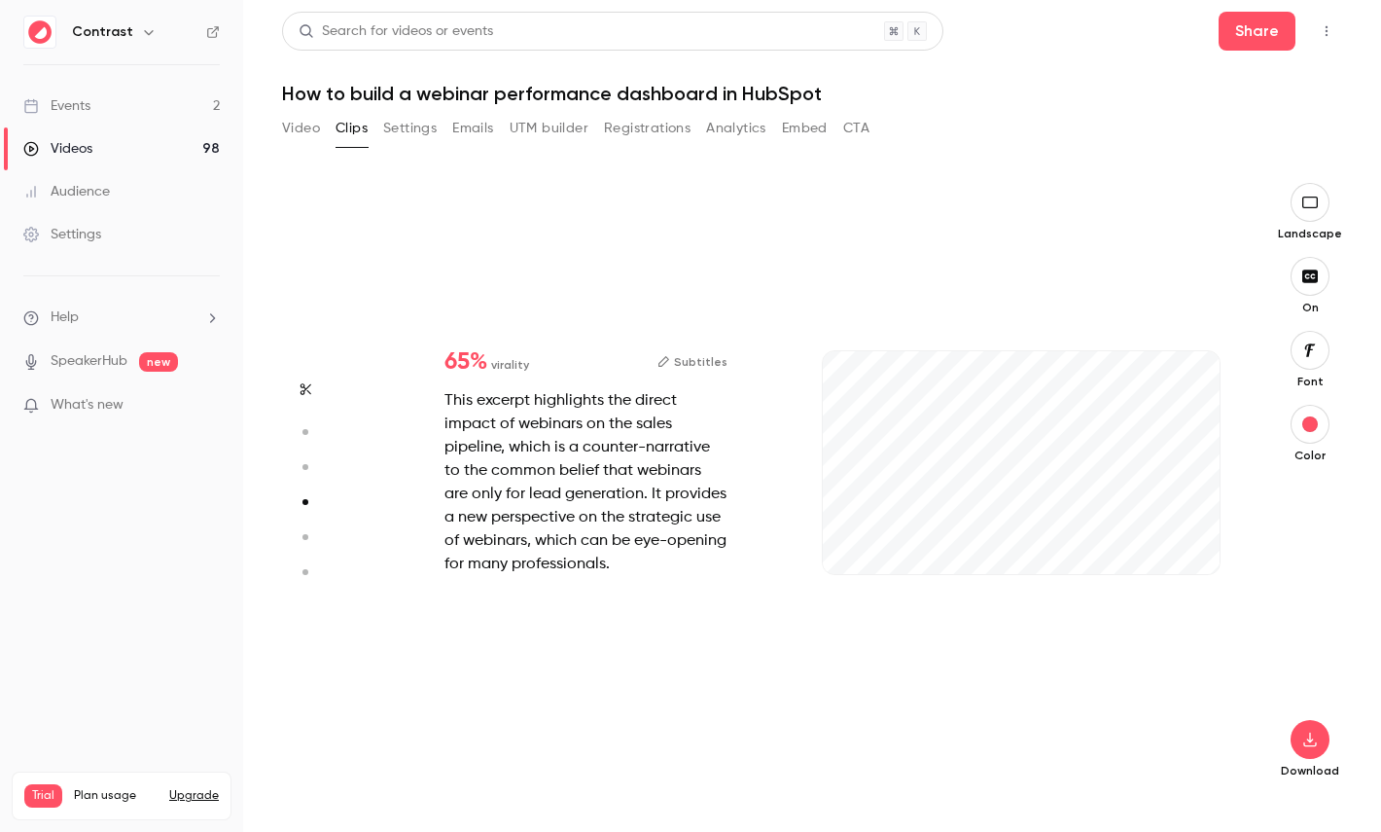
scroll to position [1841, 0]
type input "***"
click at [306, 538] on circle "button" at bounding box center [305, 537] width 6 height 6
type input "***"
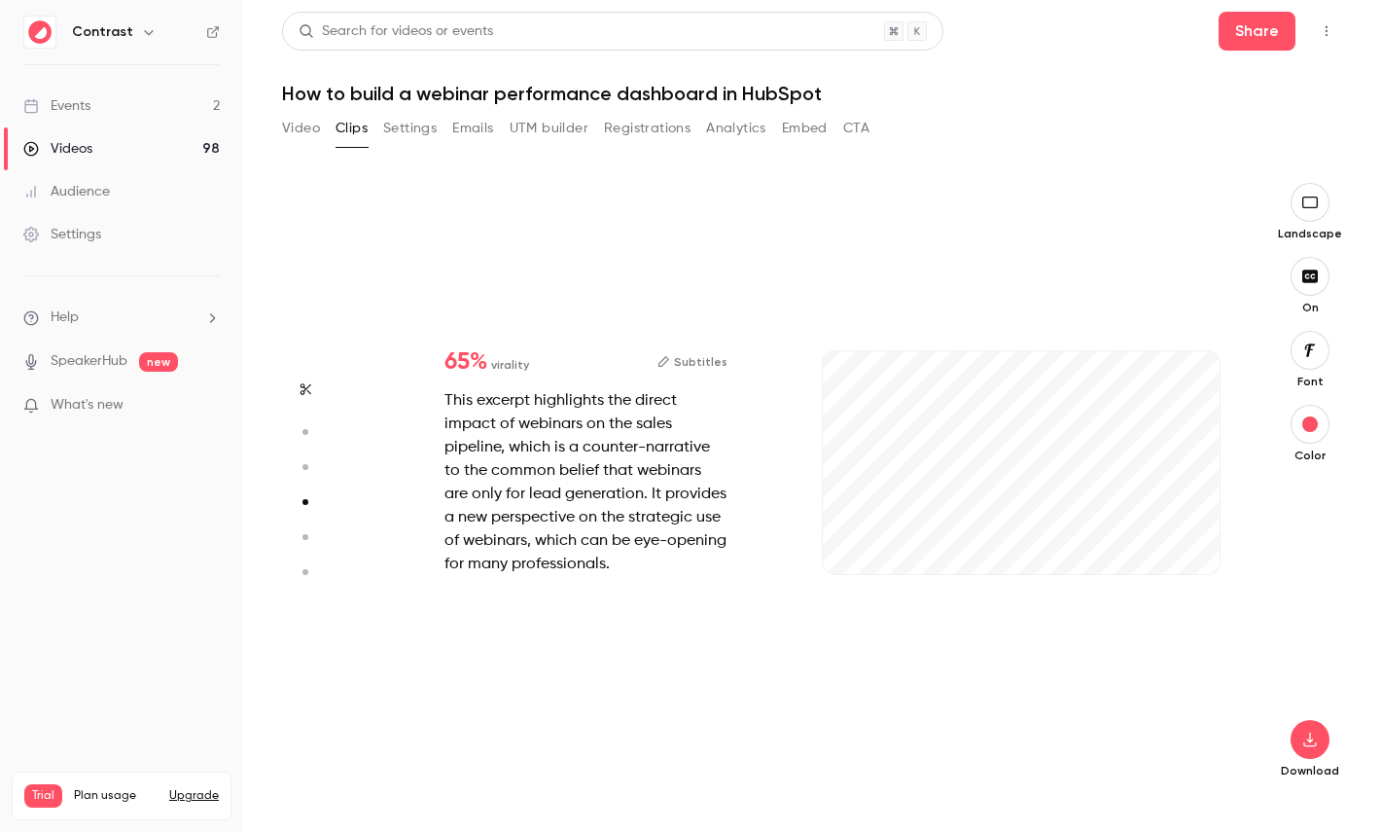
type input "***"
type input "*"
click at [306, 559] on button "button" at bounding box center [305, 571] width 31 height 31
type input "***"
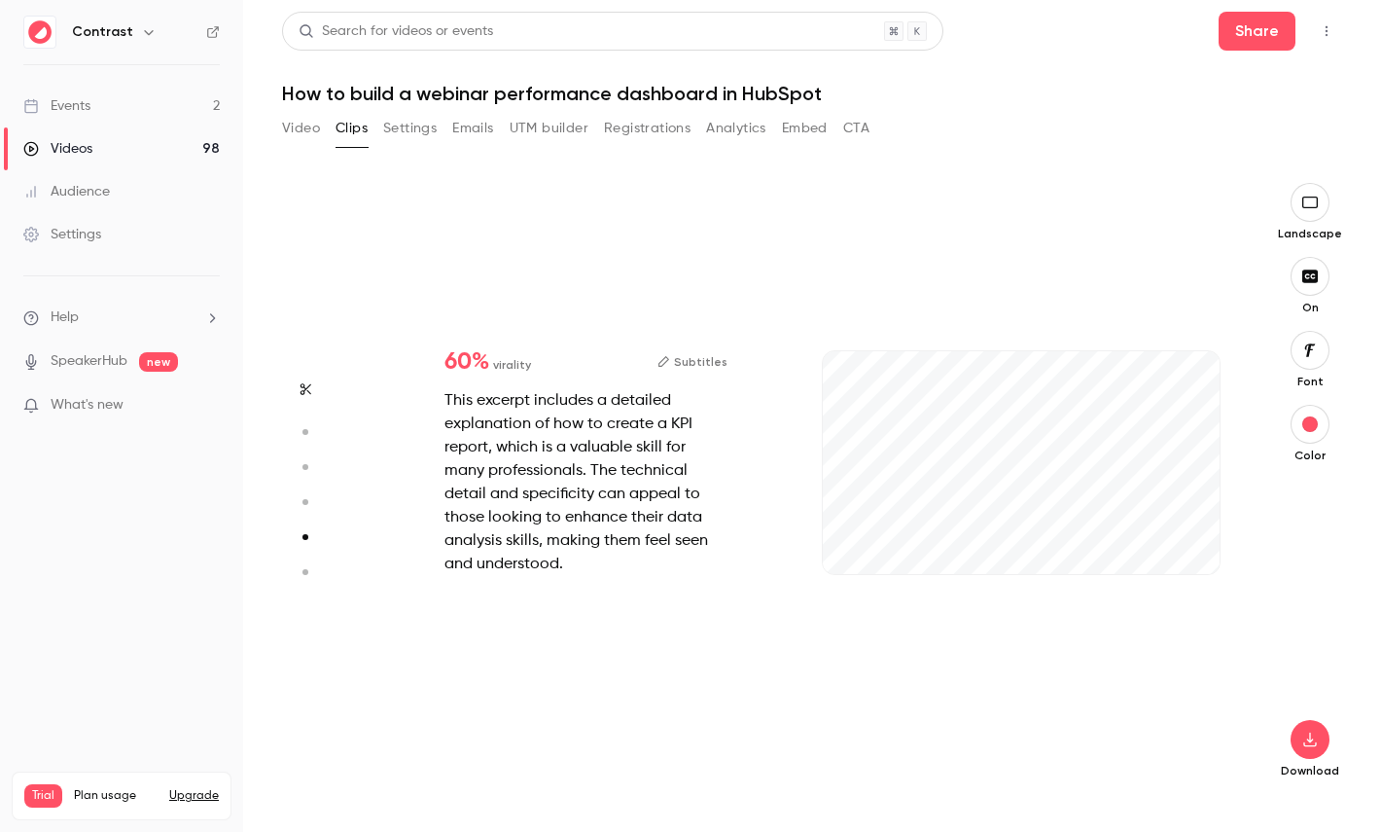
type input "***"
type input "*"
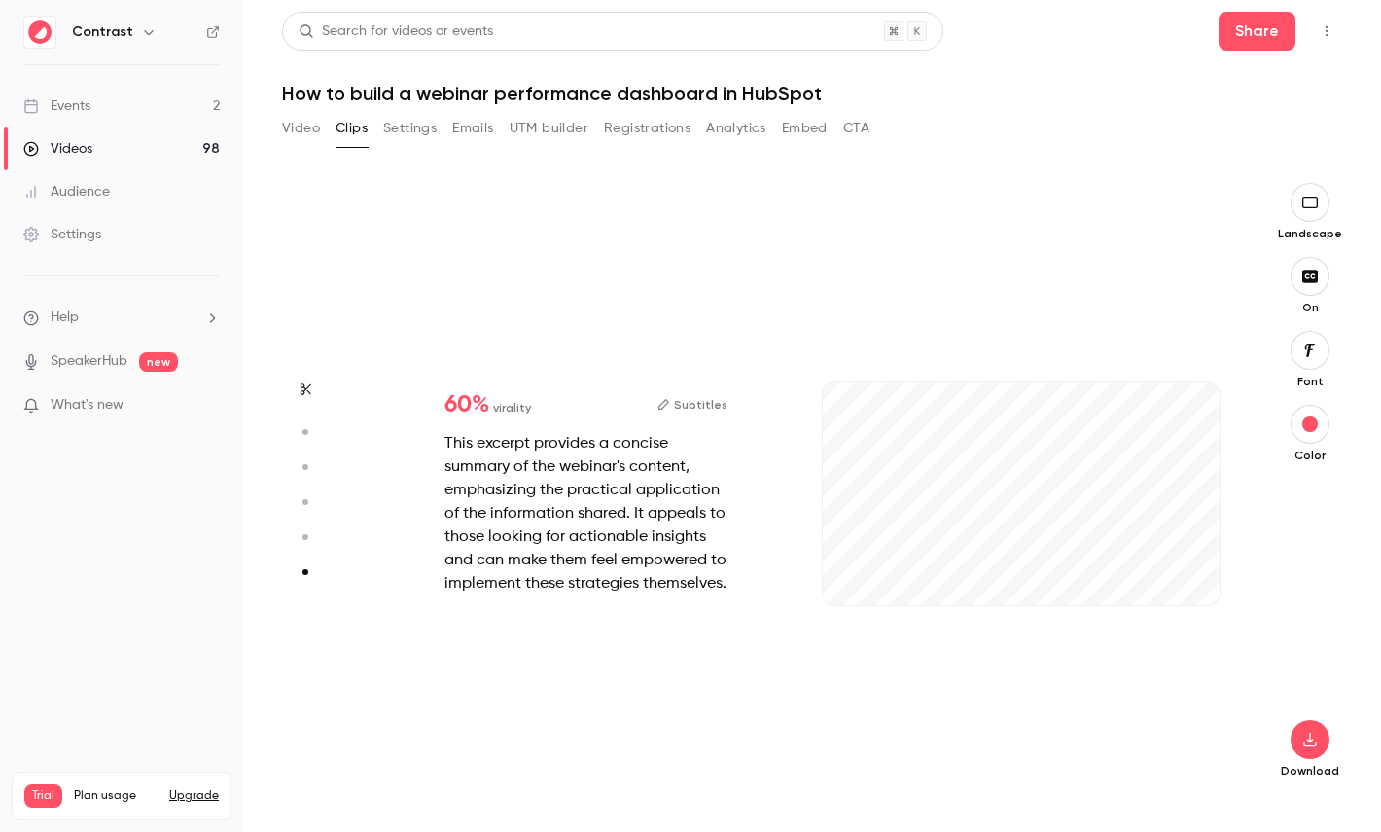
click at [306, 541] on icon "button" at bounding box center [305, 537] width 18 height 14
type input "***"
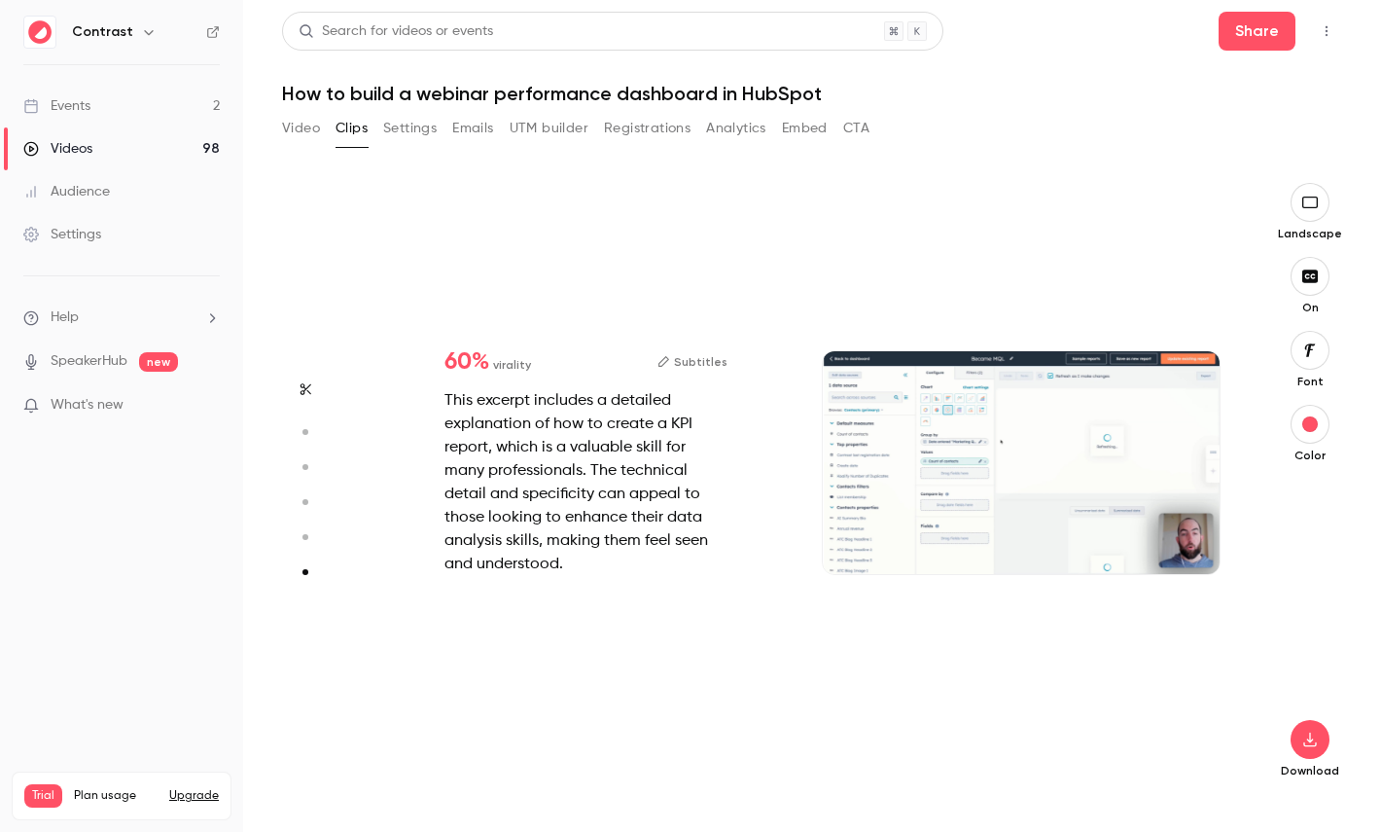
type input "***"
type input "*"
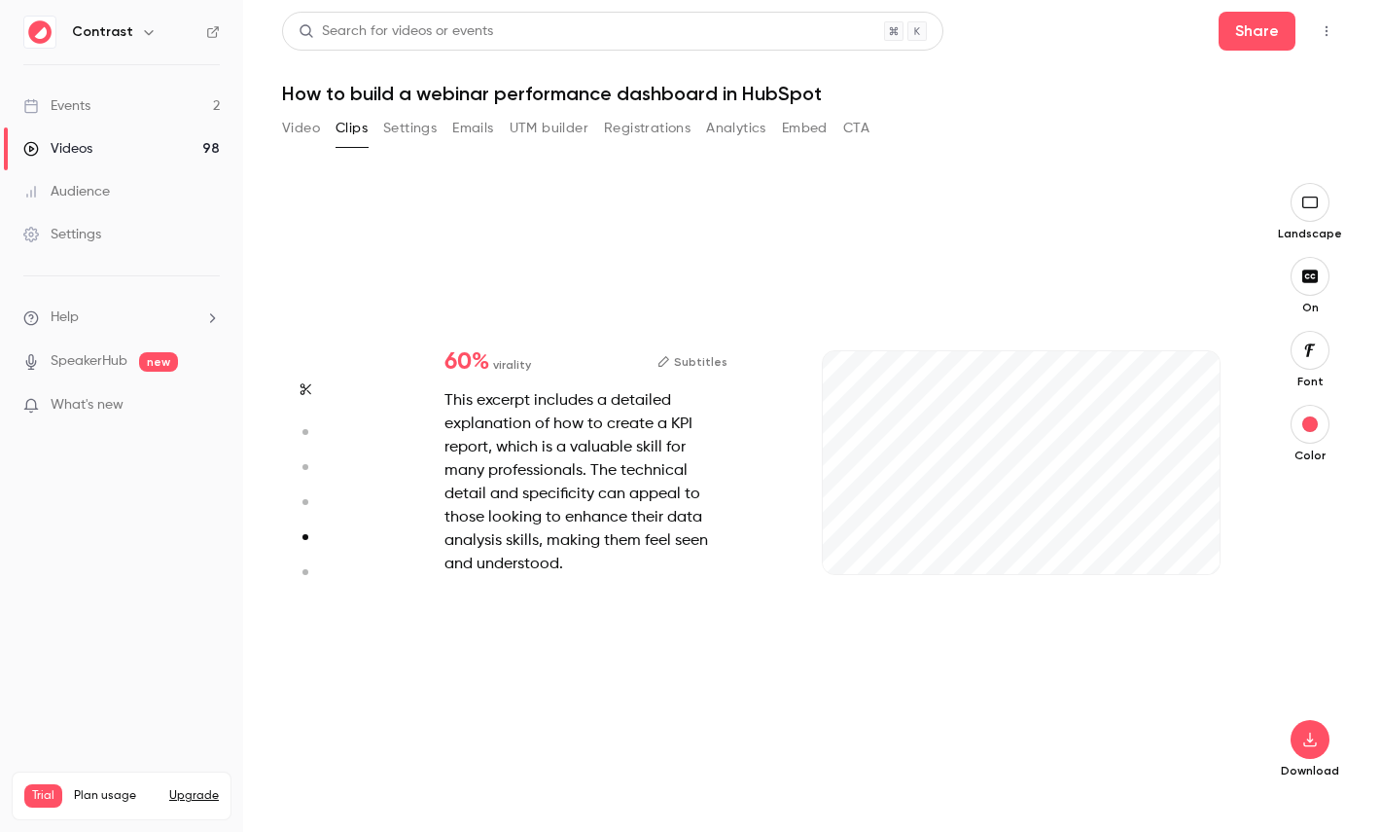
click at [306, 508] on icon "button" at bounding box center [305, 502] width 18 height 14
type input "***"
type input "*"
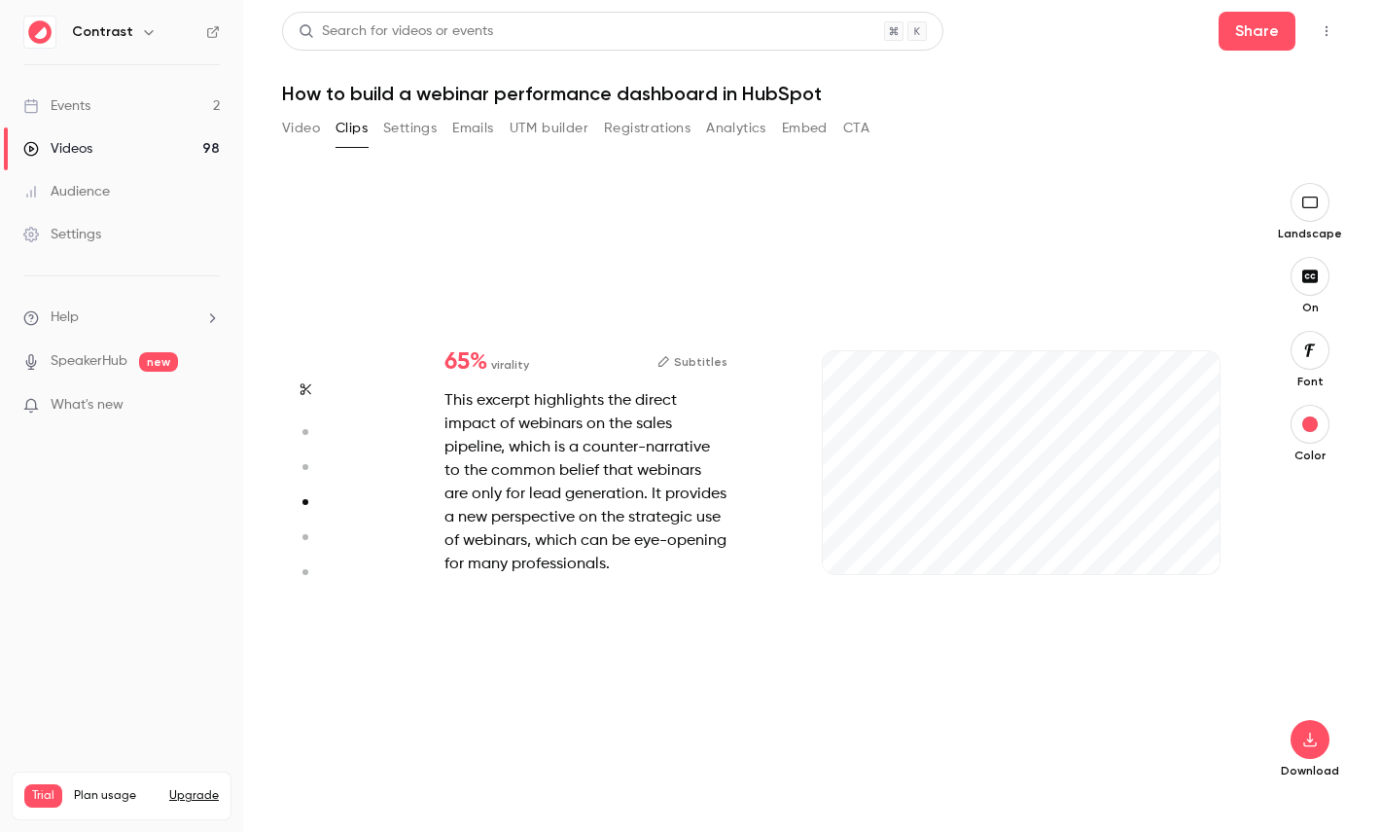
click at [309, 470] on icon "button" at bounding box center [305, 467] width 18 height 14
type input "***"
type input "*"
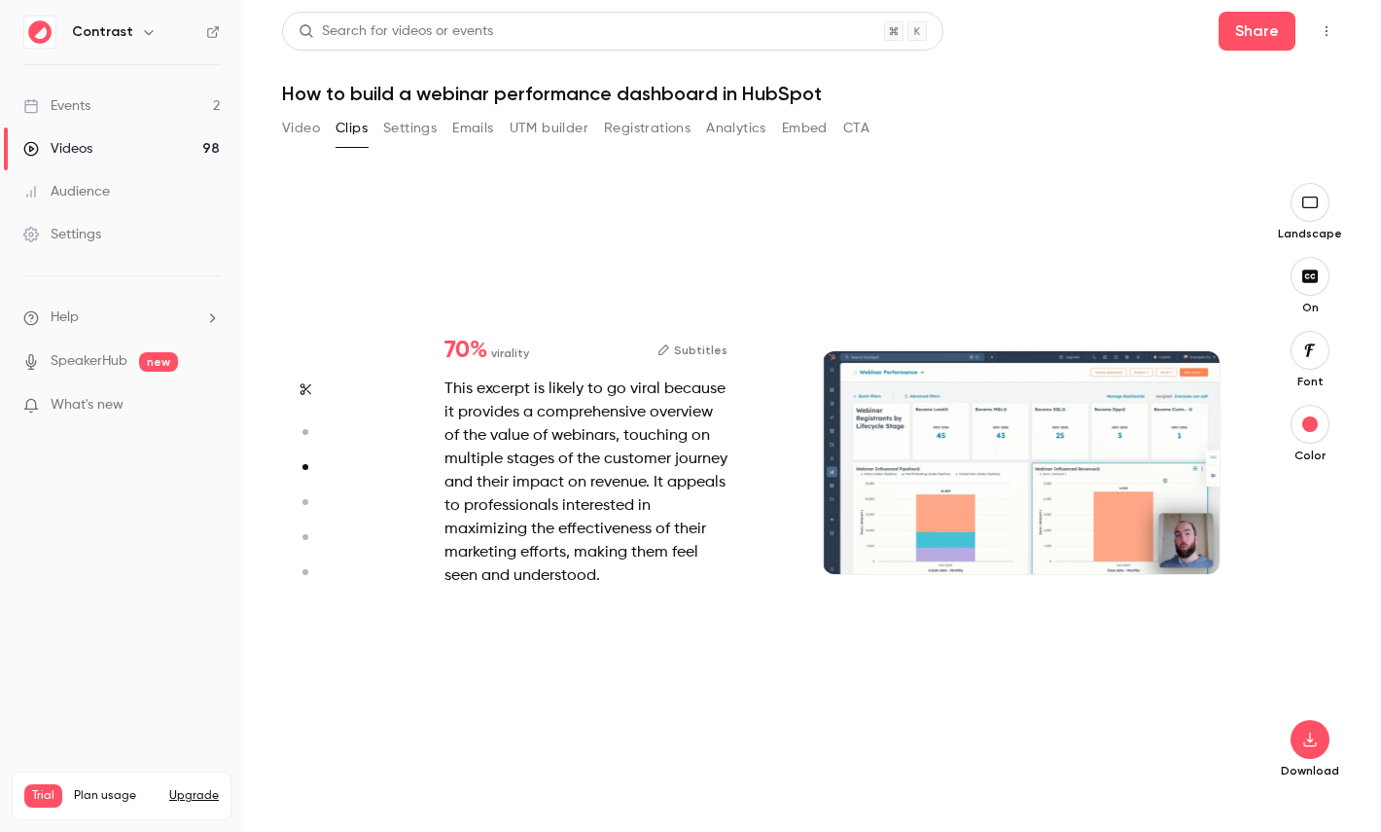
scroll to position [1227, 0]
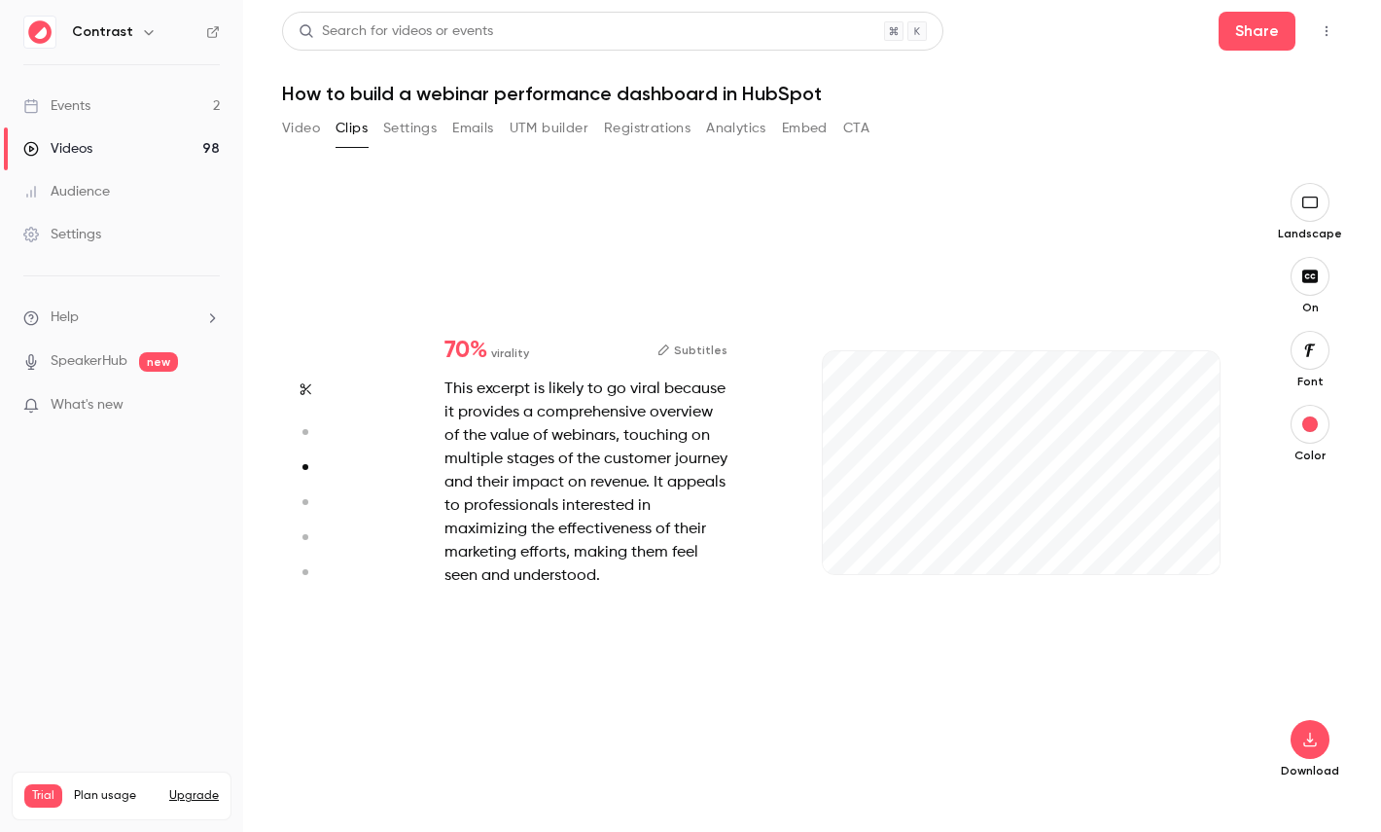
type input "***"
click at [180, 151] on link "Videos 98" at bounding box center [121, 148] width 243 height 43
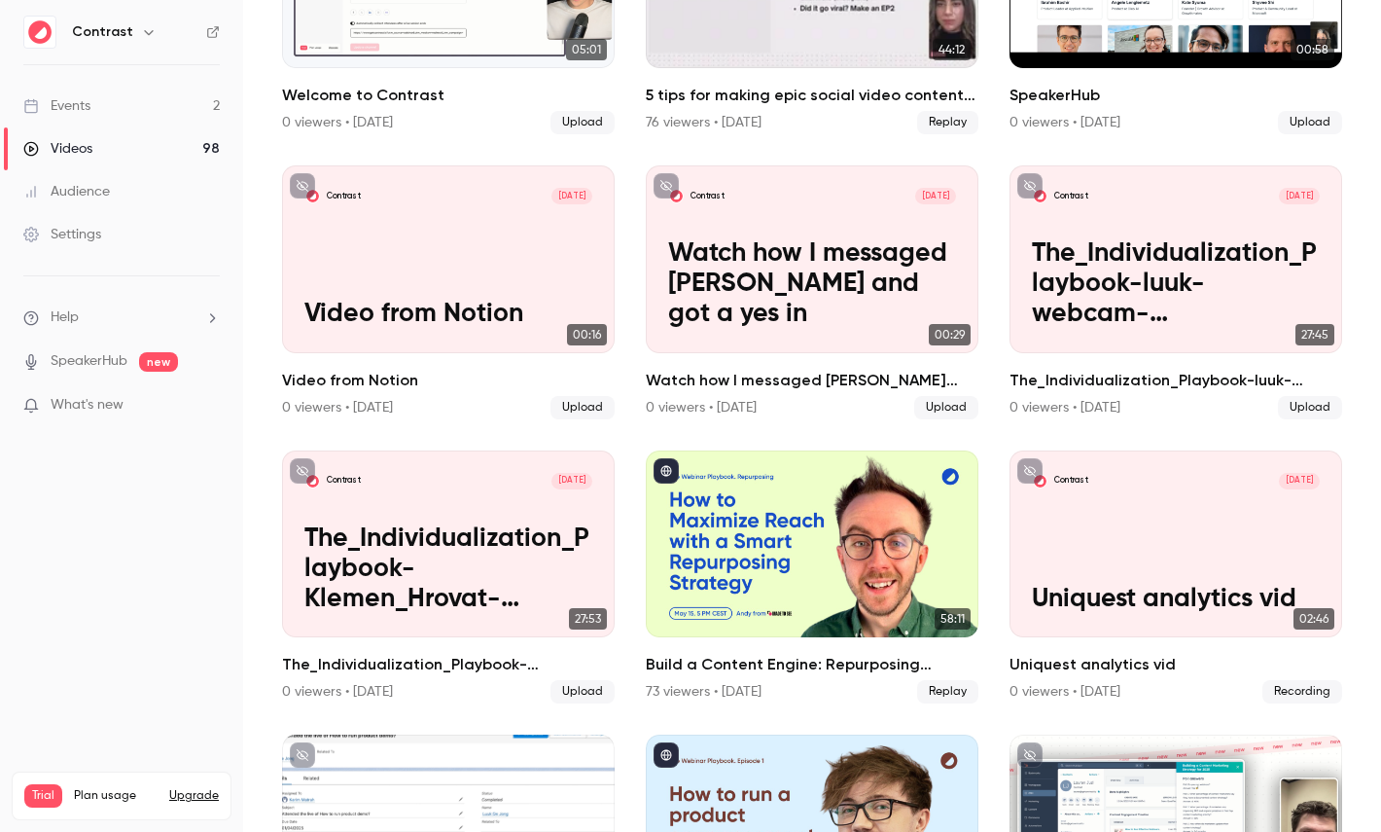
scroll to position [892, 0]
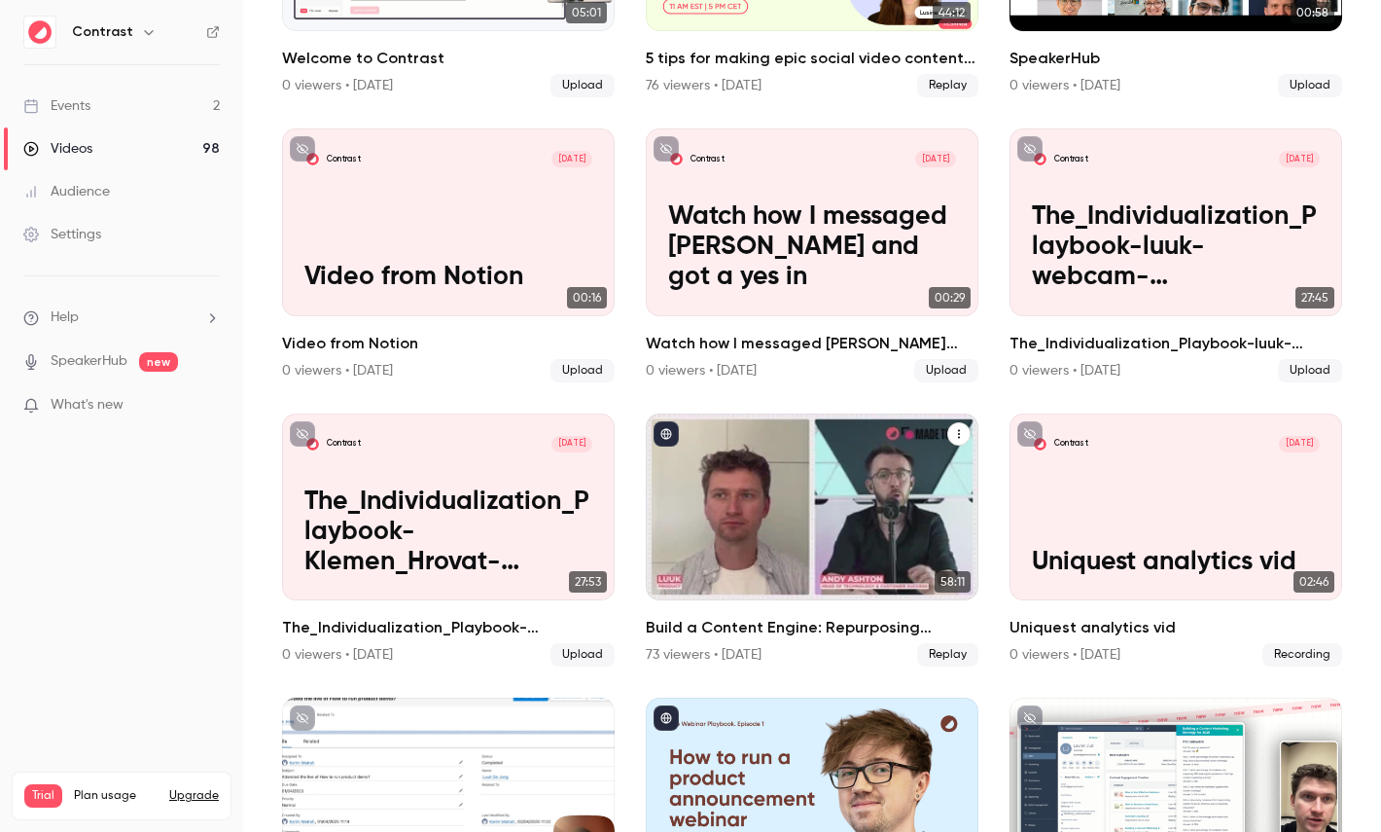
click at [821, 522] on div "Build a Content Engine: Repurposing Strategies for SaaS Teams" at bounding box center [812, 506] width 333 height 187
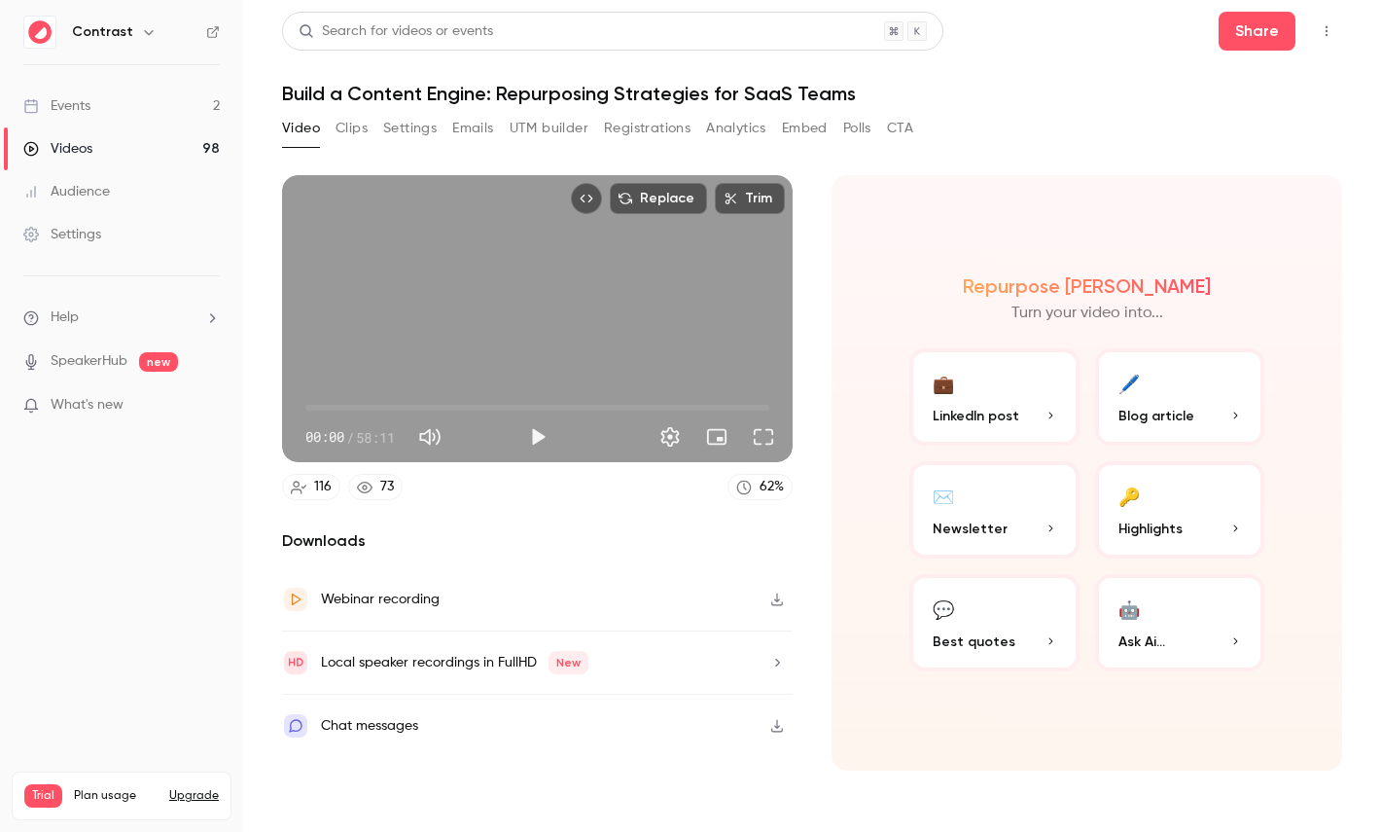
click at [369, 438] on span "58:11" at bounding box center [375, 437] width 39 height 20
drag, startPoint x: 369, startPoint y: 438, endPoint x: 394, endPoint y: 438, distance: 25.3
click at [394, 438] on span "58:11" at bounding box center [375, 437] width 39 height 20
type input "*****"
click at [392, 399] on span "00:00" at bounding box center [537, 407] width 464 height 31
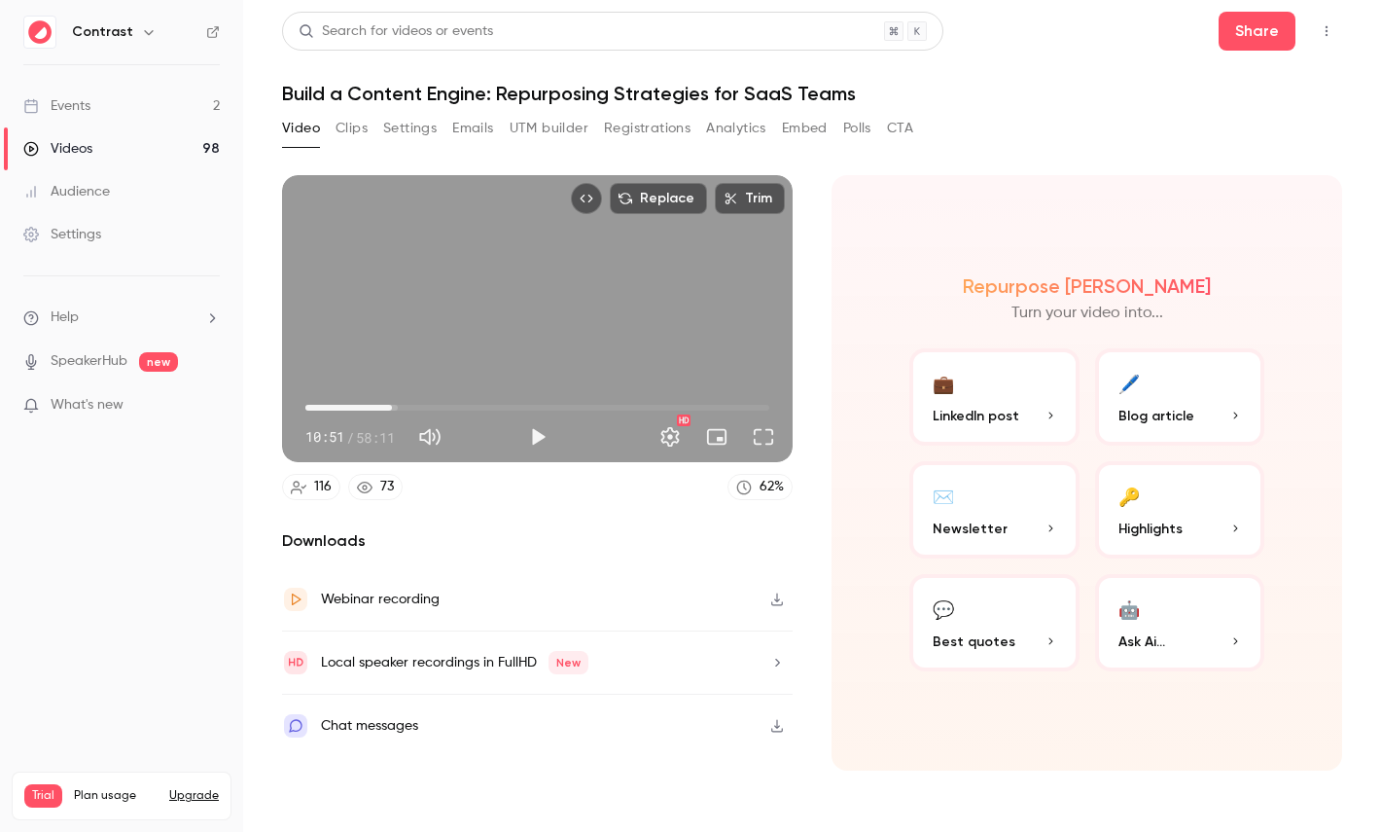
click at [976, 232] on div "Repurpose Ai Turn your video into... 💼 LinkedIn post 🖊️ Blog article ✉️ Newslet…" at bounding box center [1087, 472] width 511 height 595
click at [1157, 488] on button "🔑 Highlights" at bounding box center [1180, 509] width 170 height 97
click at [1207, 509] on button "🔑 Highlights" at bounding box center [1180, 509] width 170 height 97
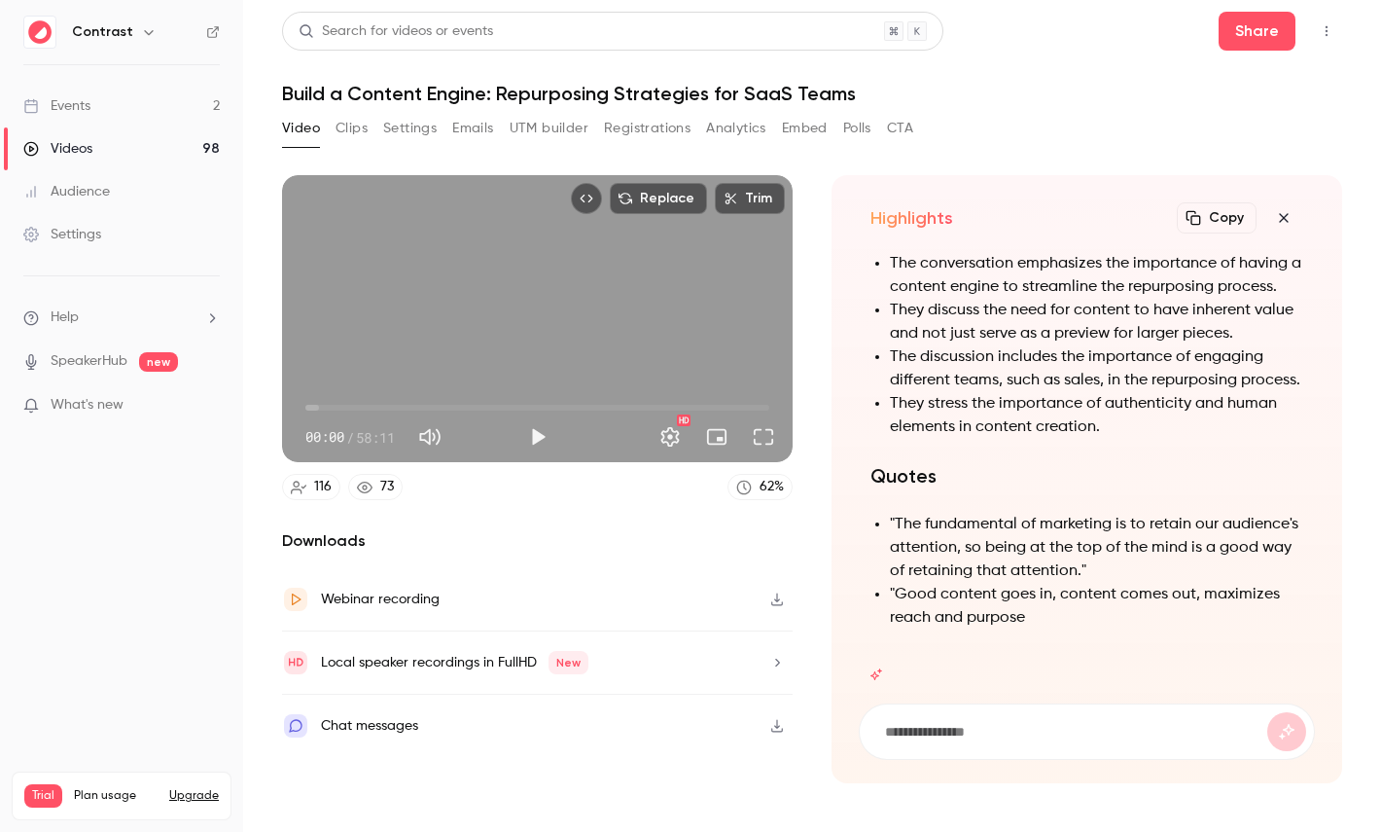
click at [380, 94] on h1 "Build a Content Engine: Repurposing Strategies for SaaS Teams" at bounding box center [812, 93] width 1060 height 23
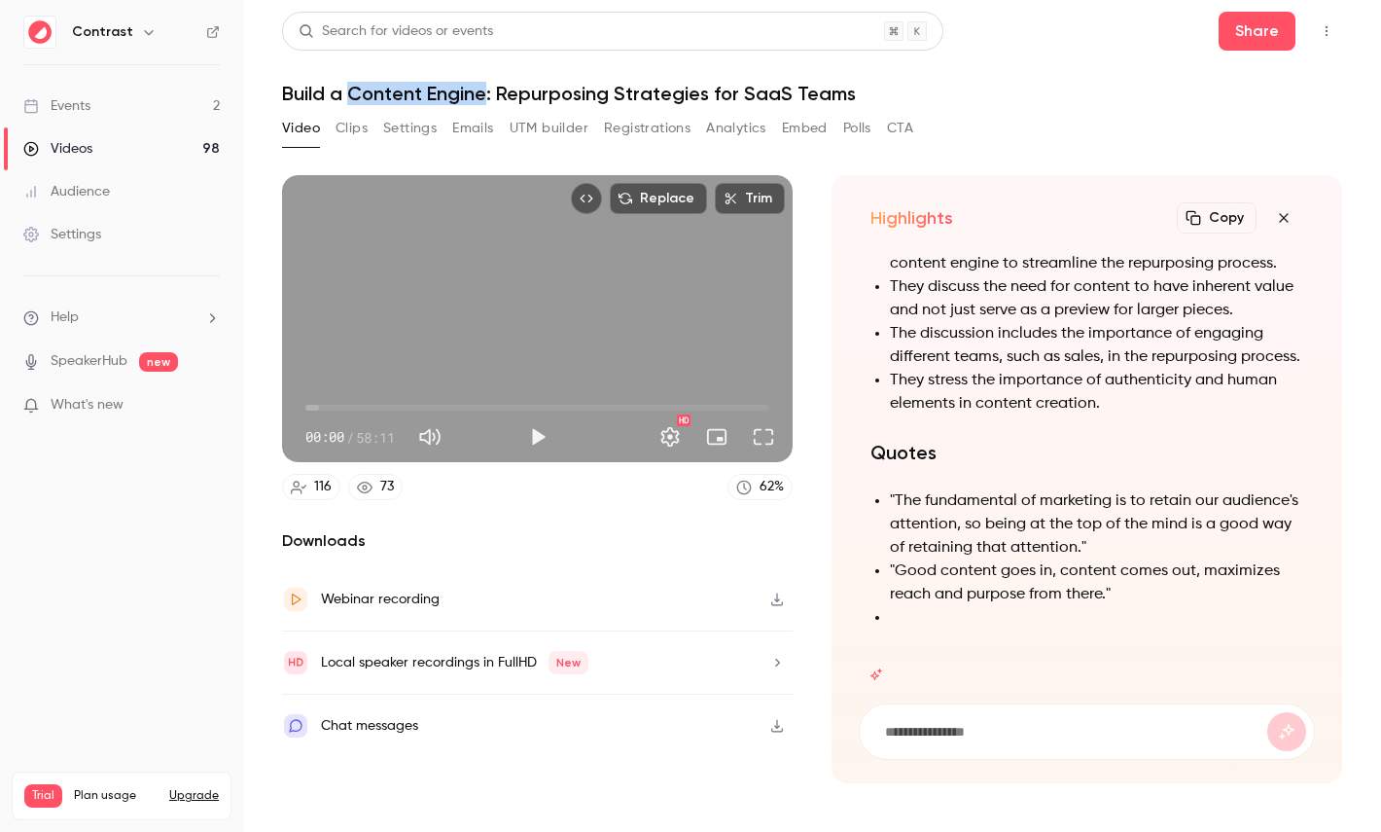
drag, startPoint x: 380, startPoint y: 94, endPoint x: 449, endPoint y: 94, distance: 69.1
click at [449, 94] on h1 "Build a Content Engine: Repurposing Strategies for SaaS Teams" at bounding box center [812, 93] width 1060 height 23
copy h1 "Content Engine"
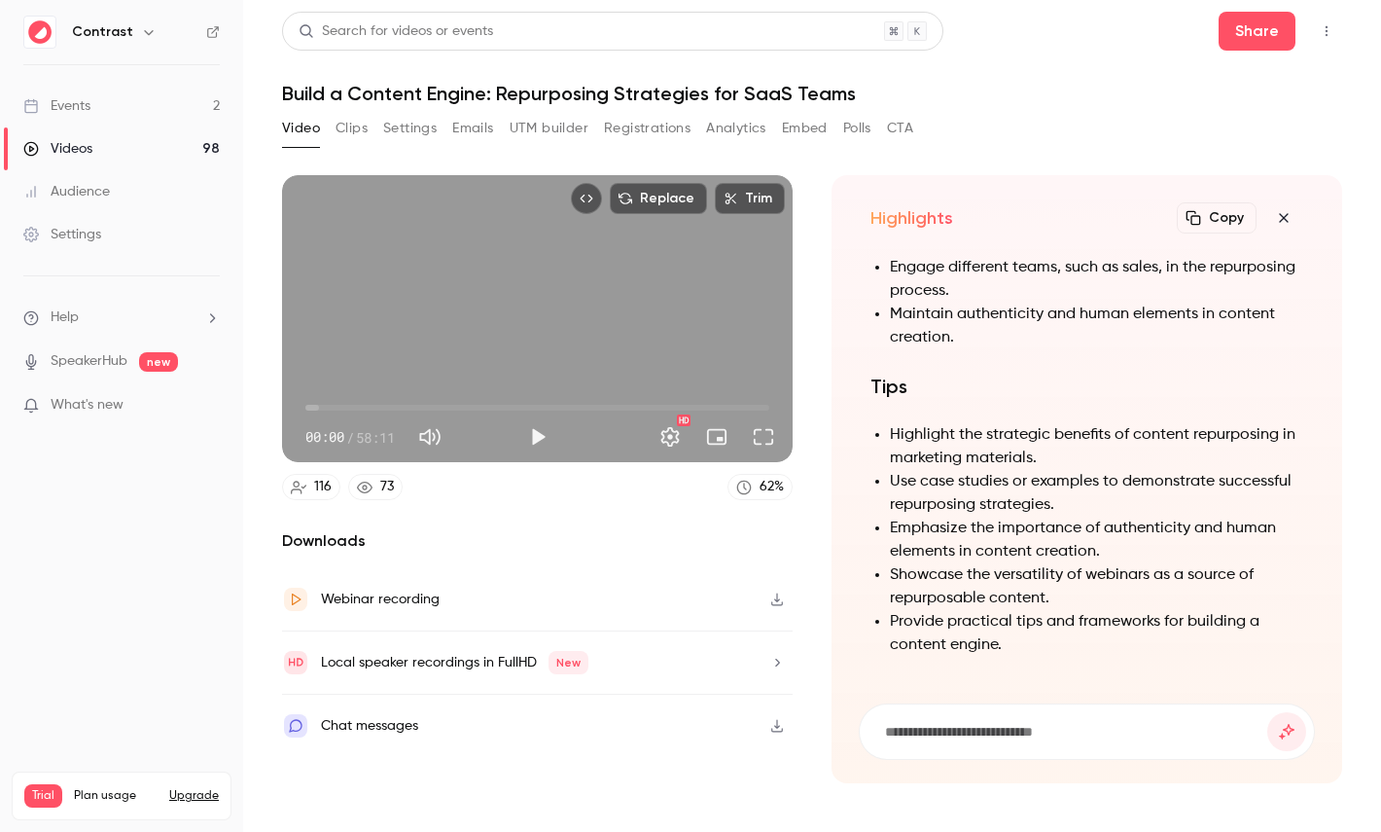
click at [983, 721] on input at bounding box center [1075, 731] width 384 height 21
paste input "**********"
type input "**********"
click at [1267, 712] on button "submit" at bounding box center [1286, 731] width 39 height 39
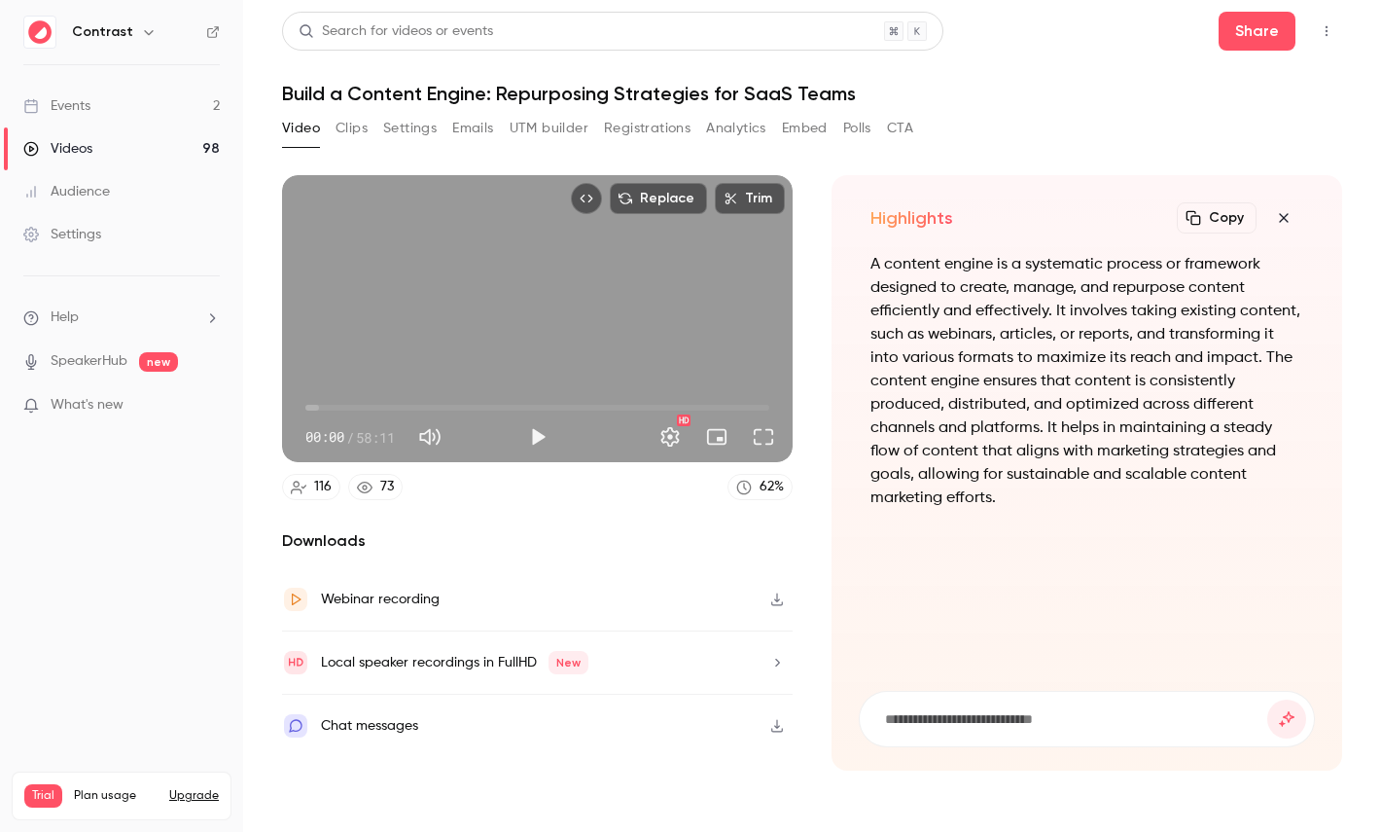
click at [1279, 214] on icon "button" at bounding box center [1283, 218] width 23 height 16
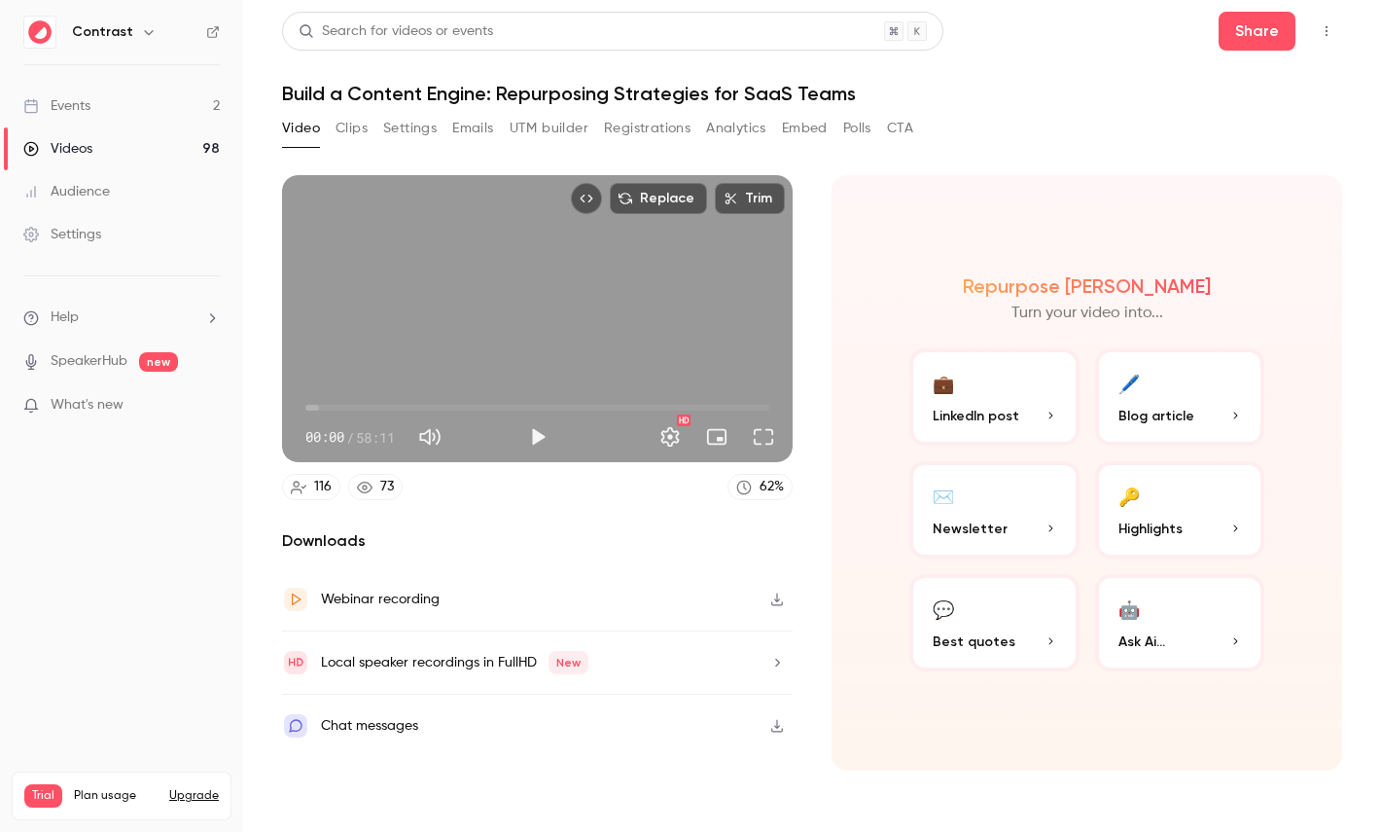
click at [592, 207] on button "Embed video" at bounding box center [586, 198] width 31 height 31
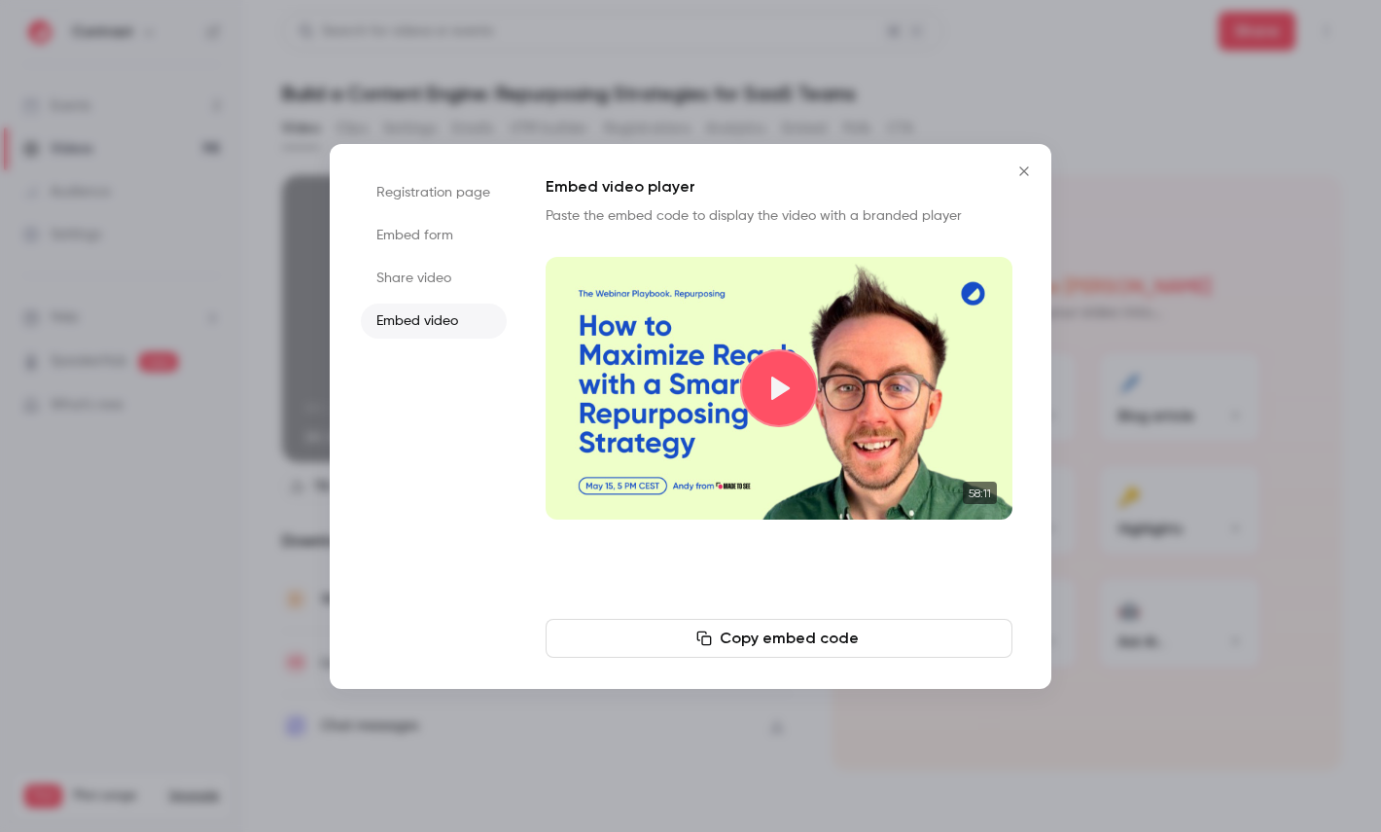
click at [97, 171] on div at bounding box center [690, 416] width 1381 height 832
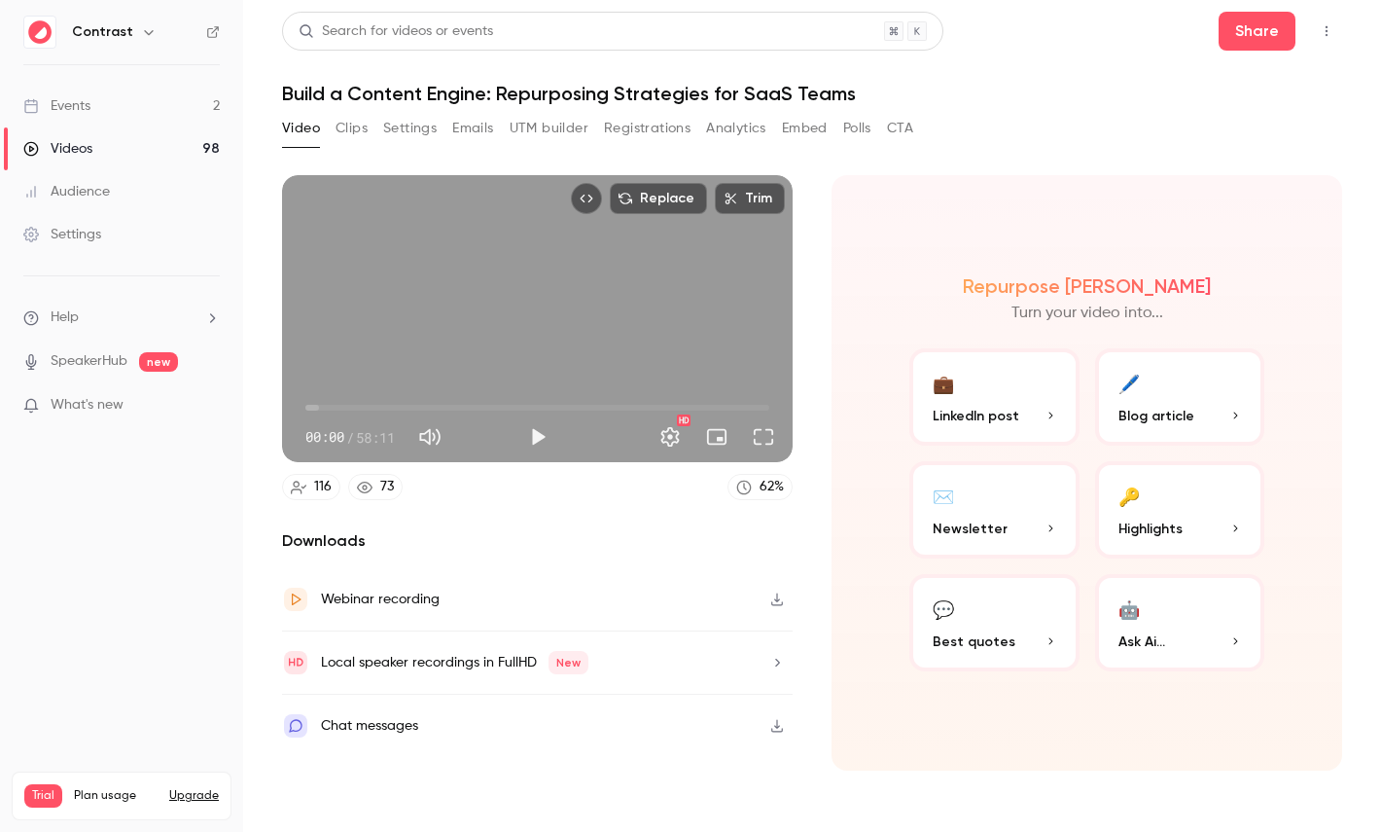
click at [215, 34] on icon at bounding box center [213, 32] width 14 height 14
click at [90, 219] on link "Settings" at bounding box center [121, 234] width 243 height 43
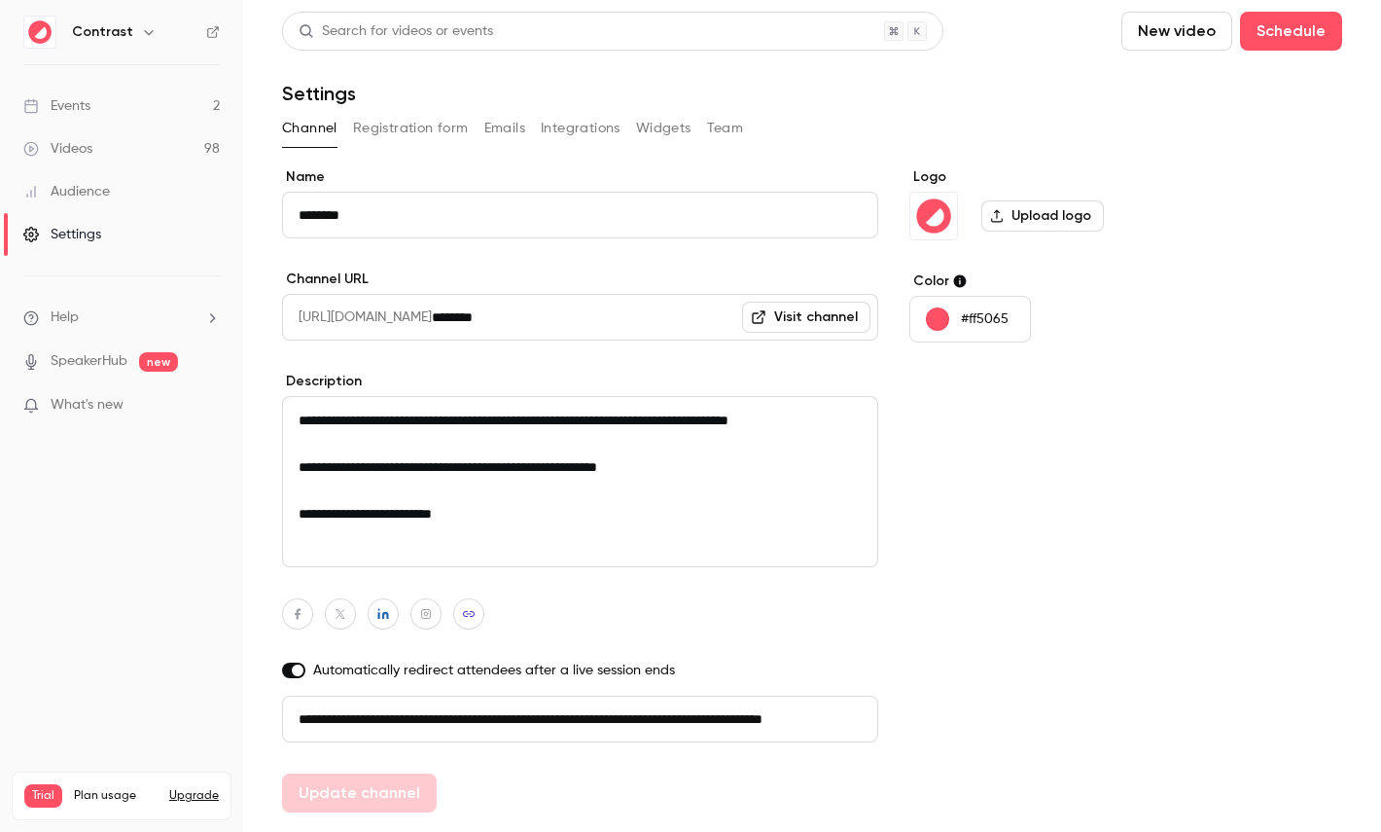
drag, startPoint x: 531, startPoint y: 719, endPoint x: 256, endPoint y: 708, distance: 275.4
click at [256, 708] on main "**********" at bounding box center [812, 416] width 1138 height 832
click at [626, 717] on input "**********" at bounding box center [580, 718] width 596 height 47
click at [426, 144] on div "Channel Registration form Emails Integrations Widgets Team" at bounding box center [812, 132] width 1060 height 39
click at [412, 124] on button "Registration form" at bounding box center [411, 128] width 116 height 31
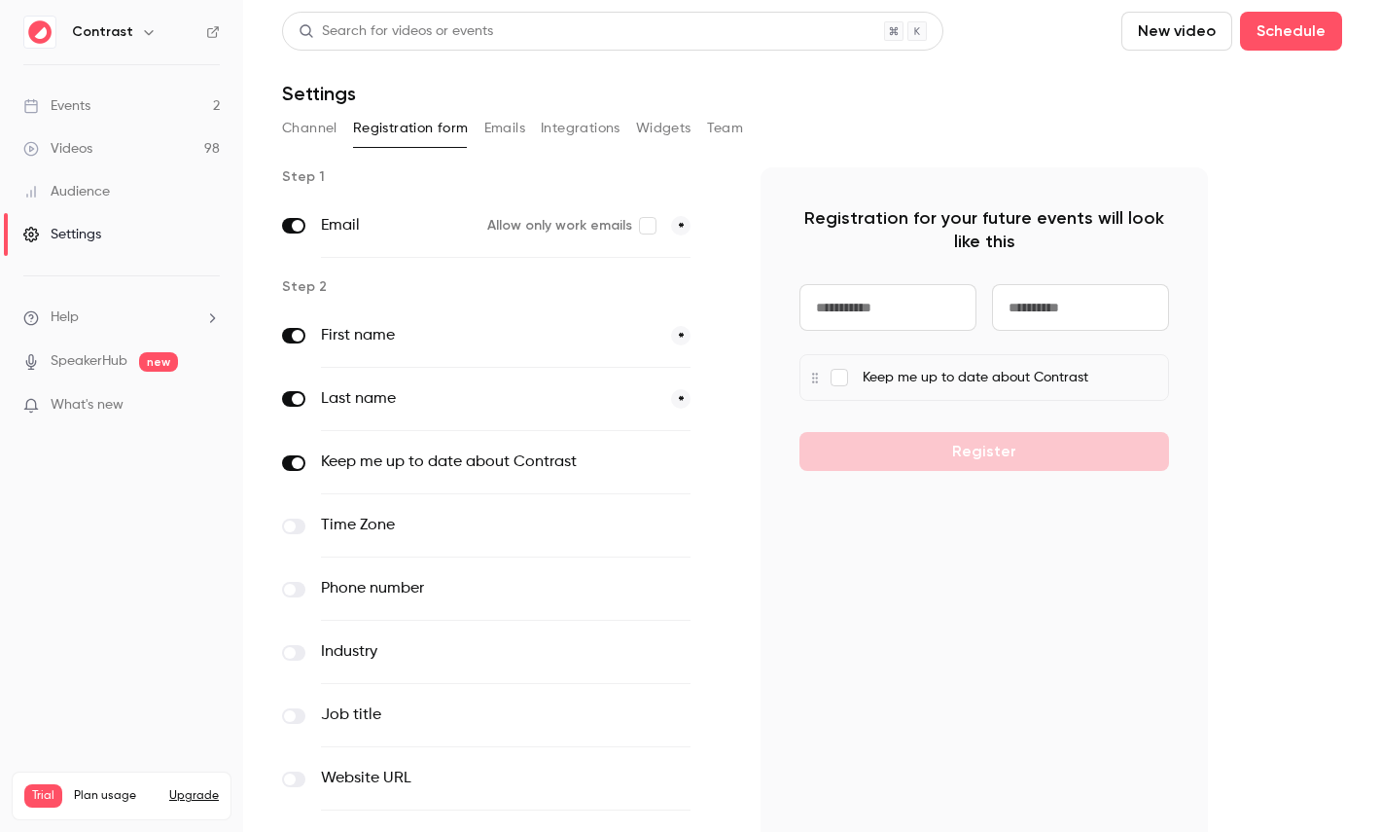
click at [522, 133] on button "Emails" at bounding box center [504, 128] width 41 height 31
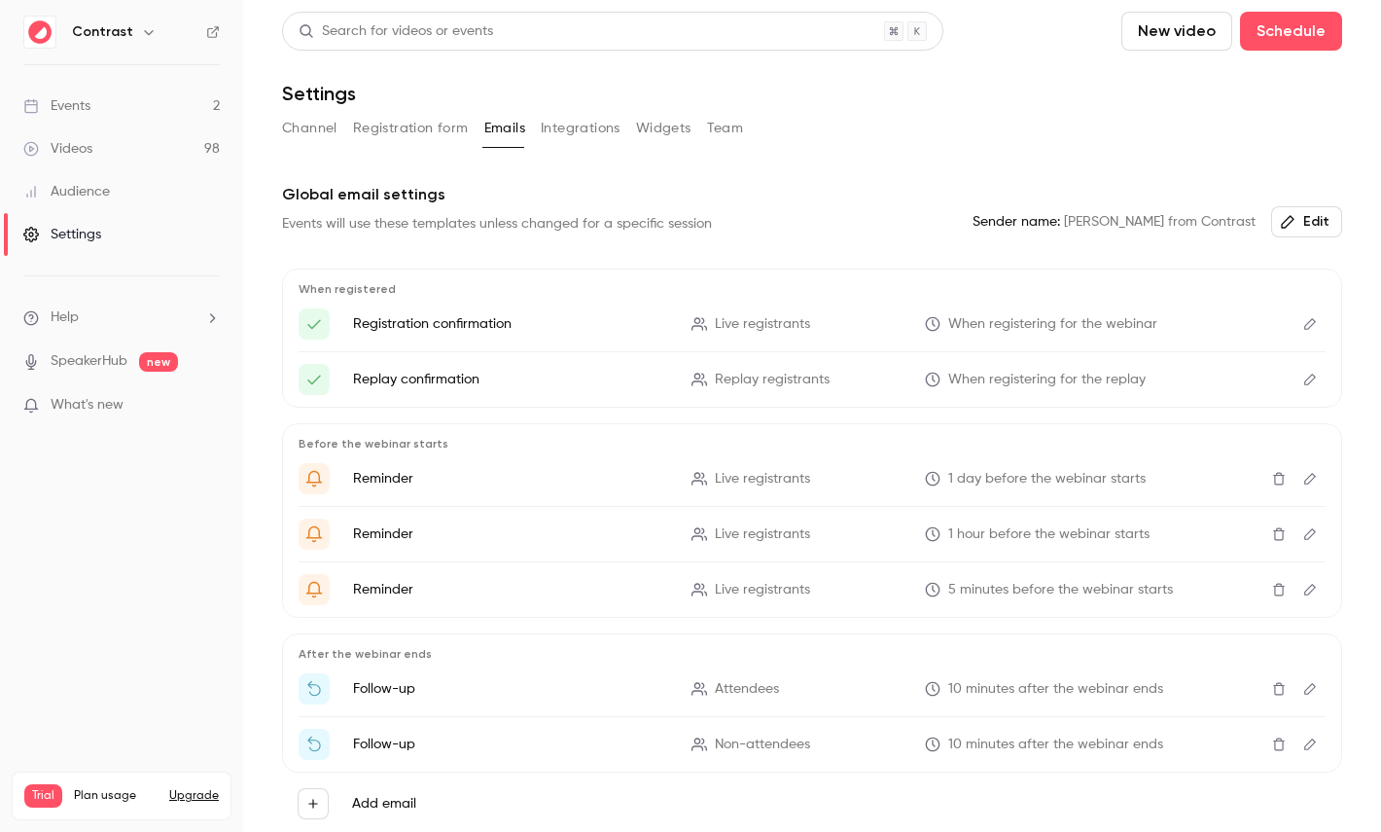
scroll to position [85, 0]
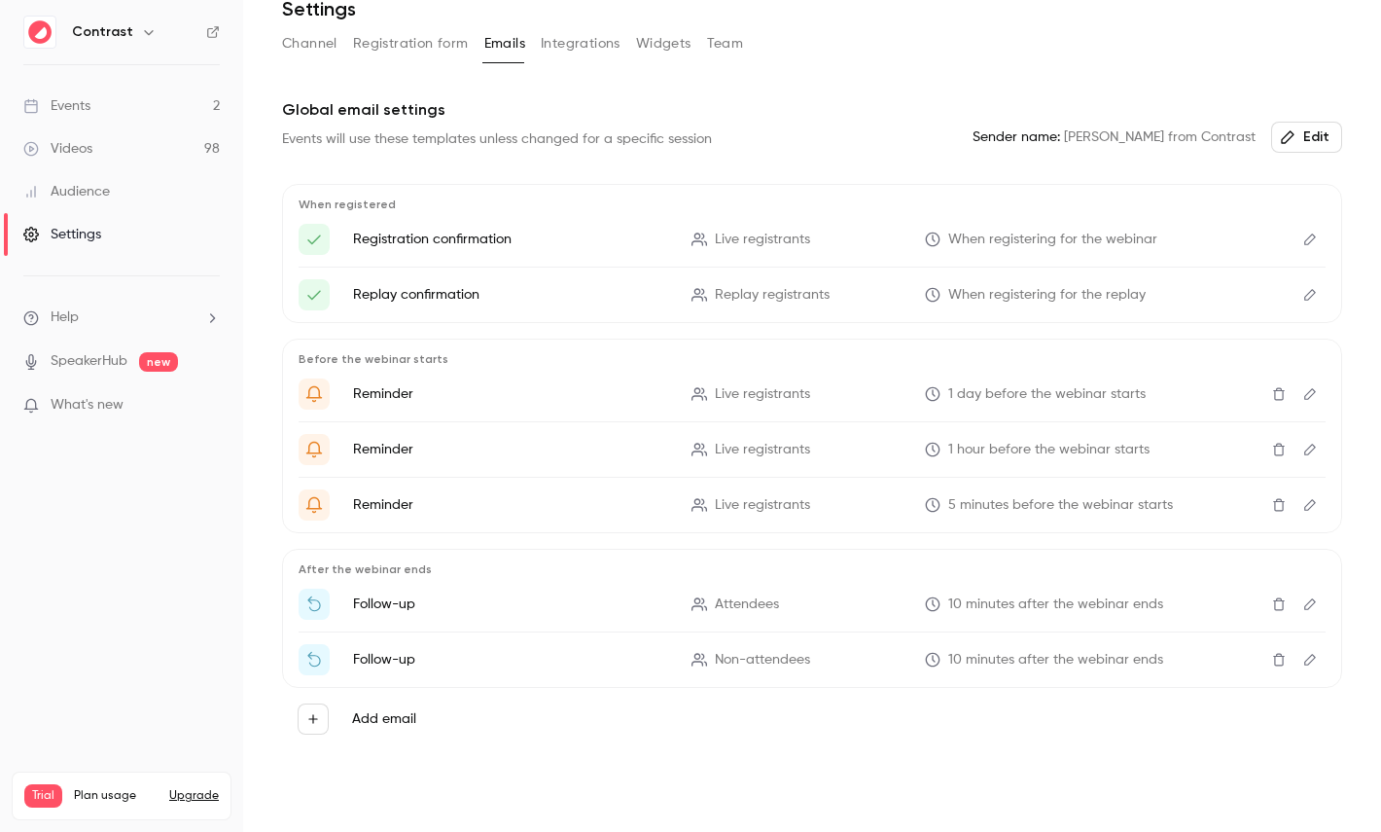
click at [572, 47] on button "Integrations" at bounding box center [581, 43] width 80 height 31
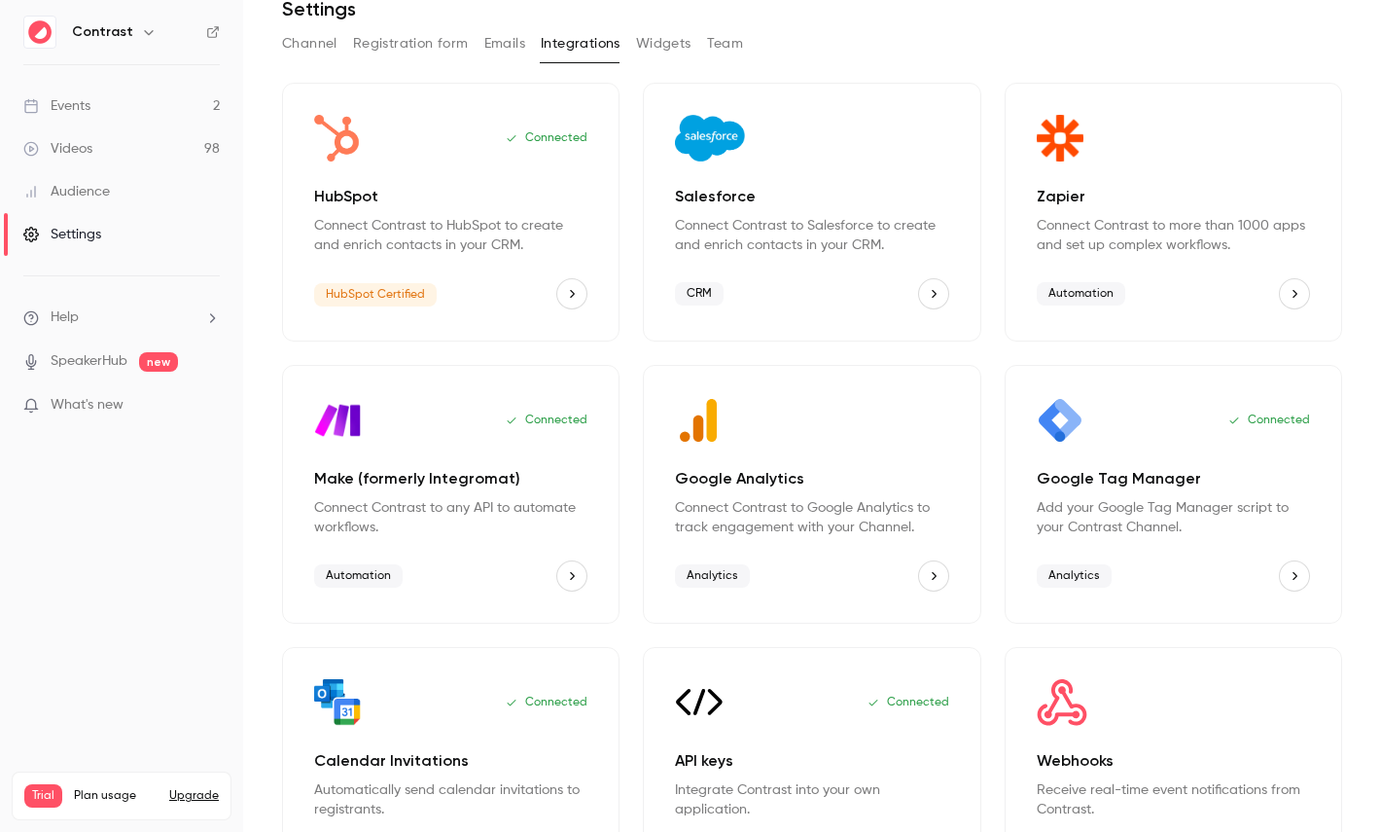
click at [728, 54] on button "Team" at bounding box center [725, 43] width 37 height 31
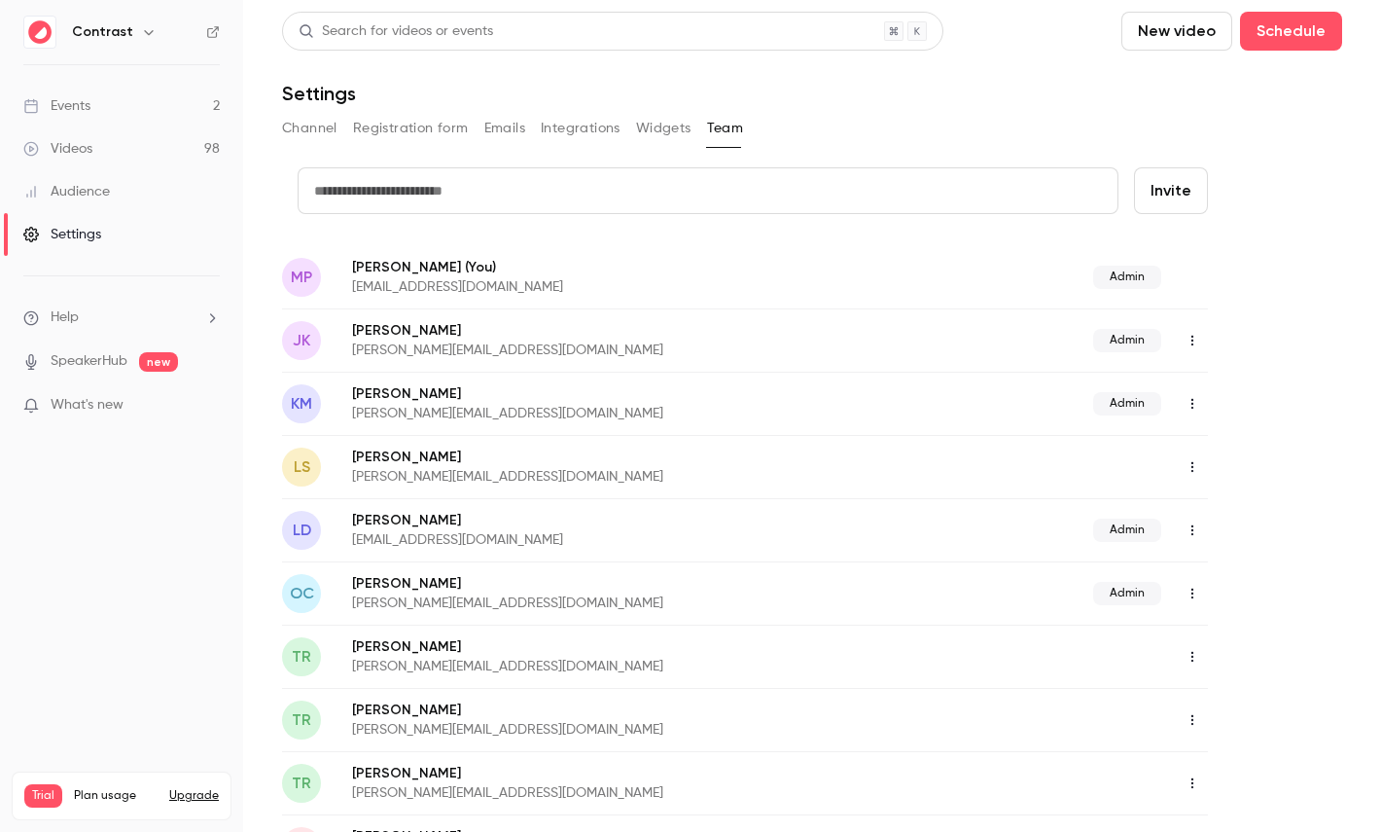
click at [141, 186] on link "Audience" at bounding box center [121, 191] width 243 height 43
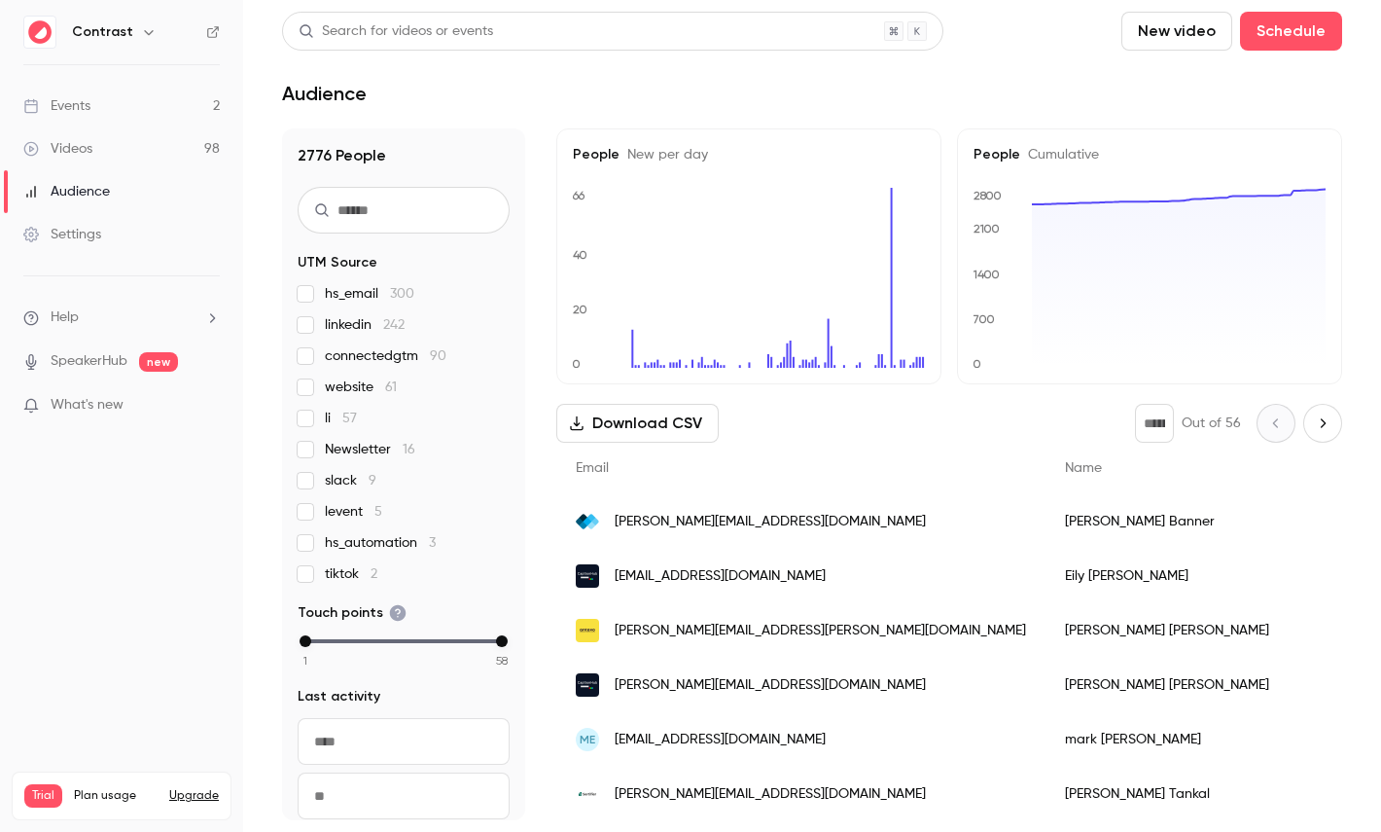
click at [119, 158] on link "Videos 98" at bounding box center [121, 148] width 243 height 43
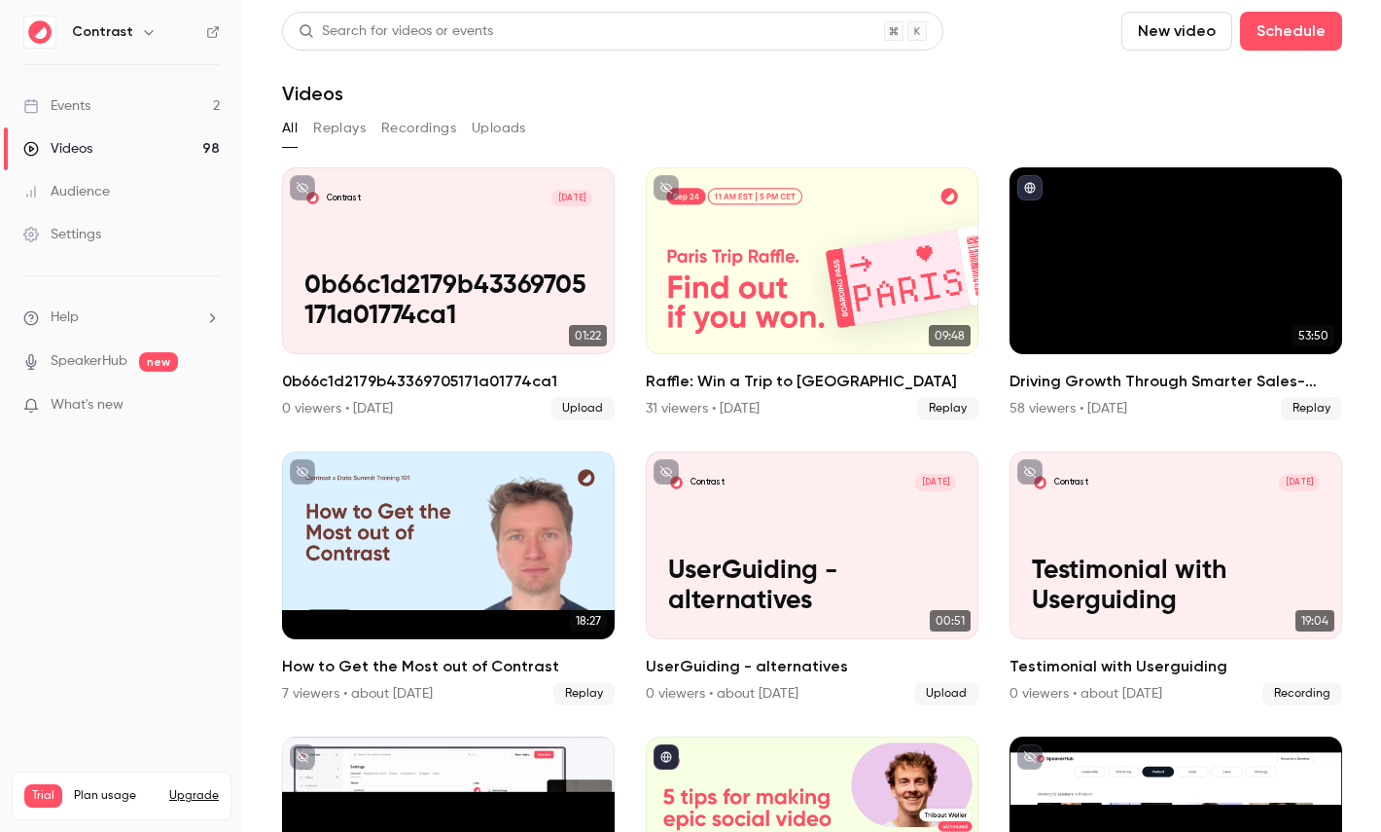
scroll to position [332, 0]
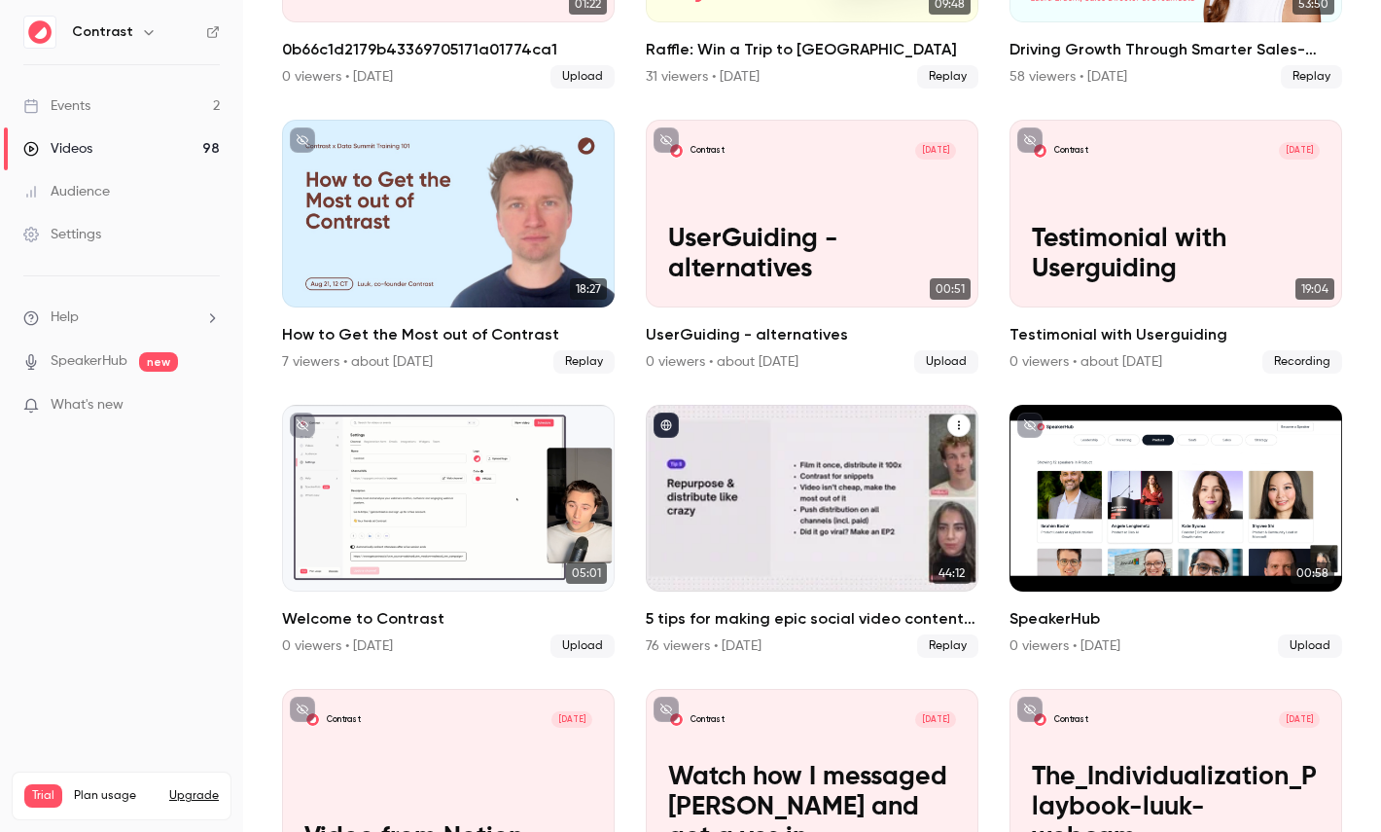
click at [828, 532] on div "5 tips for making epic social video content in B2B marketing" at bounding box center [812, 498] width 333 height 187
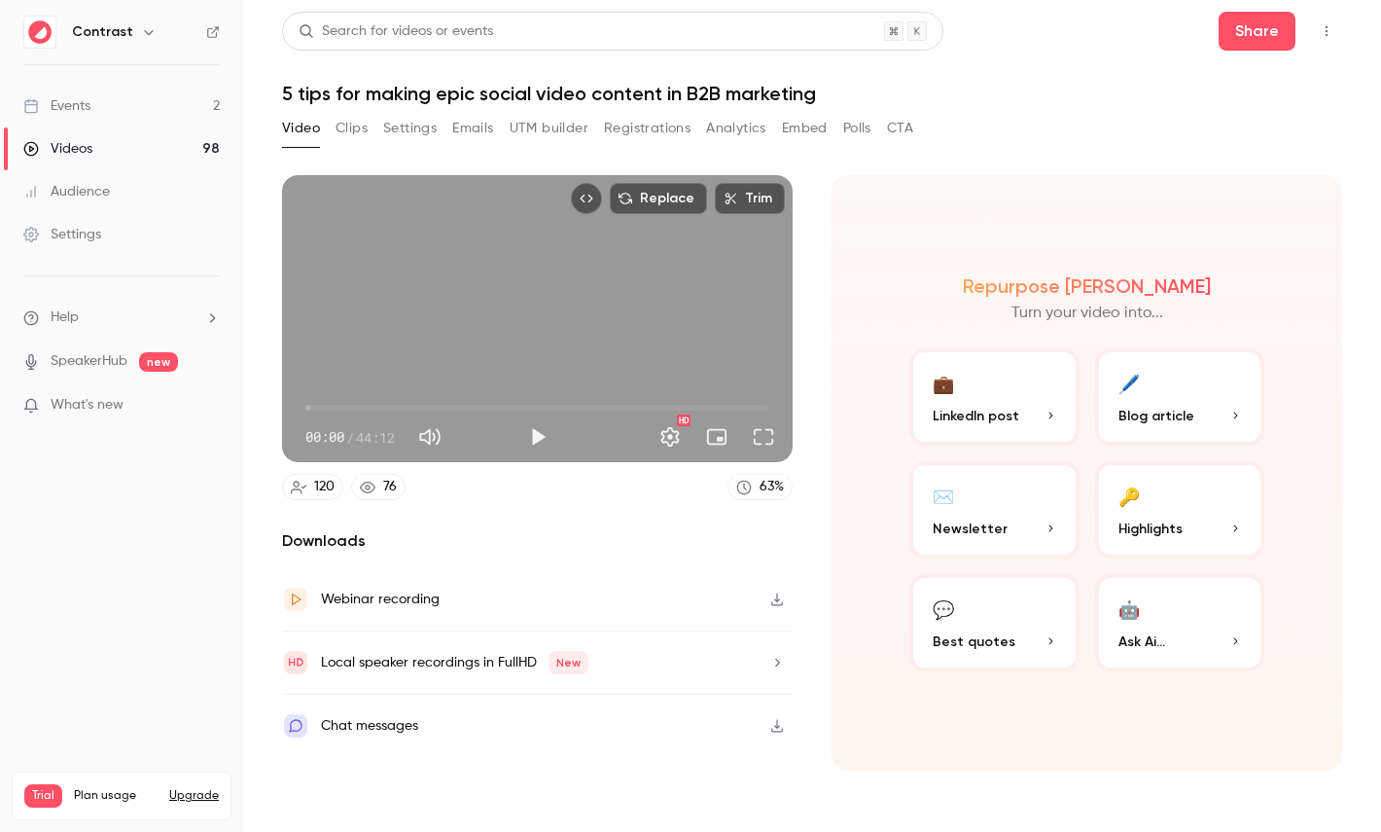
click at [624, 126] on button "Registrations" at bounding box center [647, 128] width 87 height 31
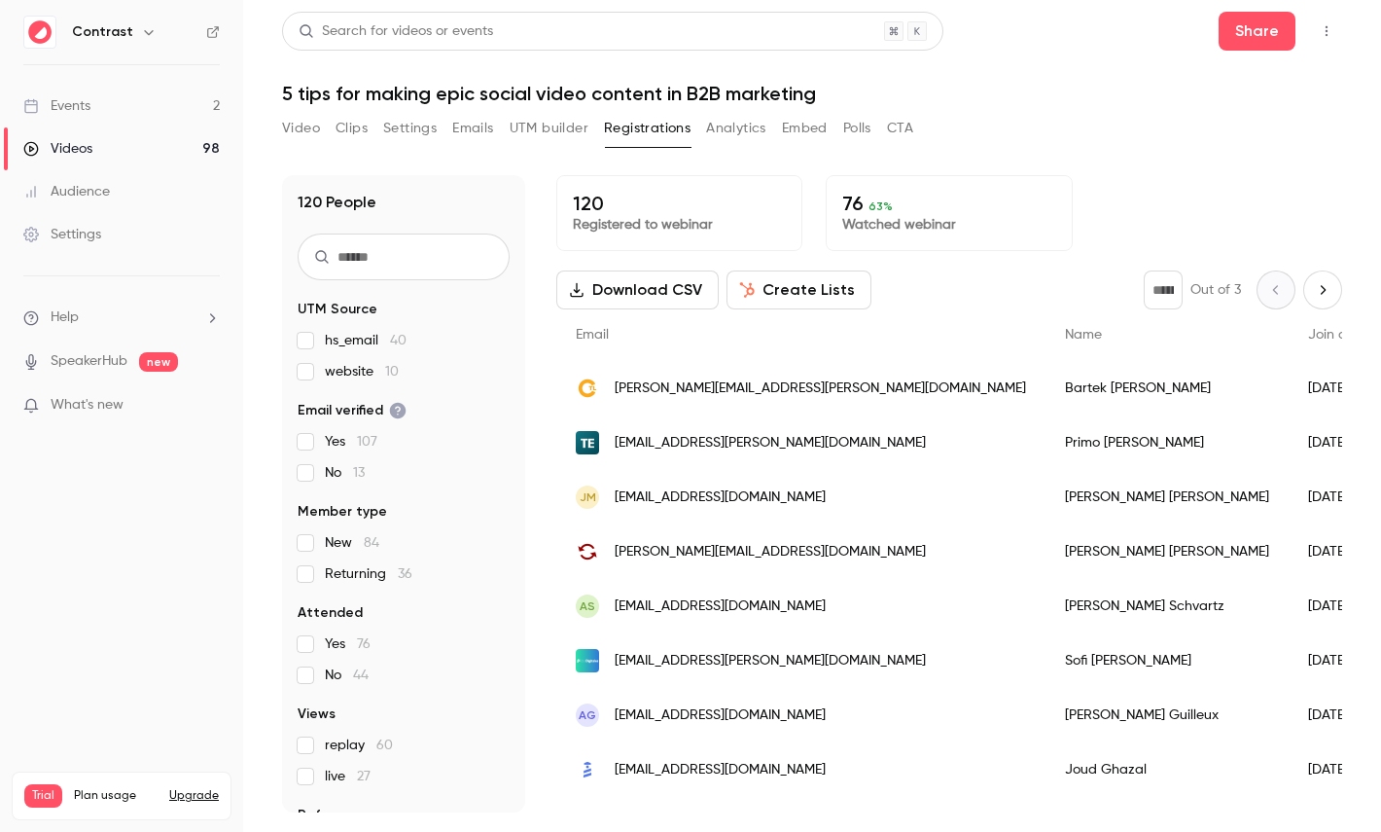
scroll to position [90, 0]
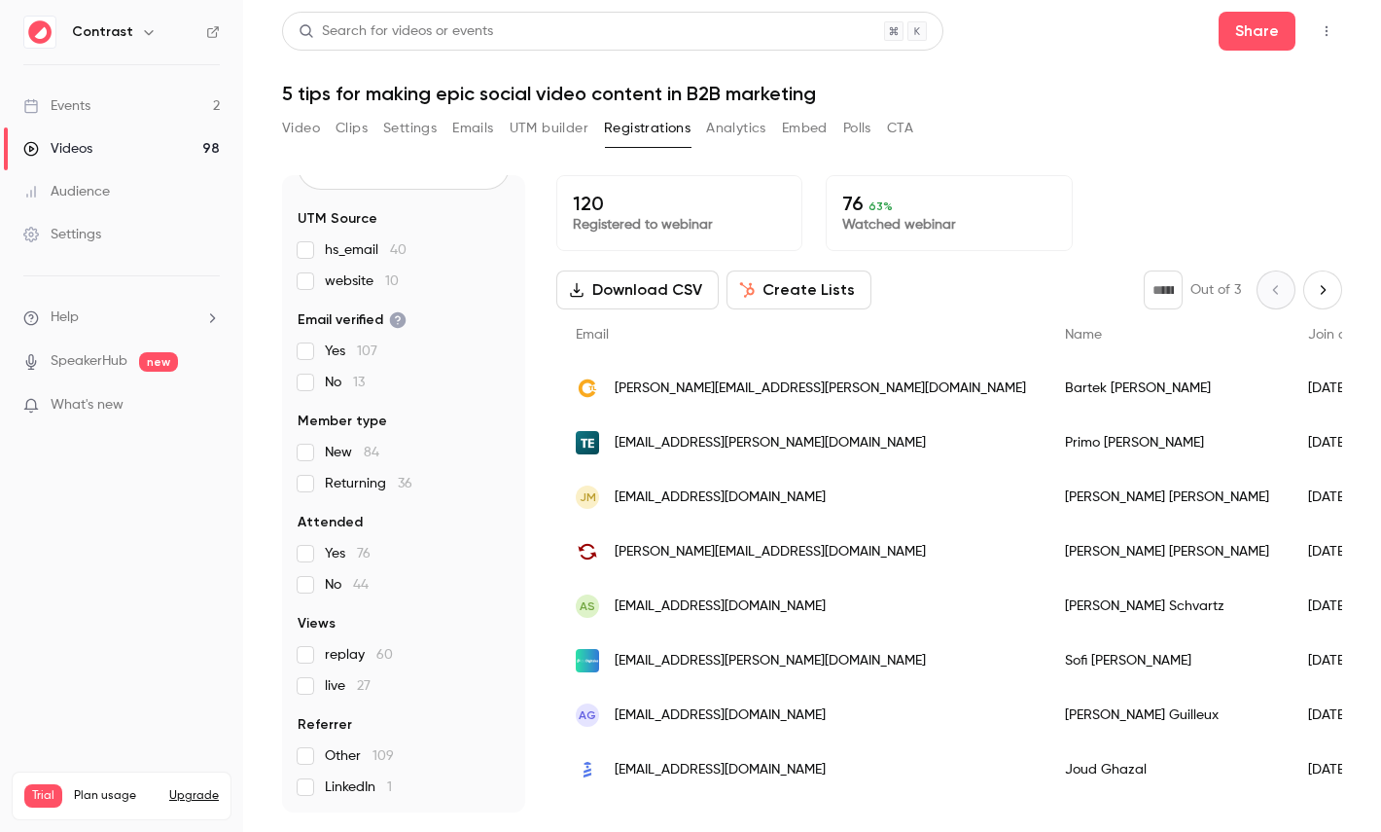
click at [826, 297] on button "Create Lists" at bounding box center [799, 289] width 145 height 39
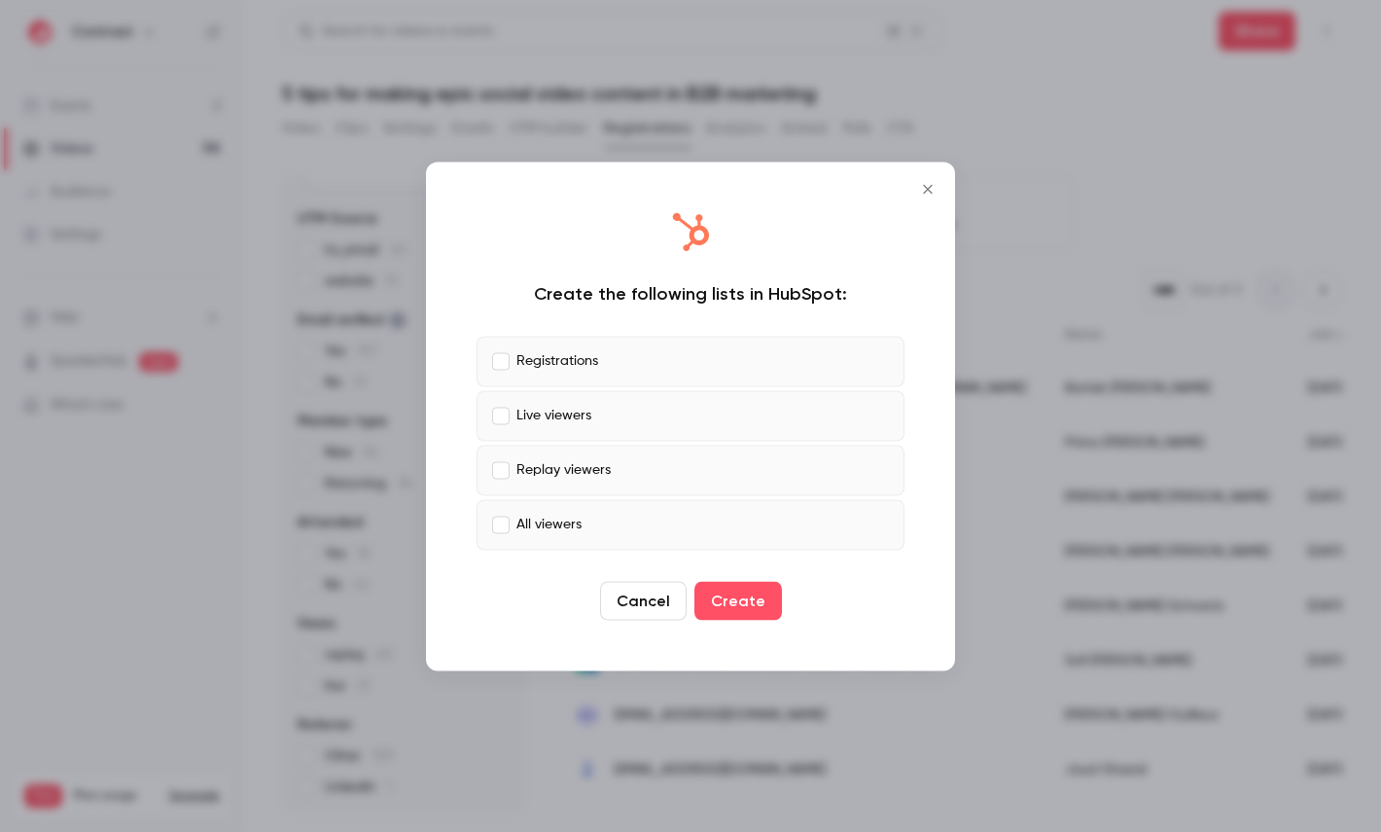
click at [1191, 147] on div at bounding box center [690, 416] width 1381 height 832
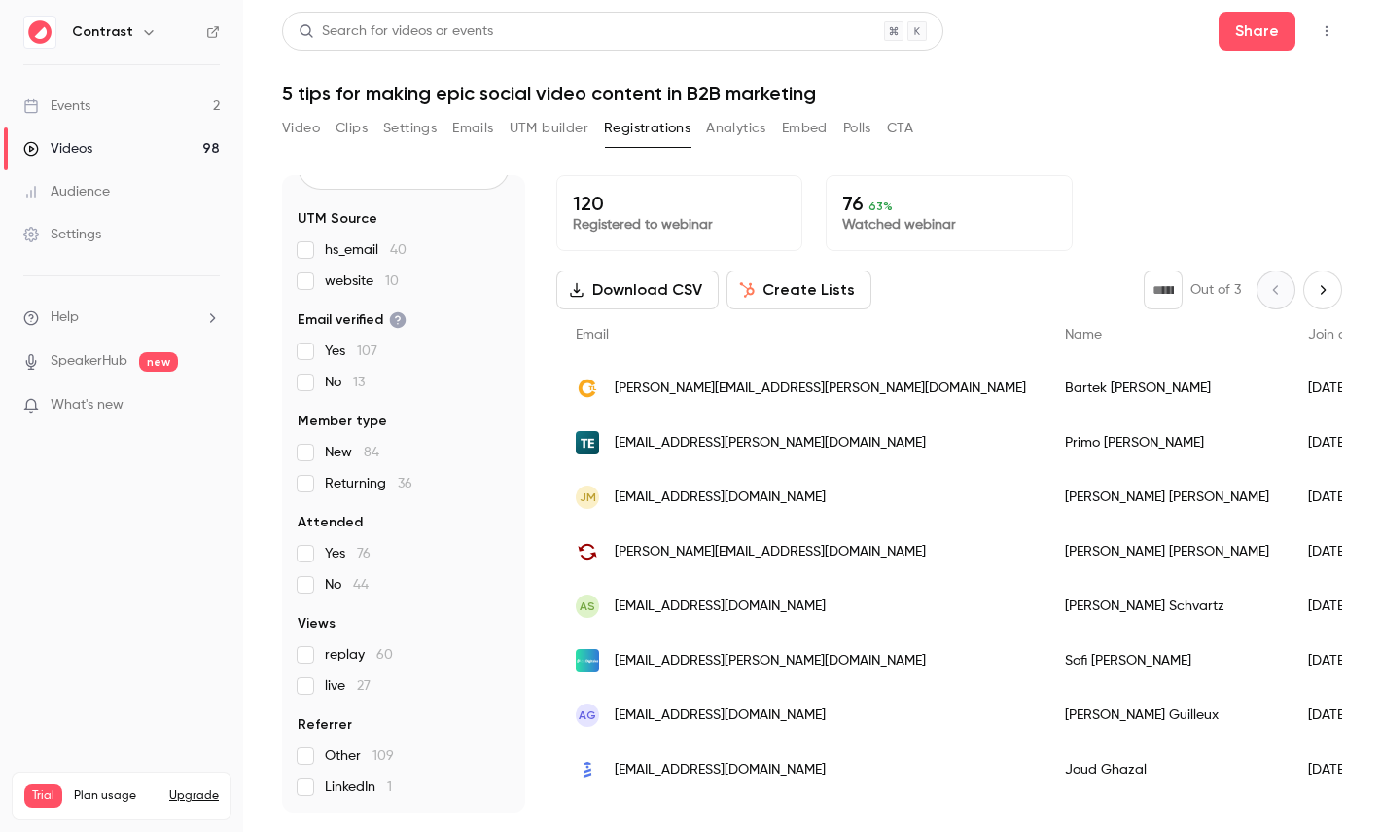
click at [759, 134] on button "Analytics" at bounding box center [736, 128] width 60 height 31
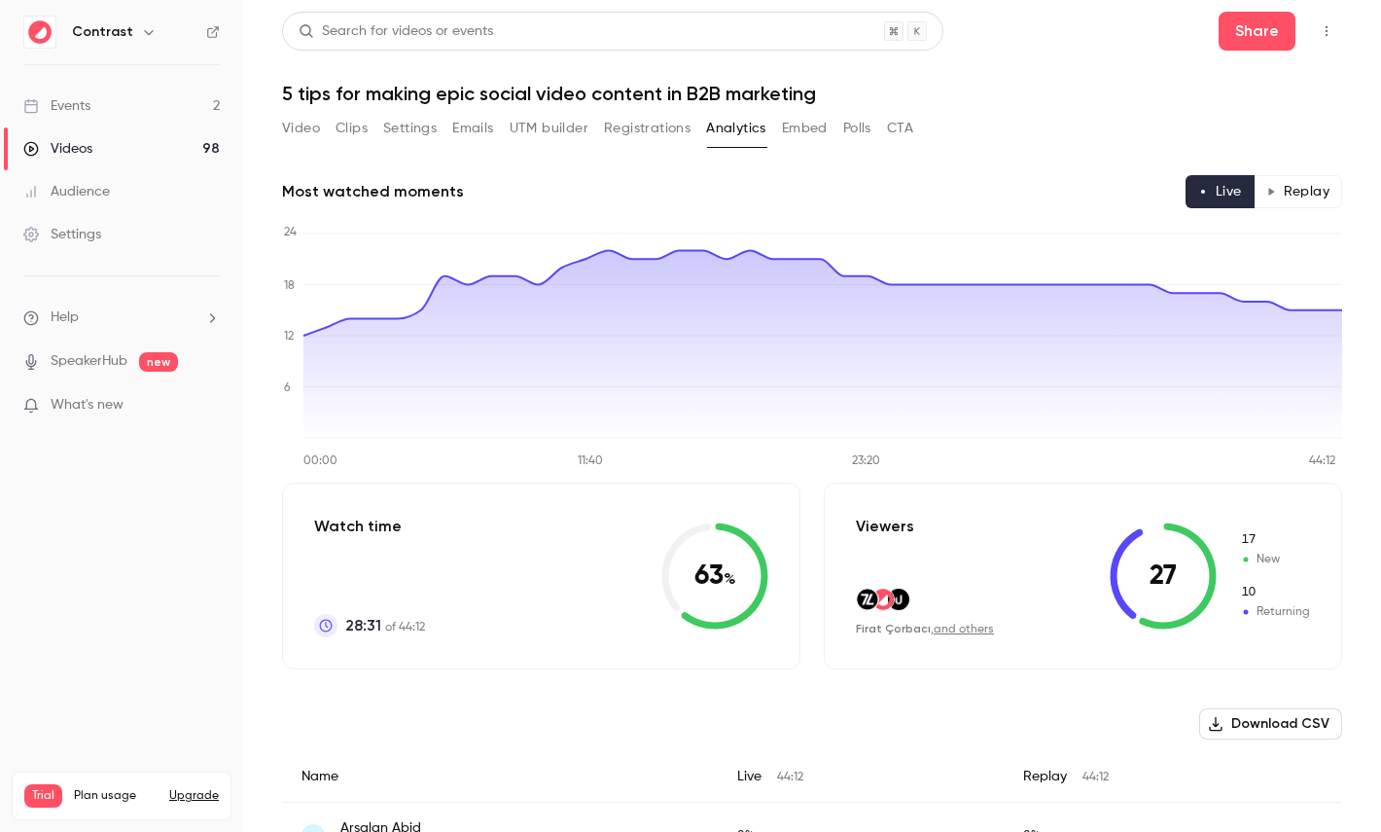
click at [1285, 206] on button "Replay" at bounding box center [1298, 191] width 89 height 33
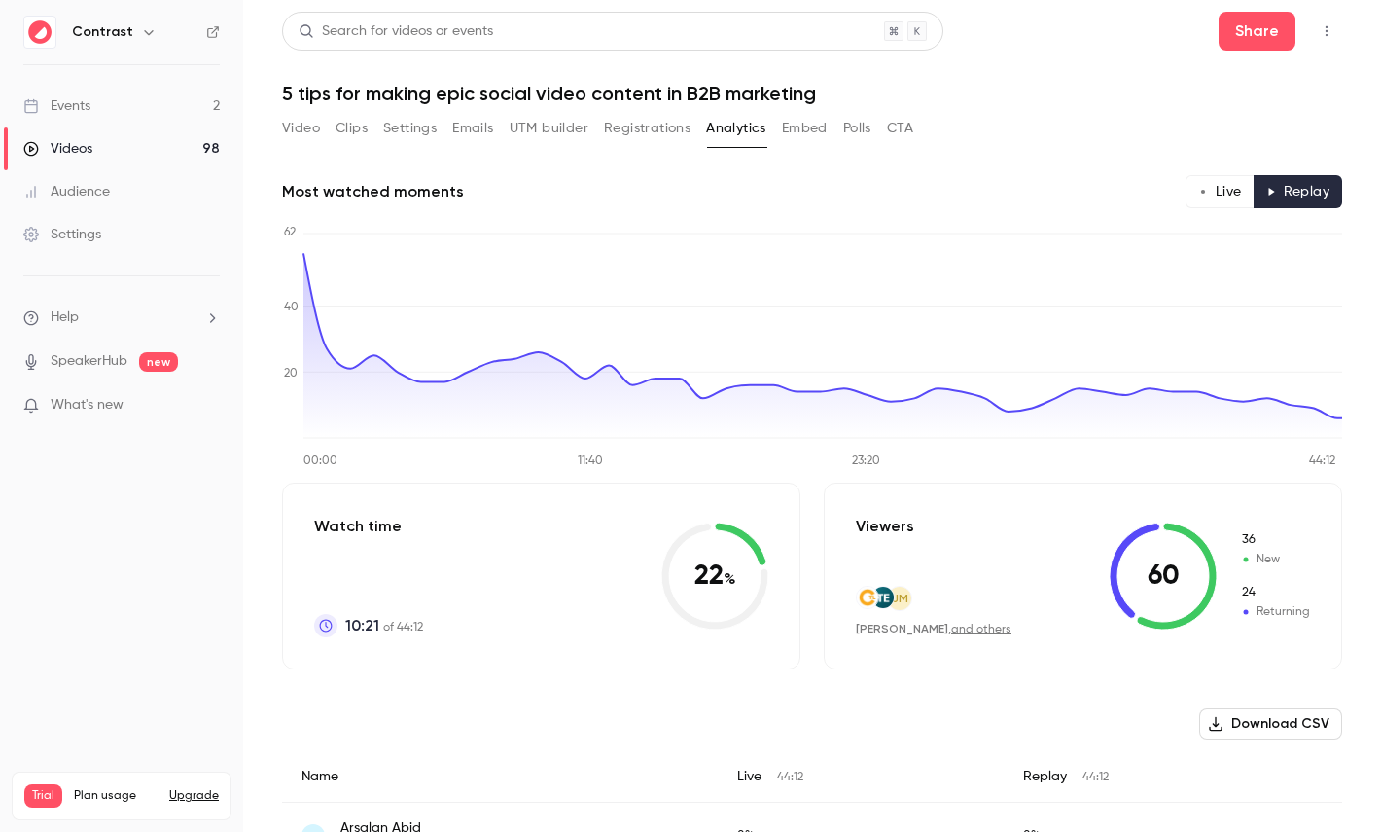
click at [858, 138] on button "Polls" at bounding box center [857, 128] width 28 height 31
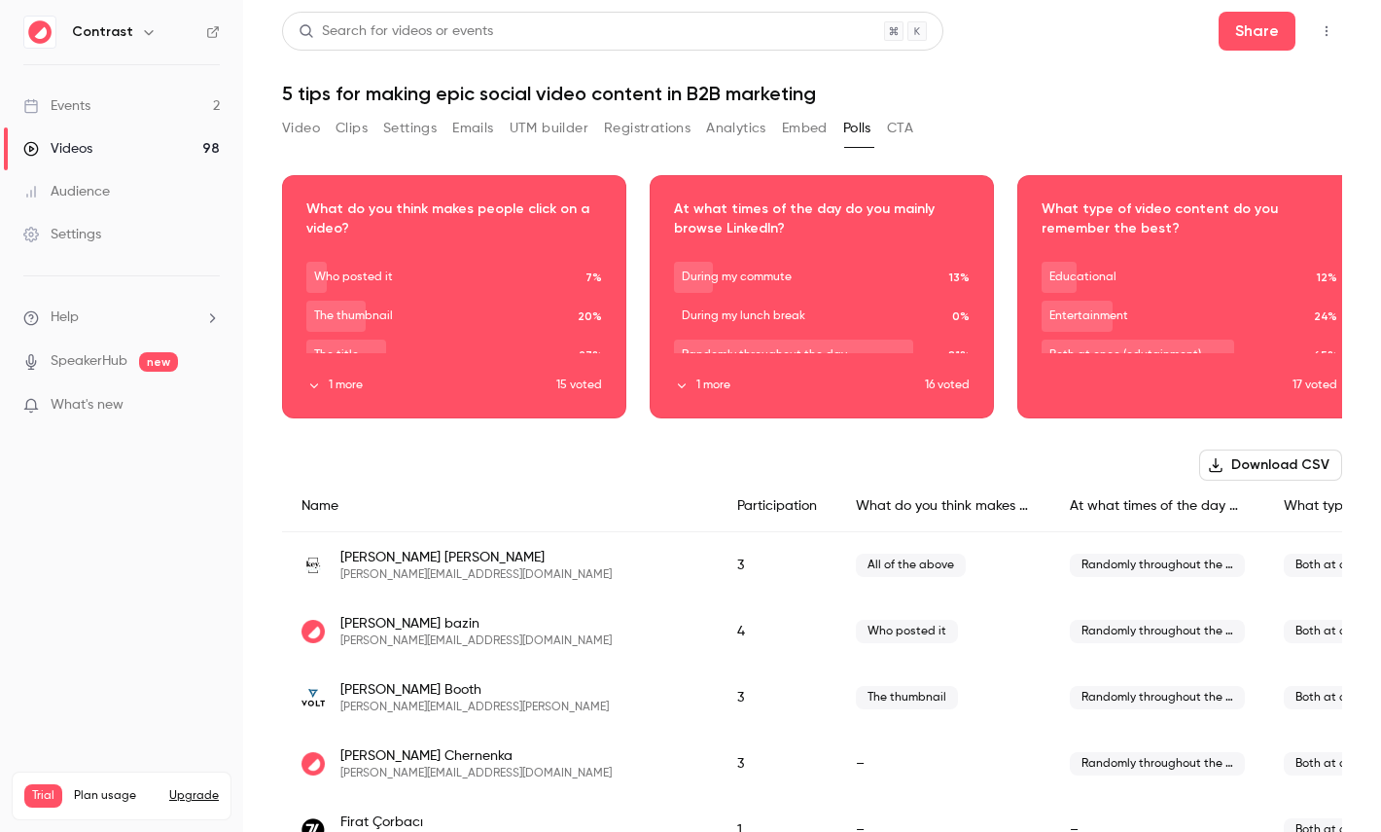
click at [900, 128] on button "CTA" at bounding box center [900, 128] width 26 height 31
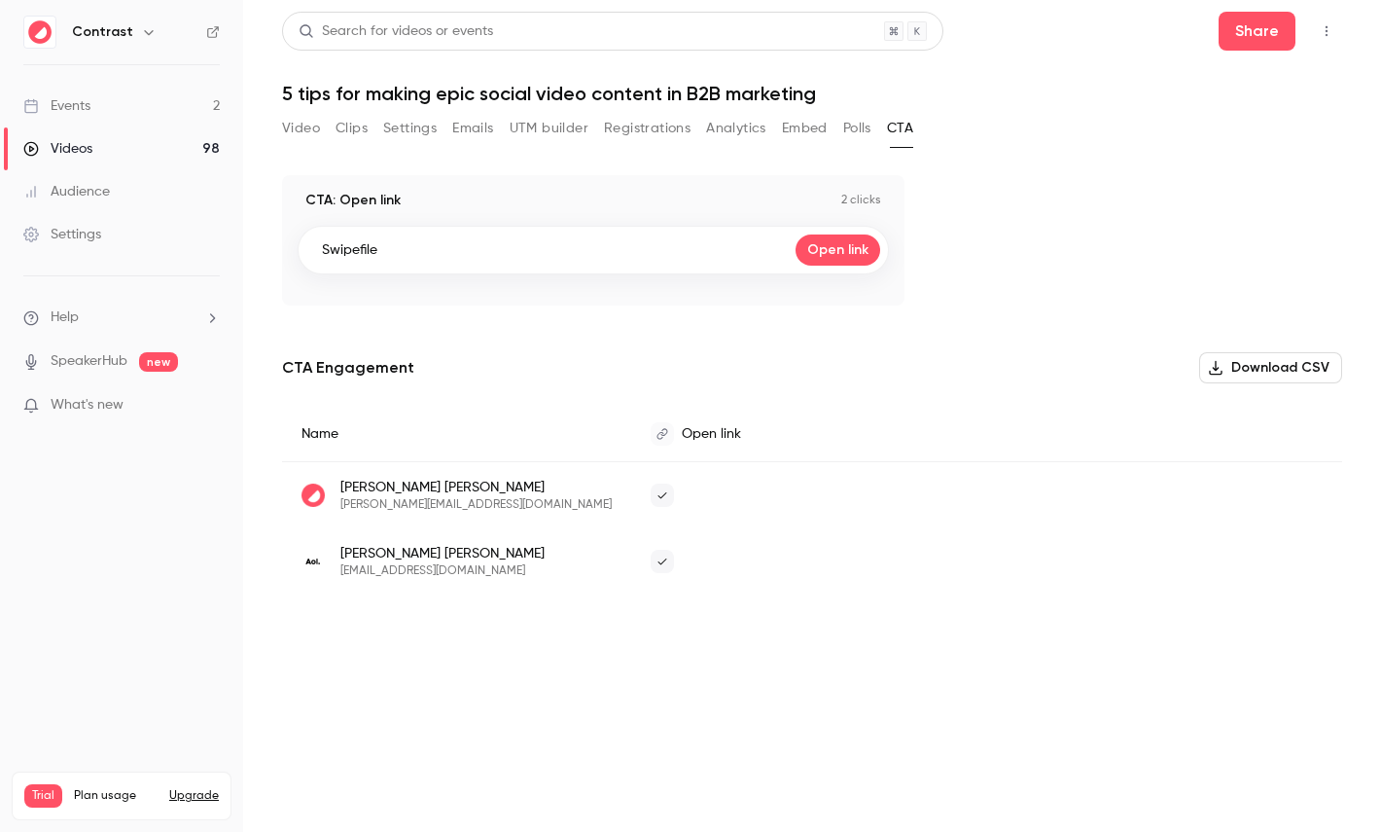
click at [871, 124] on button "Polls" at bounding box center [857, 128] width 28 height 31
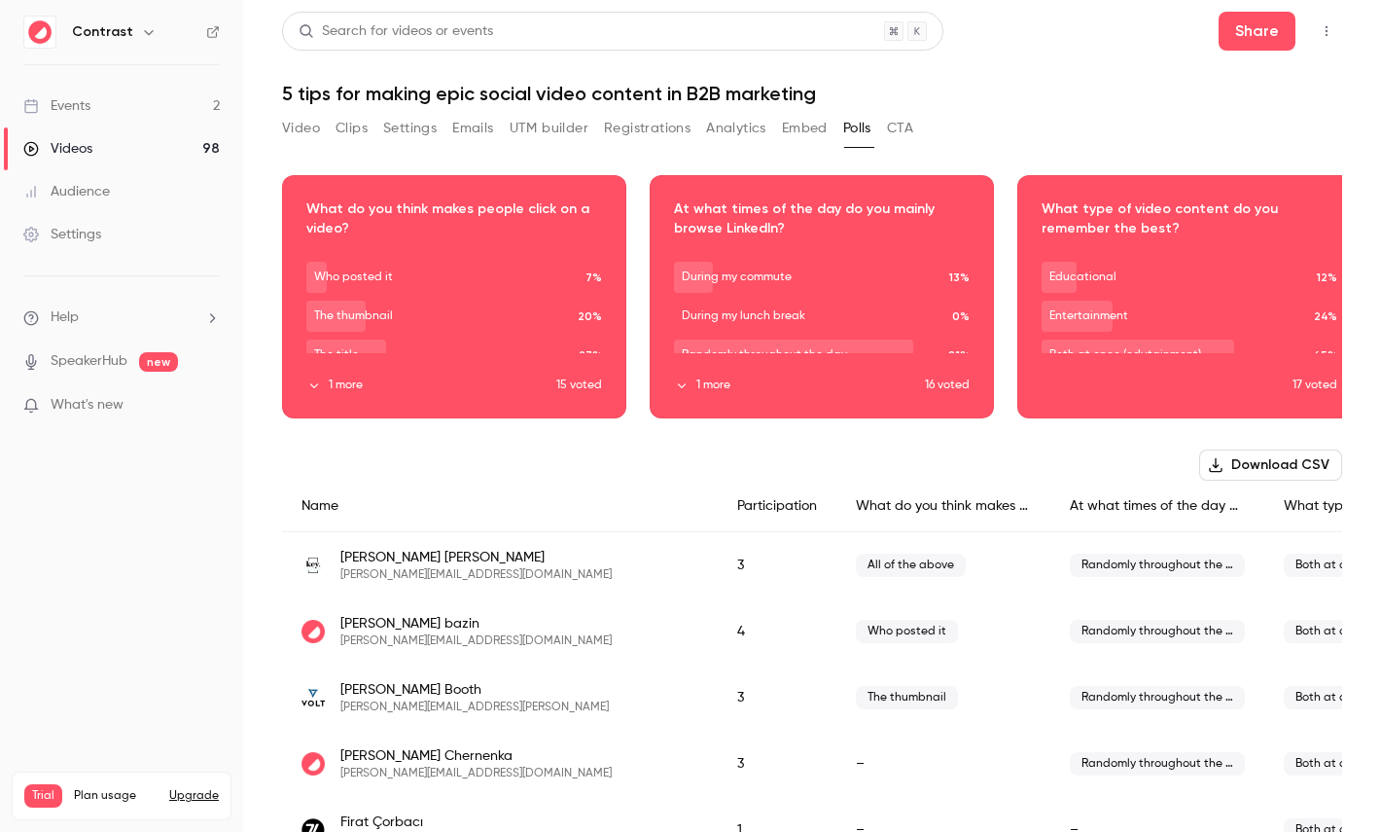
click at [296, 126] on button "Video" at bounding box center [301, 128] width 38 height 31
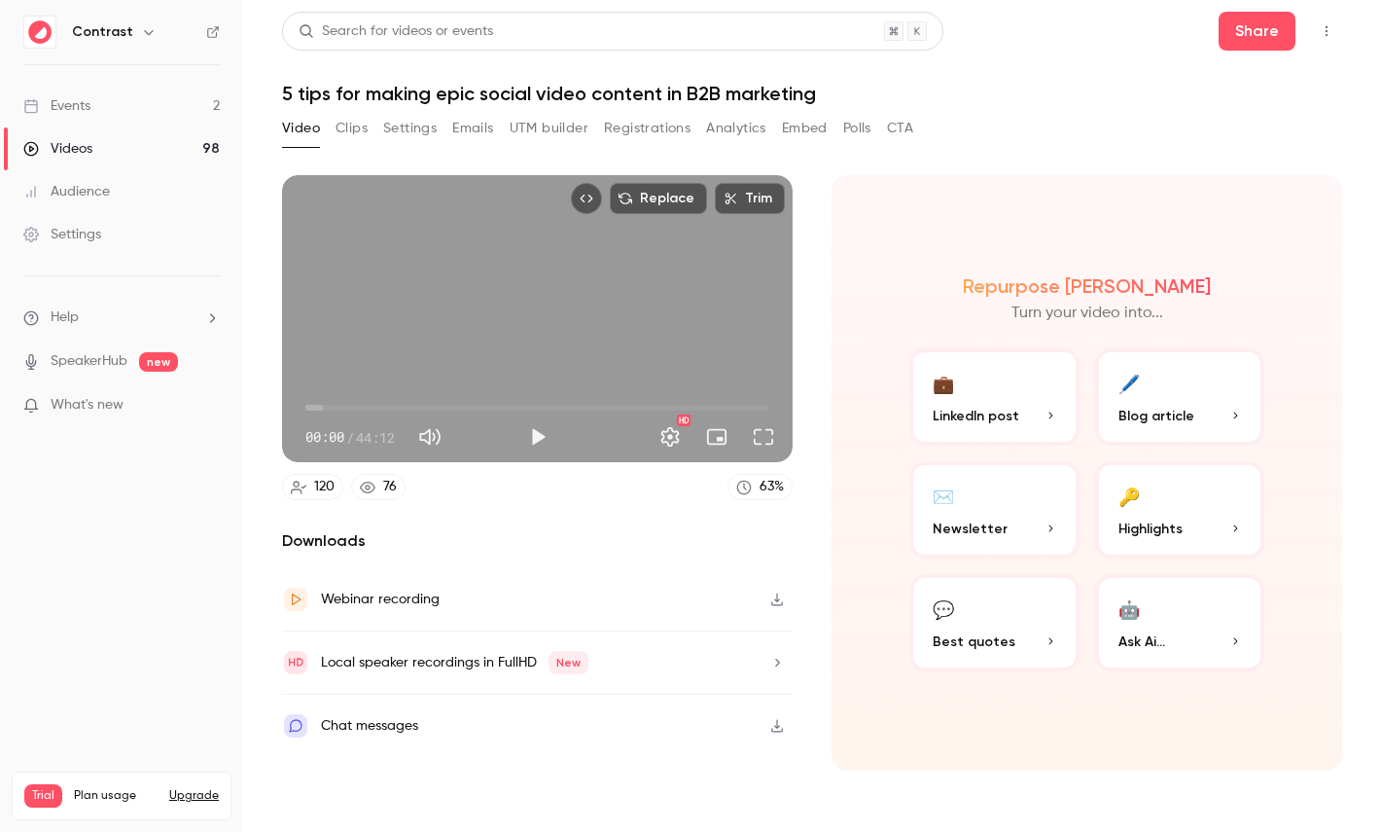
click at [130, 100] on link "Events 2" at bounding box center [121, 106] width 243 height 43
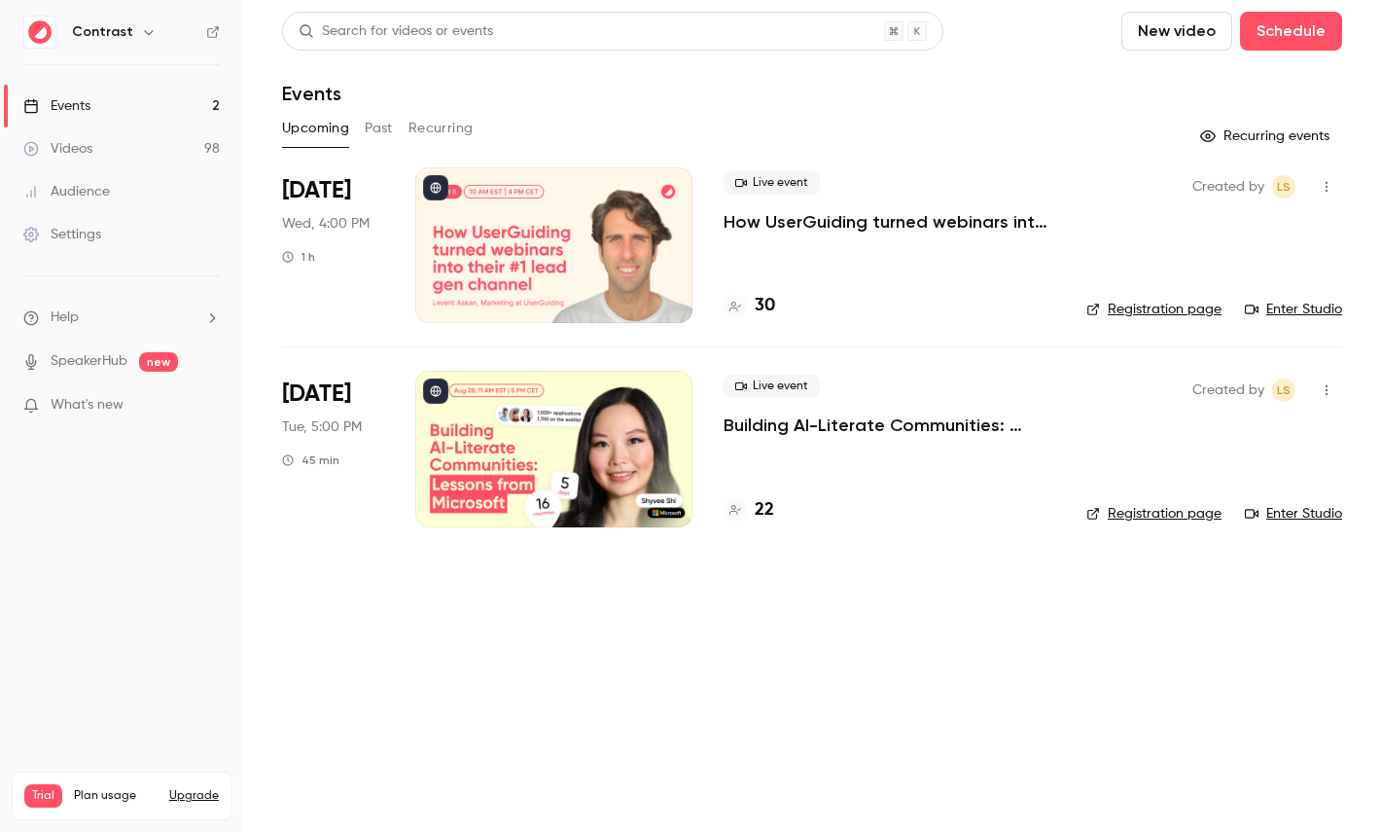
click at [547, 260] on div at bounding box center [553, 245] width 277 height 156
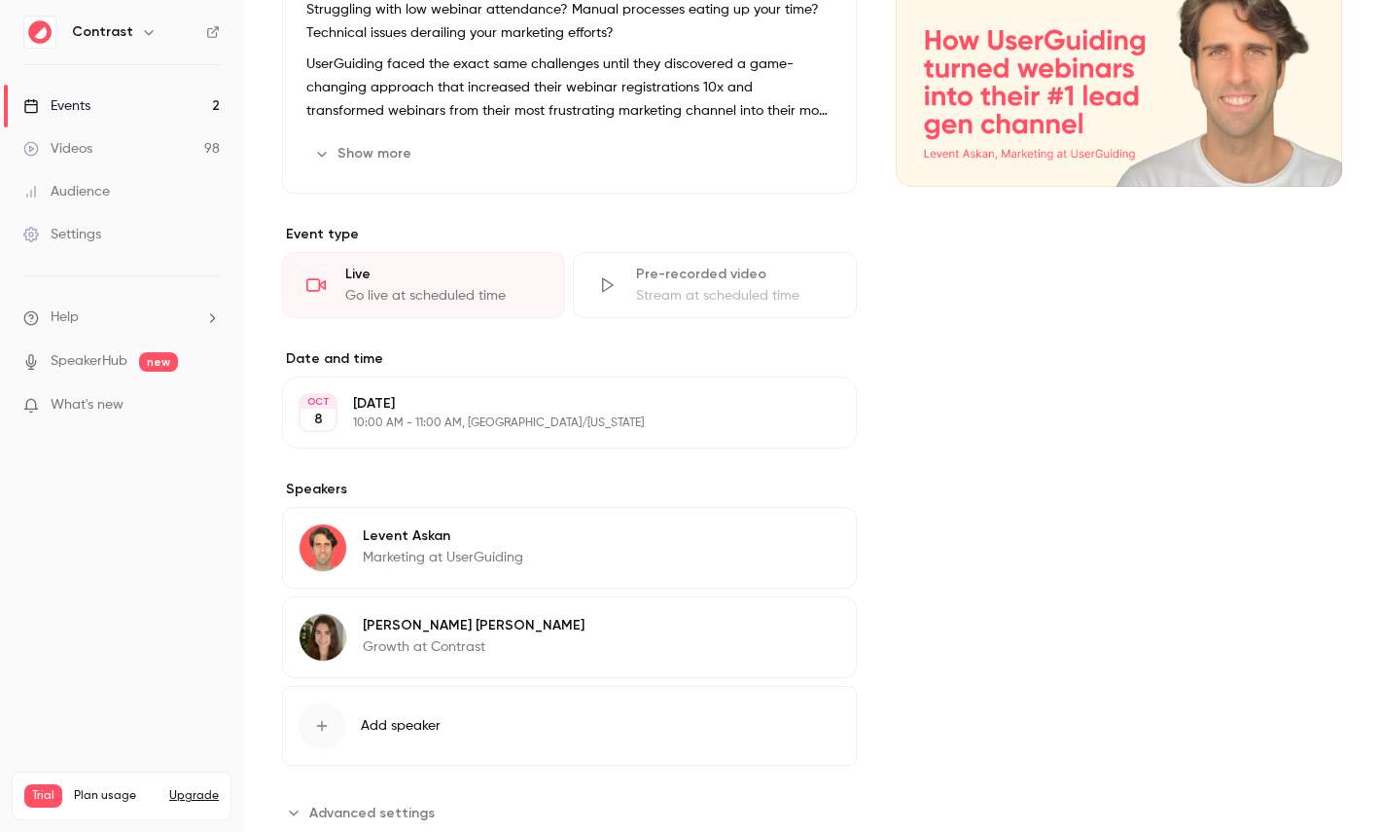
scroll to position [318, 0]
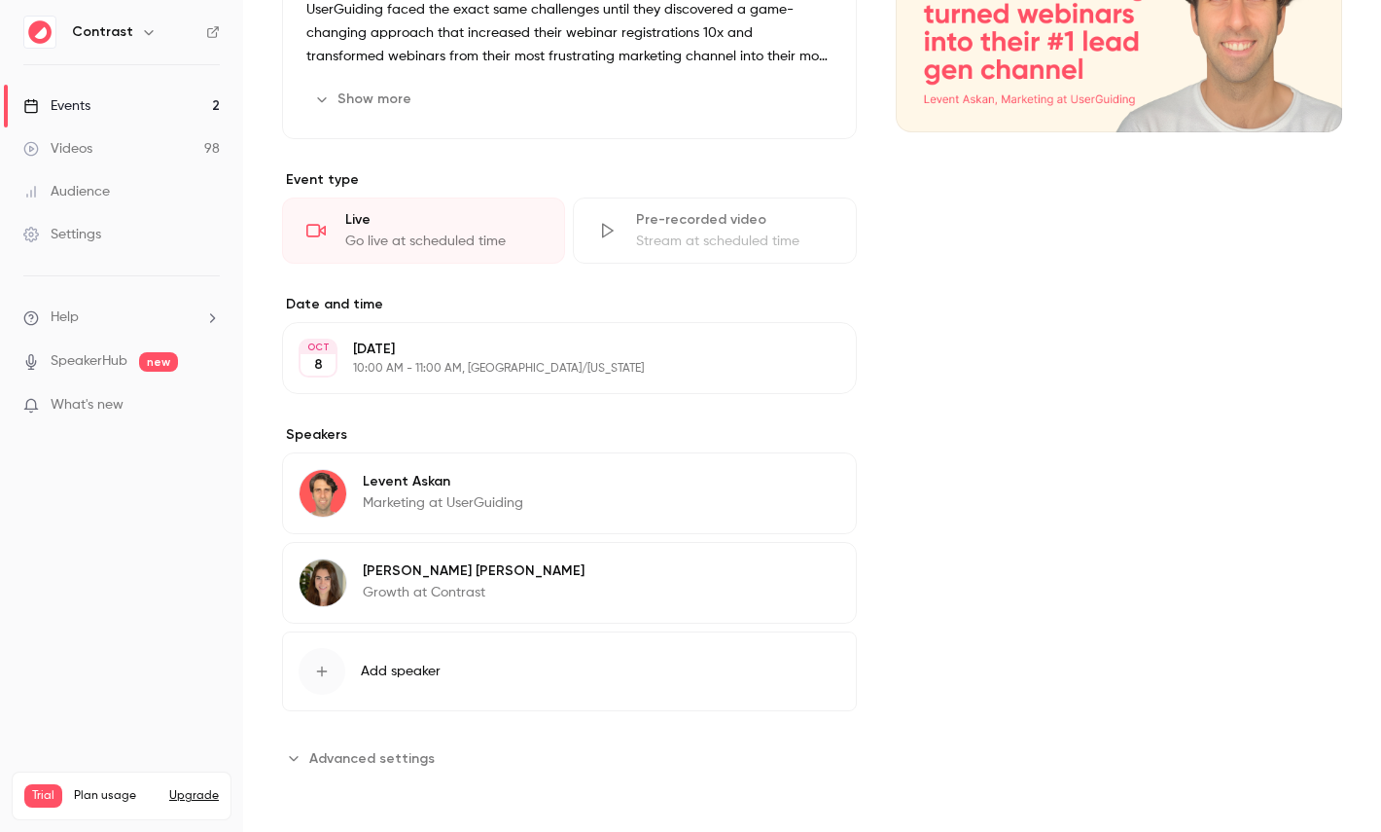
click at [374, 762] on span "Advanced settings" at bounding box center [371, 758] width 125 height 20
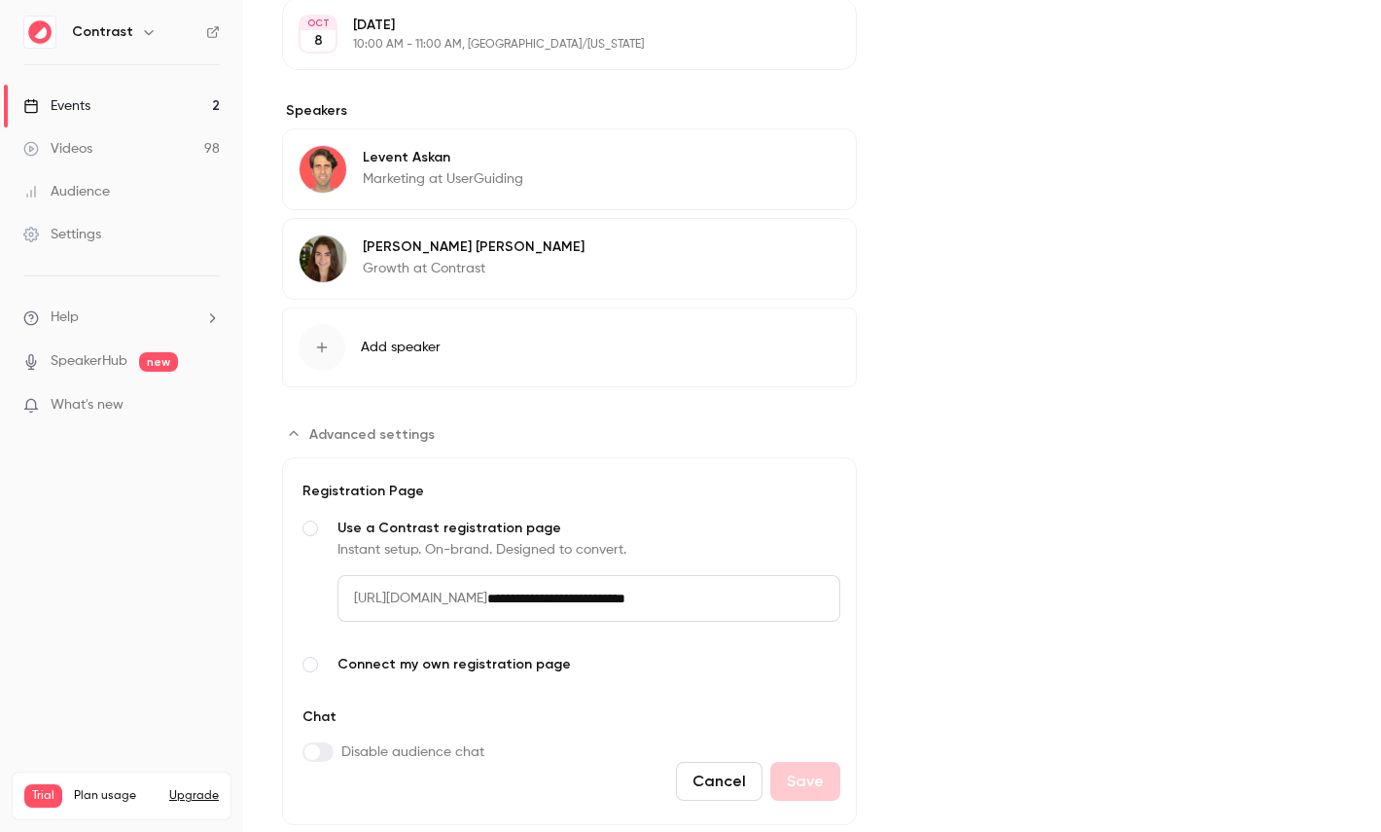
scroll to position [693, 0]
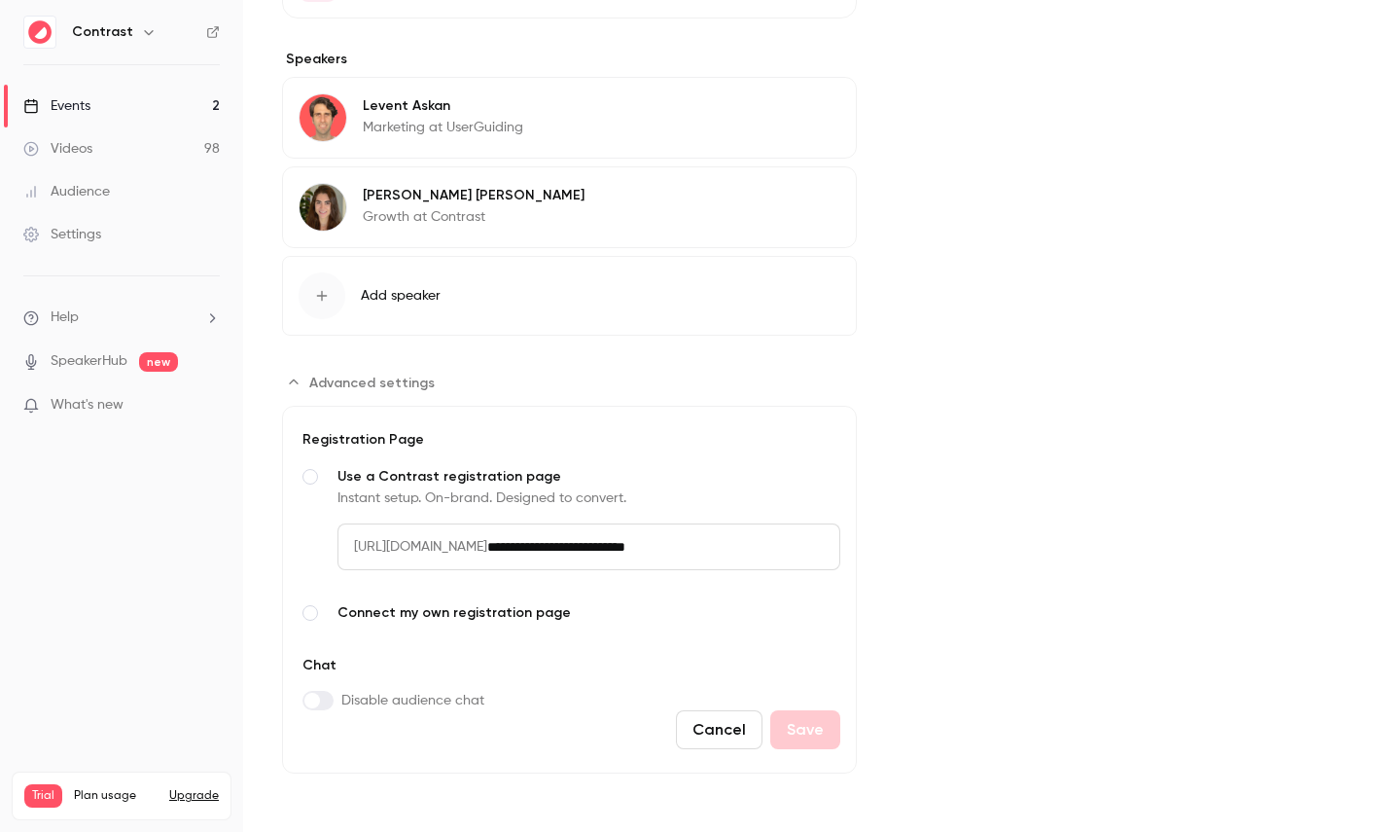
click at [310, 614] on span "Advanced settings" at bounding box center [310, 613] width 16 height 16
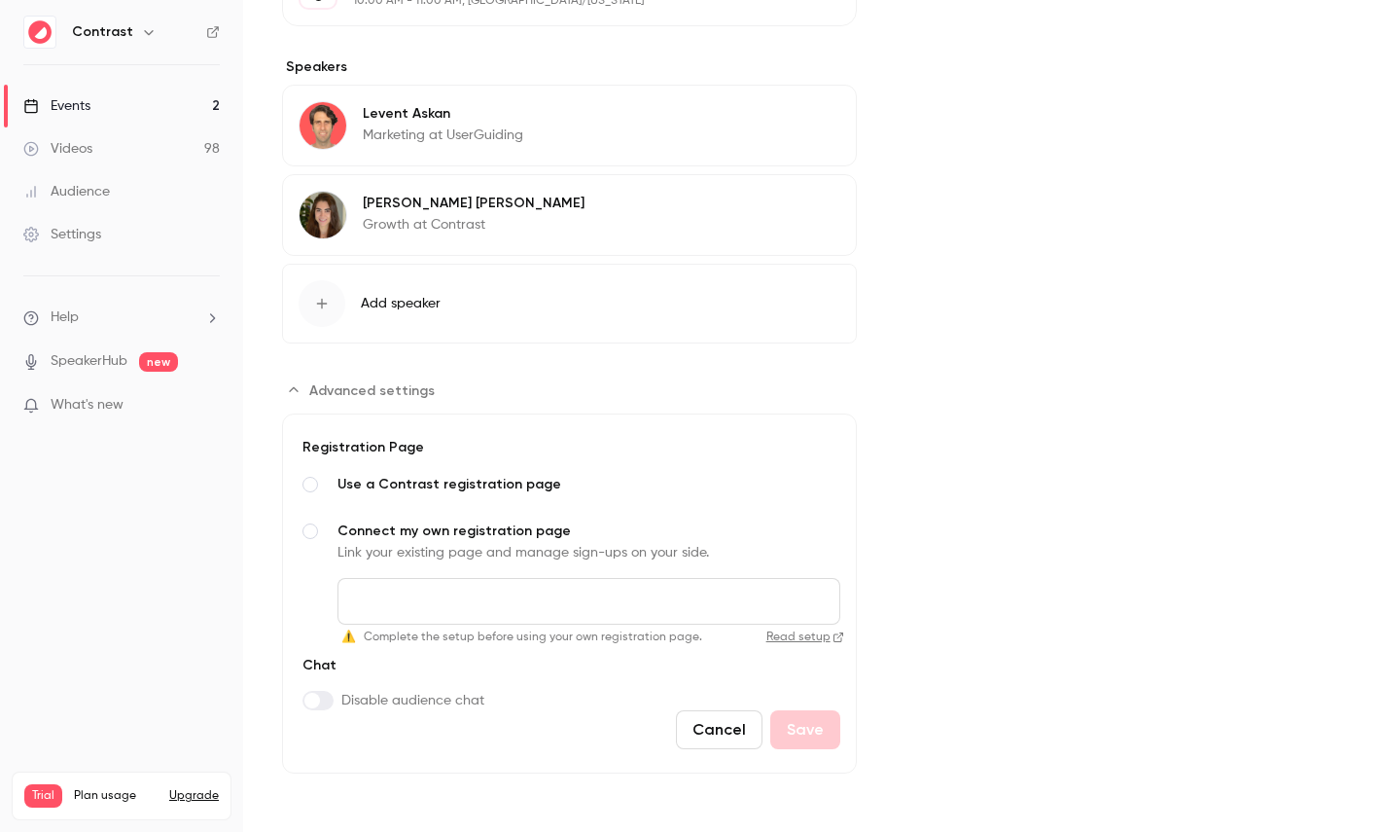
scroll to position [686, 0]
click at [525, 594] on input "Connect my own registration page Link your existing page and manage sign-ups on…" at bounding box center [588, 601] width 503 height 47
click at [1006, 431] on div "Cover image" at bounding box center [1119, 131] width 446 height 1284
click at [723, 720] on button "Cancel" at bounding box center [719, 729] width 87 height 39
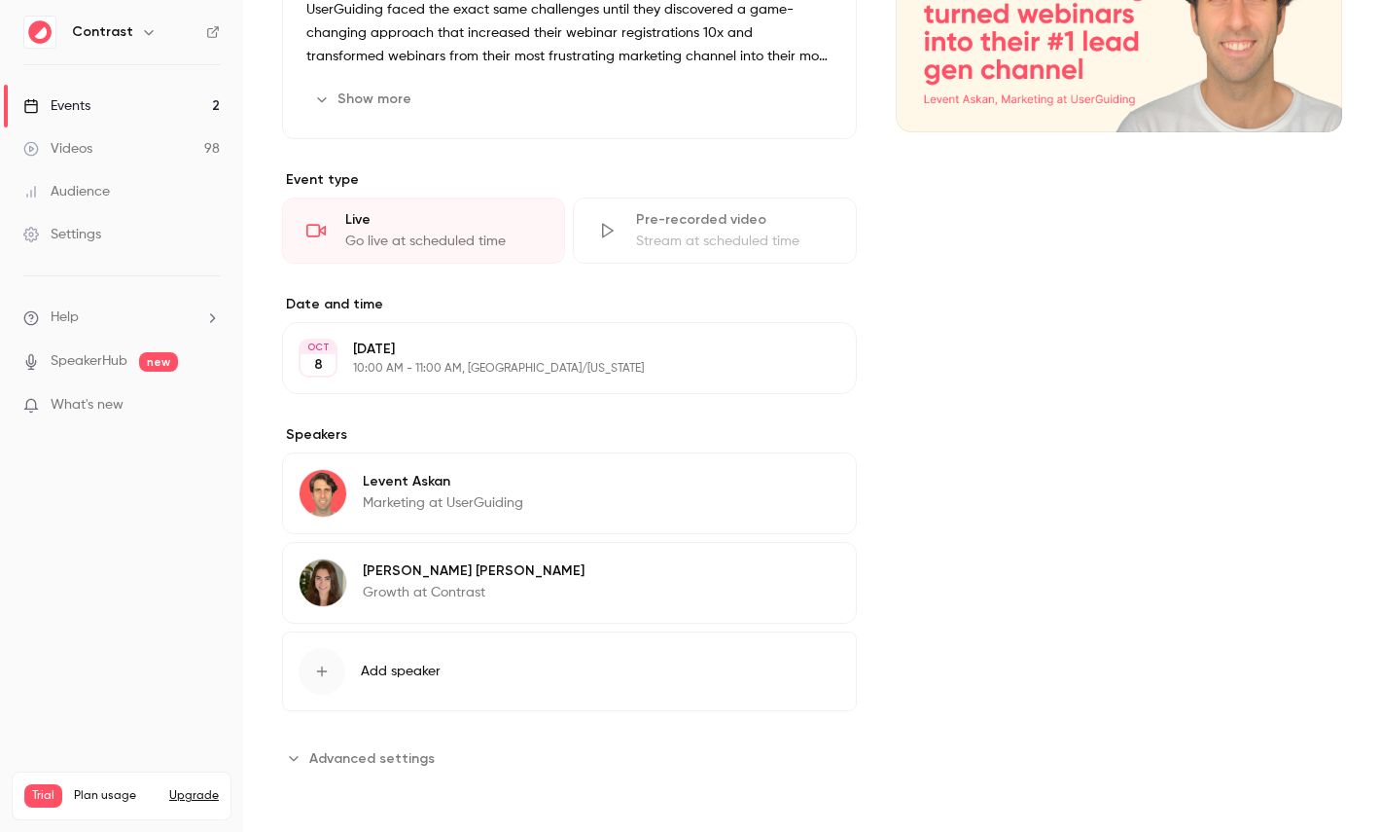
scroll to position [318, 0]
click at [398, 751] on span "Advanced settings" at bounding box center [371, 758] width 125 height 20
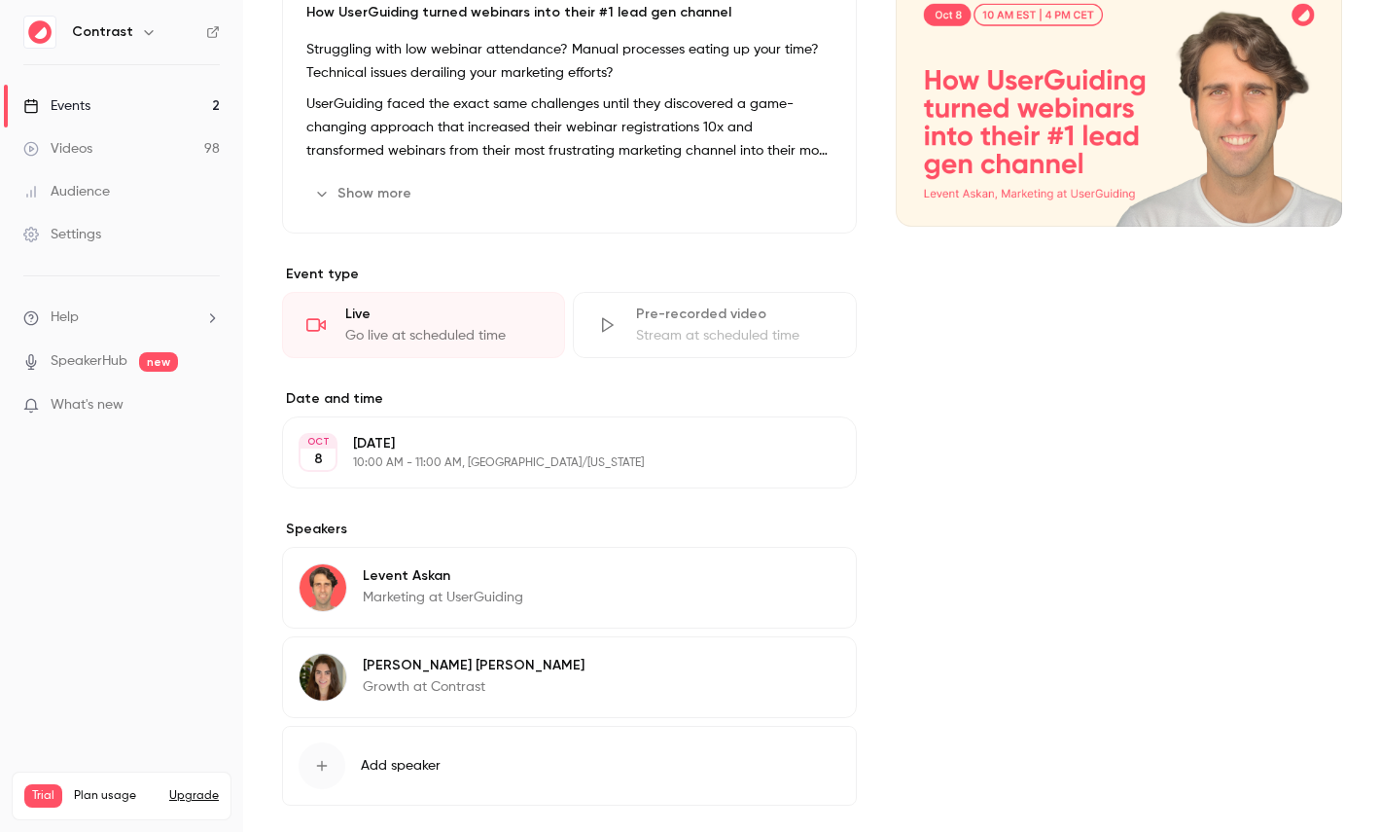
scroll to position [0, 0]
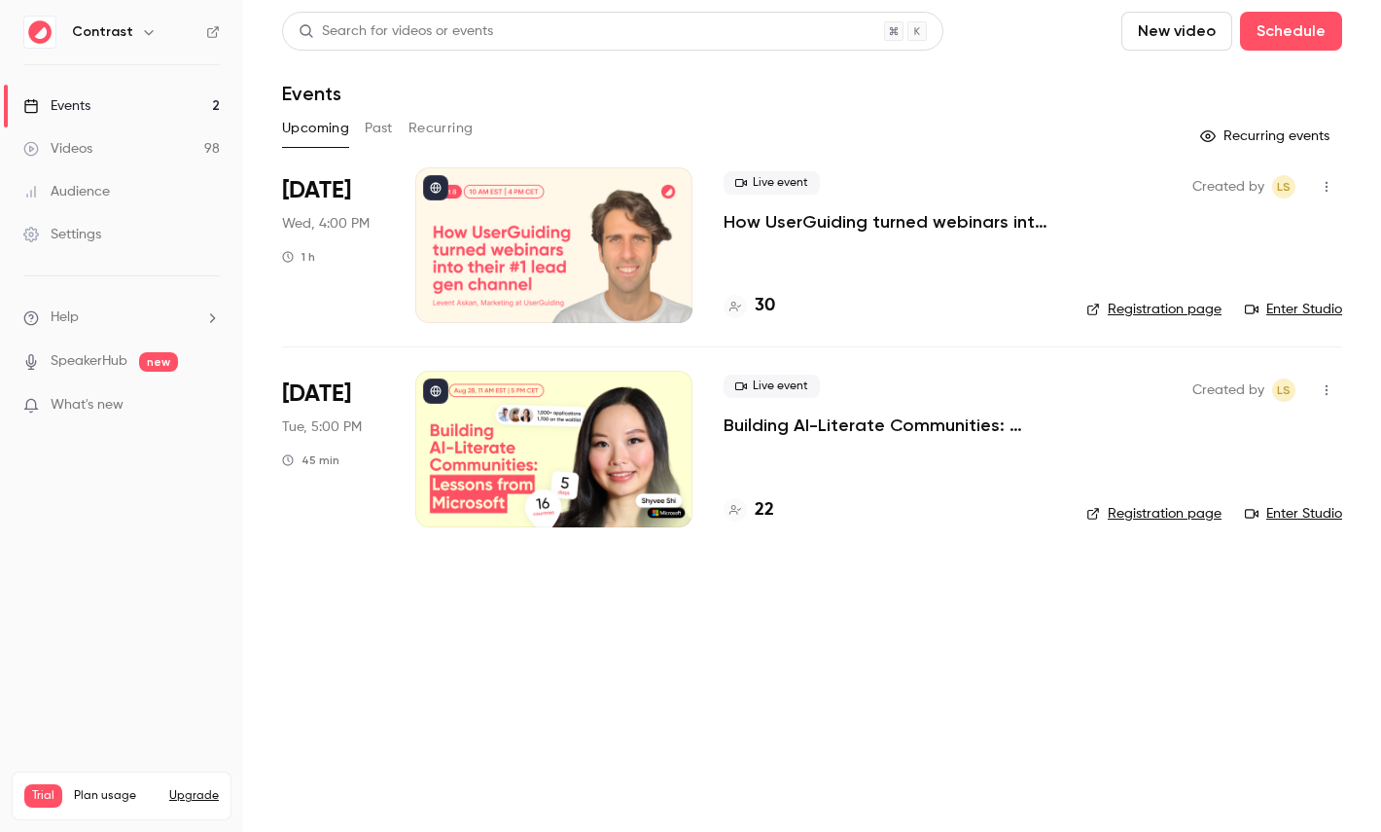
click at [141, 34] on icon "button" at bounding box center [149, 32] width 16 height 16
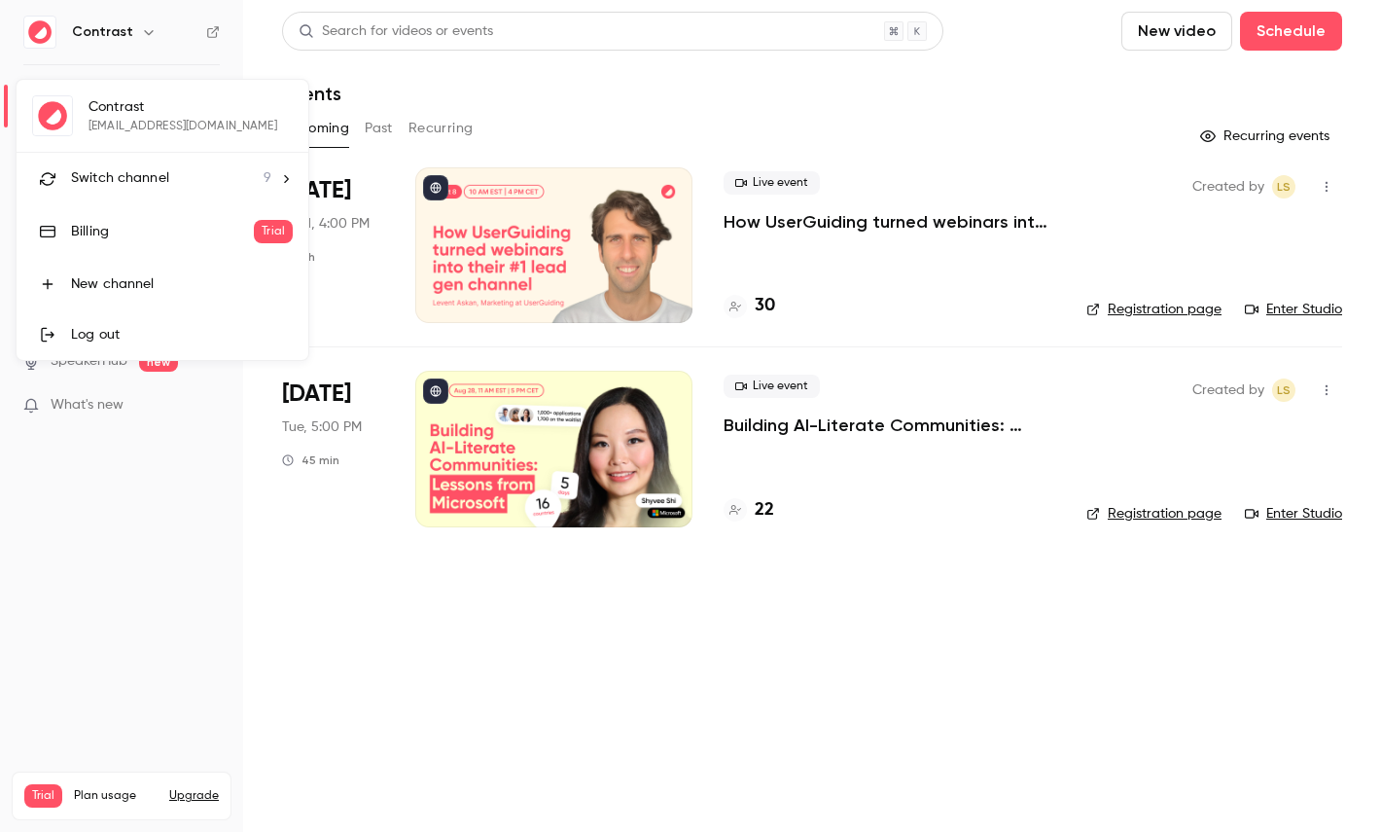
click at [156, 170] on span "Switch channel" at bounding box center [120, 178] width 98 height 20
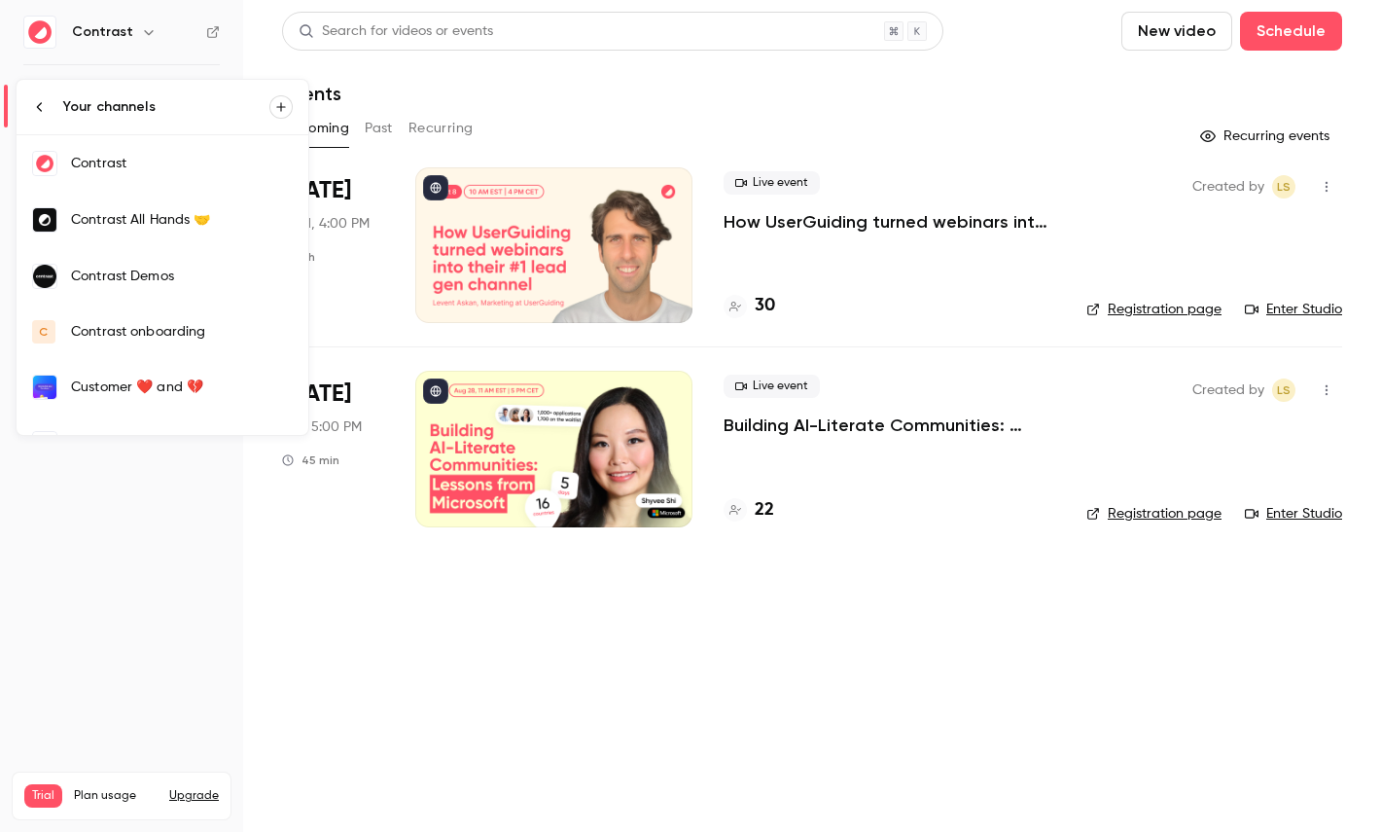
click at [170, 257] on link "Contrast Demos" at bounding box center [163, 276] width 292 height 56
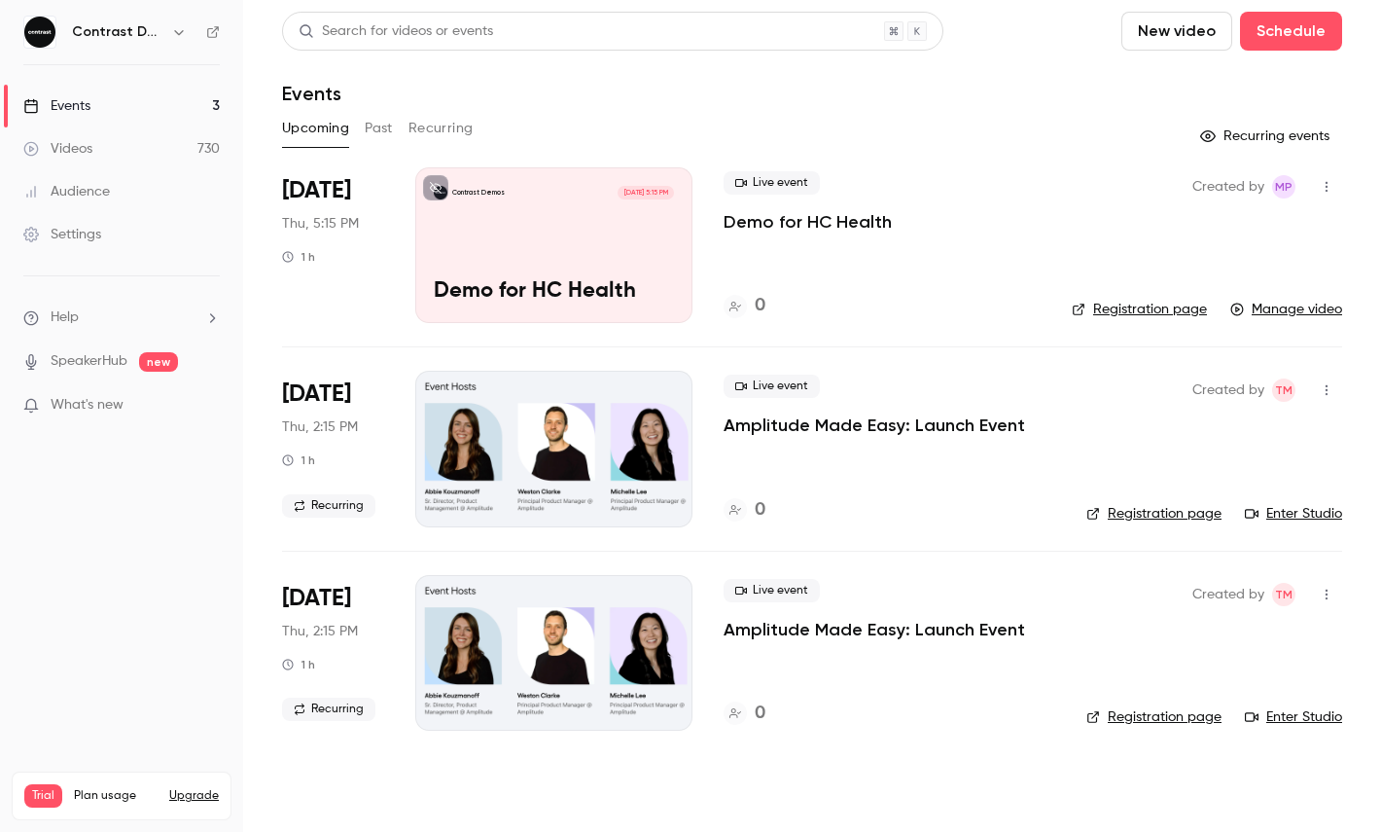
click at [154, 158] on link "Videos 730" at bounding box center [121, 148] width 243 height 43
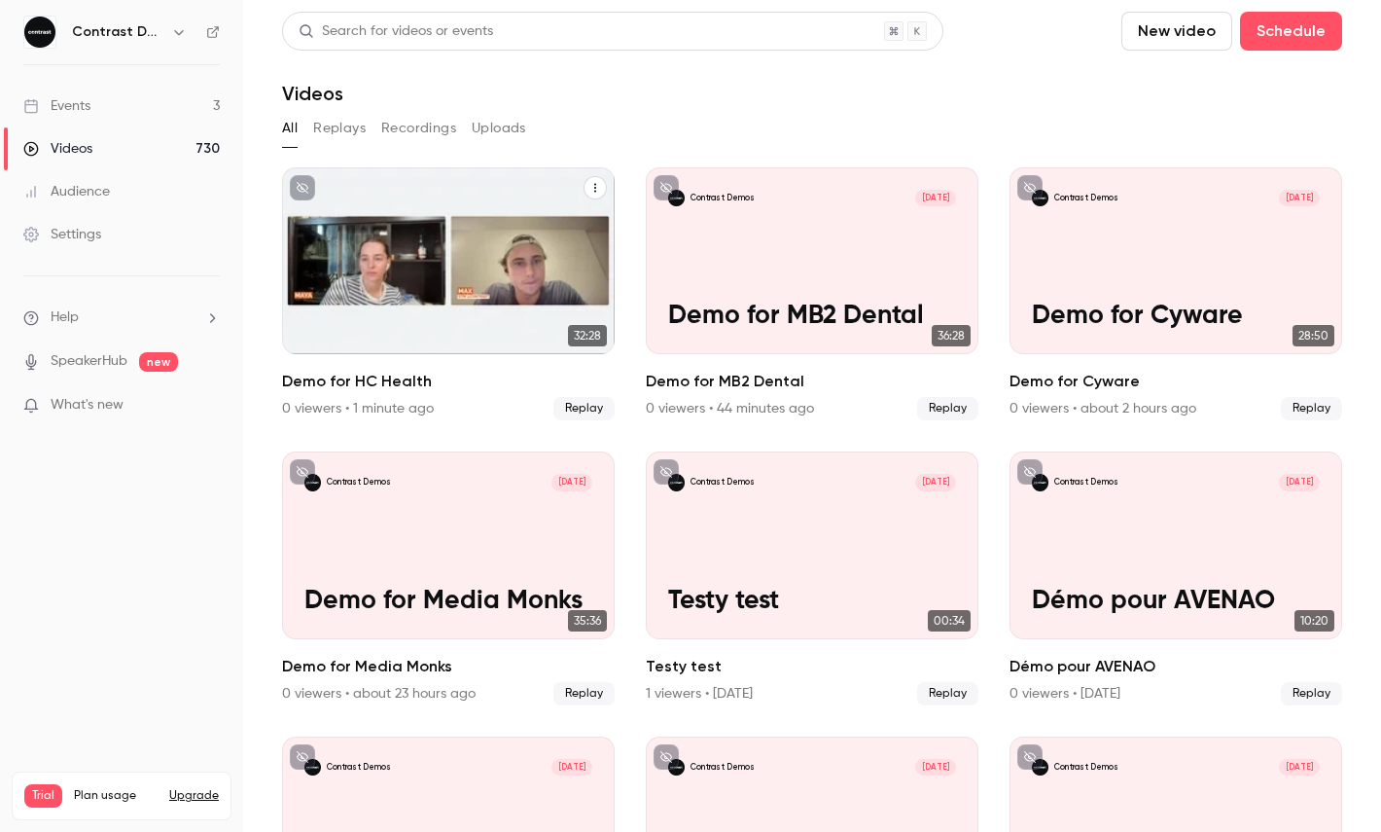
click at [594, 185] on icon "Demo for HC Health" at bounding box center [595, 188] width 12 height 12
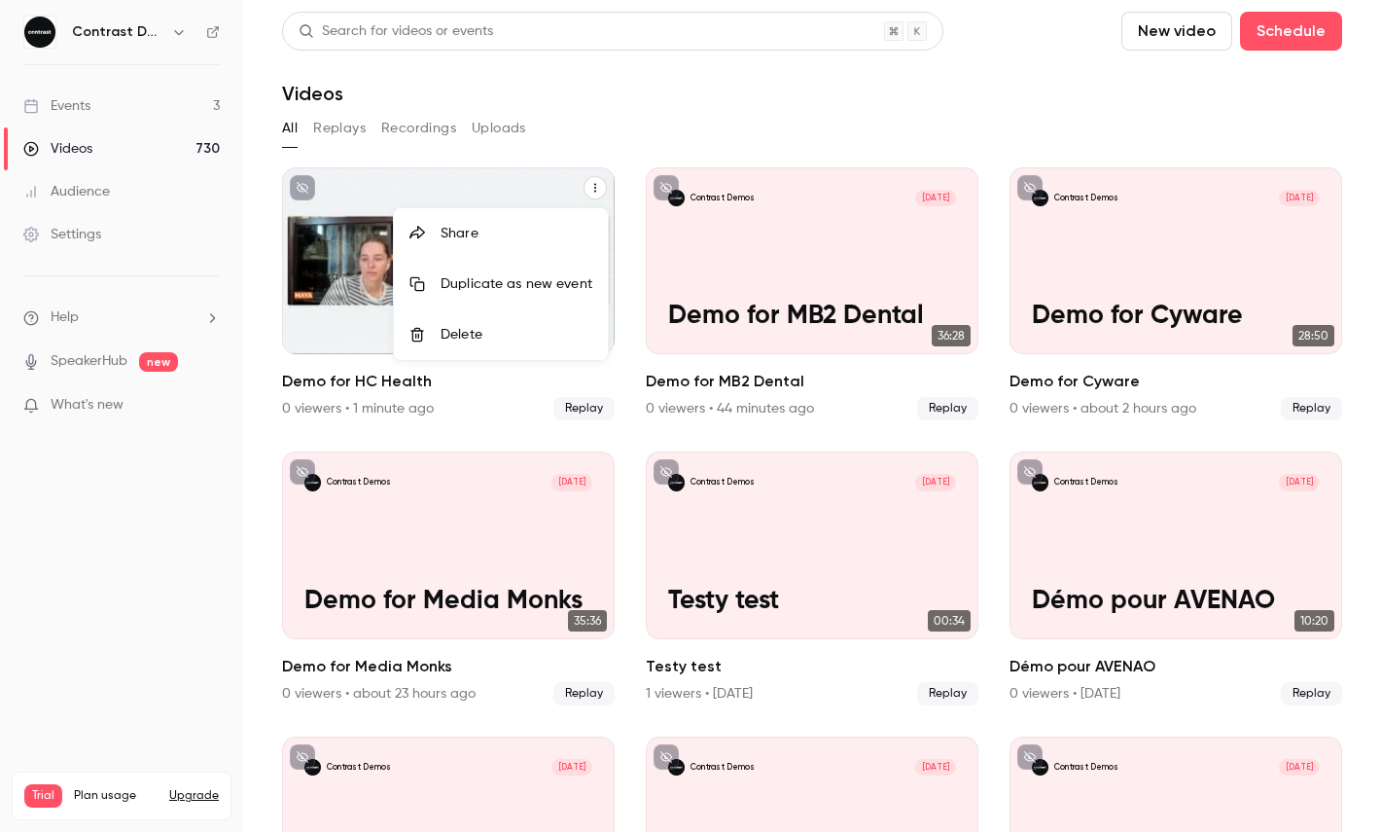
click at [550, 244] on li "Share" at bounding box center [501, 233] width 214 height 51
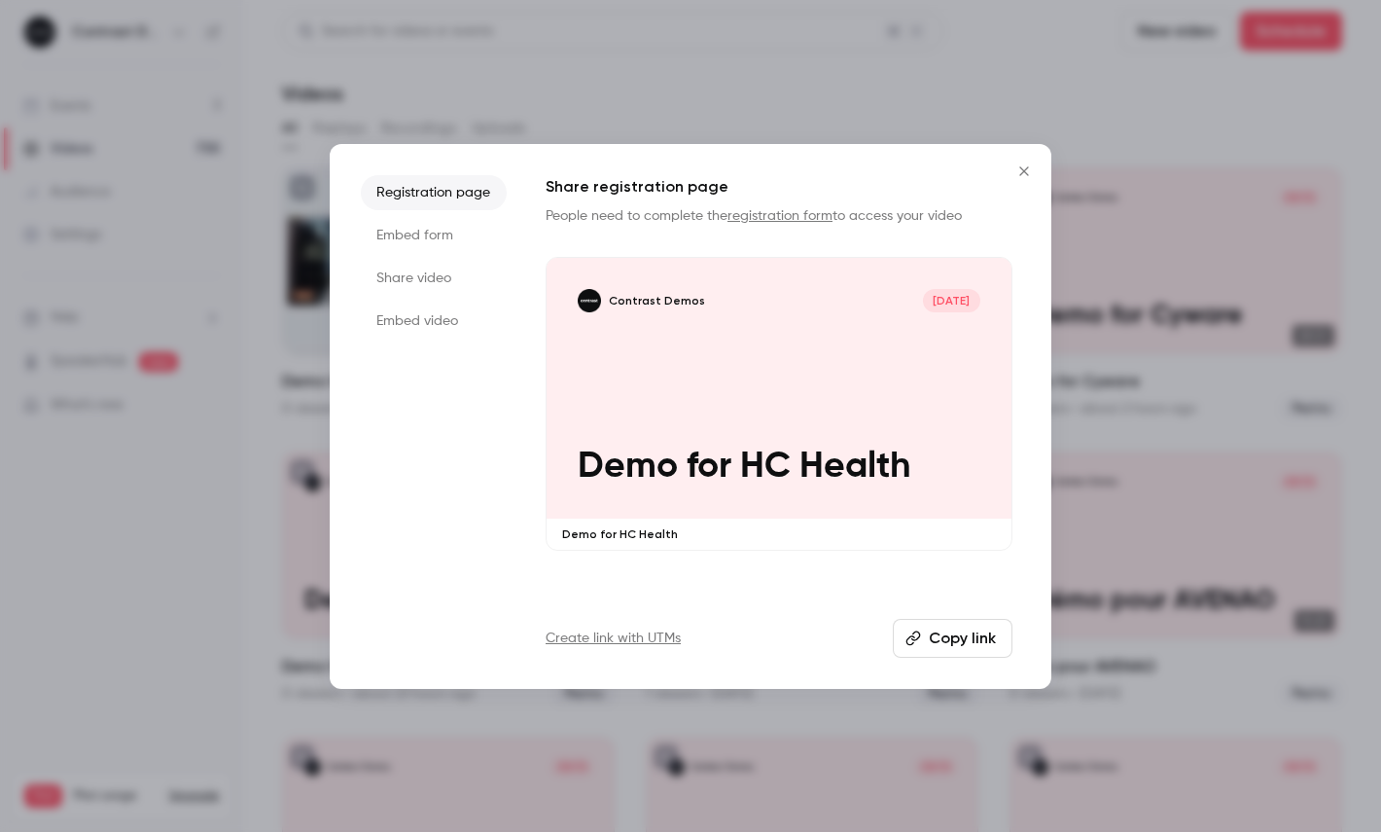
click at [452, 284] on li "Share video" at bounding box center [434, 278] width 146 height 35
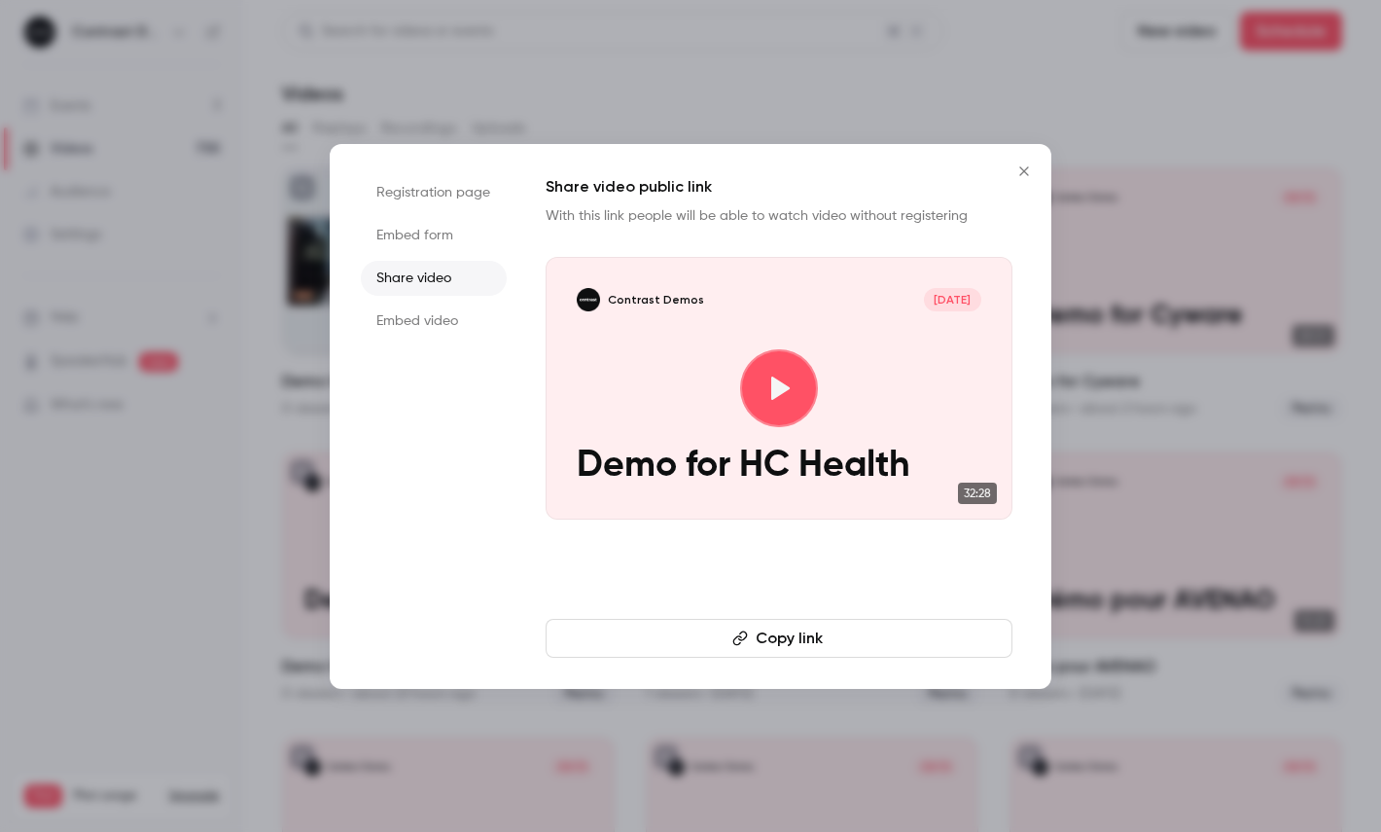
click at [656, 634] on button "Copy link" at bounding box center [779, 638] width 467 height 39
